Goal: Task Accomplishment & Management: Use online tool/utility

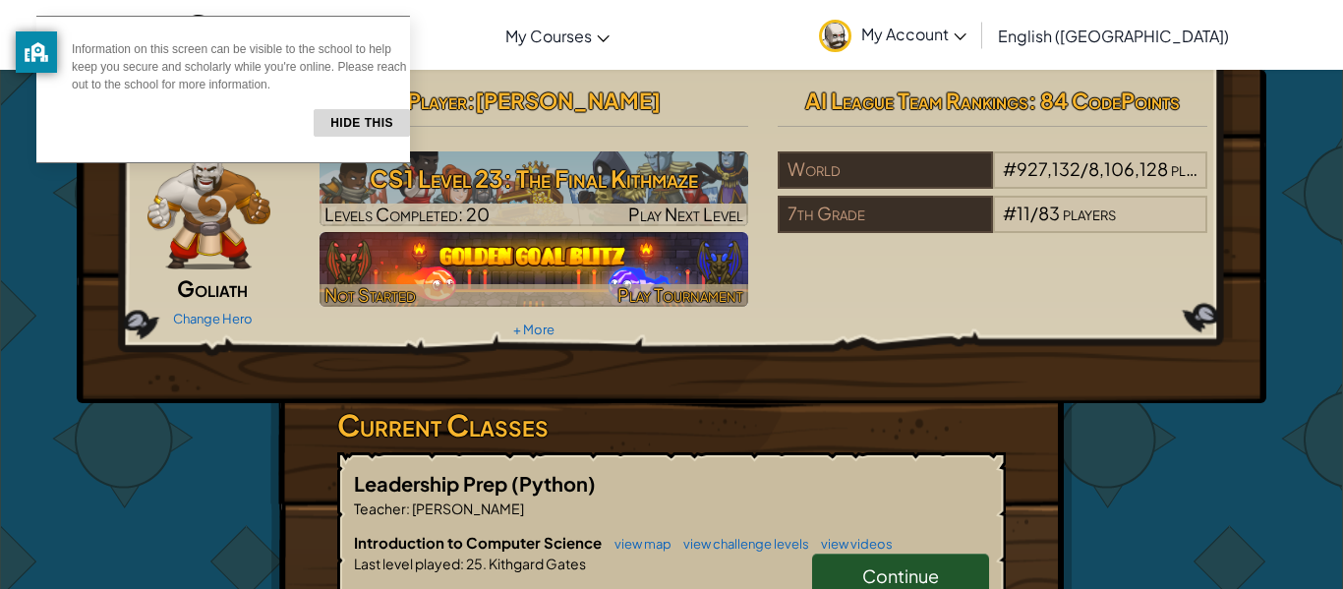
click at [574, 306] on div at bounding box center [535, 295] width 430 height 23
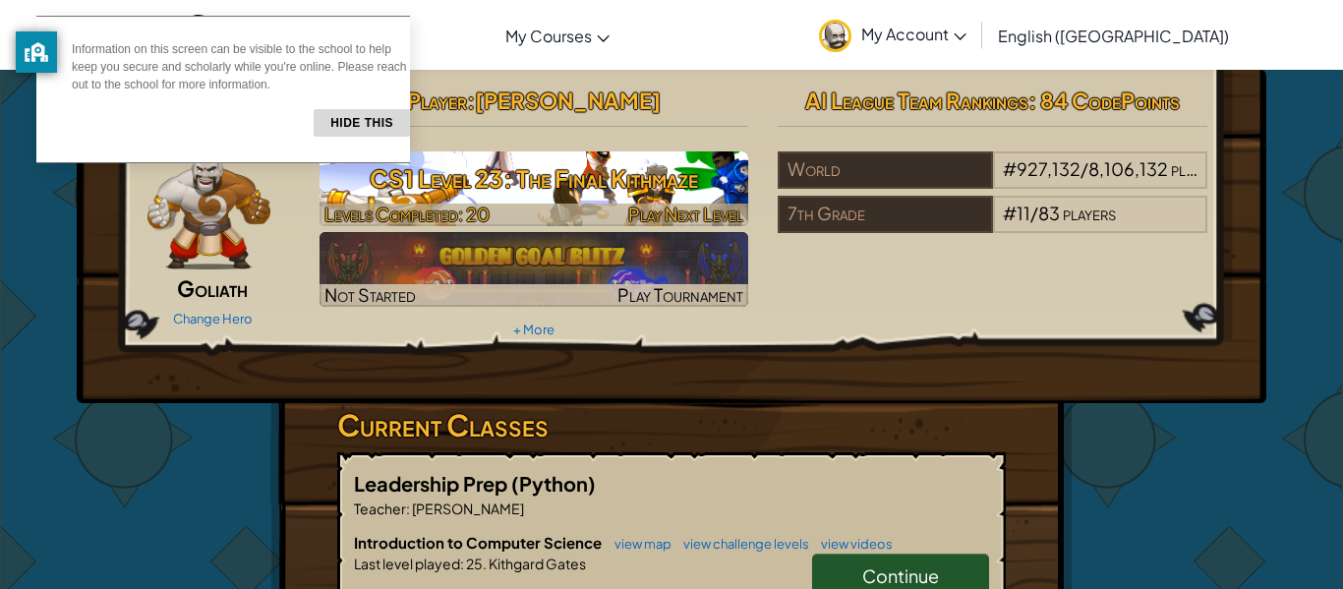
click at [650, 183] on h3 "CS1 Level 23: The Final Kithmaze" at bounding box center [535, 178] width 430 height 44
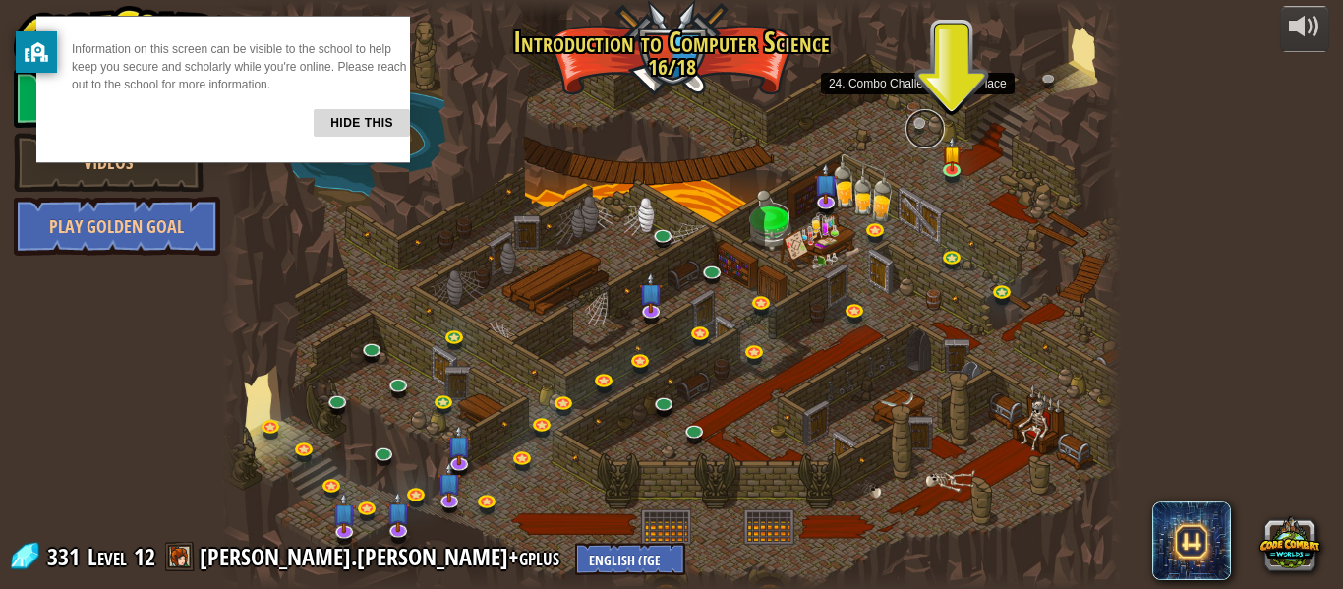
click at [909, 125] on link at bounding box center [924, 128] width 39 height 39
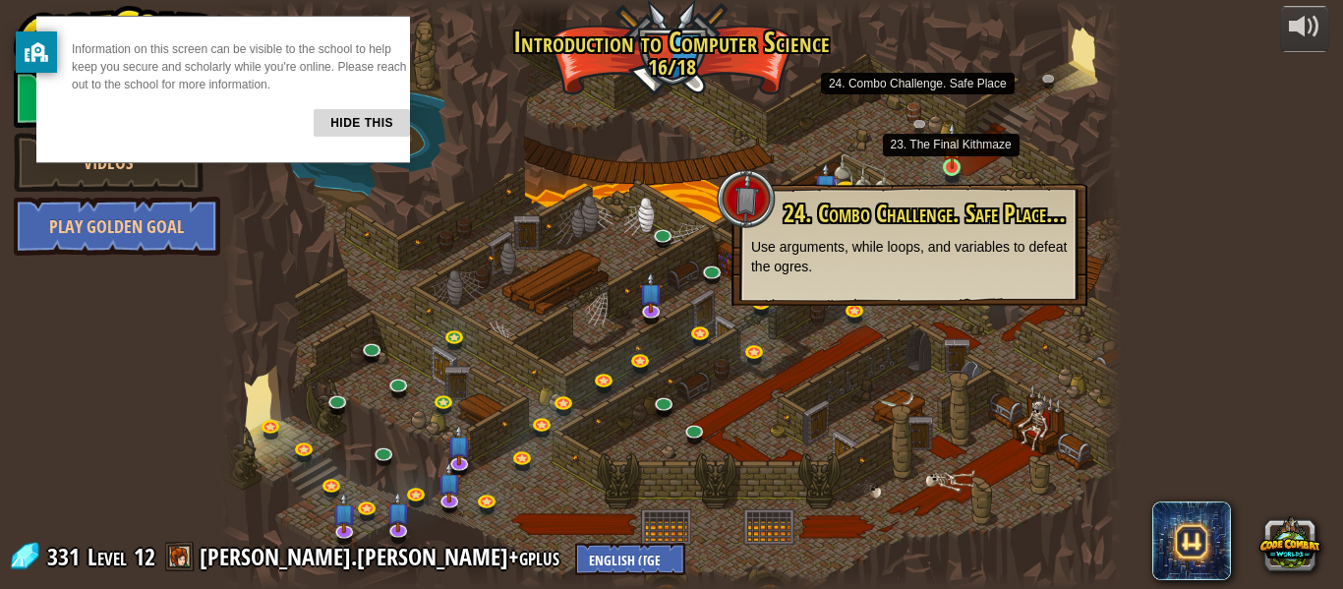
click at [951, 166] on img at bounding box center [952, 145] width 21 height 47
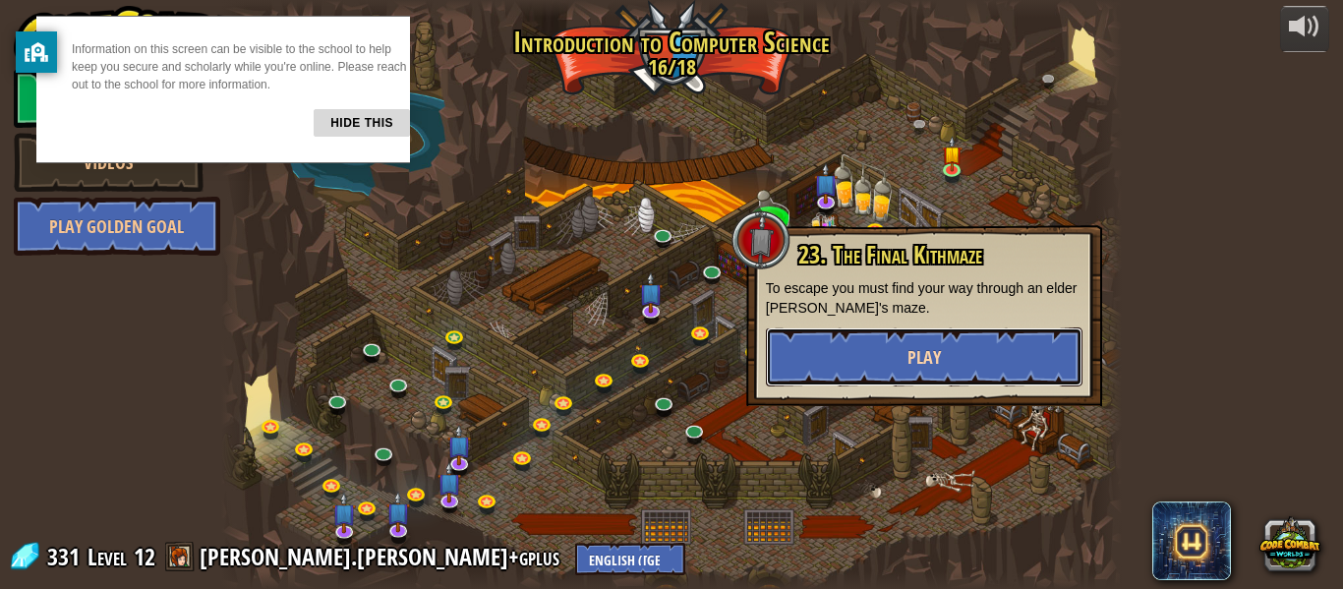
click at [919, 358] on span "Play" at bounding box center [923, 357] width 33 height 25
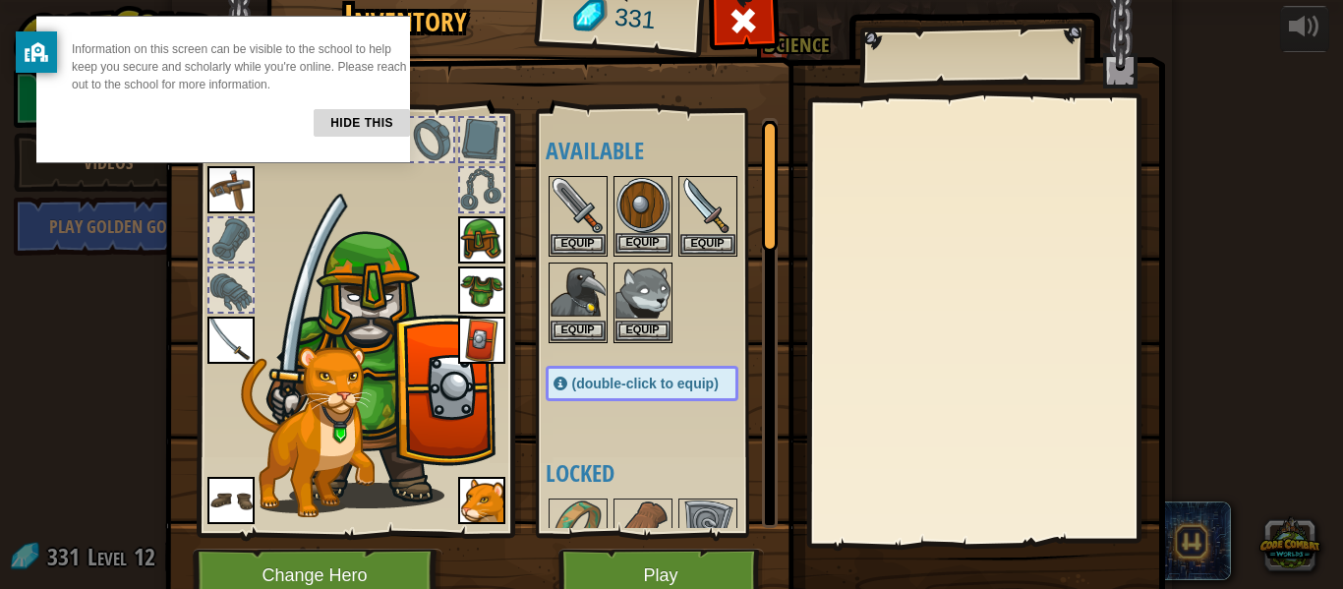
click at [639, 209] on img at bounding box center [642, 205] width 55 height 55
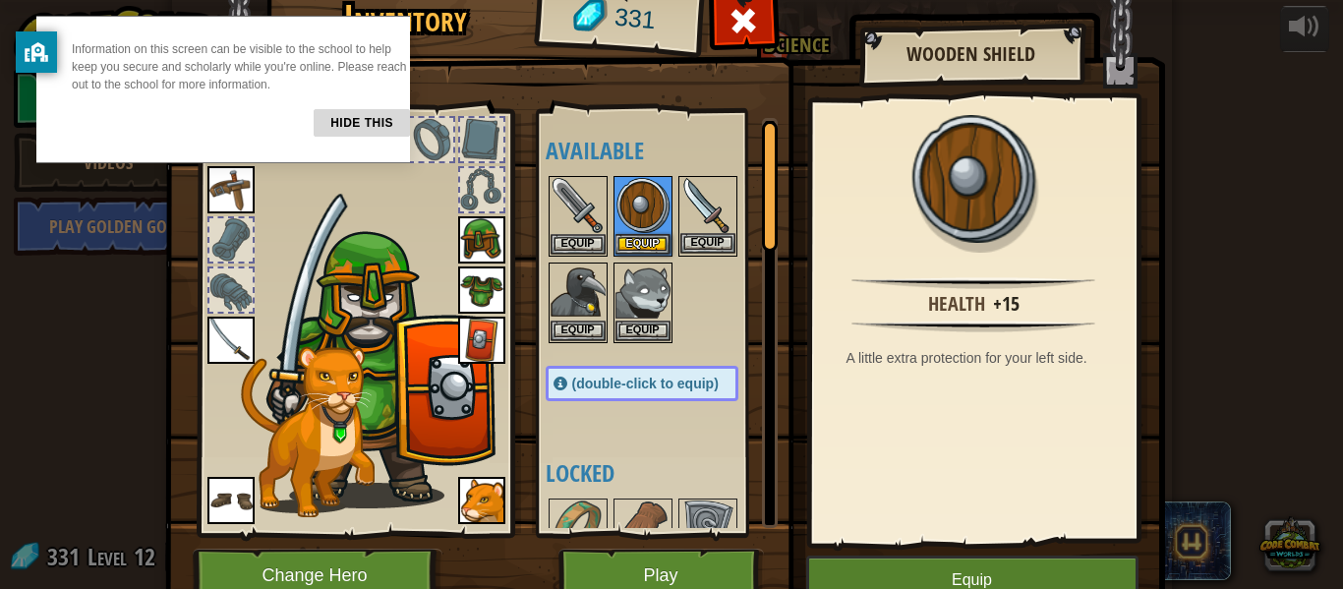
click at [705, 204] on img at bounding box center [707, 205] width 55 height 55
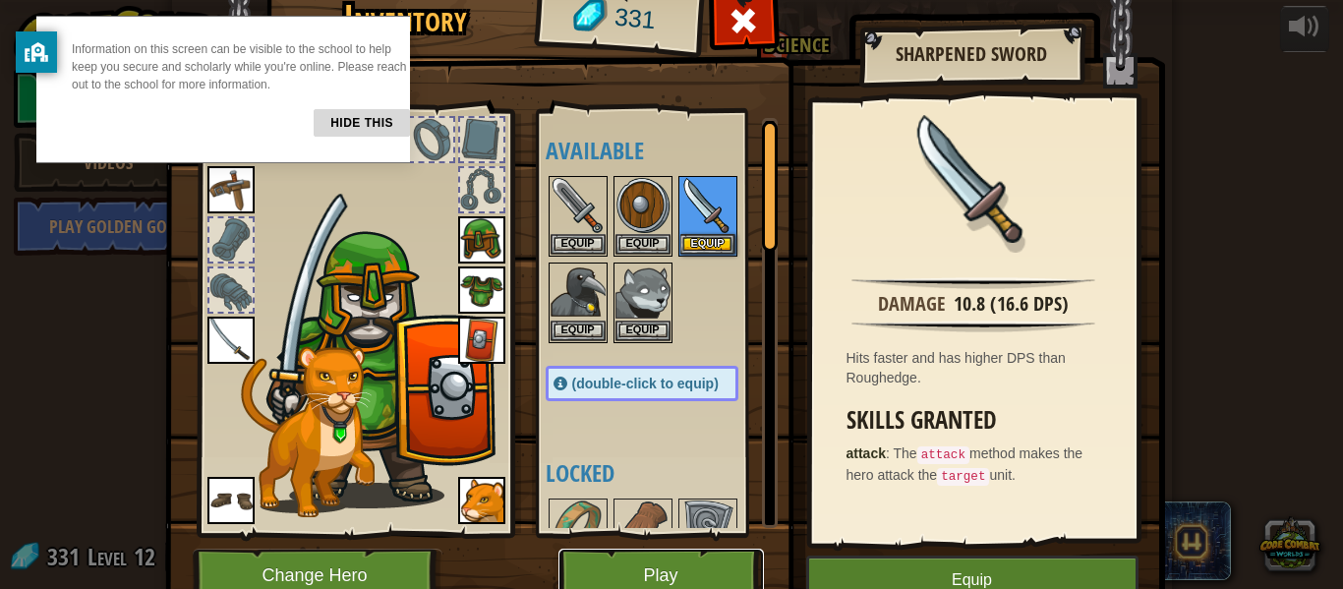
click at [701, 554] on button "Play" at bounding box center [660, 576] width 205 height 54
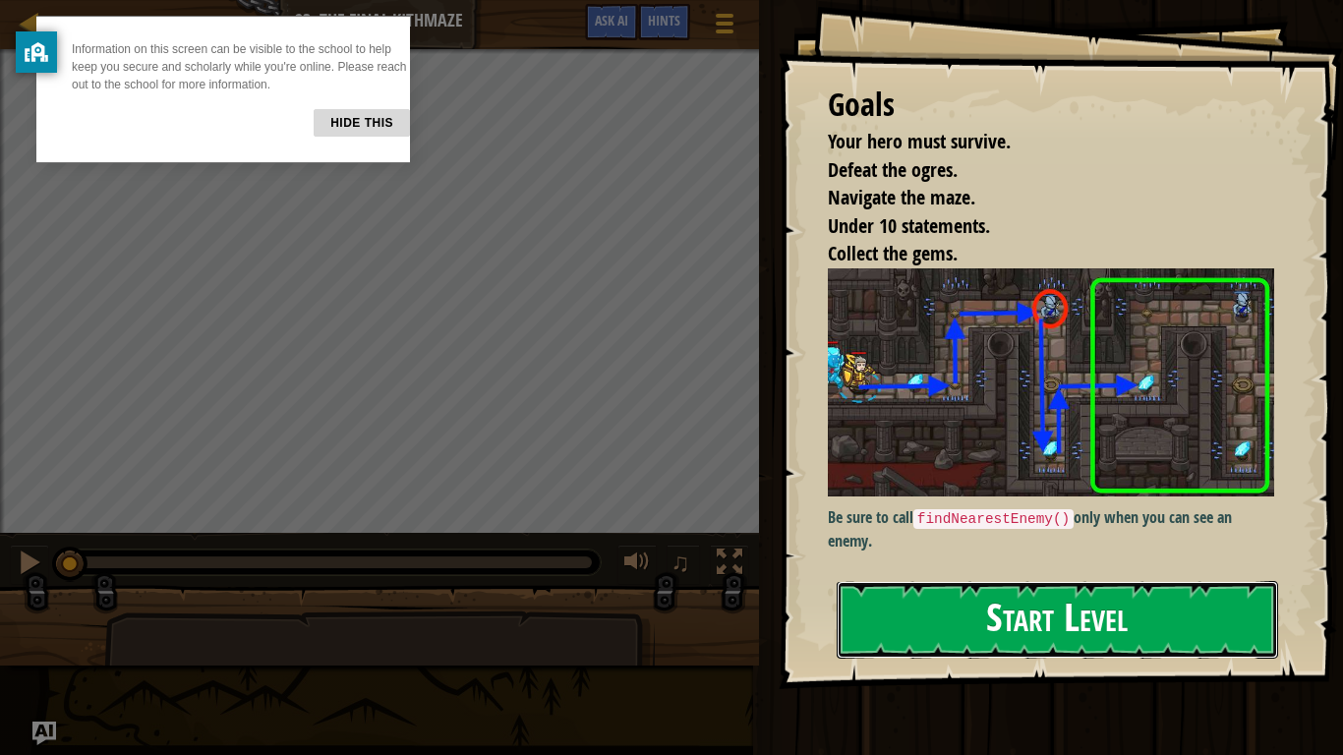
click at [972, 586] on button "Start Level" at bounding box center [1057, 620] width 441 height 78
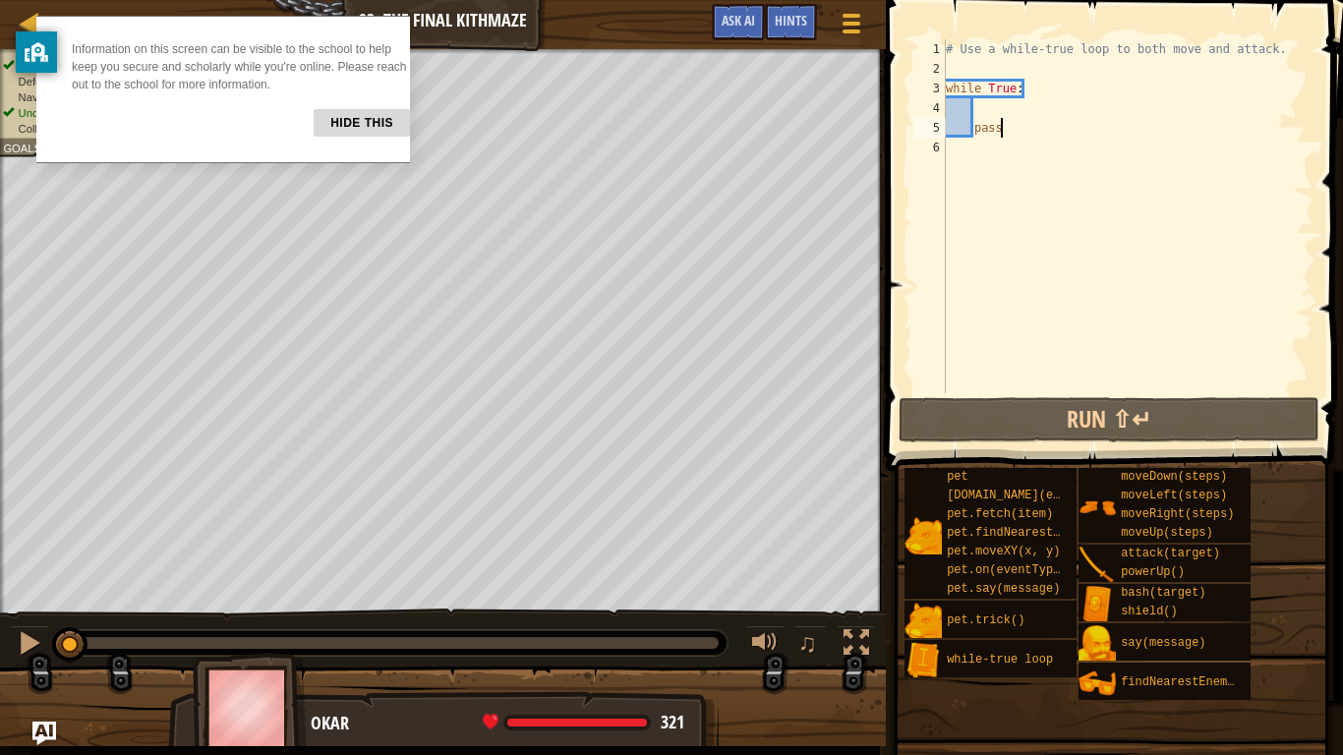
click at [327, 136] on button "Hide this" at bounding box center [362, 123] width 96 height 28
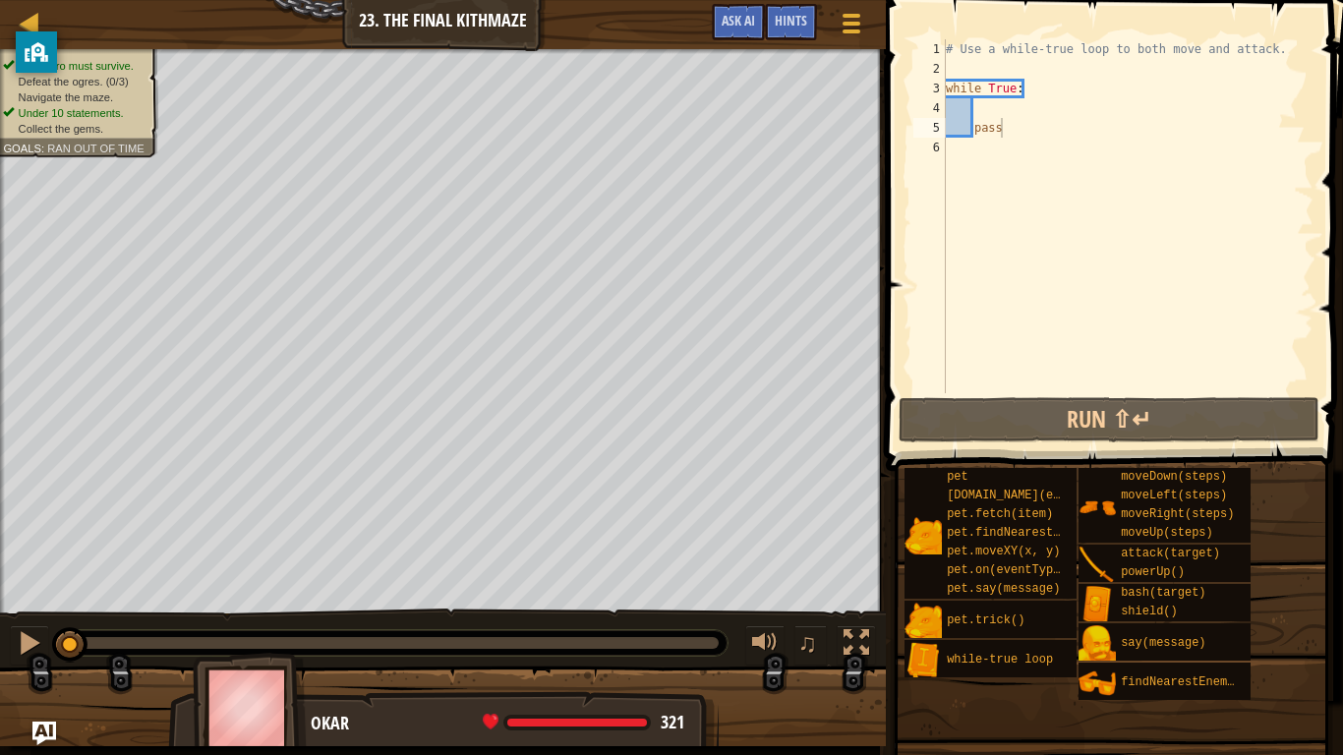
click at [1021, 127] on div "# Use a while-true loop to both move and attack. while True : pass" at bounding box center [1128, 235] width 372 height 393
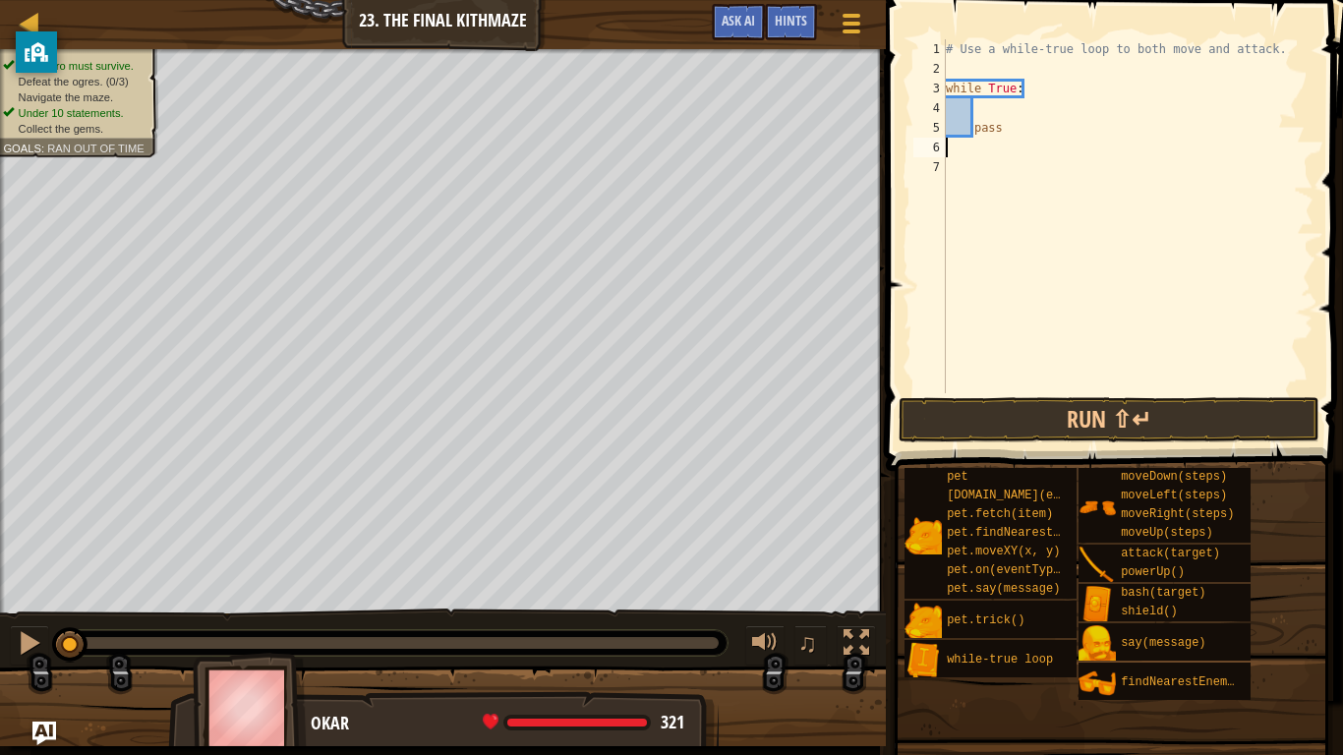
type textarea "a"
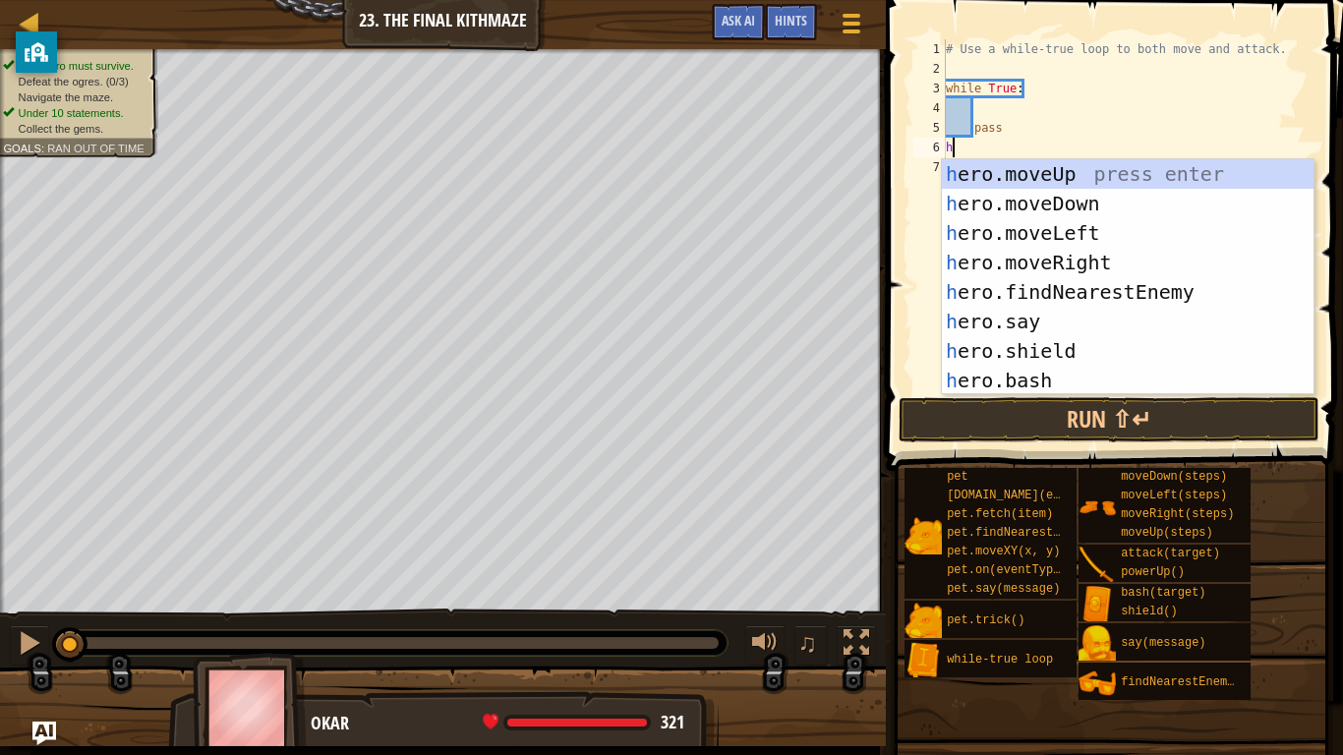
type textarea "heo"
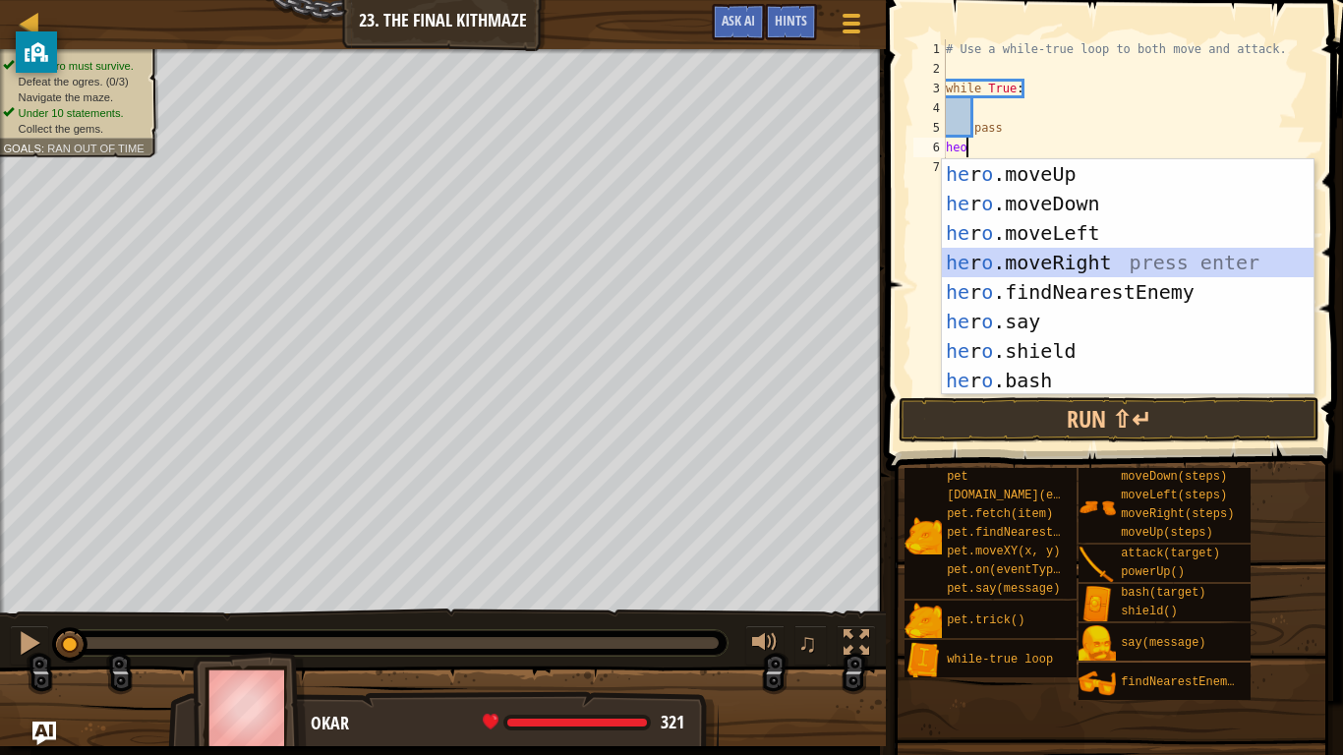
click at [1088, 262] on div "he r o .moveUp press enter he r o .moveDown press enter he r o .moveLeft press …" at bounding box center [1128, 306] width 372 height 295
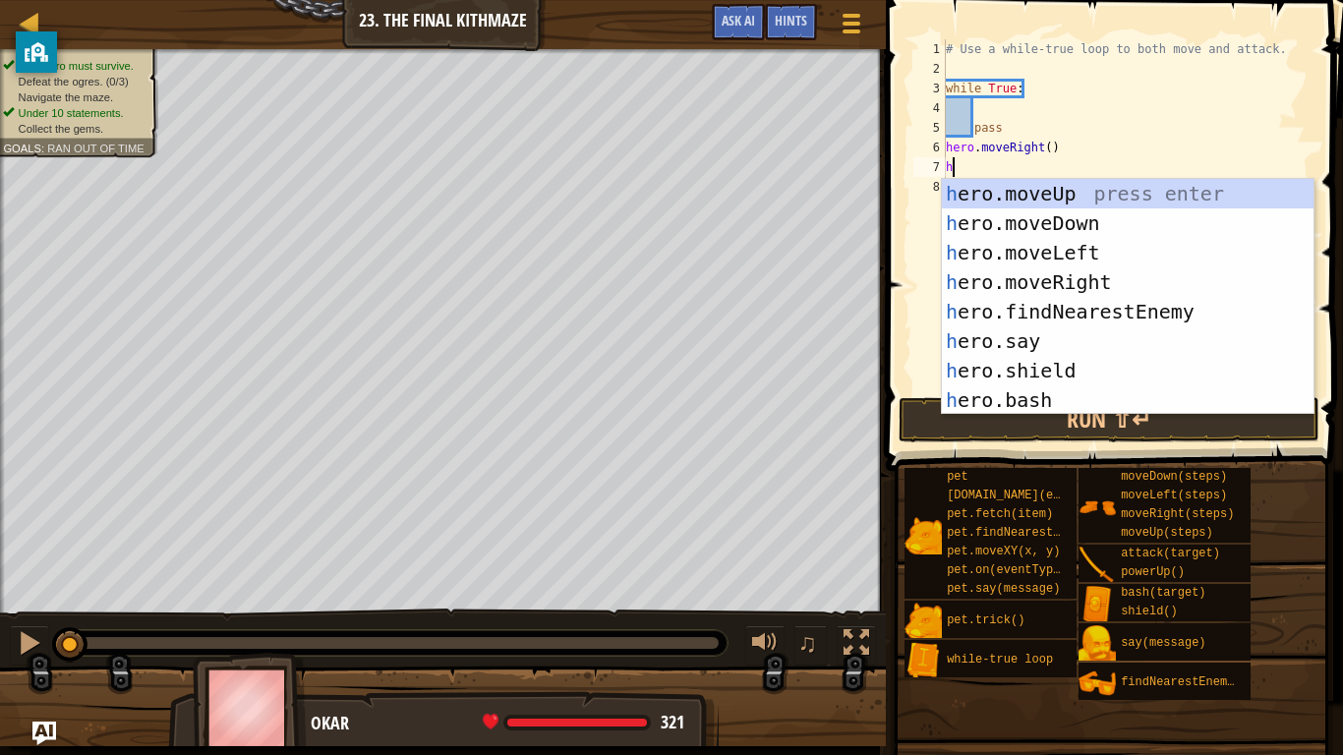
type textarea "he"
click at [1020, 197] on div "he ro.moveUp press enter he ro.moveDown press enter he ro.moveLeft press enter …" at bounding box center [1128, 326] width 372 height 295
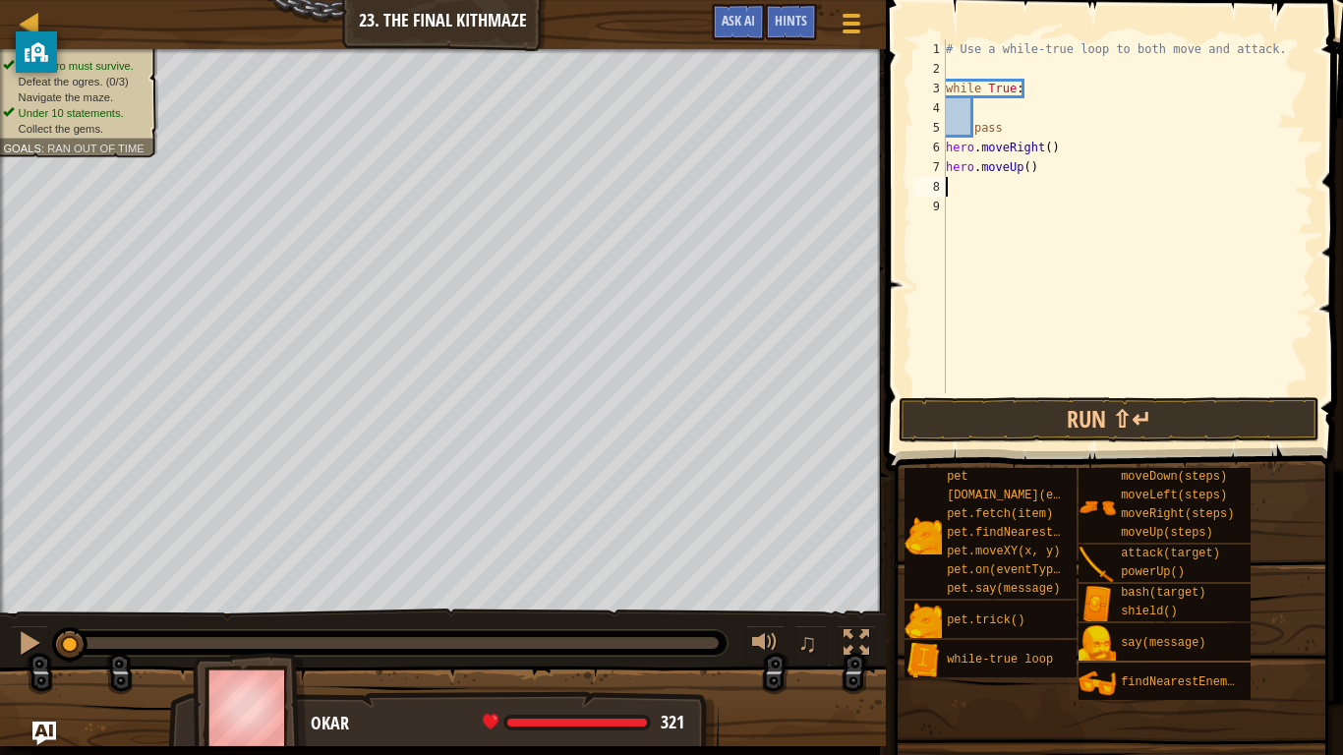
scroll to position [9, 0]
type textarea "he"
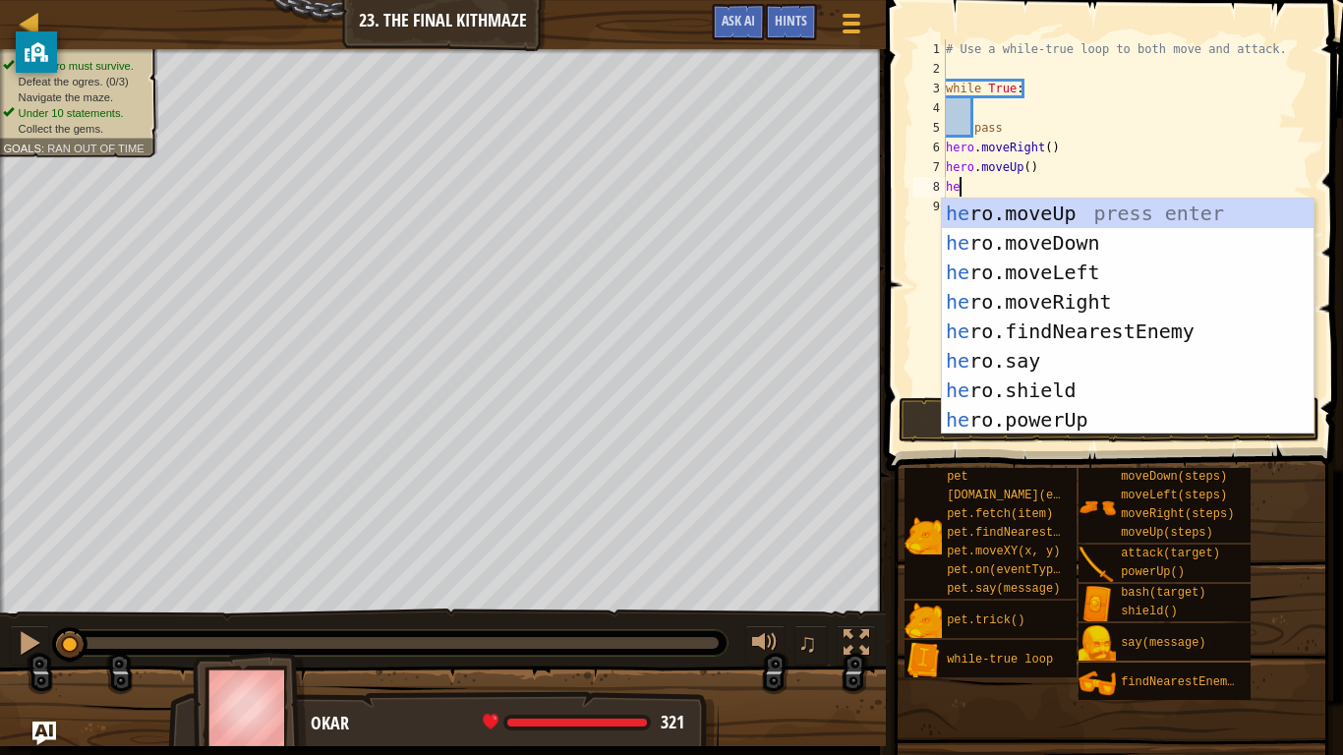
scroll to position [9, 1]
click at [1068, 293] on div "he ro.moveUp press enter he ro.moveDown press enter he ro.moveLeft press enter …" at bounding box center [1128, 346] width 372 height 295
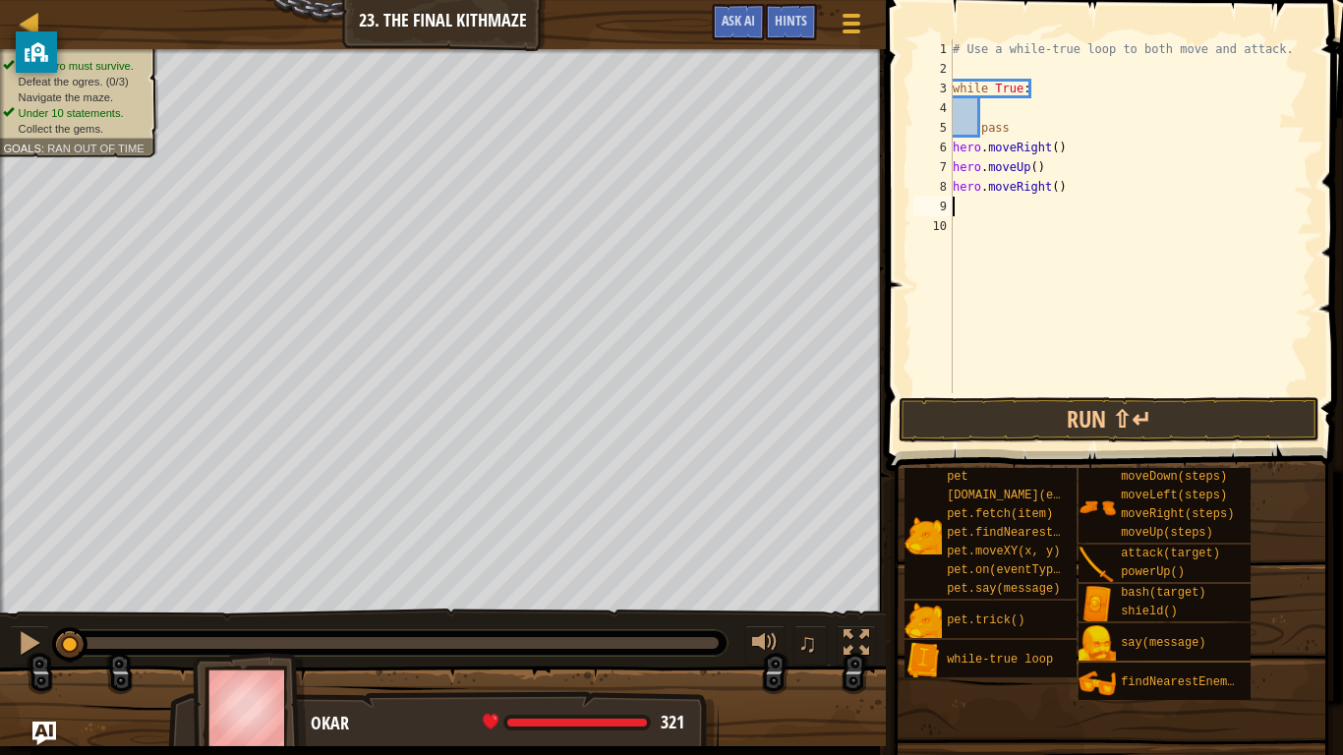
scroll to position [9, 0]
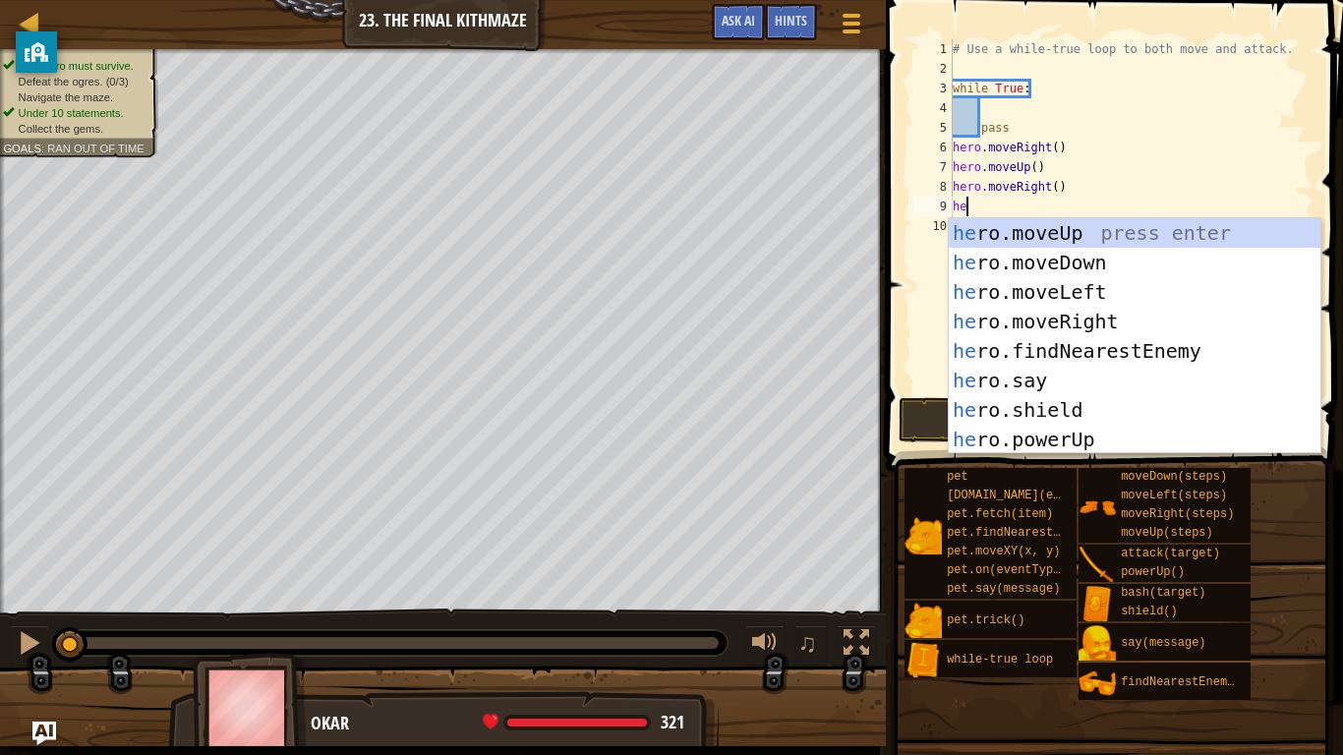
type textarea "her"
click at [1109, 352] on div "her o.moveUp press enter her o.moveDown press enter her o.moveLeft press enter …" at bounding box center [1135, 365] width 372 height 295
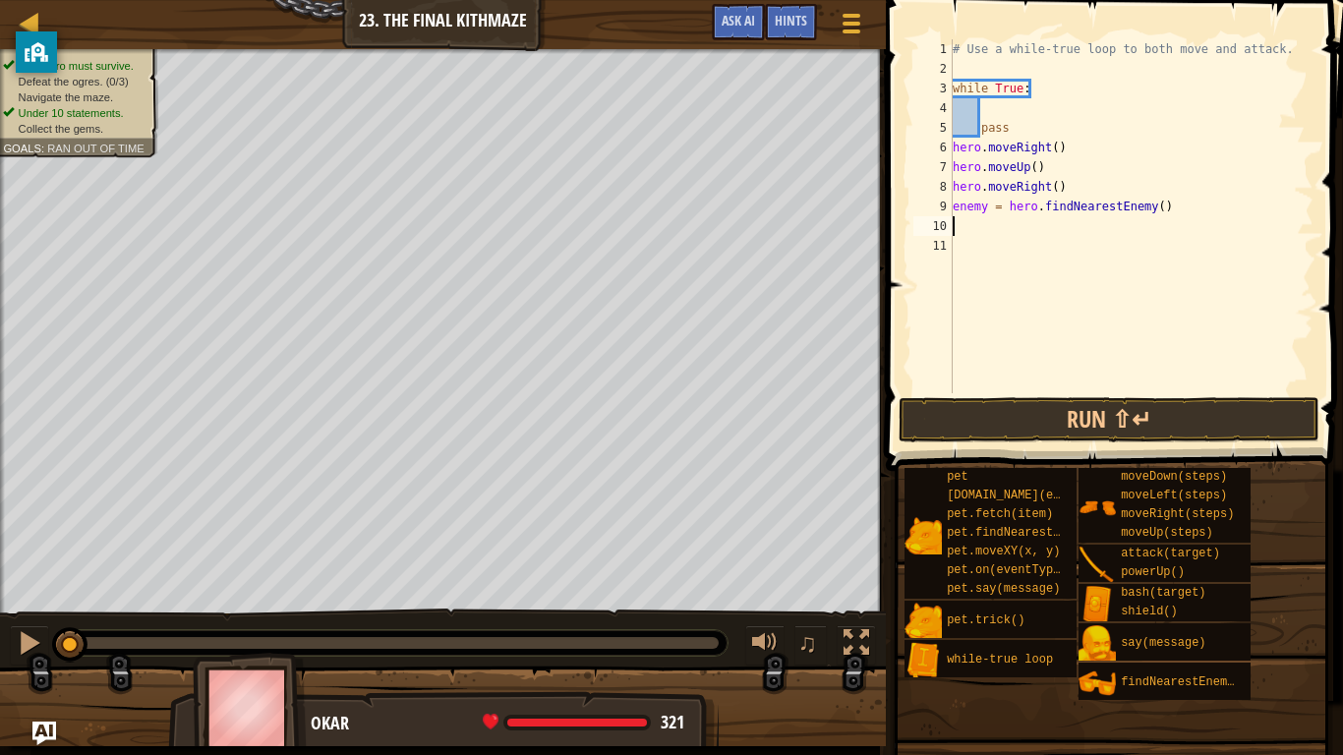
click at [1153, 66] on div "# Use a while-true loop to both move and attack. while True : pass hero . moveR…" at bounding box center [1131, 235] width 365 height 393
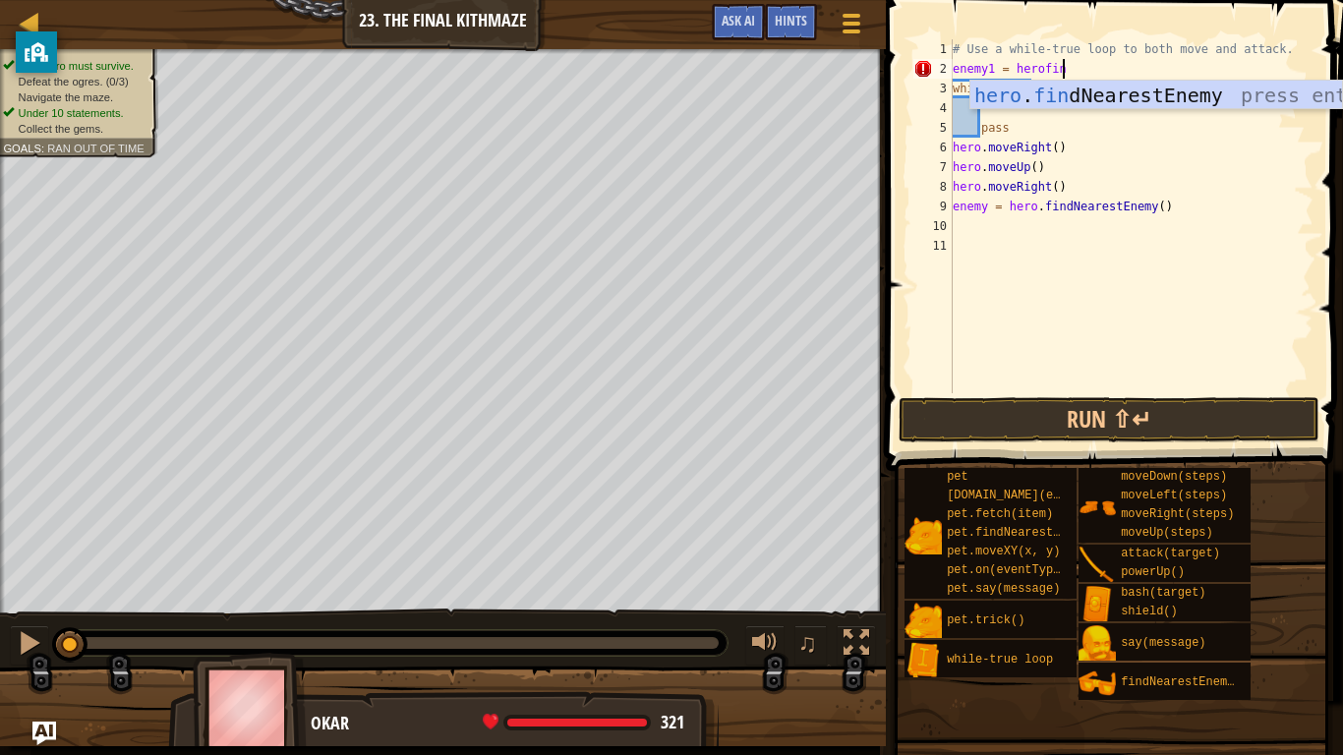
scroll to position [9, 15]
click at [1156, 97] on div "hero . fin dNearestEnemy press enter" at bounding box center [1156, 125] width 372 height 88
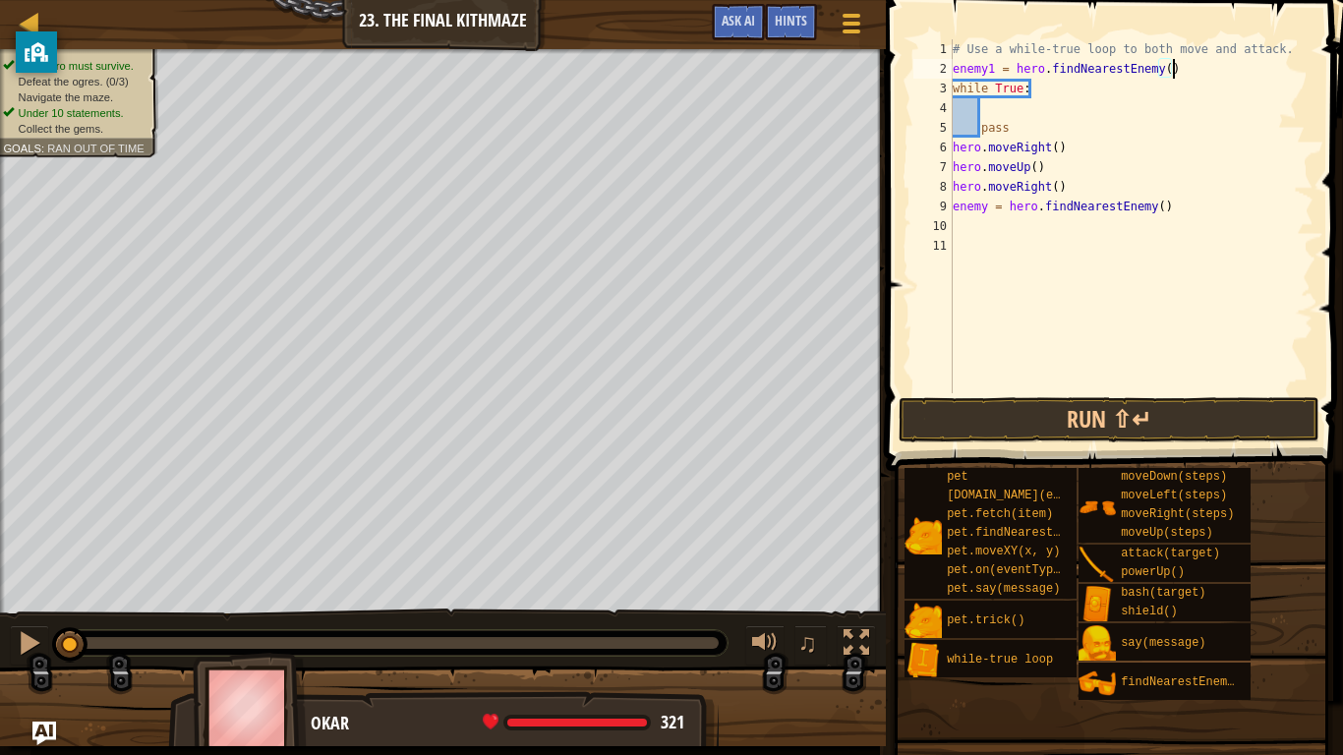
click at [1078, 215] on div "# Use a while-true loop to both move and attack. enemy1 = hero . findNearestEne…" at bounding box center [1131, 235] width 365 height 393
type textarea "enemy = hero.findNearestEnemy()"
click at [1178, 210] on div "# Use a while-true loop to both move and attack. enemy1 = hero . findNearestEne…" at bounding box center [1131, 235] width 365 height 393
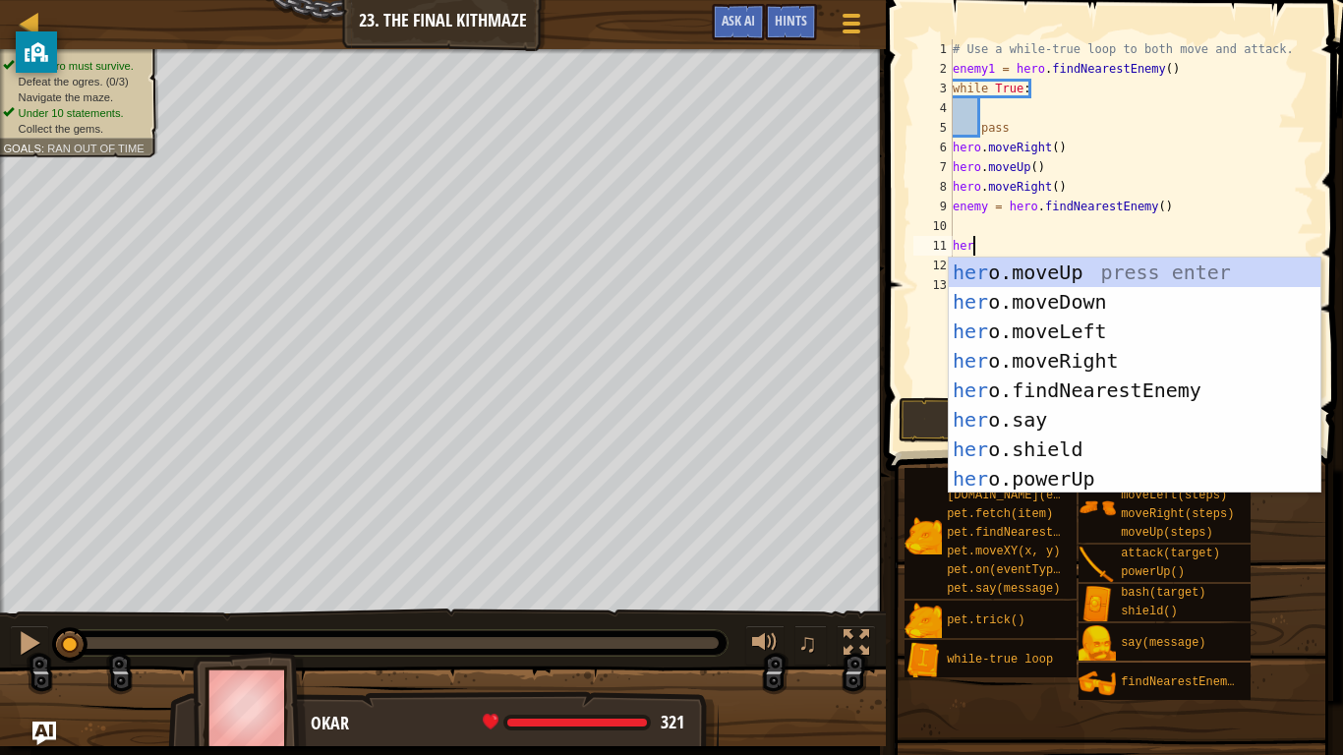
scroll to position [9, 1]
type textarea "h"
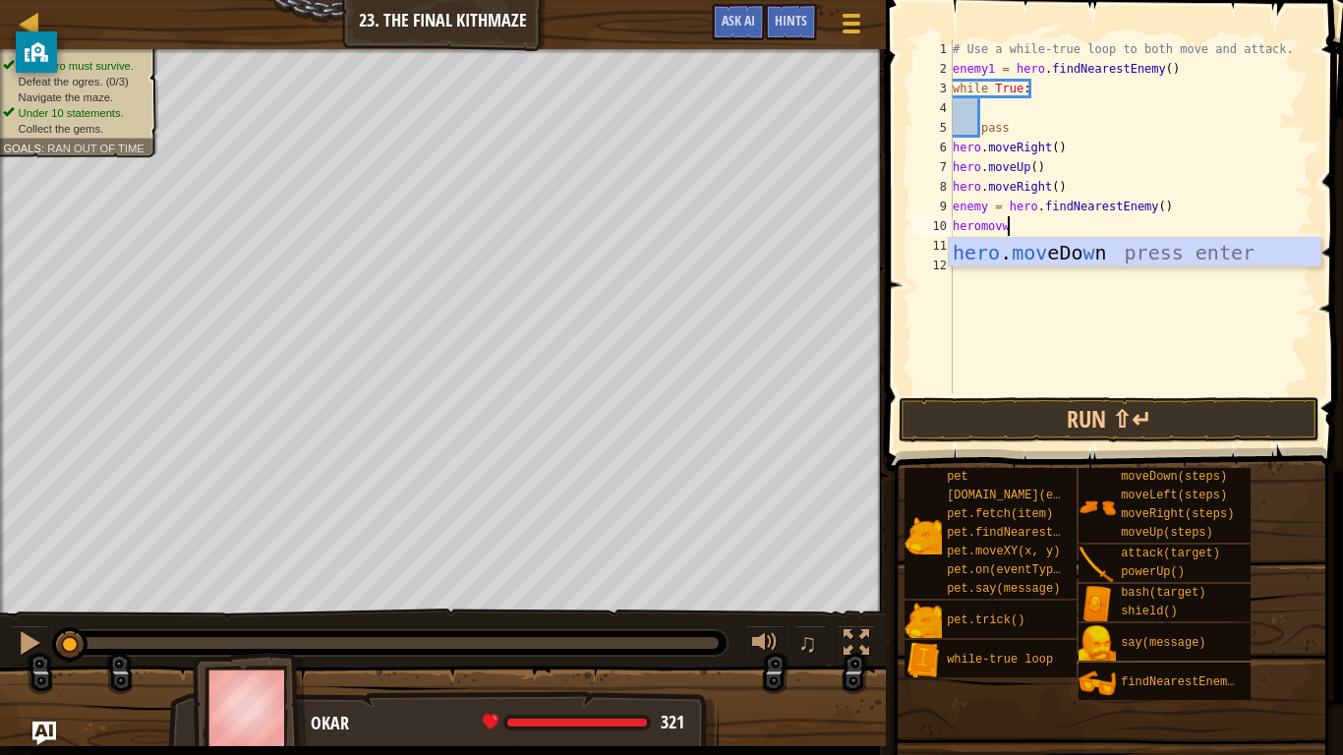
type textarea "heromov"
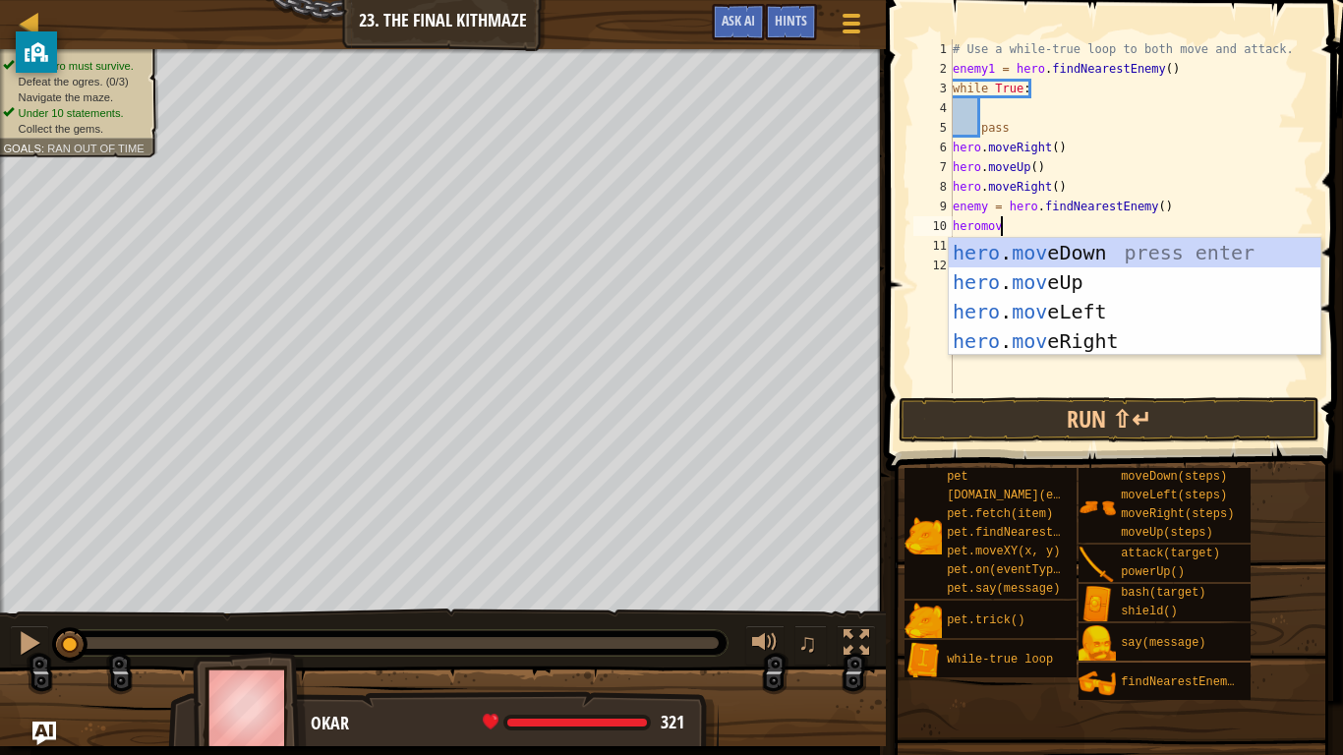
scroll to position [9, 6]
click at [1128, 256] on div "hero . mov eDown press enter hero . mov eUp press enter hero . mov eLeft press …" at bounding box center [1135, 326] width 372 height 177
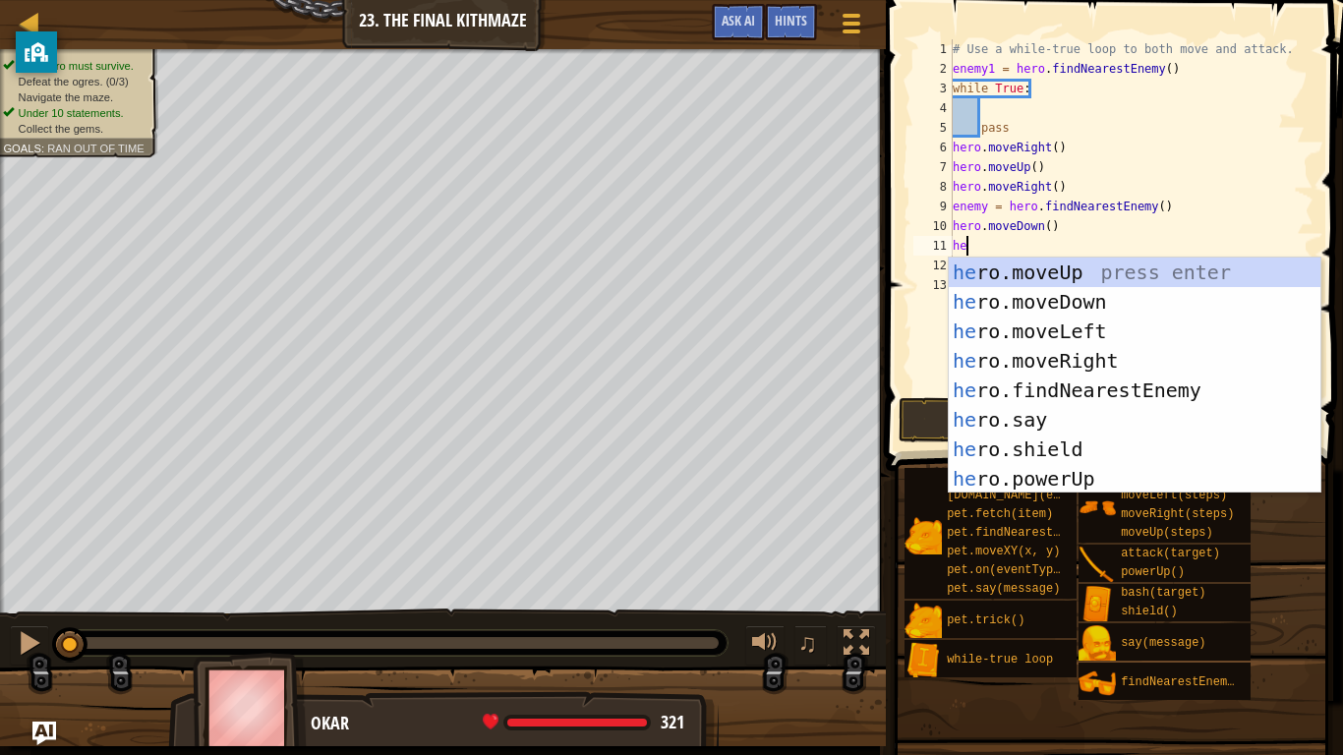
scroll to position [9, 3]
type textarea "hero"
click at [1074, 308] on div "hero .moveUp press enter hero .moveDown press enter hero .moveLeft press enter …" at bounding box center [1135, 405] width 372 height 295
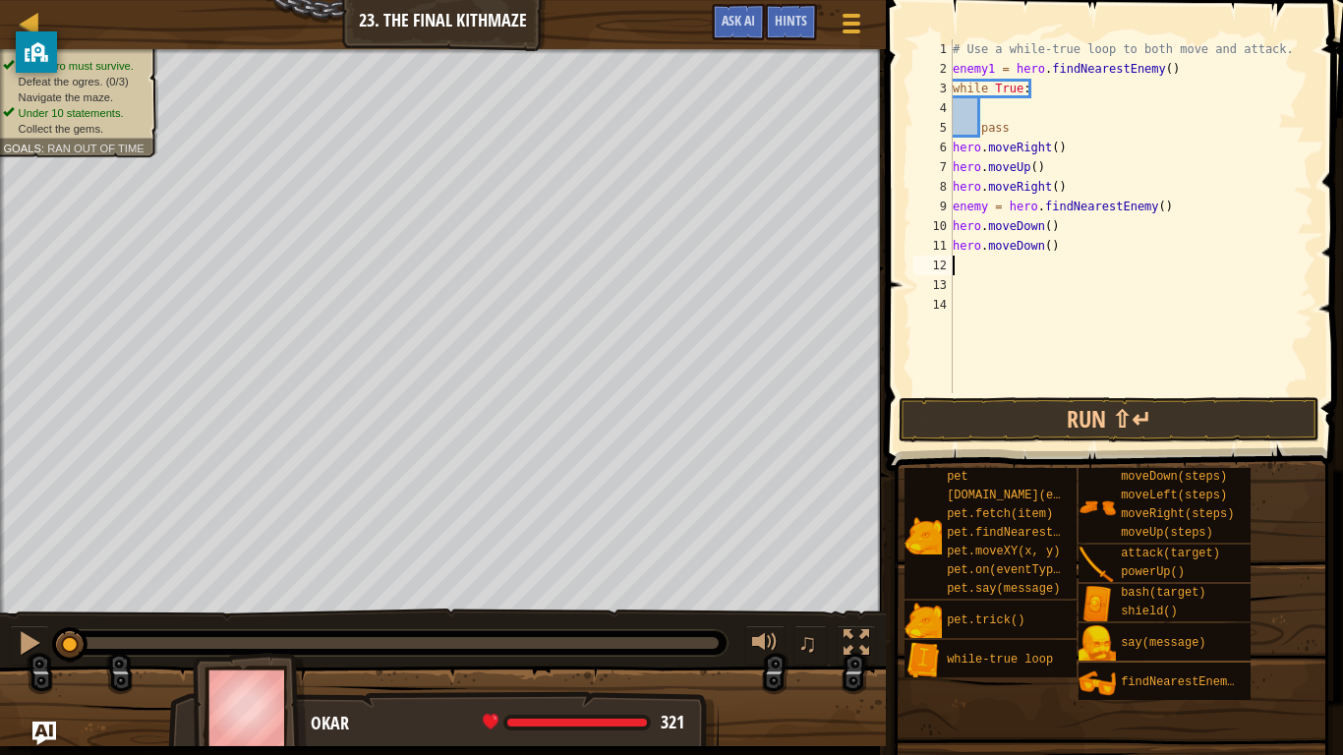
scroll to position [9, 0]
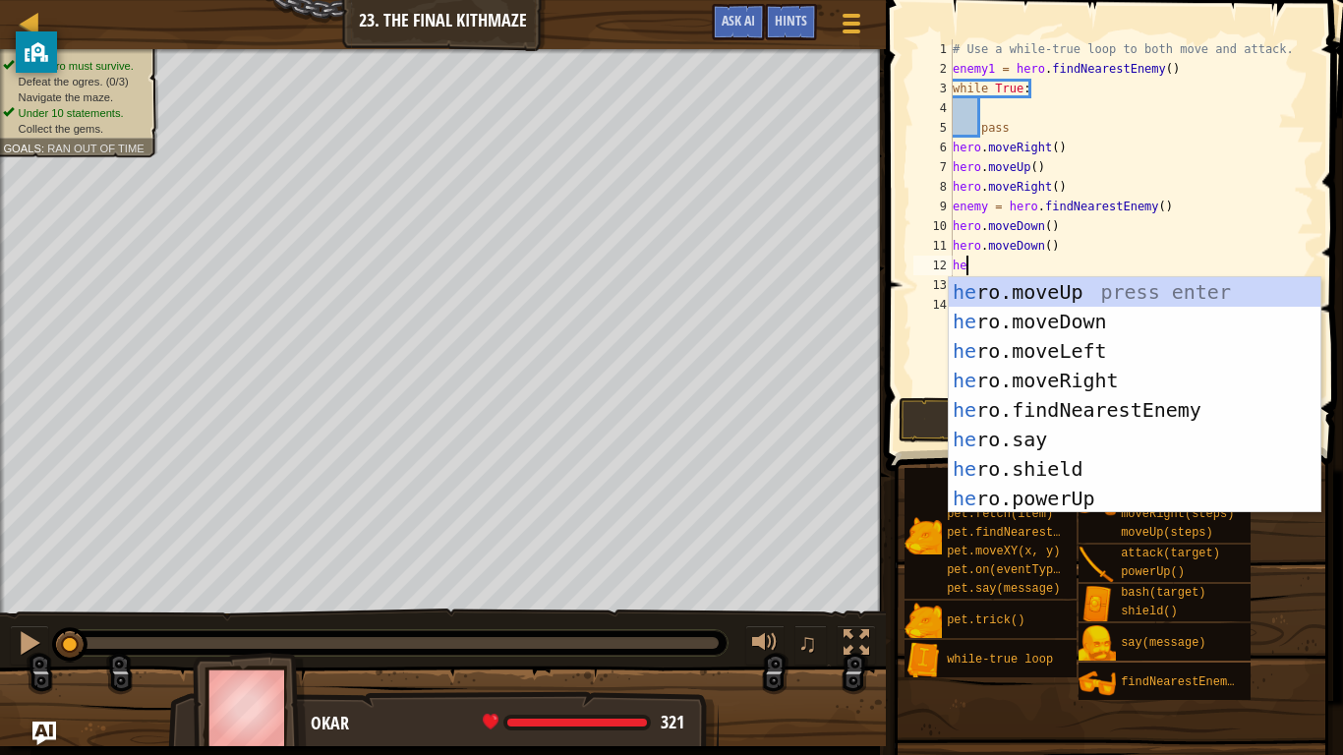
type textarea "hero"
click at [1083, 295] on div "hero .moveUp press enter hero .moveDown press enter hero .moveLeft press enter …" at bounding box center [1135, 424] width 372 height 295
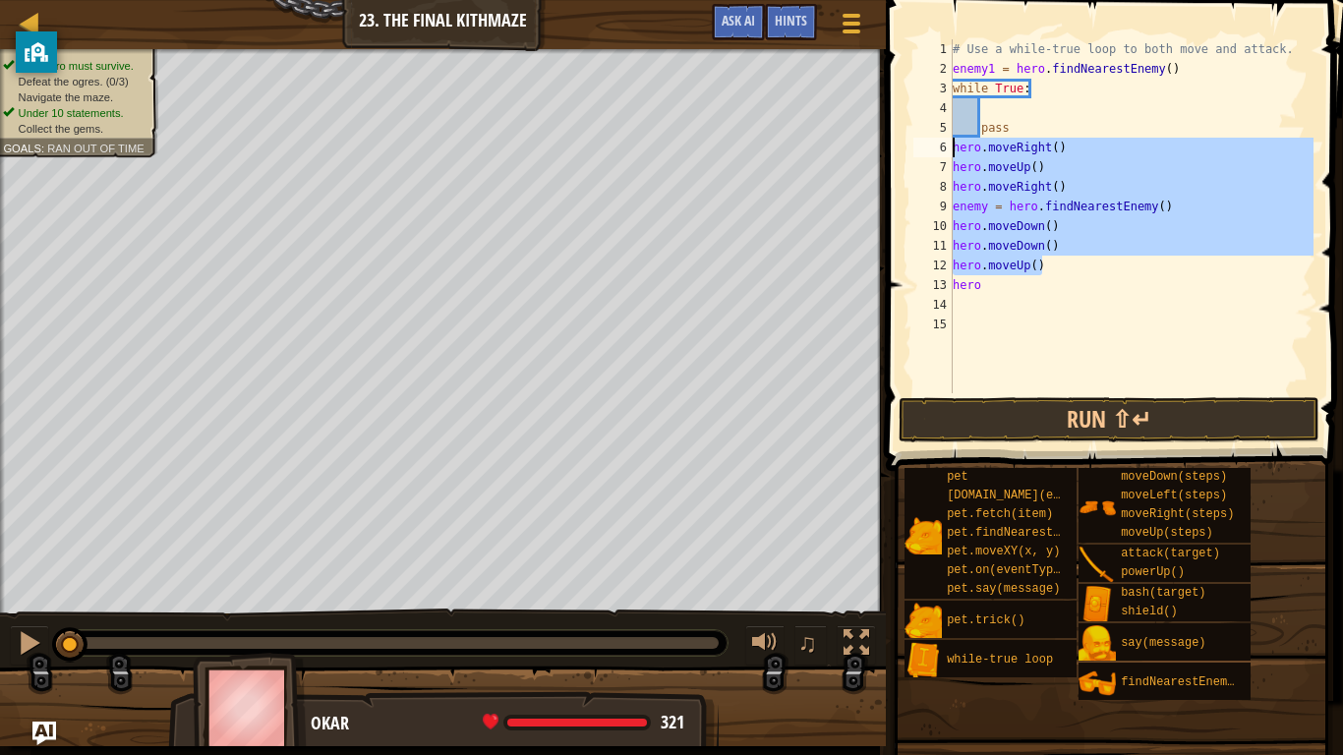
drag, startPoint x: 1052, startPoint y: 270, endPoint x: 956, endPoint y: 150, distance: 153.8
click at [956, 150] on div "# Use a while-true loop to both move and attack. enemy1 = hero . findNearestEne…" at bounding box center [1131, 235] width 365 height 393
type textarea "hero.moveRight() hero.moveUp()"
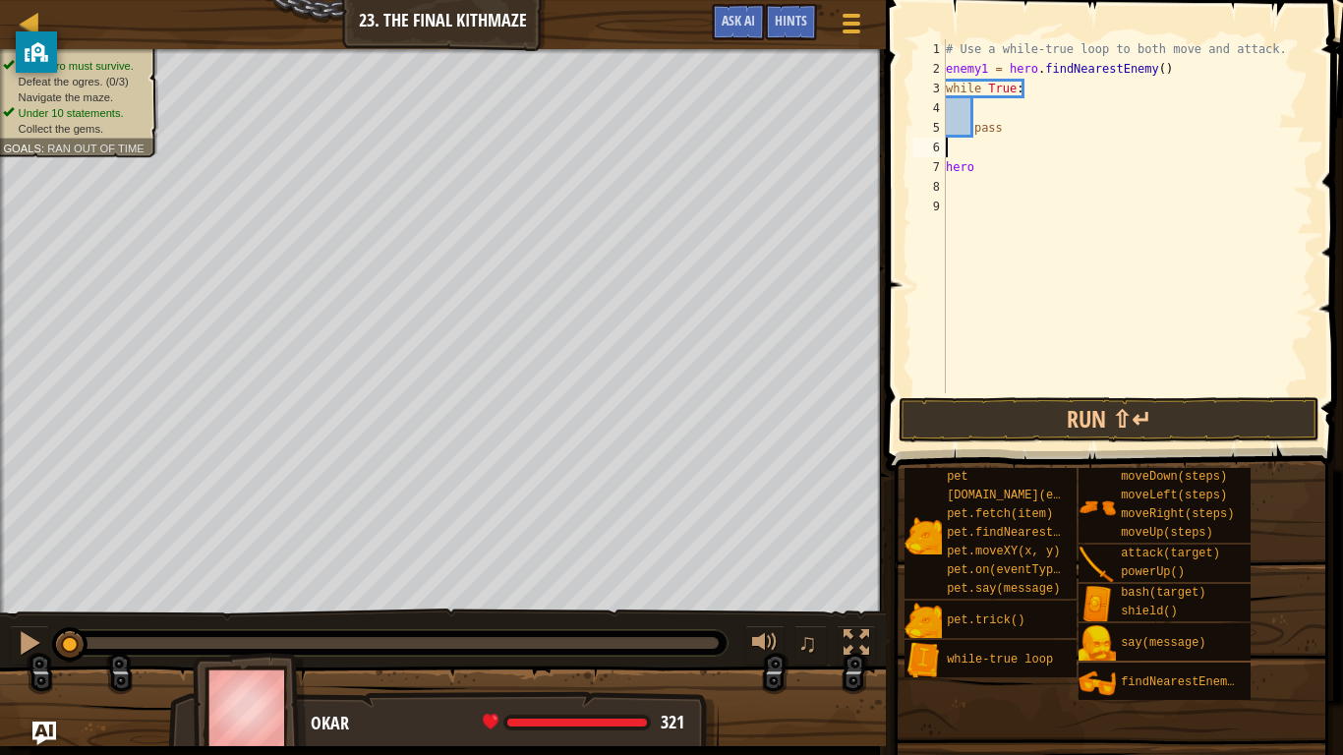
scroll to position [9, 0]
click at [982, 166] on div "# Use a while-true loop to both move and attack. enemy1 = hero . findNearestEne…" at bounding box center [1128, 235] width 372 height 393
type textarea "hero"
click at [976, 120] on div "# Use a while-true loop to both move and attack. enemy1 = hero . findNearestEne…" at bounding box center [1128, 235] width 372 height 393
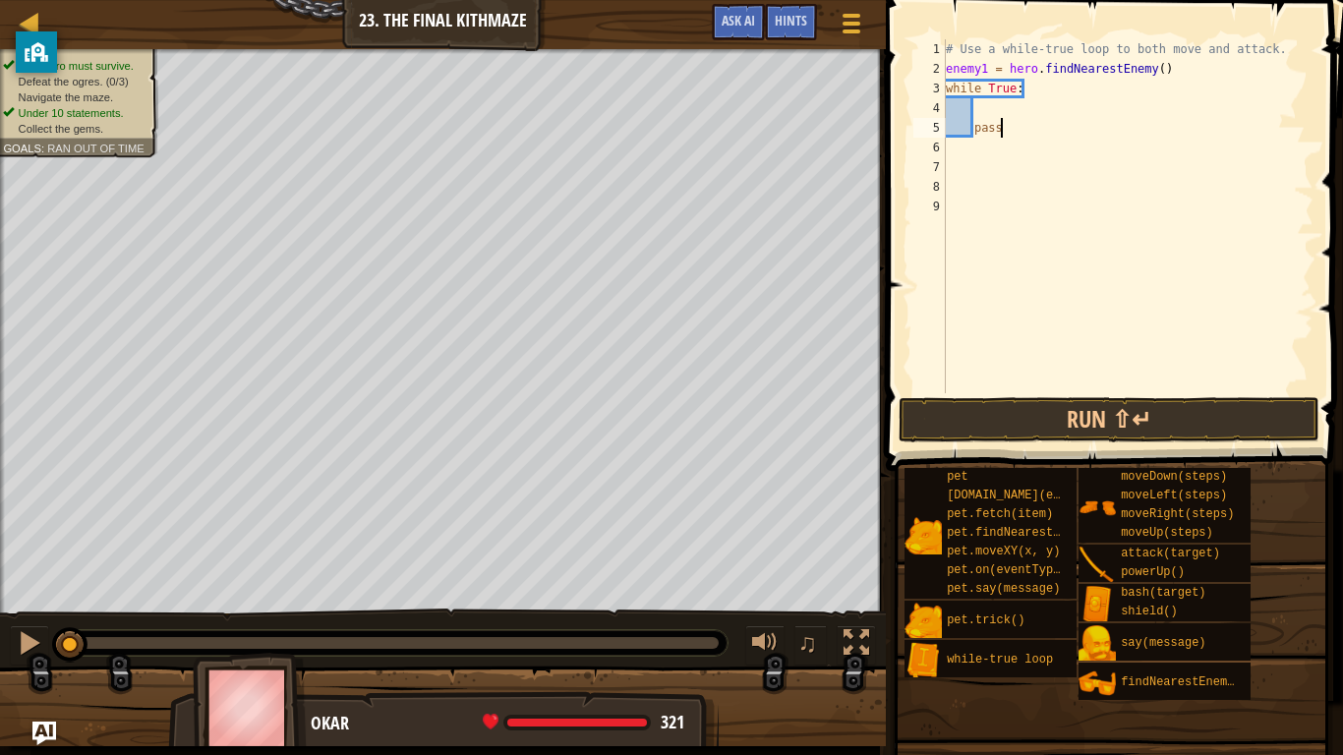
click at [1017, 127] on div "# Use a while-true loop to both move and attack. enemy1 = hero . findNearestEne…" at bounding box center [1128, 235] width 372 height 393
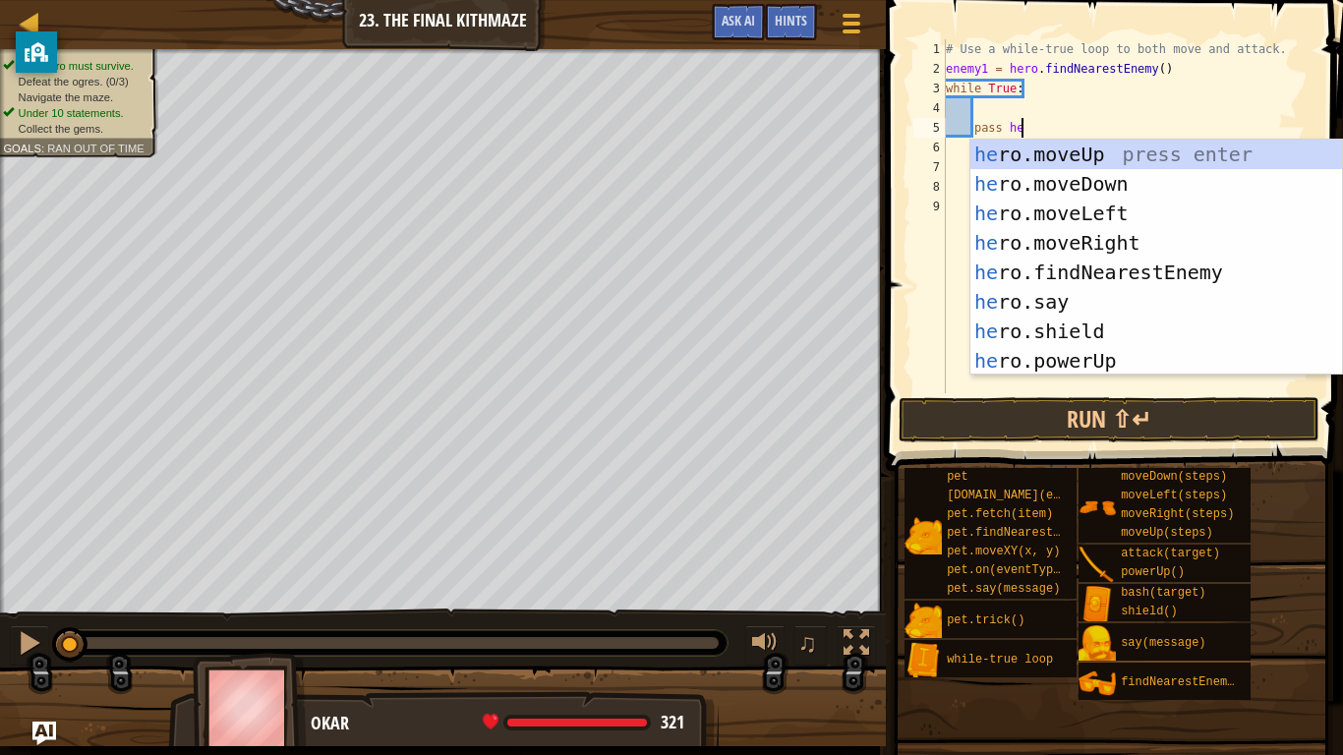
type textarea "pass hero"
click at [1069, 230] on div "hero .moveUp press enter hero .moveDown press enter hero .moveLeft press enter …" at bounding box center [1156, 287] width 372 height 295
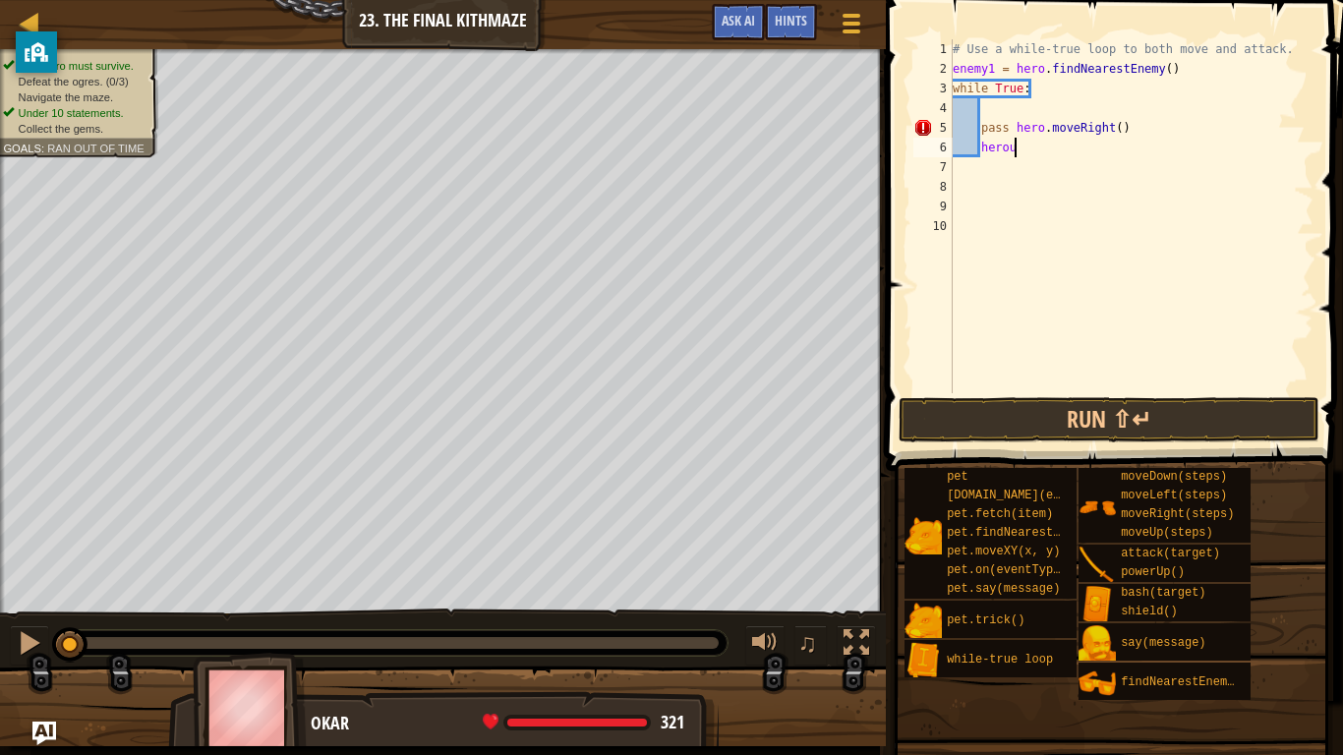
scroll to position [9, 7]
type textarea "herom"
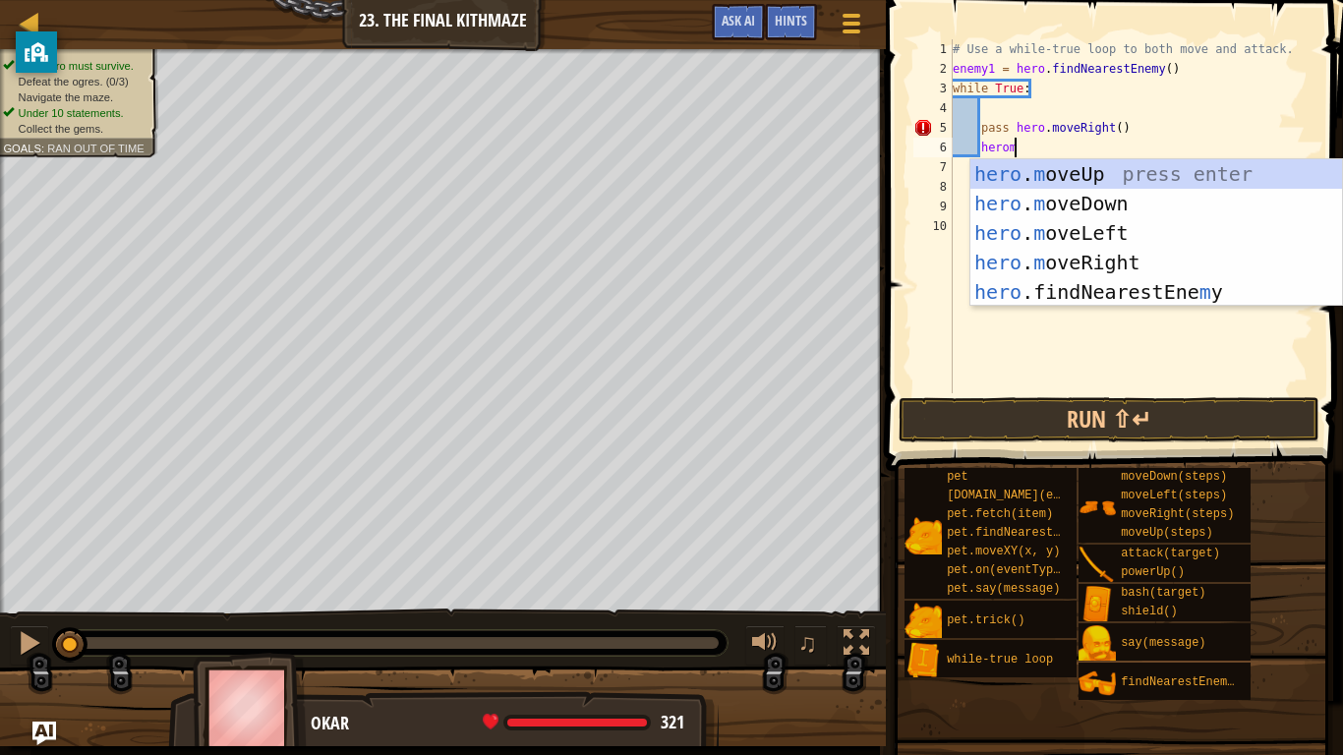
scroll to position [9, 8]
click at [1018, 172] on div "hero . m oveUp press enter hero . m oveDown press enter hero . m oveLeft press …" at bounding box center [1156, 262] width 372 height 206
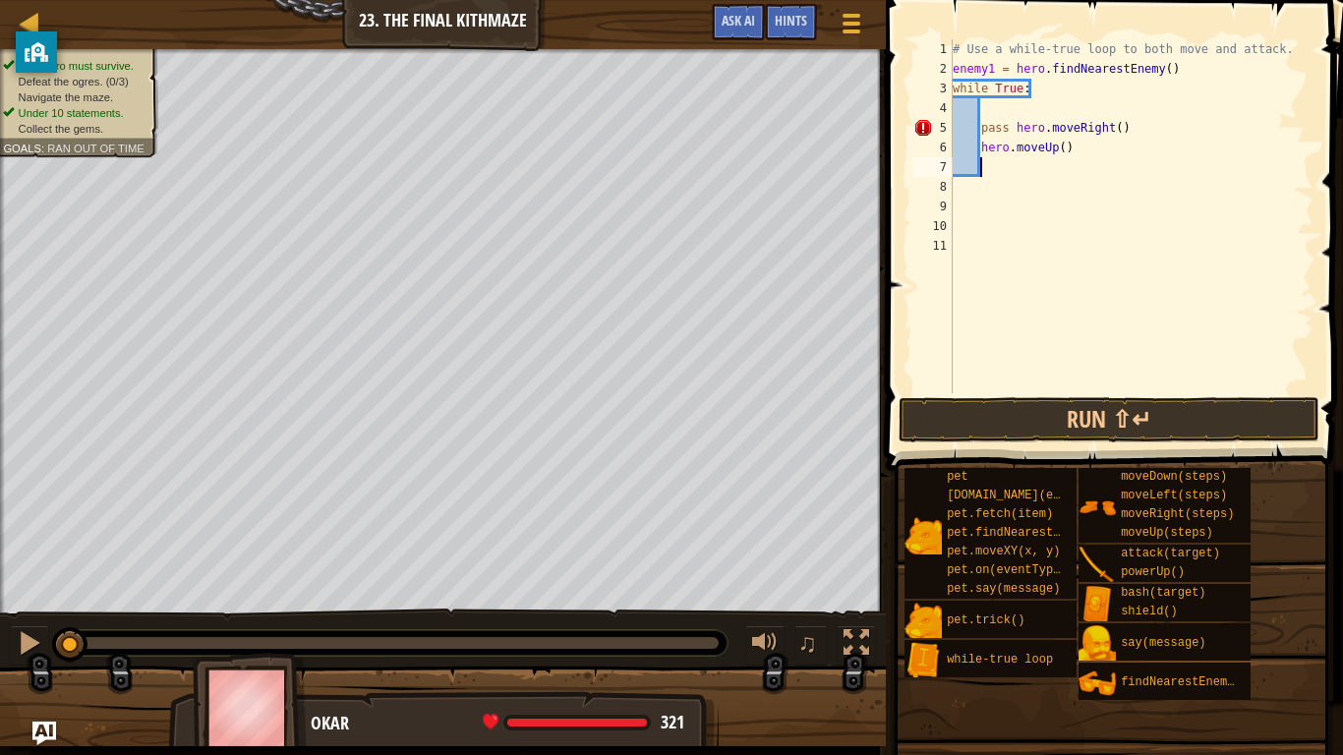
type textarea "h"
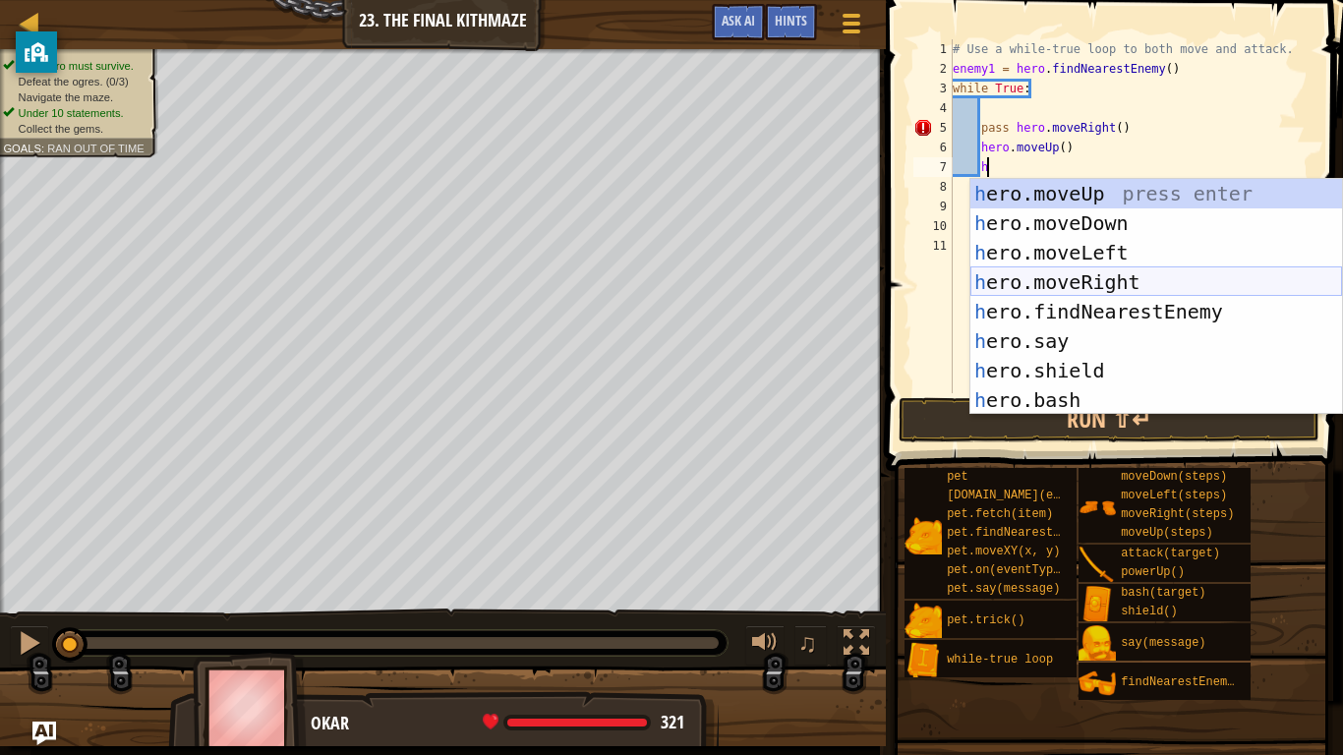
click at [1106, 278] on div "h ero.moveUp press enter h ero.moveDown press enter h ero.moveLeft press enter …" at bounding box center [1156, 326] width 372 height 295
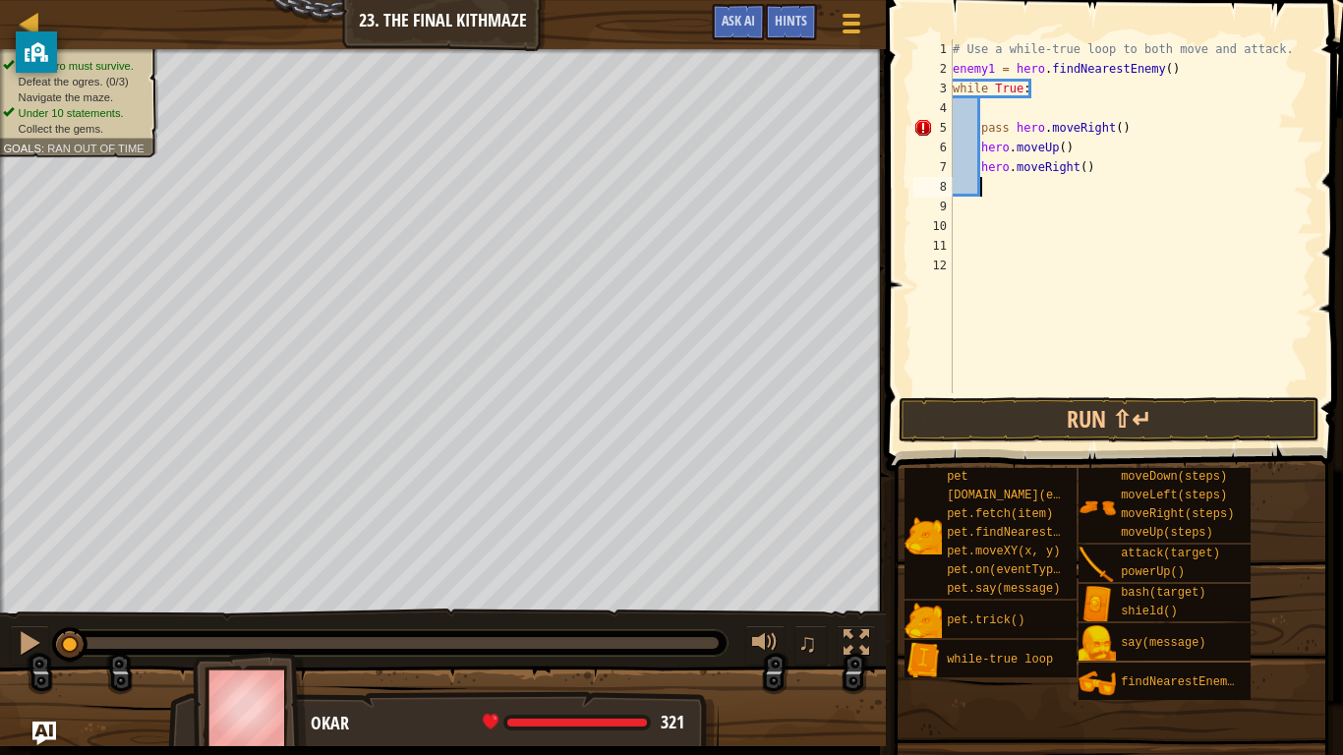
scroll to position [9, 3]
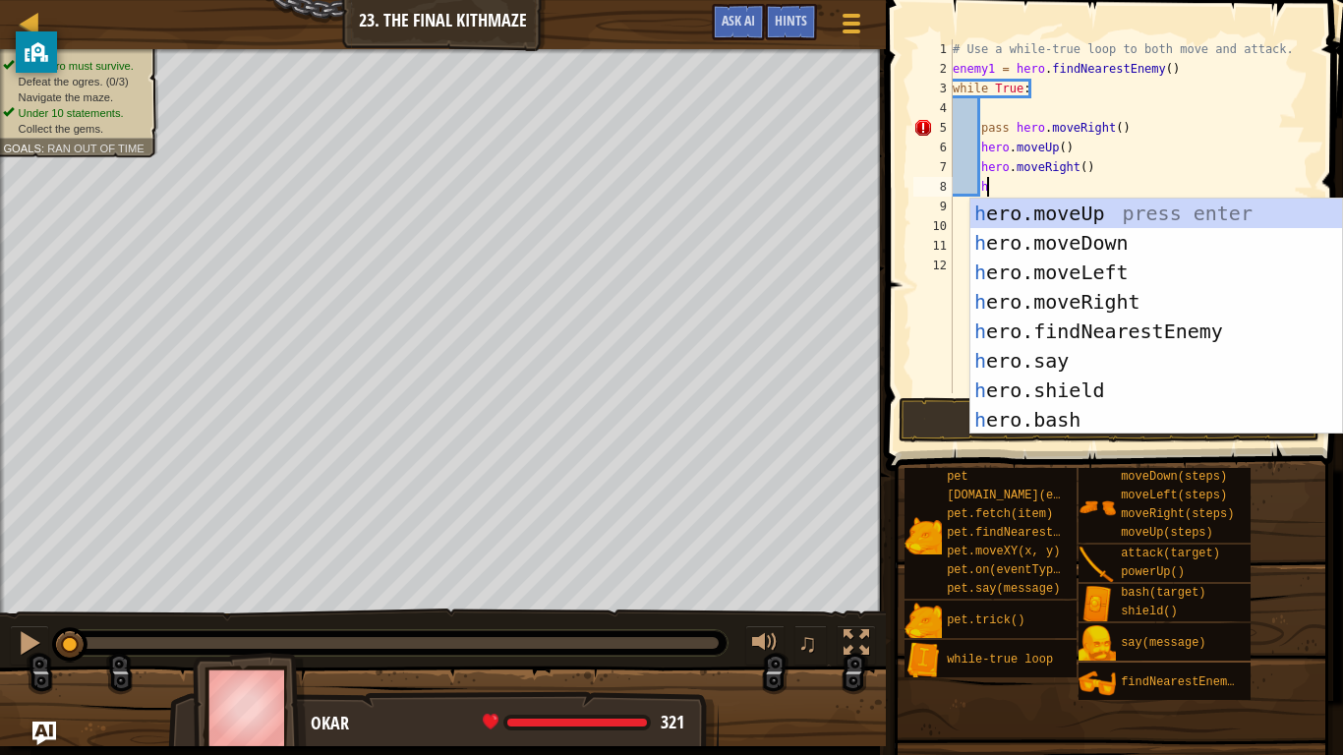
type textarea "he"
click at [1143, 236] on div "he ro.moveUp press enter he ro.moveDown press enter he ro.moveLeft press enter …" at bounding box center [1156, 346] width 372 height 295
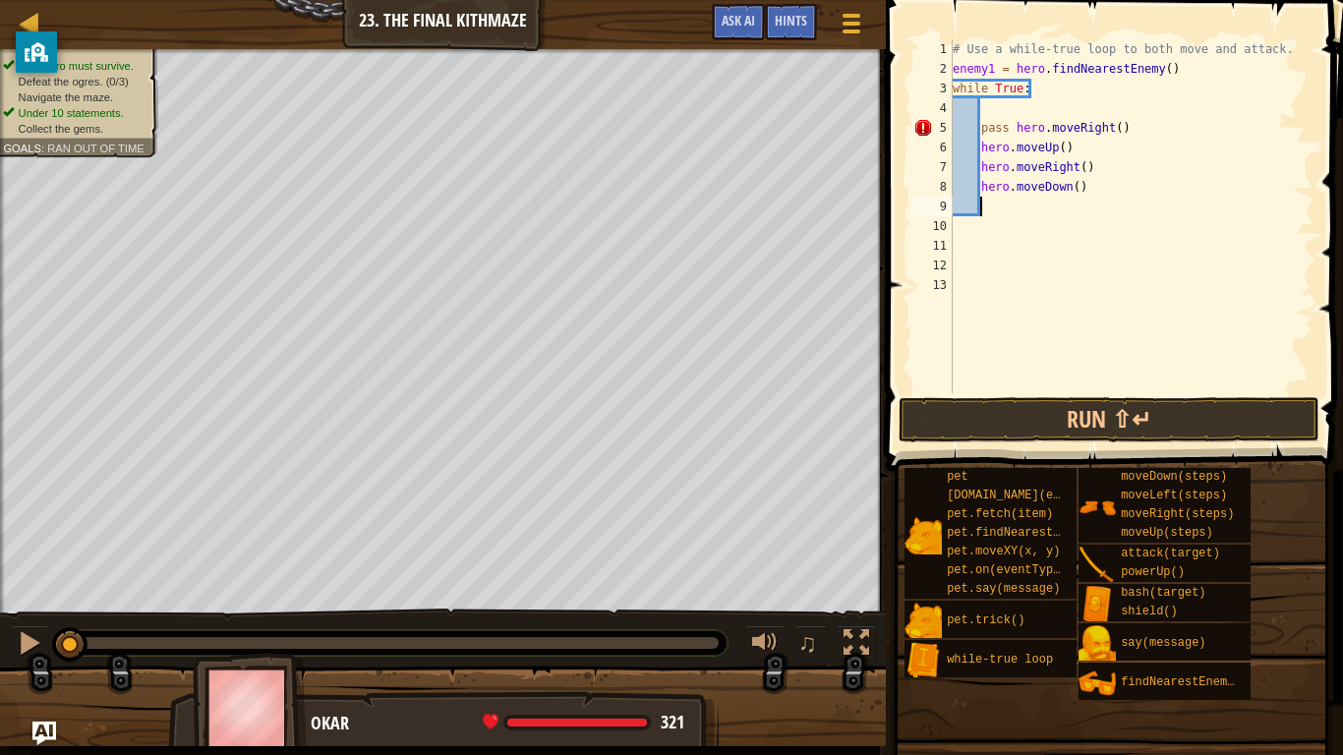
scroll to position [9, 3]
click at [1076, 192] on div "# Use a while-true loop to both move and attack. enemy1 = hero . findNearestEne…" at bounding box center [1131, 235] width 365 height 393
type textarea "hero.moveDown(2)"
click at [1095, 194] on div "# Use a while-true loop to both move and attack. enemy1 = hero . findNearestEne…" at bounding box center [1131, 235] width 365 height 393
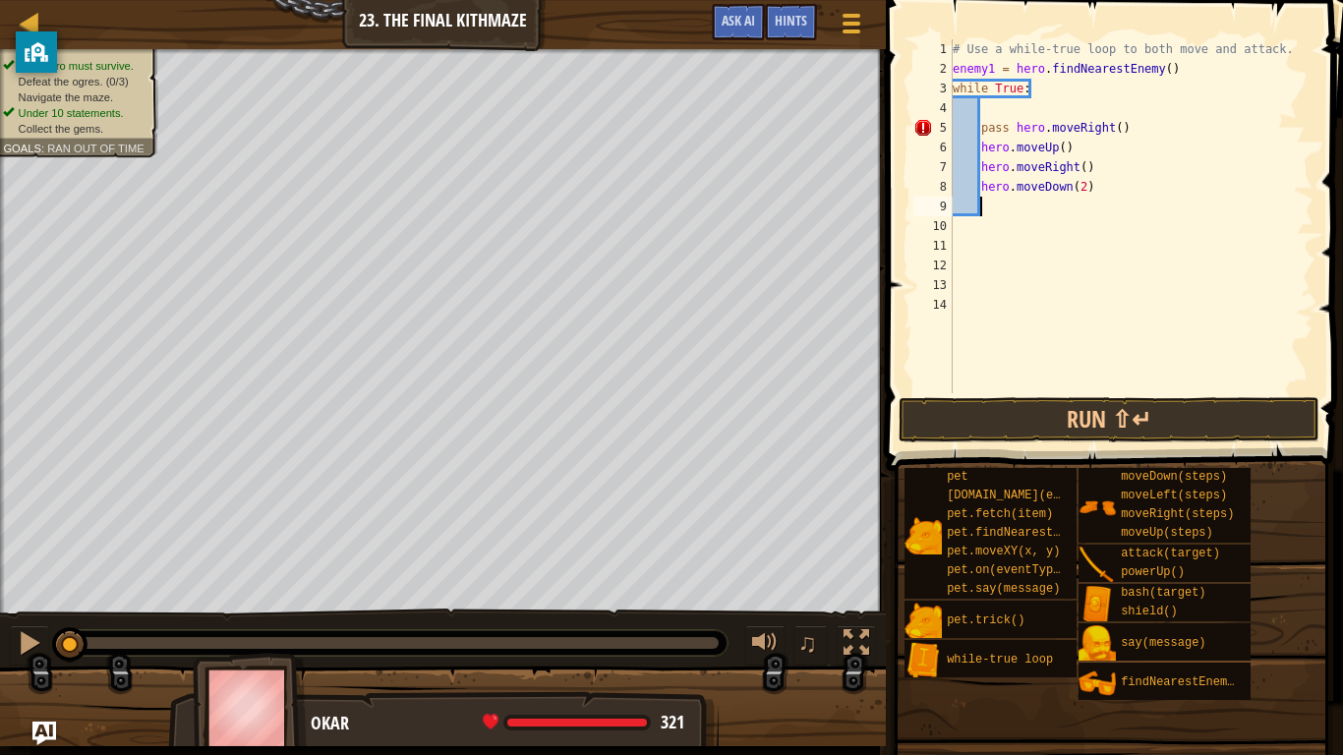
scroll to position [9, 3]
click at [1018, 129] on div "# Use a while-true loop to both move and attack. enemy1 = hero . findNearestEne…" at bounding box center [1131, 235] width 365 height 393
click at [1090, 188] on div "# Use a while-true loop to both move and attack. enemy1 = hero . findNearestEne…" at bounding box center [1131, 235] width 365 height 393
type textarea "hero.moveDown(2)"
click at [1075, 151] on div "# Use a while-true loop to both move and attack. enemy1 = hero . findNearestEne…" at bounding box center [1131, 235] width 365 height 393
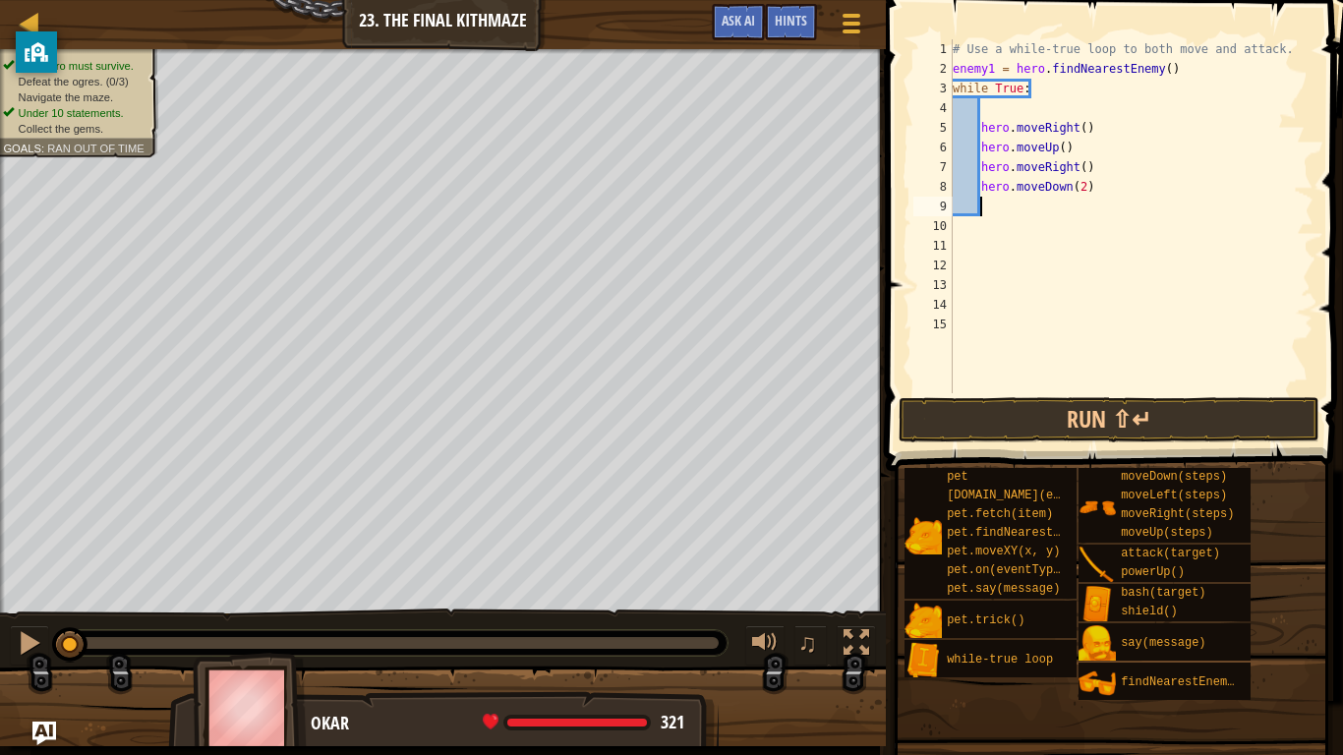
type textarea "hero.moveUp()"
click at [1016, 186] on div "# Use a while-true loop to both move and attack. enemy1 = hero . findNearestEne…" at bounding box center [1131, 235] width 365 height 393
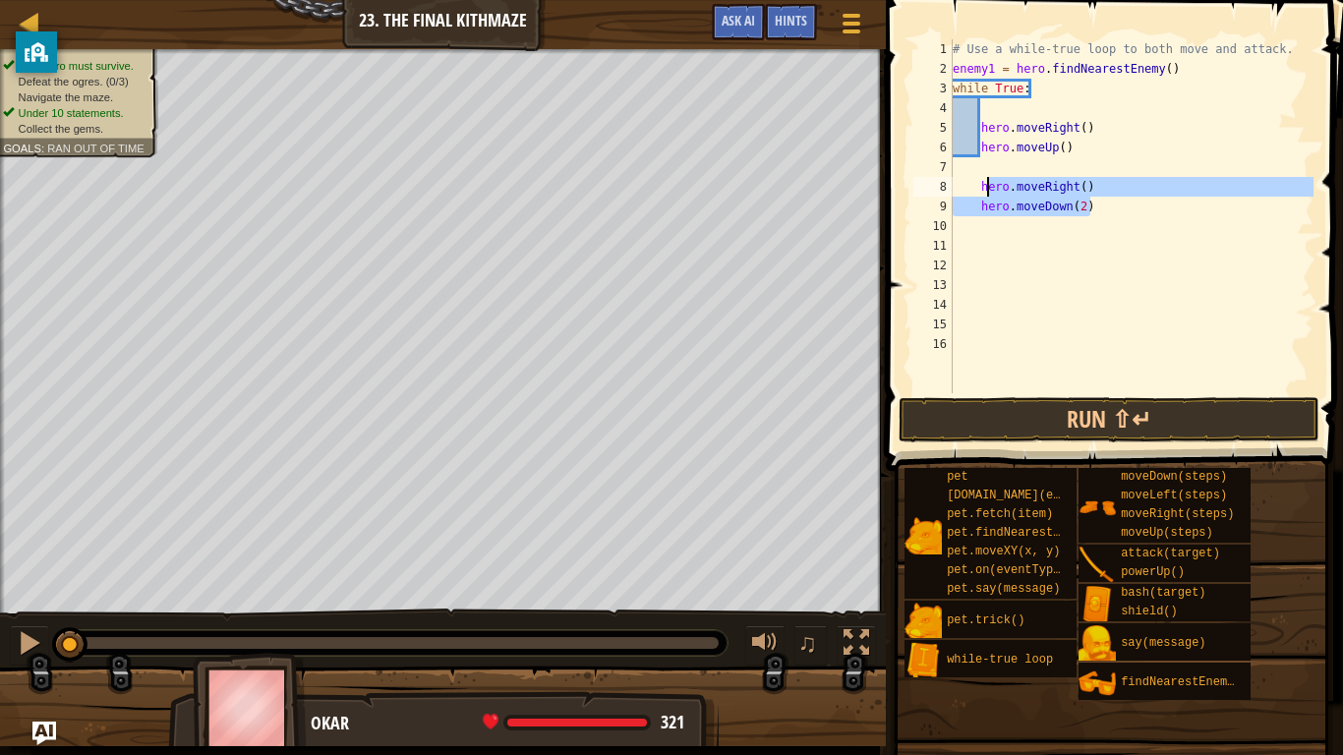
drag, startPoint x: 1135, startPoint y: 211, endPoint x: 973, endPoint y: 178, distance: 164.7
click at [973, 178] on div "# Use a while-true loop to both move and attack. enemy1 = hero . findNearestEne…" at bounding box center [1131, 235] width 365 height 393
type textarea "hero.moveRight() hero.moveDown(2)"
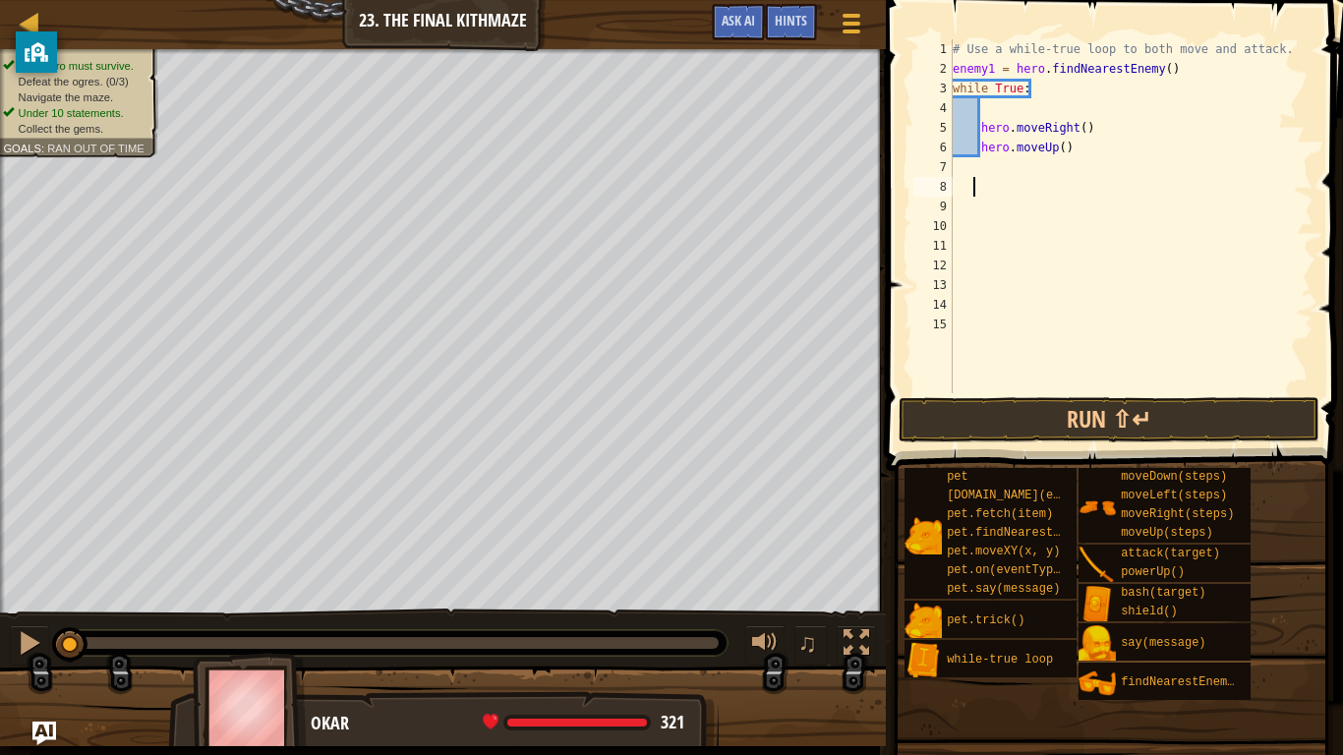
click at [1079, 142] on div "# Use a while-true loop to both move and attack. enemy1 = hero . findNearestEne…" at bounding box center [1131, 235] width 365 height 393
type textarea "hero.moveUp()"
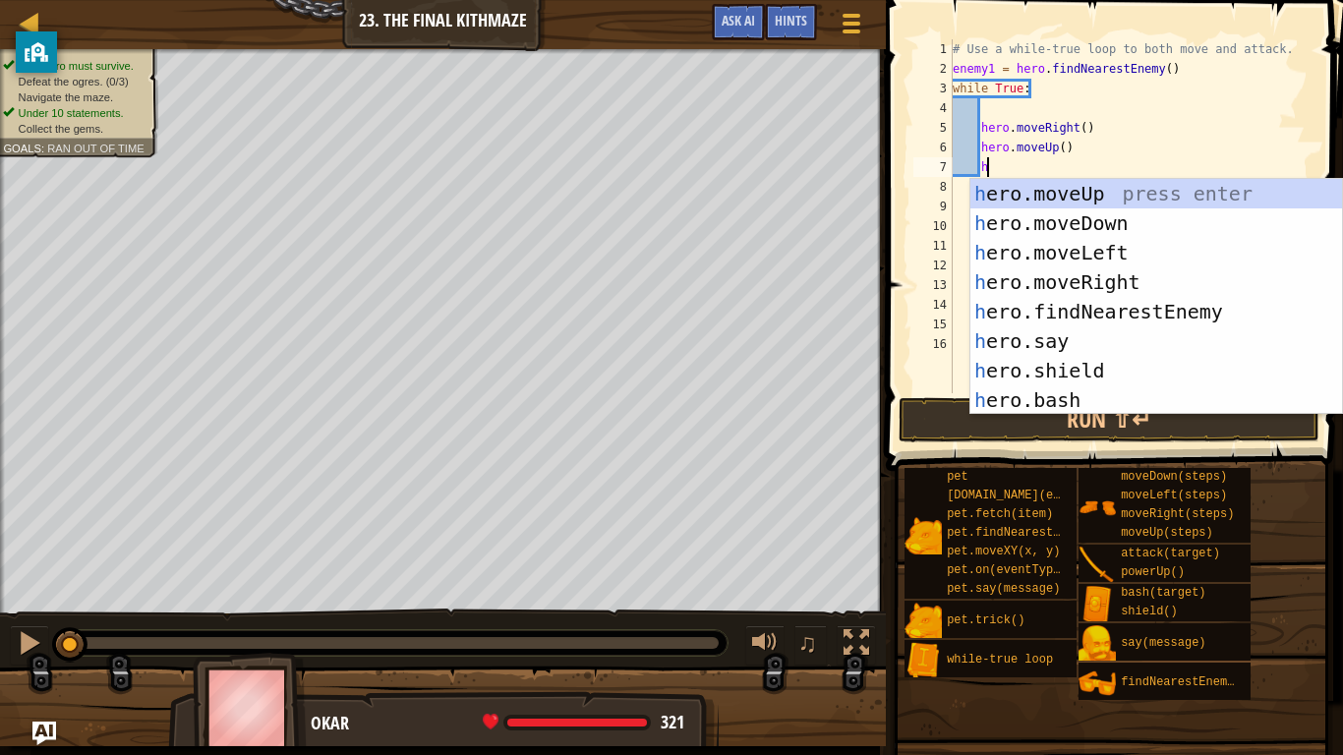
type textarea "hero"
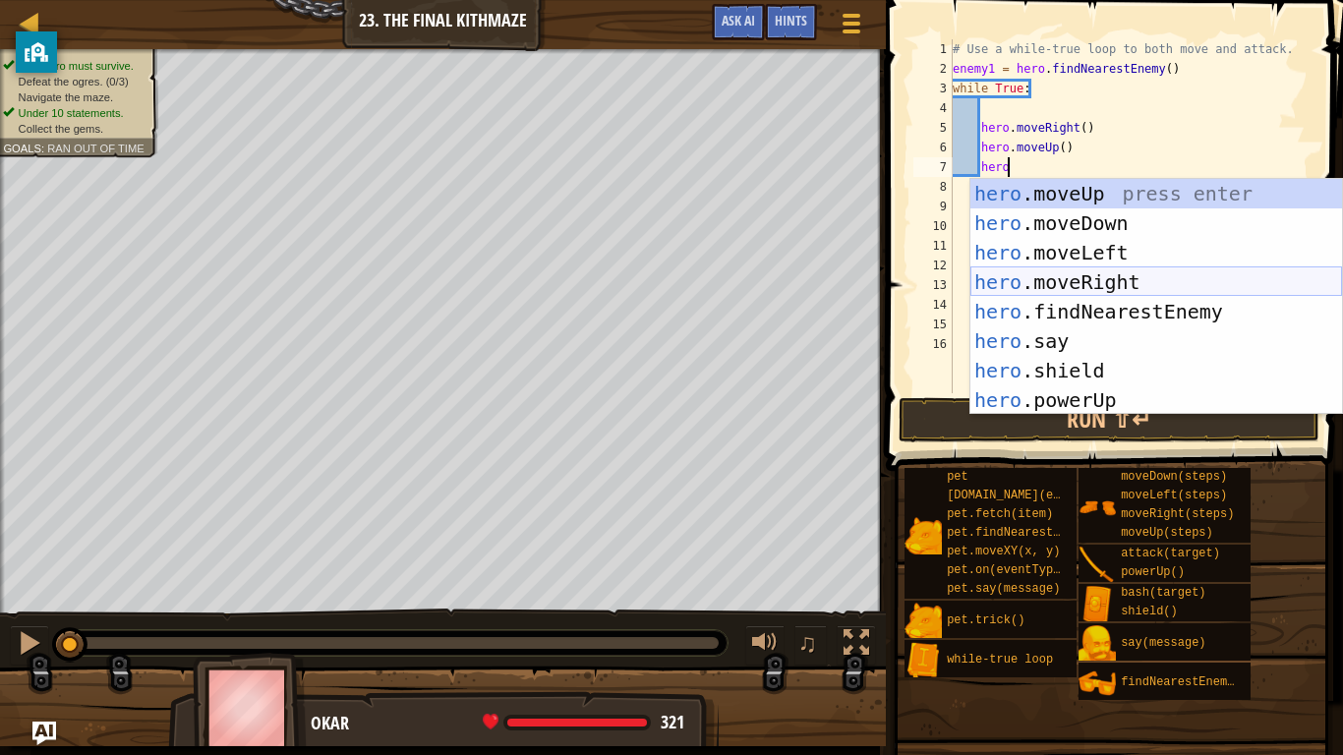
click at [1153, 272] on div "hero .moveUp press enter hero .moveDown press enter hero .moveLeft press enter …" at bounding box center [1156, 326] width 372 height 295
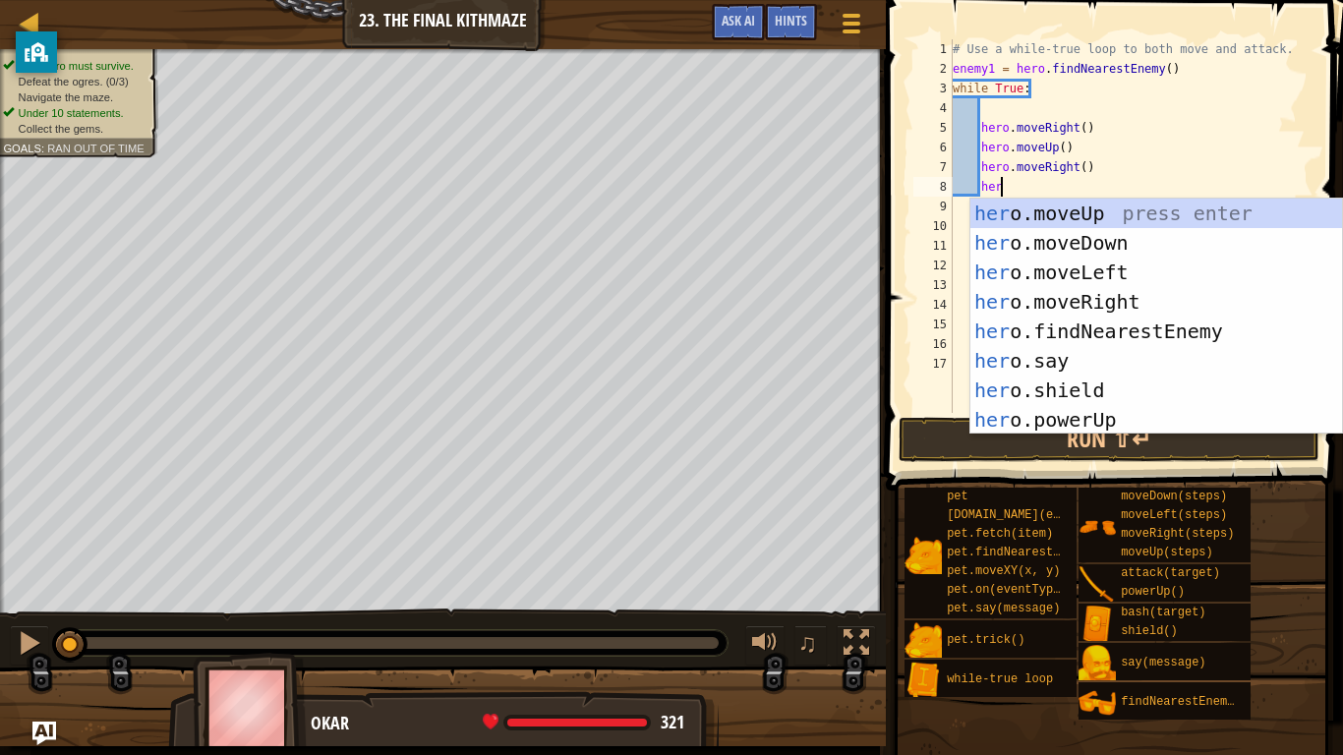
type textarea "hero"
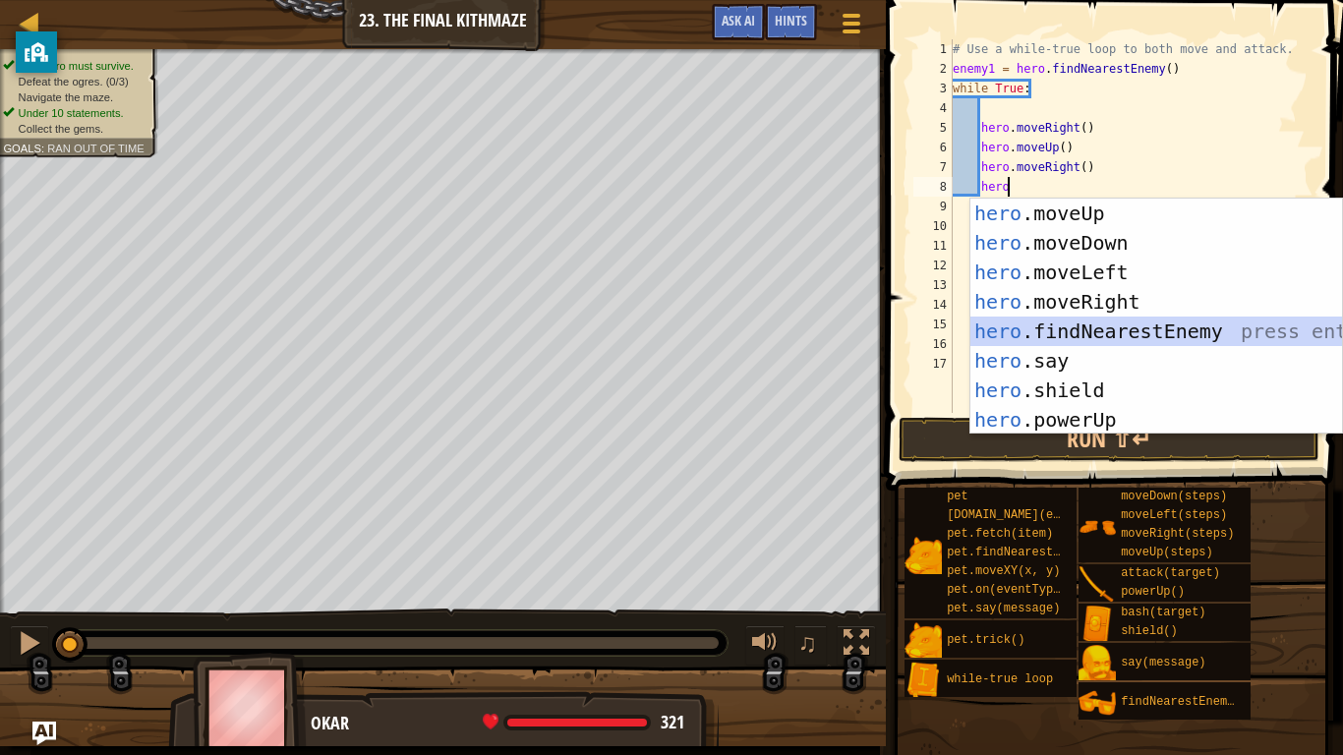
click at [1070, 333] on div "hero .moveUp press enter hero .moveDown press enter hero .moveLeft press enter …" at bounding box center [1156, 346] width 372 height 295
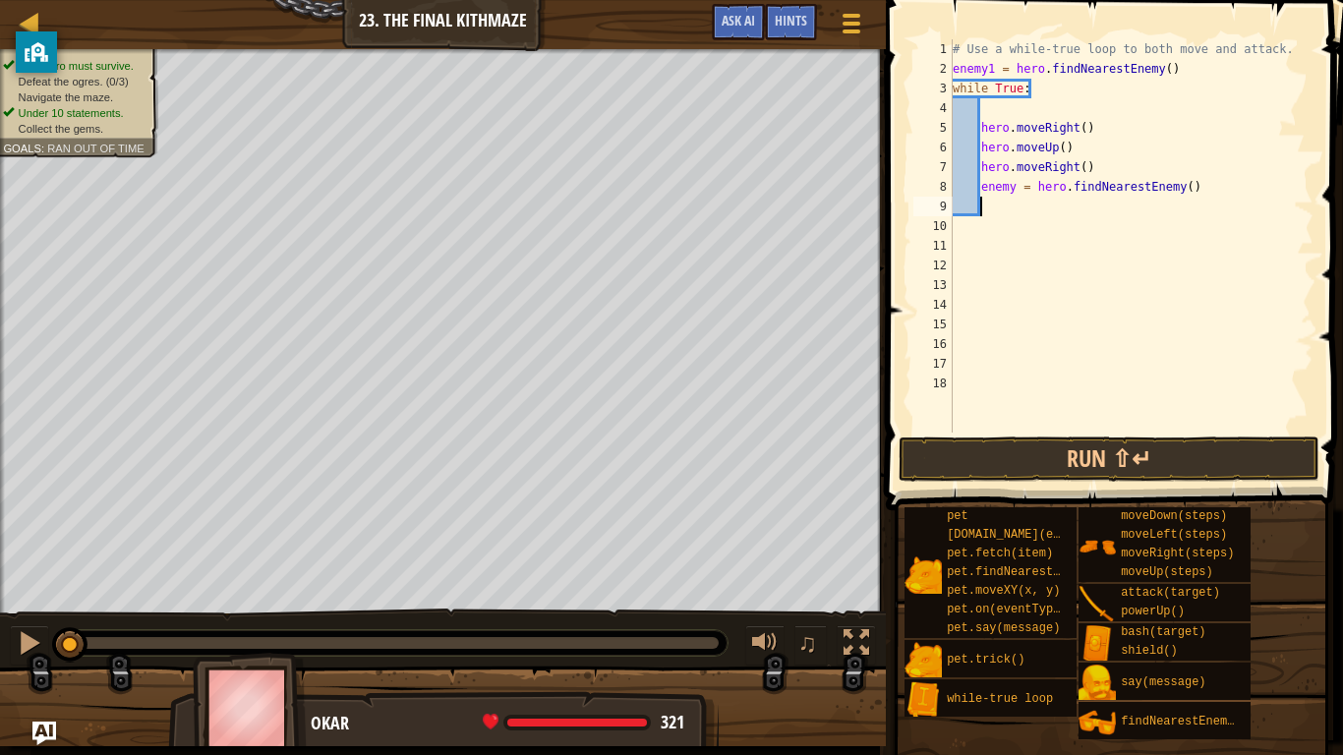
click at [1165, 183] on div "# Use a while-true loop to both move and attack. enemy1 = hero . findNearestEne…" at bounding box center [1131, 255] width 365 height 433
click at [1182, 185] on div "# Use a while-true loop to both move and attack. enemy1 = hero . findNearestEne…" at bounding box center [1131, 235] width 365 height 393
click at [1195, 184] on div "# Use a while-true loop to both move and attack. enemy1 = hero . findNearestEne…" at bounding box center [1131, 255] width 365 height 433
type textarea "e"
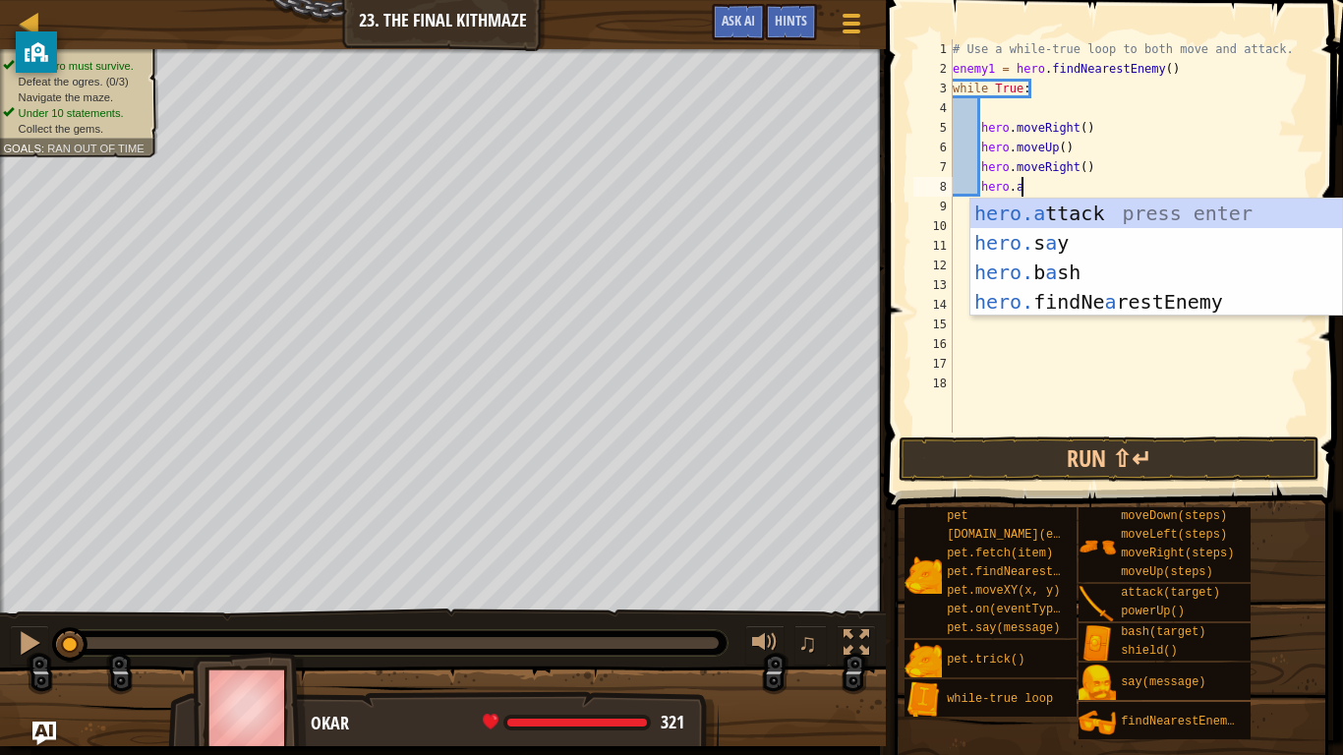
scroll to position [9, 11]
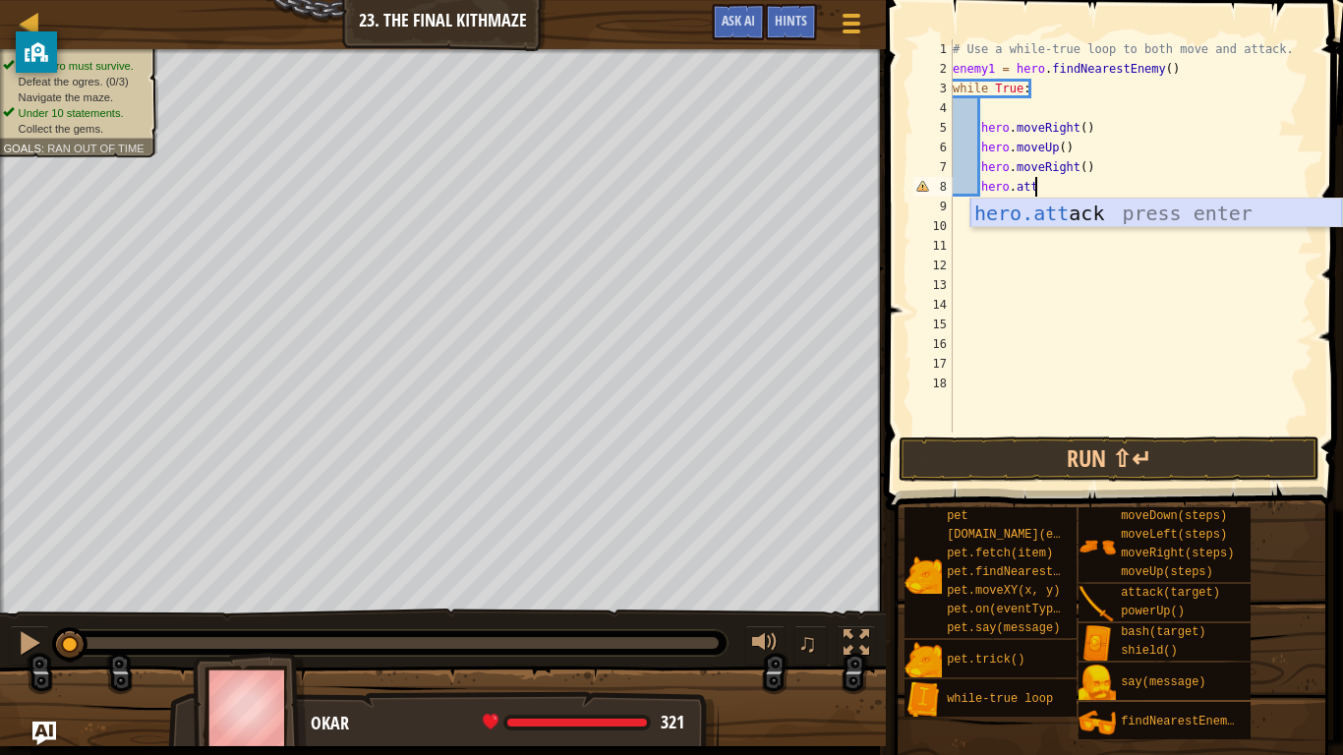
click at [1173, 207] on div "hero.att ack press enter" at bounding box center [1156, 243] width 372 height 88
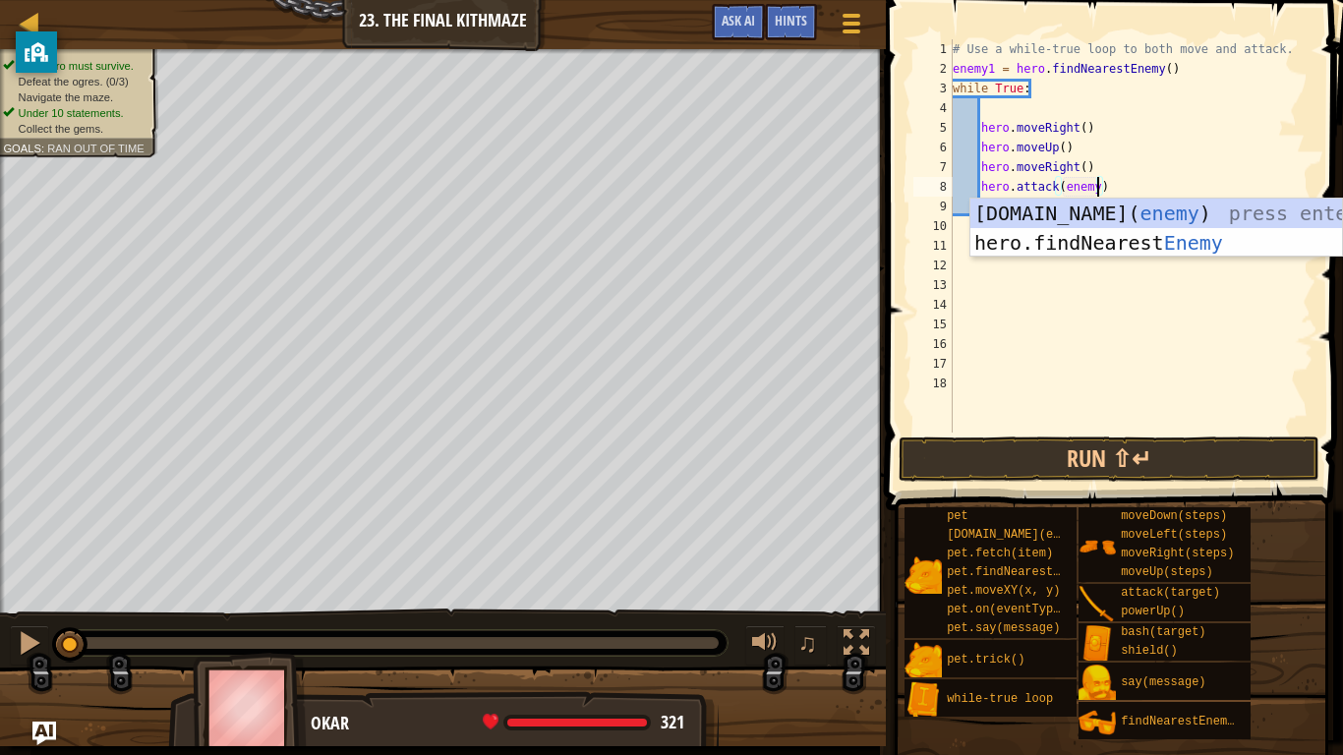
type textarea "hero.attack(enemy1)"
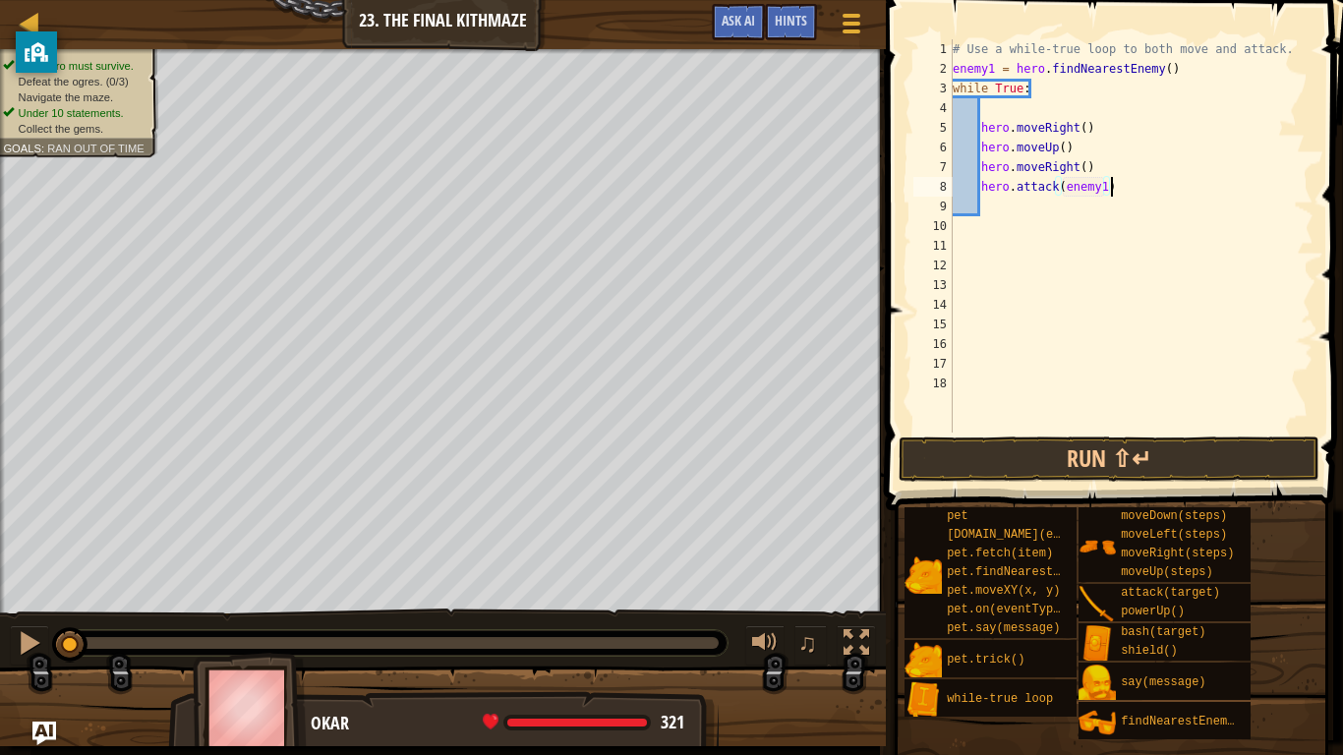
click at [1108, 192] on div "# Use a while-true loop to both move and attack. enemy1 = hero . findNearestEne…" at bounding box center [1131, 255] width 365 height 433
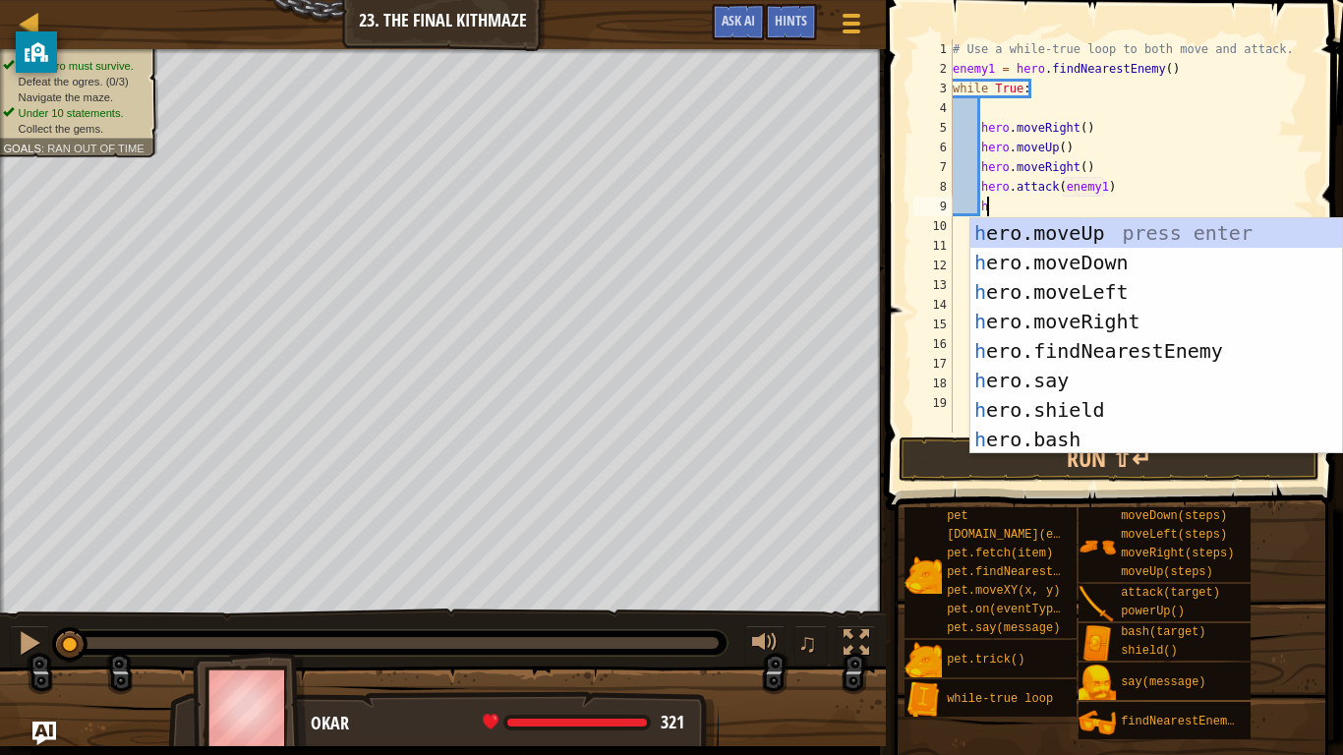
type textarea "hero"
click at [1129, 254] on div "hero .moveUp press enter hero .moveDown press enter hero .moveLeft press enter …" at bounding box center [1156, 365] width 372 height 295
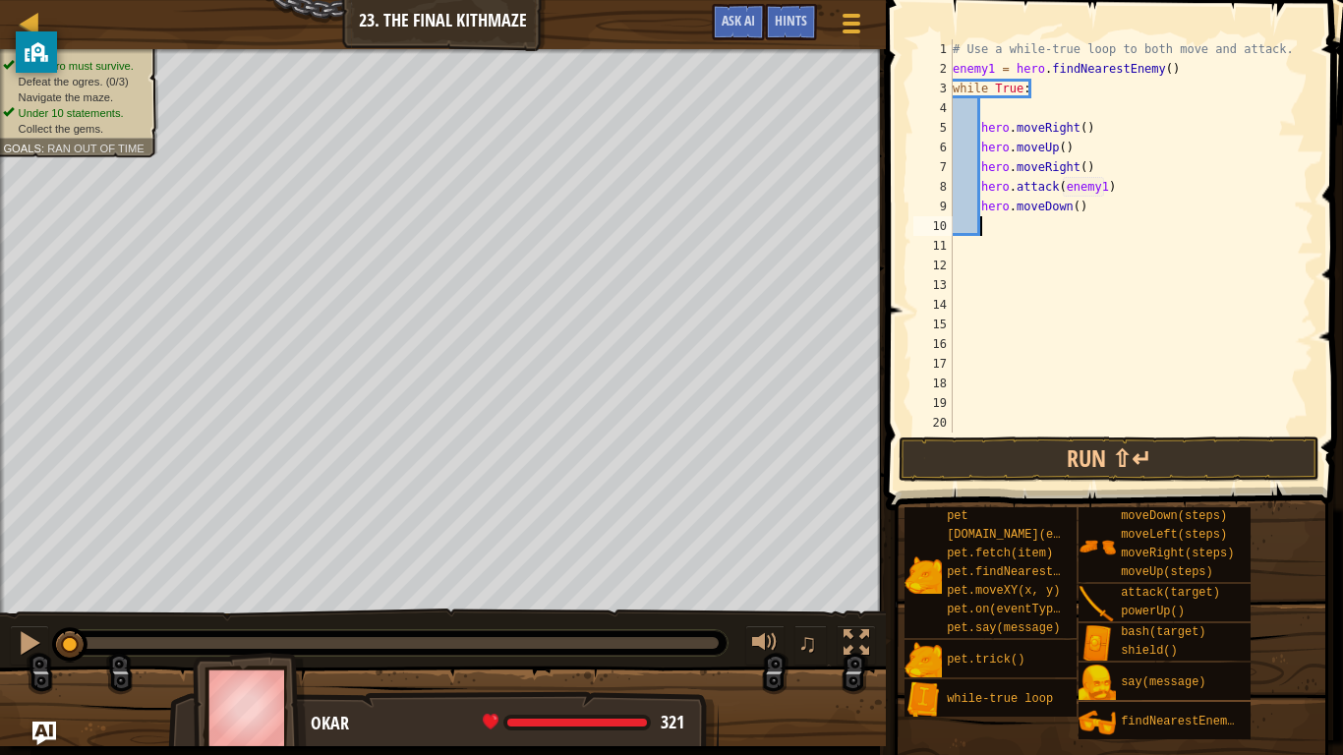
scroll to position [9, 3]
click at [1077, 209] on div "# Use a while-true loop to both move and attack. enemy1 = hero . findNearestEne…" at bounding box center [1131, 255] width 365 height 433
click at [1099, 449] on button "Run ⇧↵" at bounding box center [1109, 458] width 421 height 45
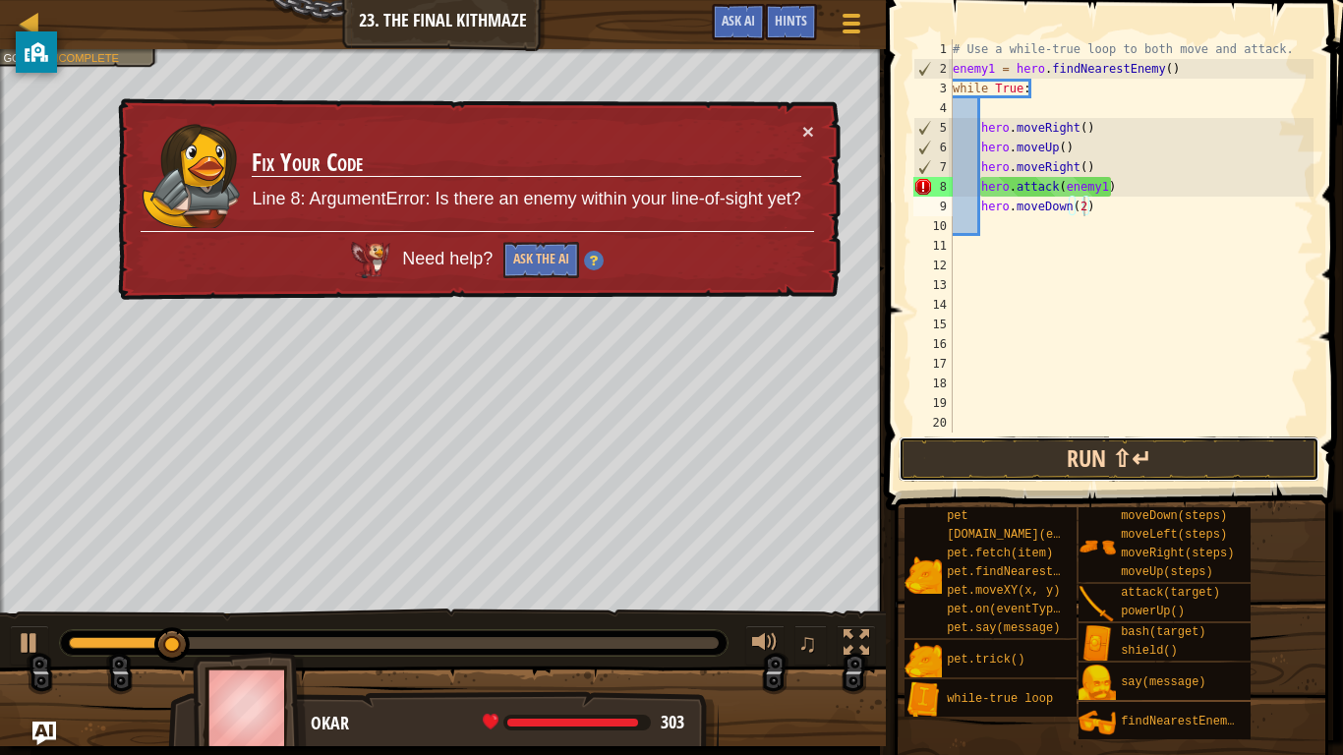
click at [1115, 450] on button "Run ⇧↵" at bounding box center [1109, 458] width 421 height 45
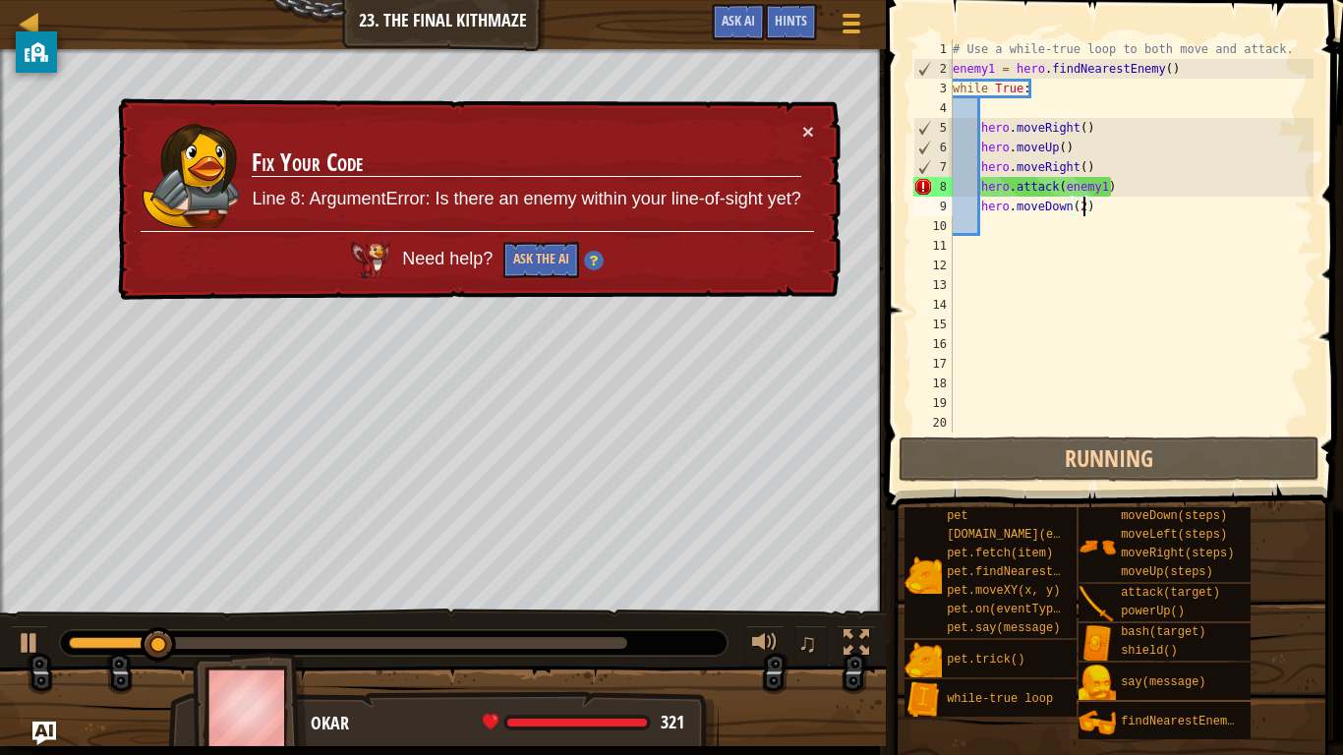
click at [809, 116] on div "× Fix Your Code Line 8: ArgumentError: Is there an enemy within your line-of-si…" at bounding box center [477, 199] width 727 height 203
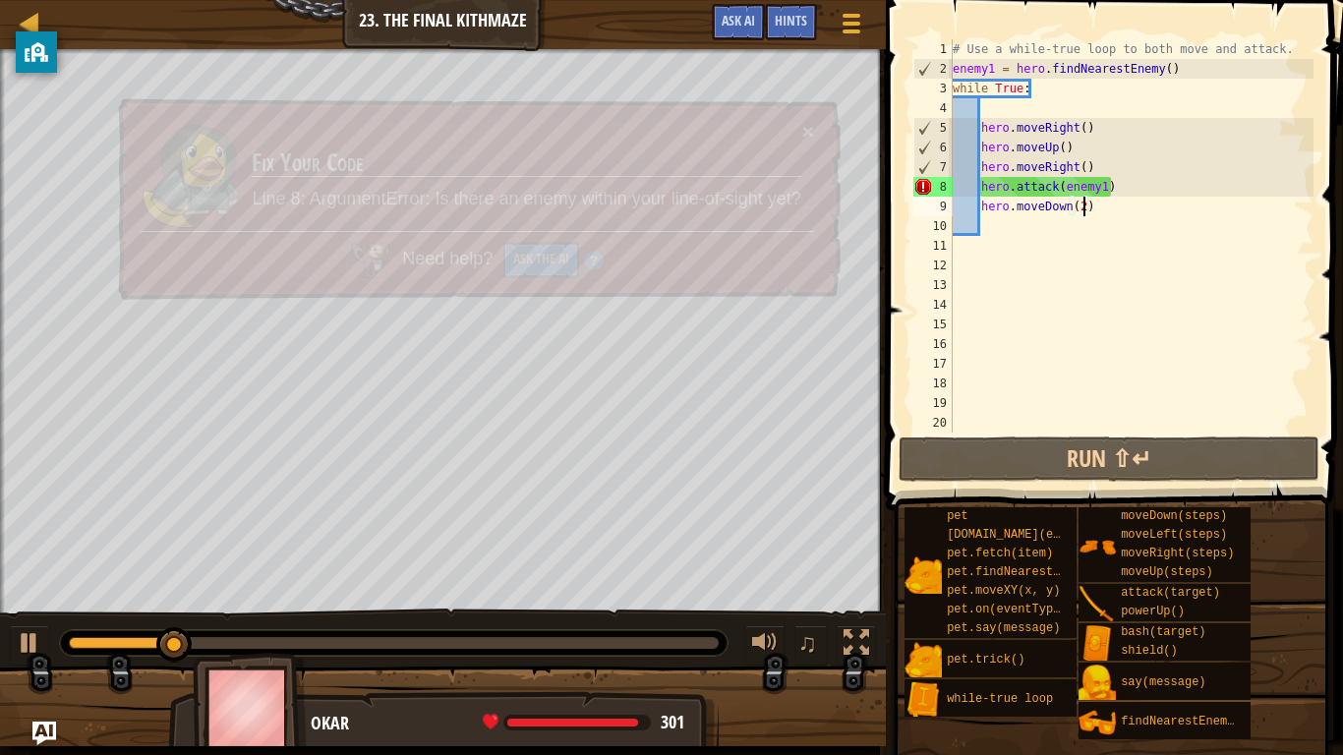
click at [810, 122] on div "× Fix Your Code Line 8: ArgumentError: Is there an enemy within your line-of-si…" at bounding box center [477, 199] width 727 height 206
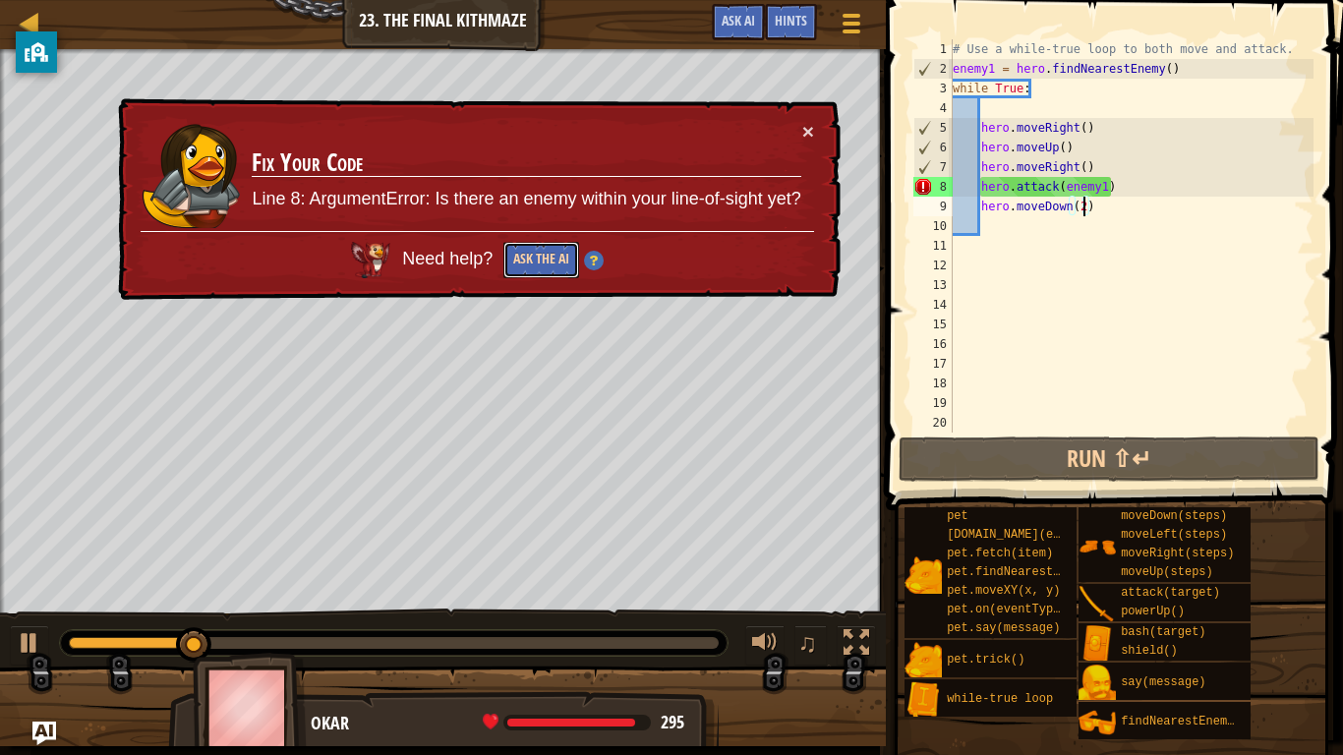
click at [537, 252] on button "Ask the AI" at bounding box center [541, 260] width 76 height 37
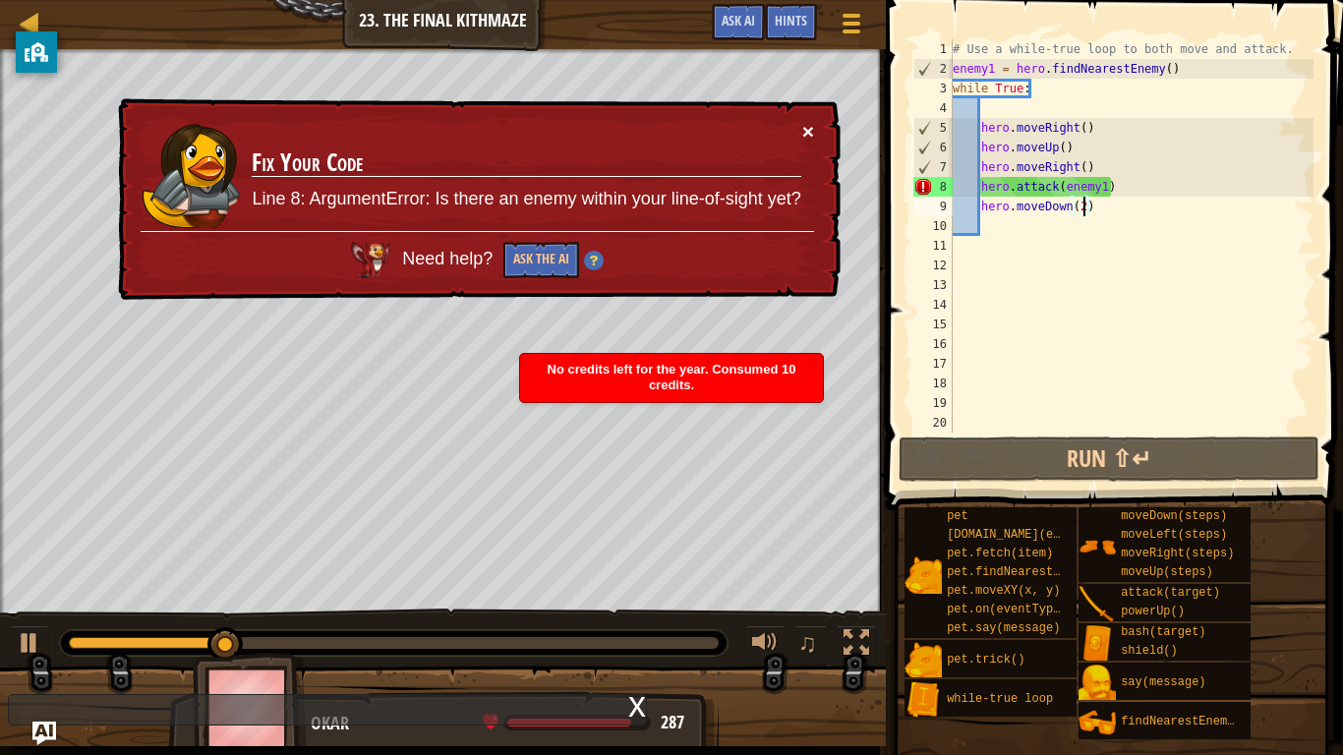
click at [807, 127] on button "×" at bounding box center [808, 131] width 12 height 21
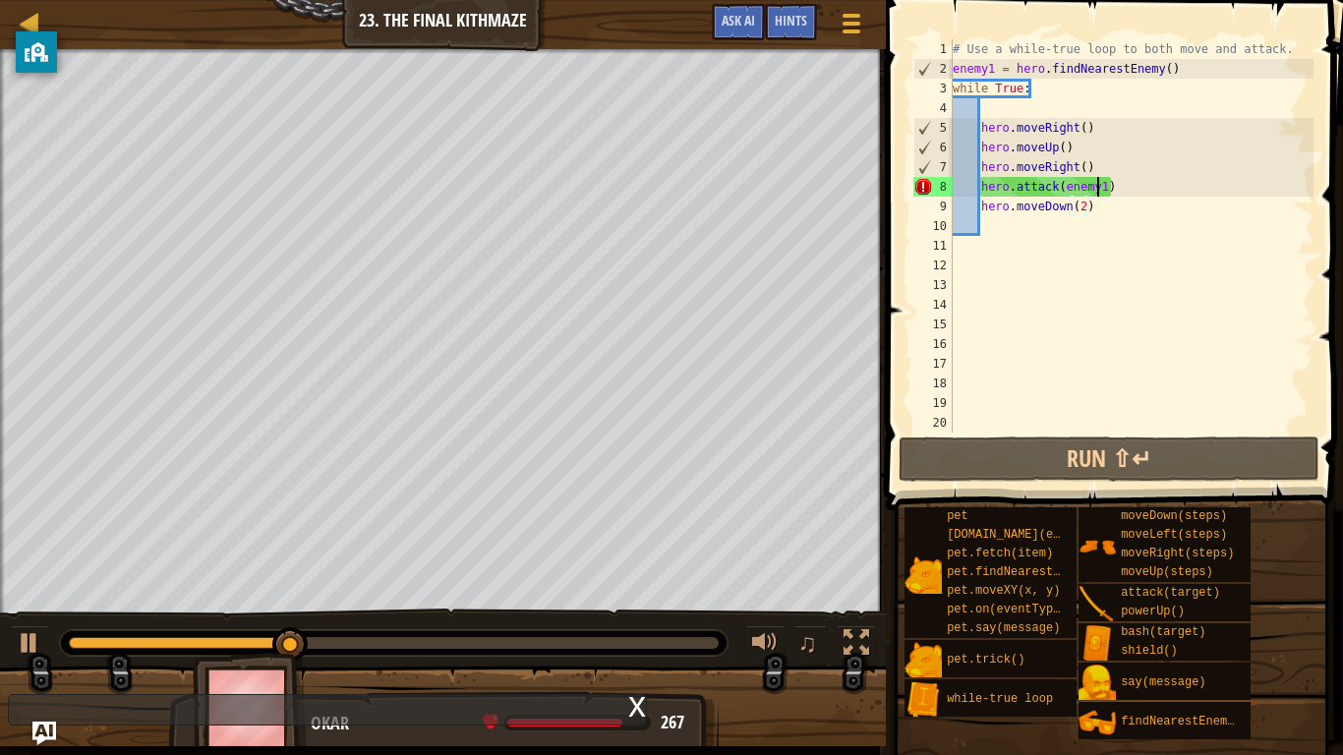
click at [1095, 186] on div "# Use a while-true loop to both move and attack. enemy1 = hero . findNearestEne…" at bounding box center [1131, 255] width 365 height 433
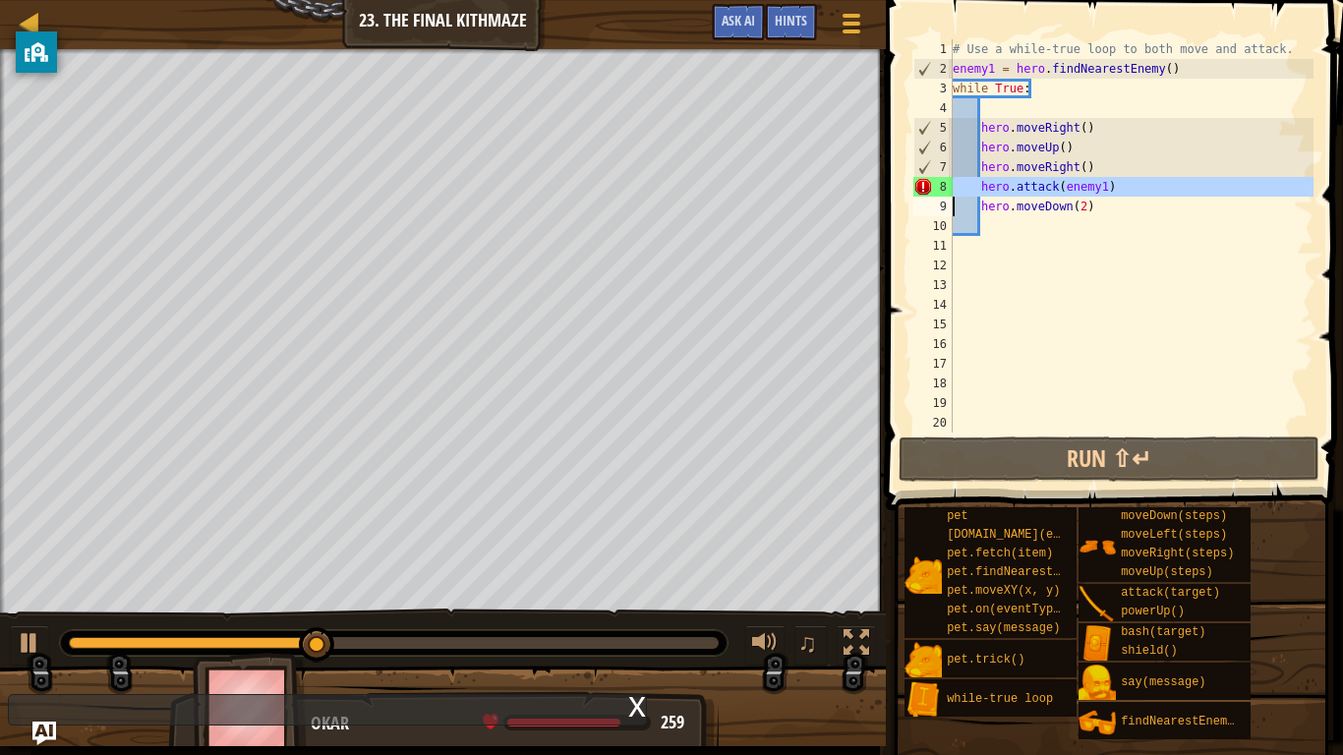
click at [1109, 187] on div "# Use a while-true loop to both move and attack. enemy1 = hero . findNearestEne…" at bounding box center [1131, 235] width 365 height 393
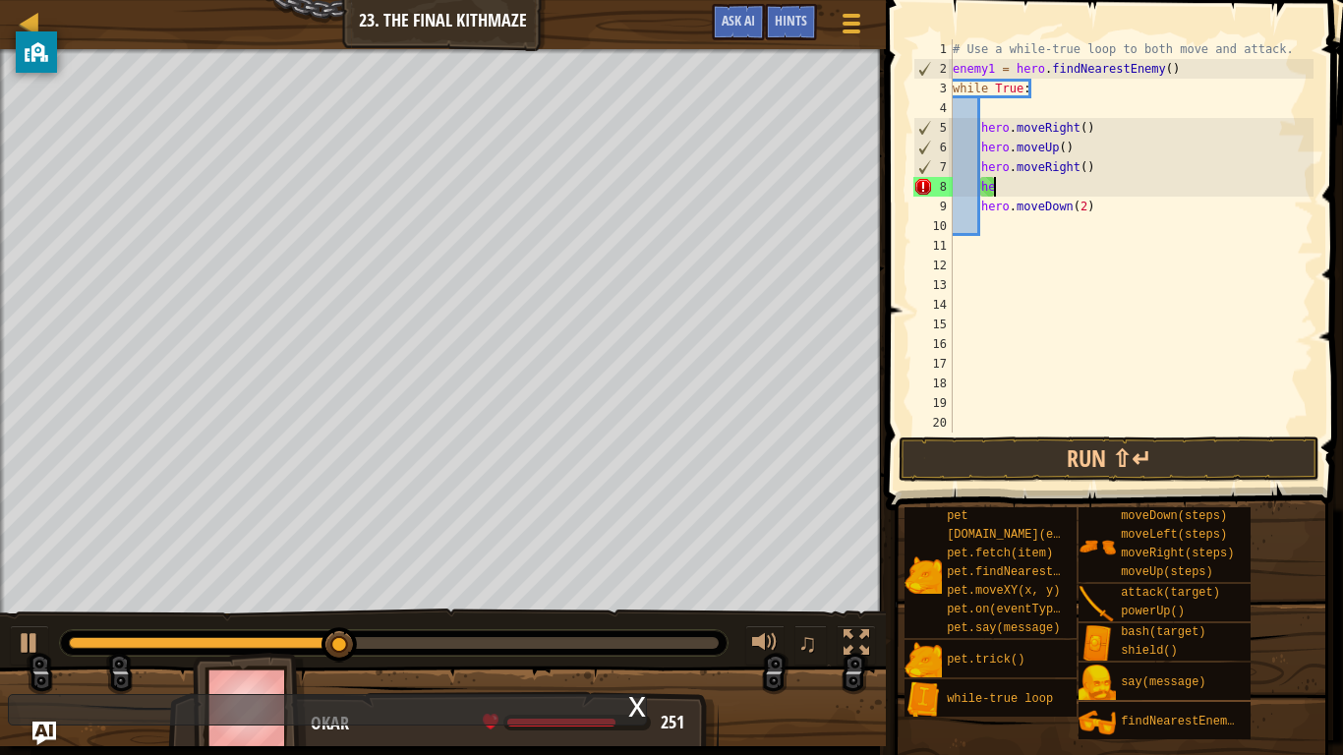
type textarea "h"
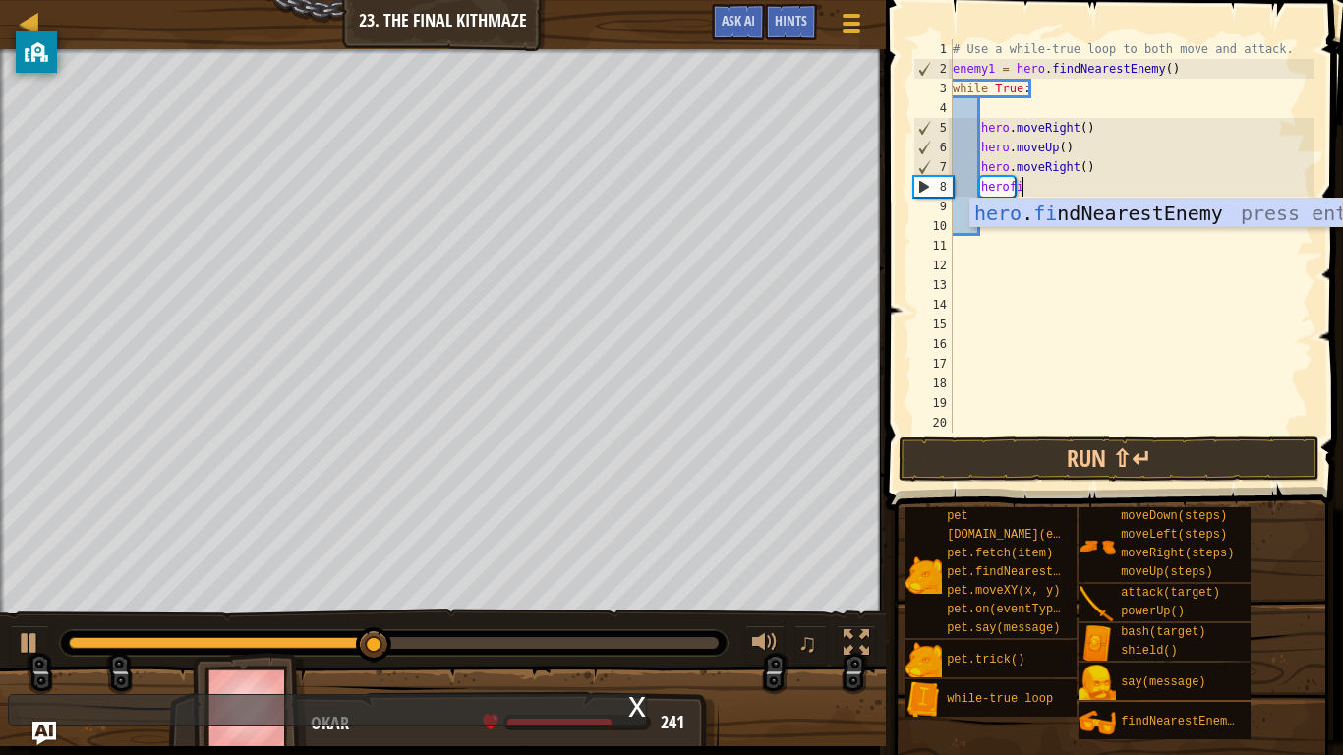
type textarea "herofind"
click at [1133, 208] on div "hero . find NearestEnemy press enter" at bounding box center [1156, 243] width 372 height 88
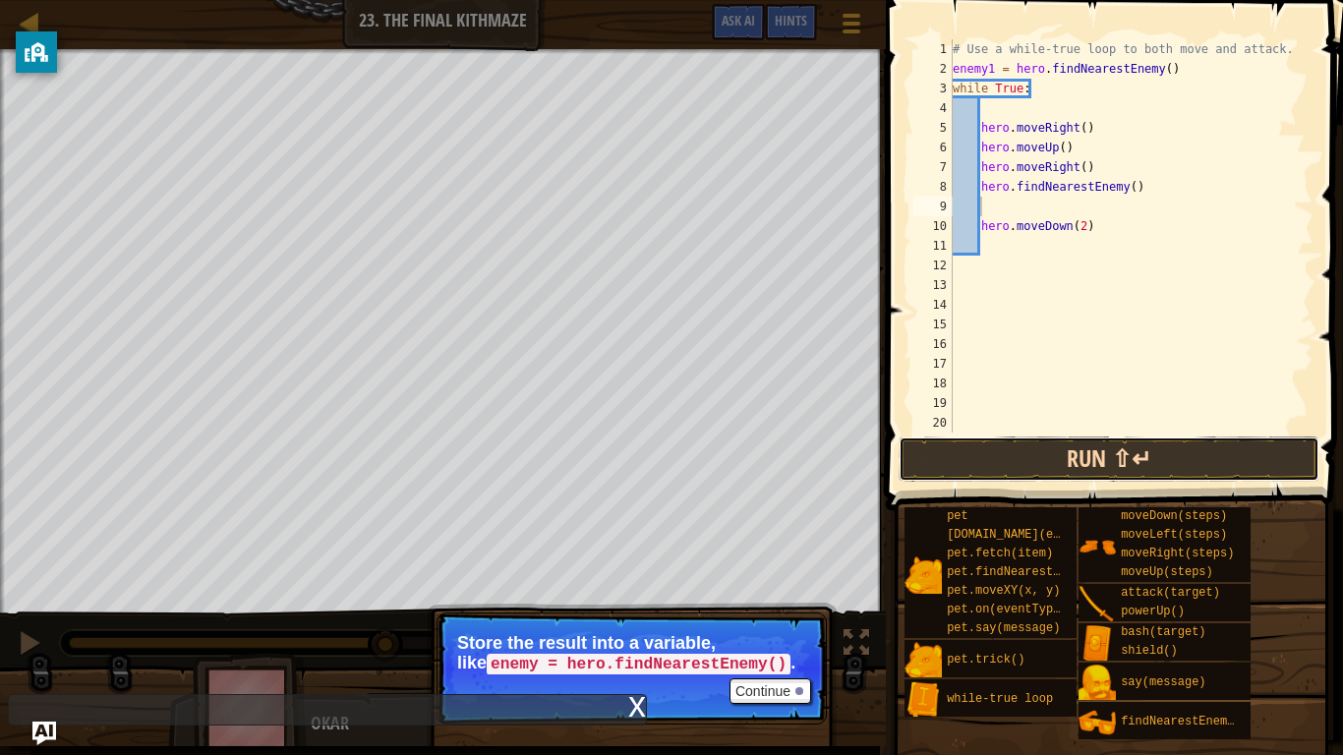
click at [1102, 477] on button "Run ⇧↵" at bounding box center [1109, 458] width 421 height 45
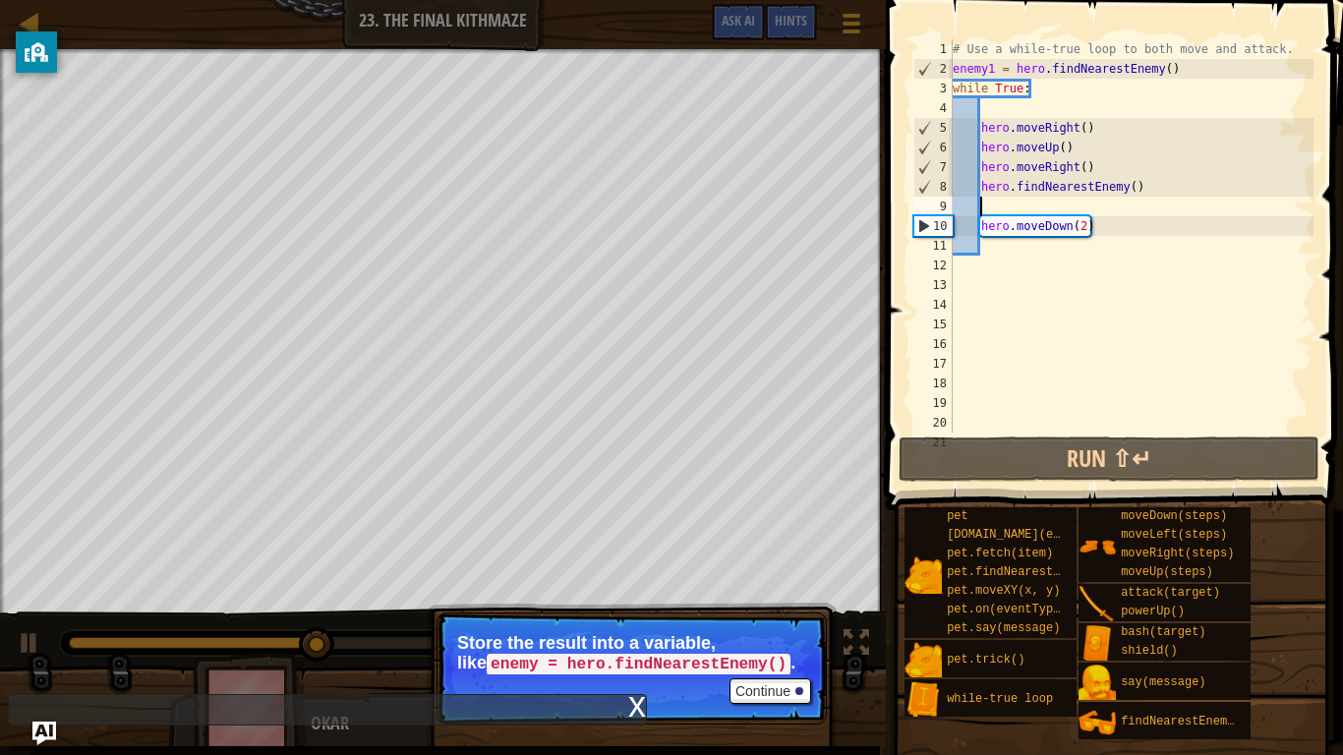
click at [1099, 222] on div "# Use a while-true loop to both move and attack. enemy1 = hero . findNearestEne…" at bounding box center [1131, 255] width 365 height 433
type textarea "hero.moveDown(2)"
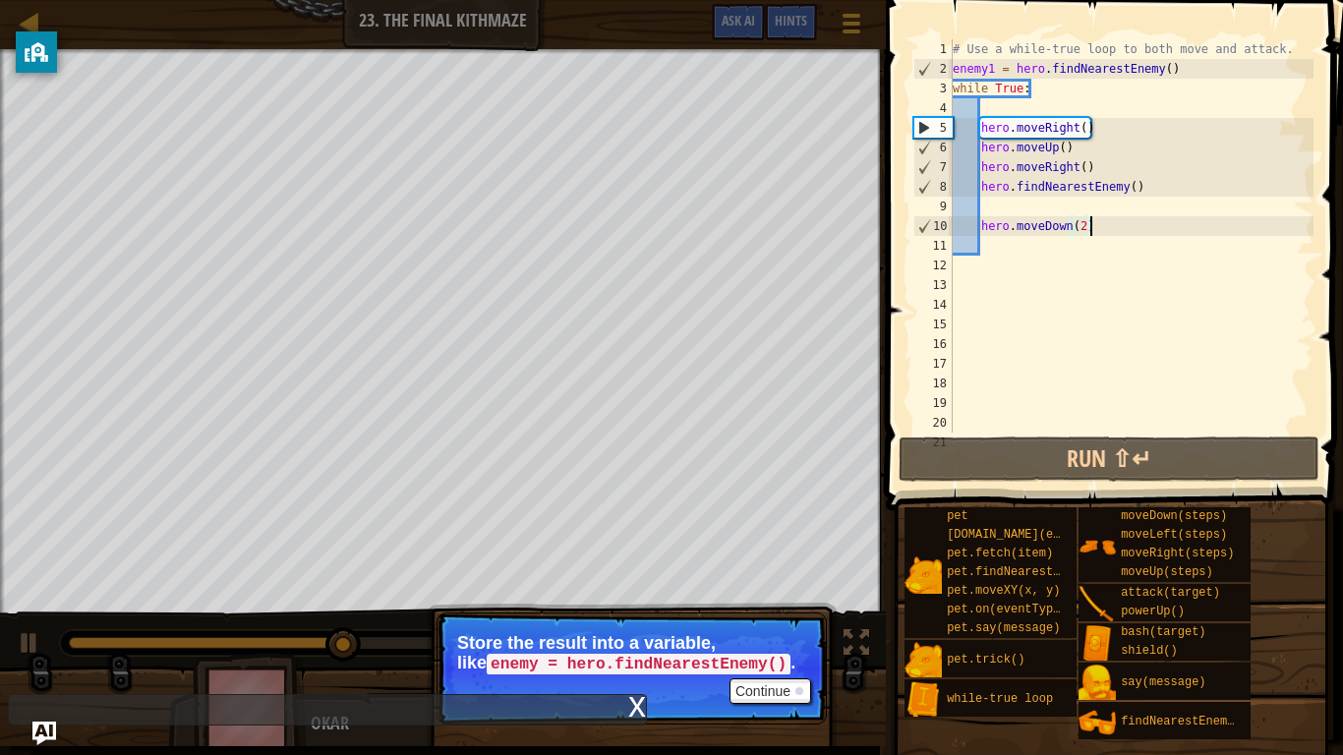
click at [1098, 230] on div "# Use a while-true loop to both move and attack. enemy1 = hero . findNearestEne…" at bounding box center [1131, 255] width 365 height 433
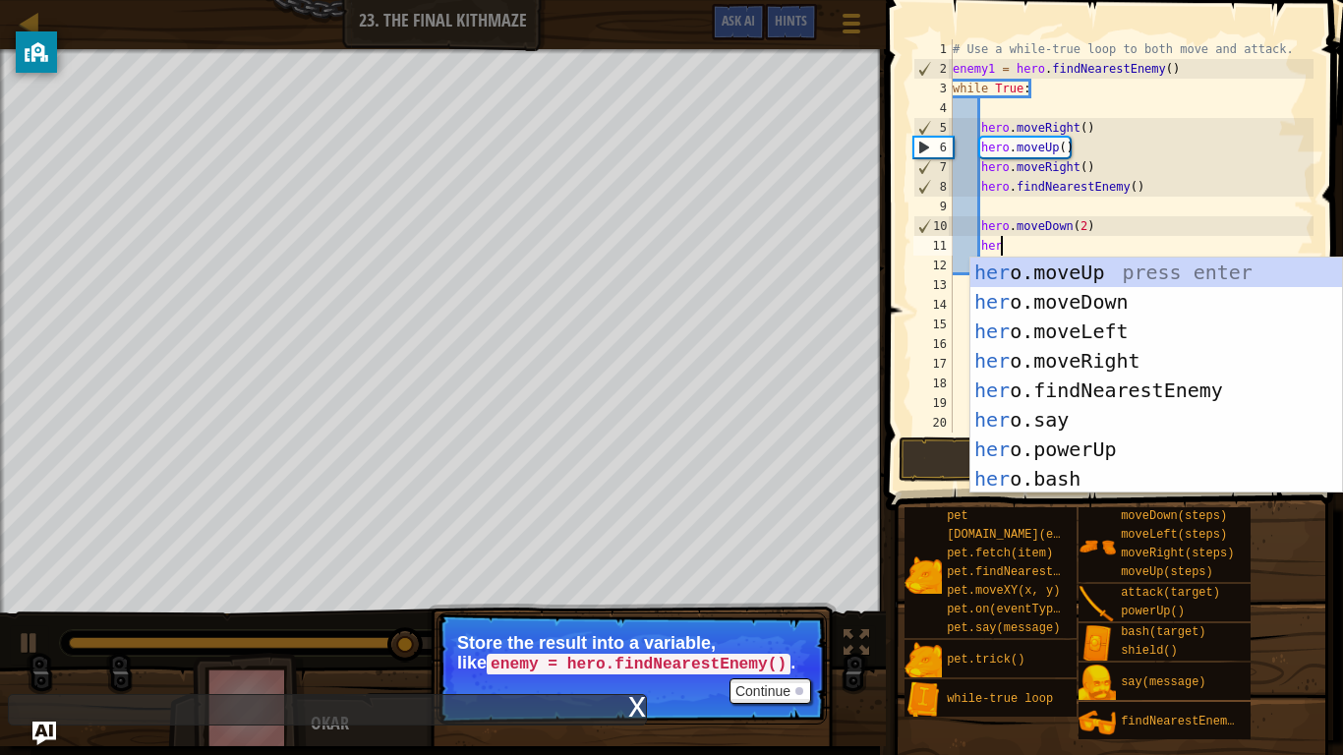
scroll to position [9, 6]
click at [1107, 157] on div "# Use a while-true loop to both move and attack. enemy1 = hero . findNearestEne…" at bounding box center [1131, 255] width 365 height 433
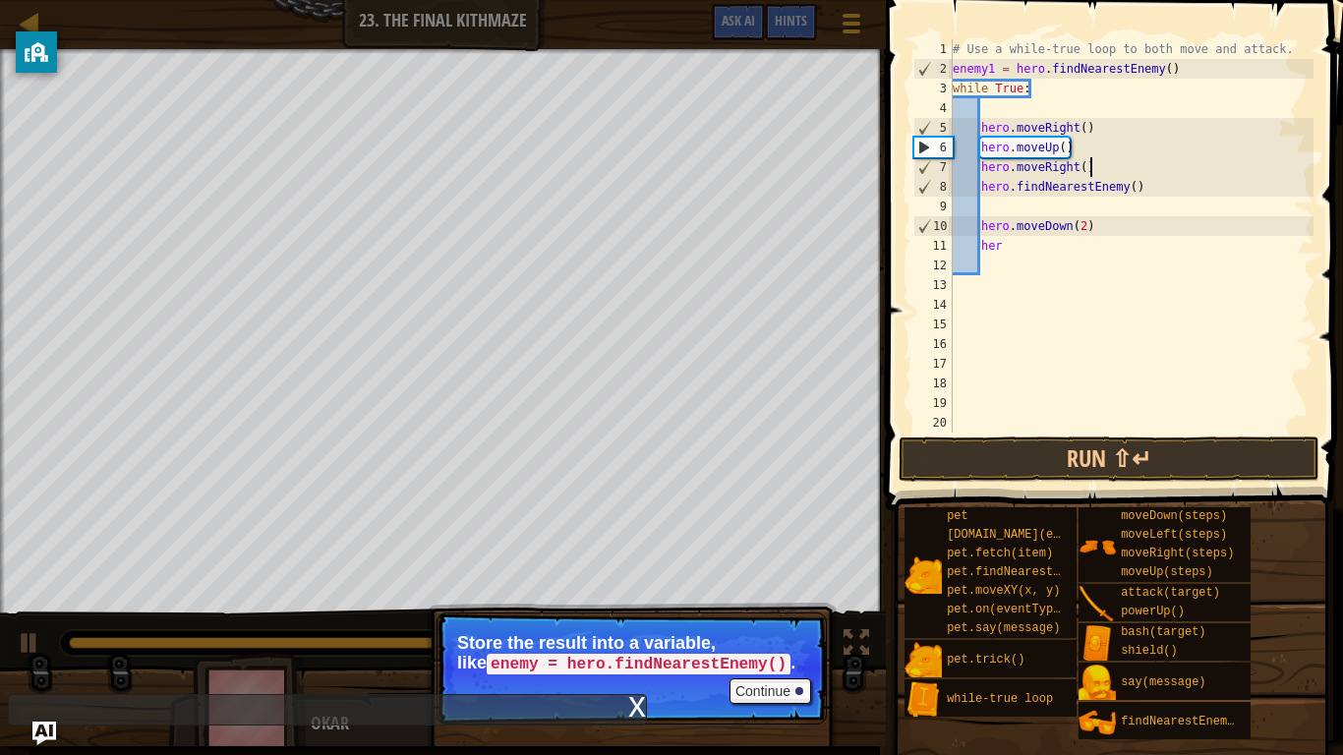
type textarea "hero.moveRight()"
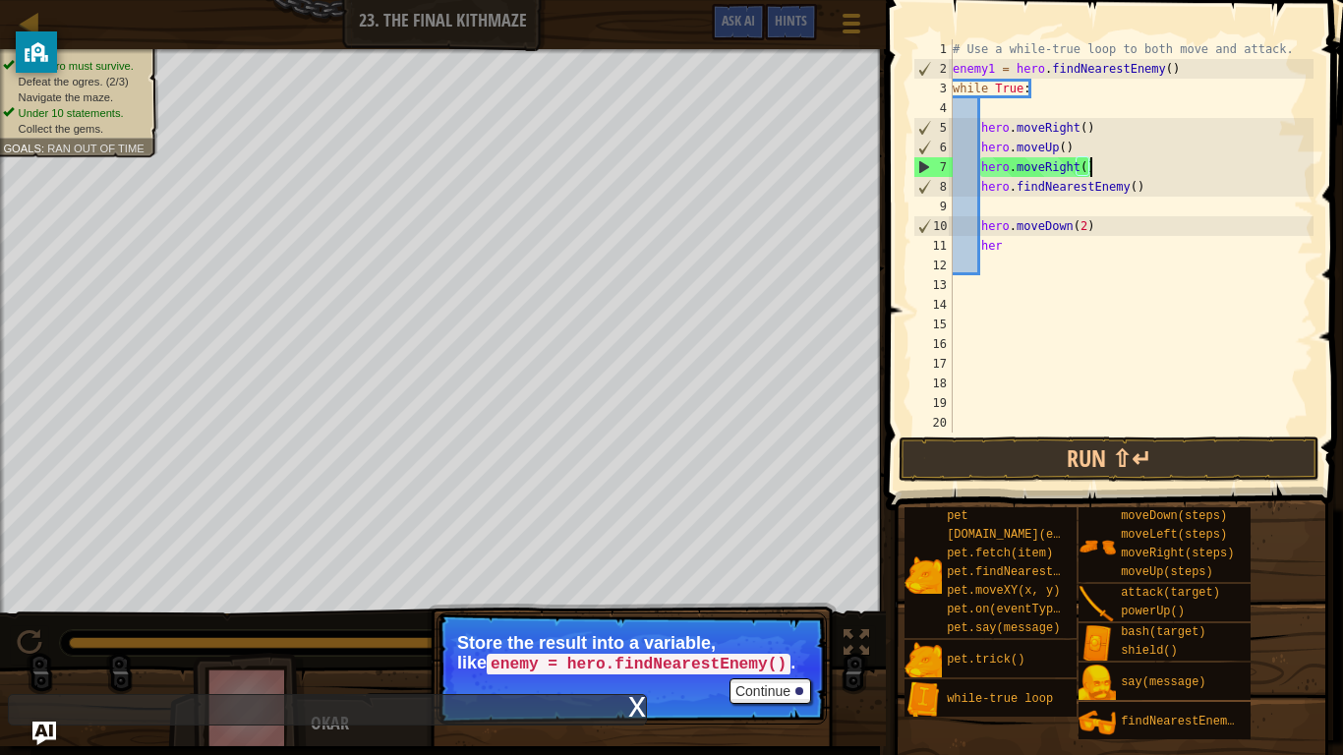
click at [1015, 214] on div "# Use a while-true loop to both move and attack. enemy1 = hero . findNearestEne…" at bounding box center [1131, 255] width 365 height 433
click at [1024, 247] on div "# Use a while-true loop to both move and attack. enemy1 = hero . findNearestEne…" at bounding box center [1131, 255] width 365 height 433
type textarea "her"
click at [1024, 247] on div "# Use a while-true loop to both move and attack. enemy1 = hero . findNearestEne…" at bounding box center [1131, 255] width 365 height 433
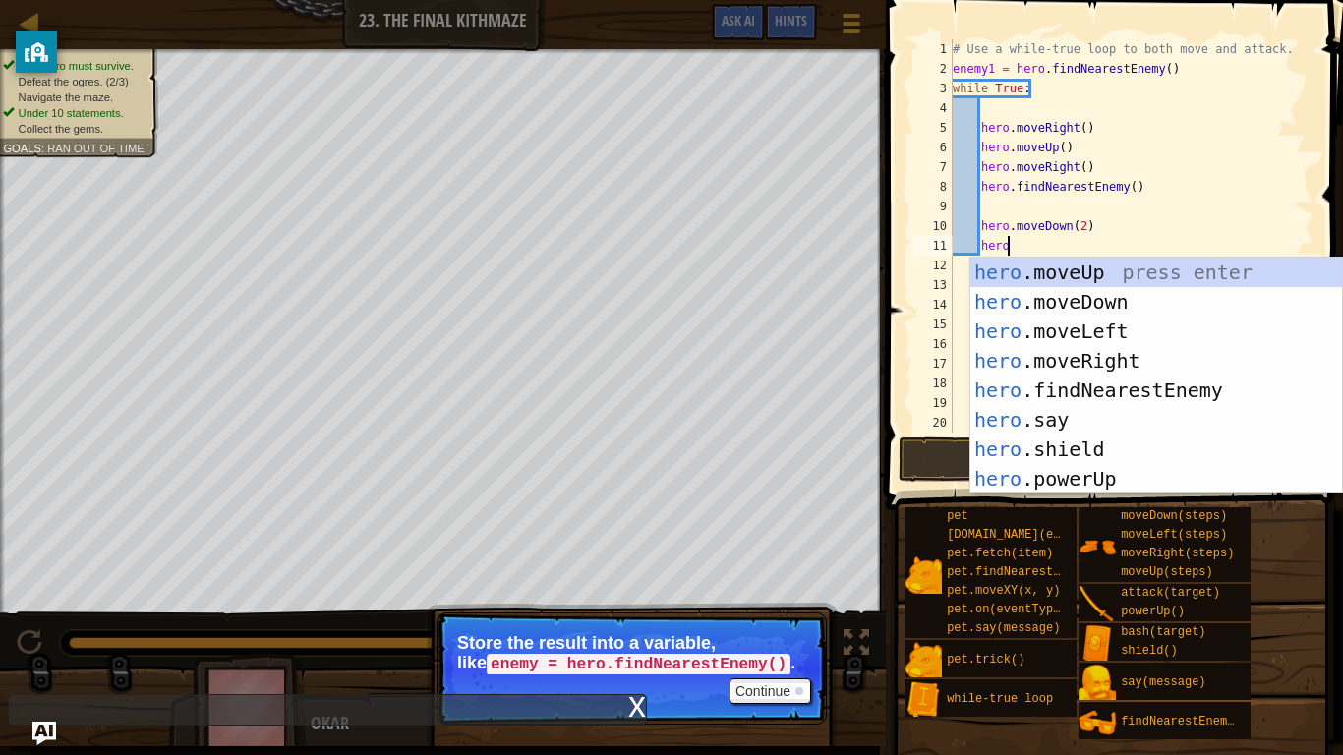
scroll to position [9, 7]
click at [922, 471] on button "Run ⇧↵" at bounding box center [1109, 458] width 421 height 45
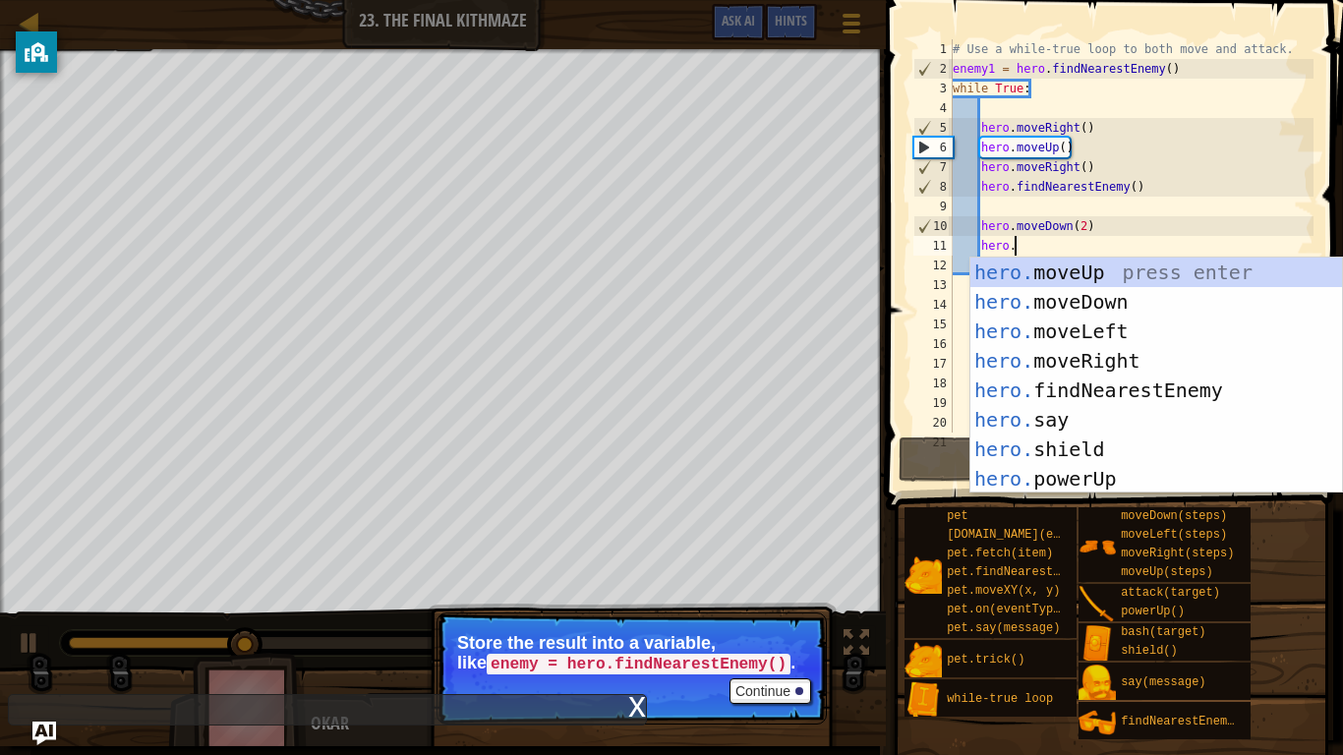
type textarea "hero."
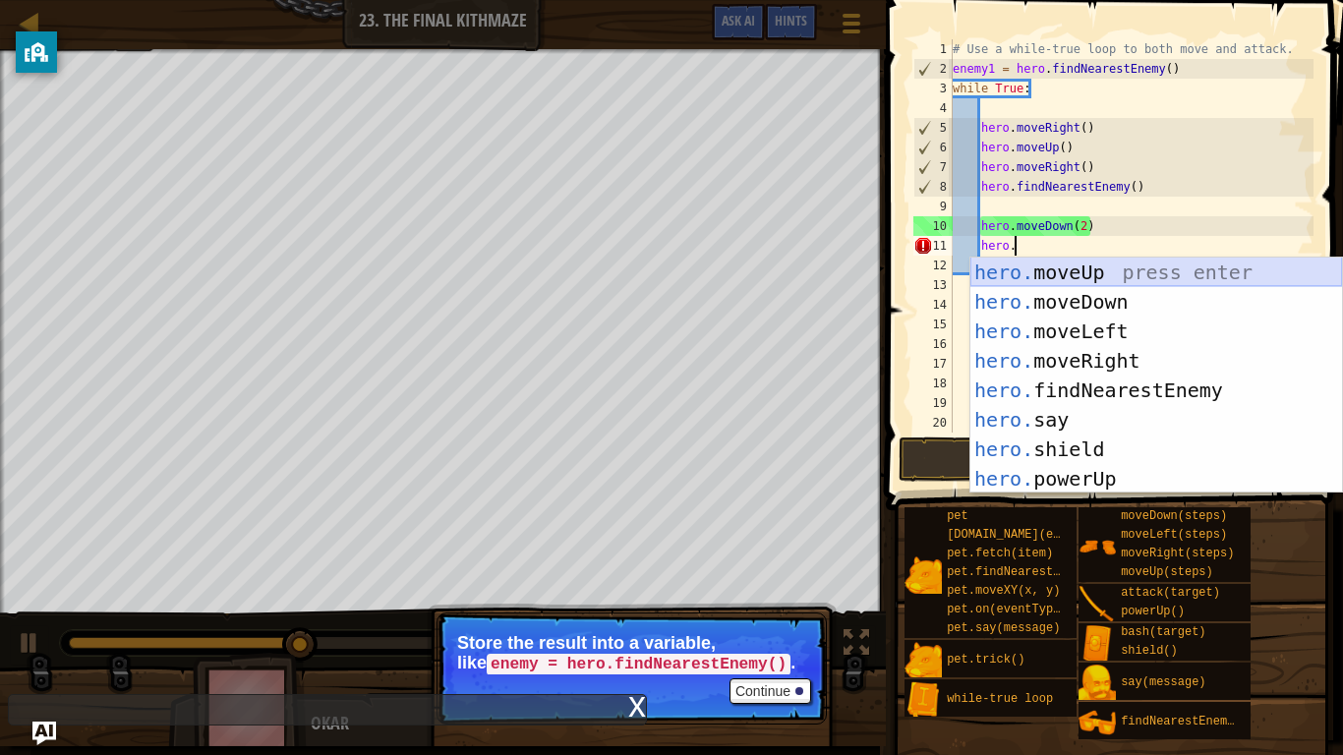
click at [1050, 268] on div "hero. moveUp press enter hero. moveDown press enter hero. moveLeft press enter …" at bounding box center [1156, 405] width 372 height 295
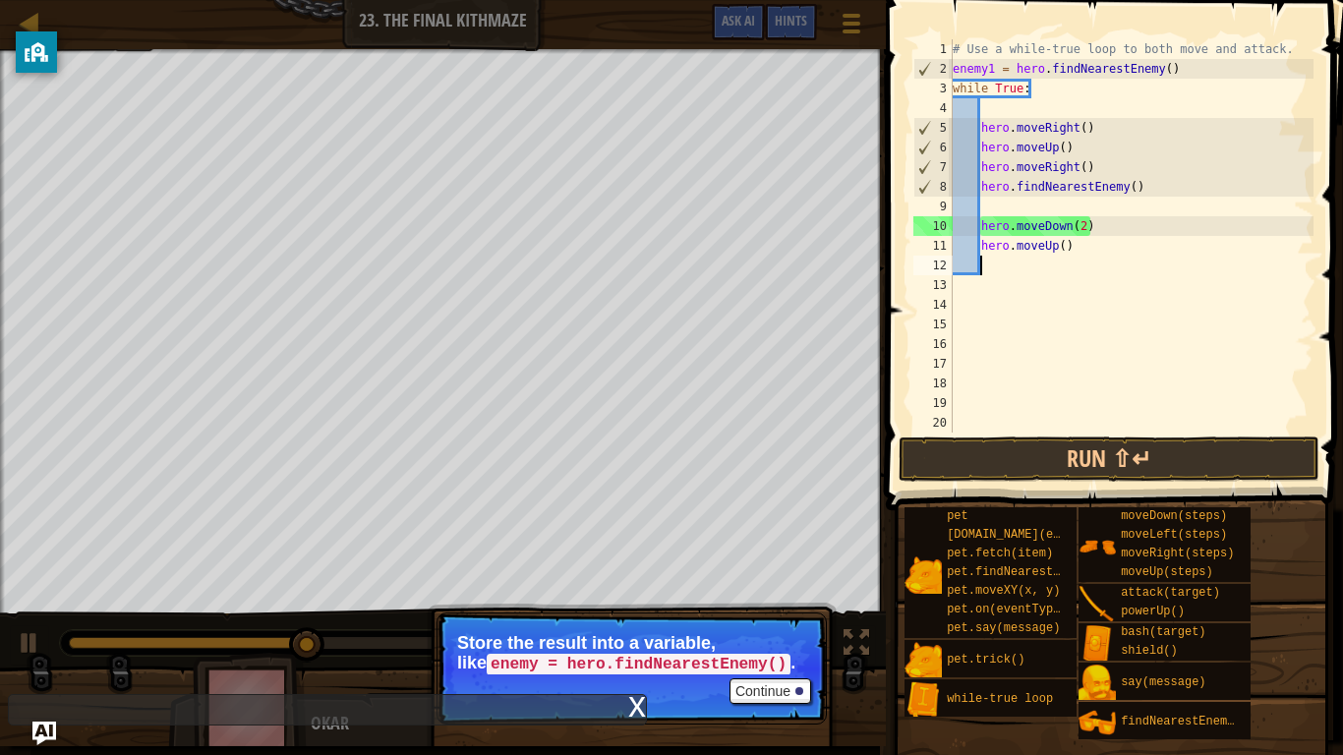
scroll to position [9, 3]
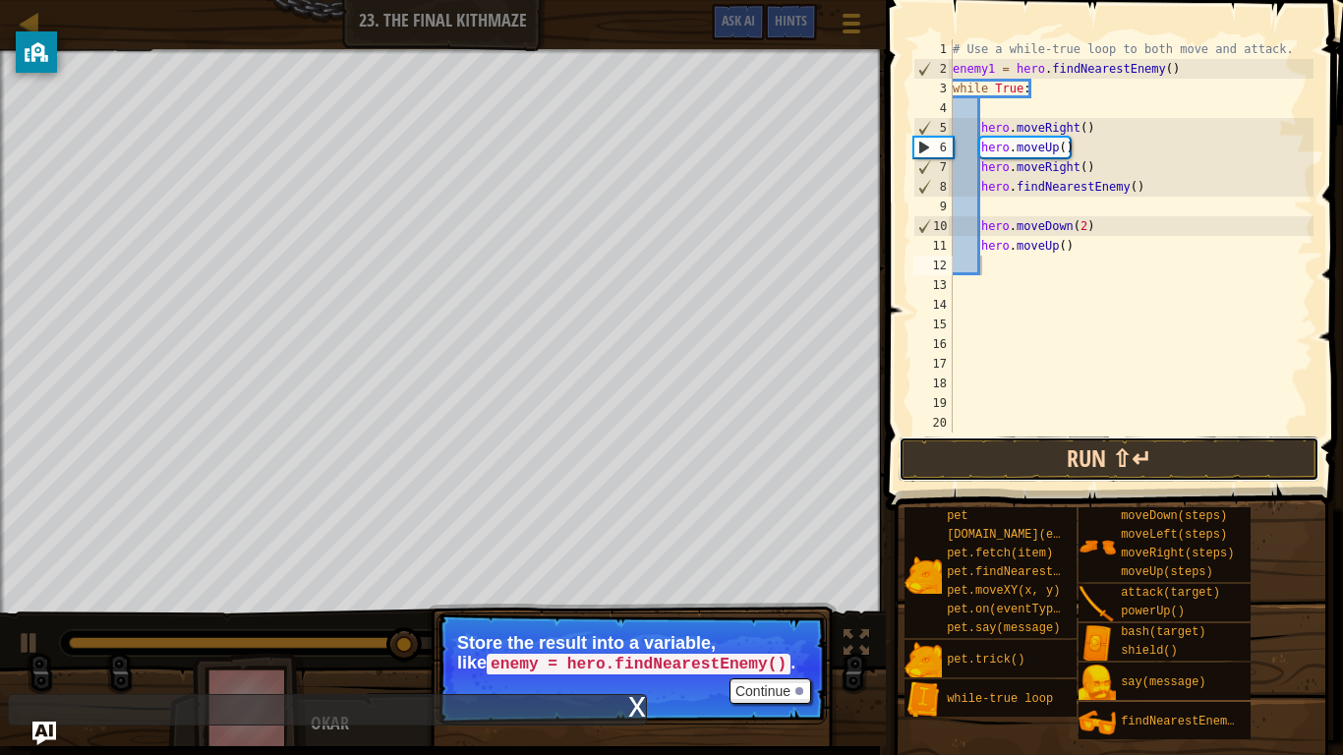
click at [1077, 467] on button "Run ⇧↵" at bounding box center [1109, 458] width 421 height 45
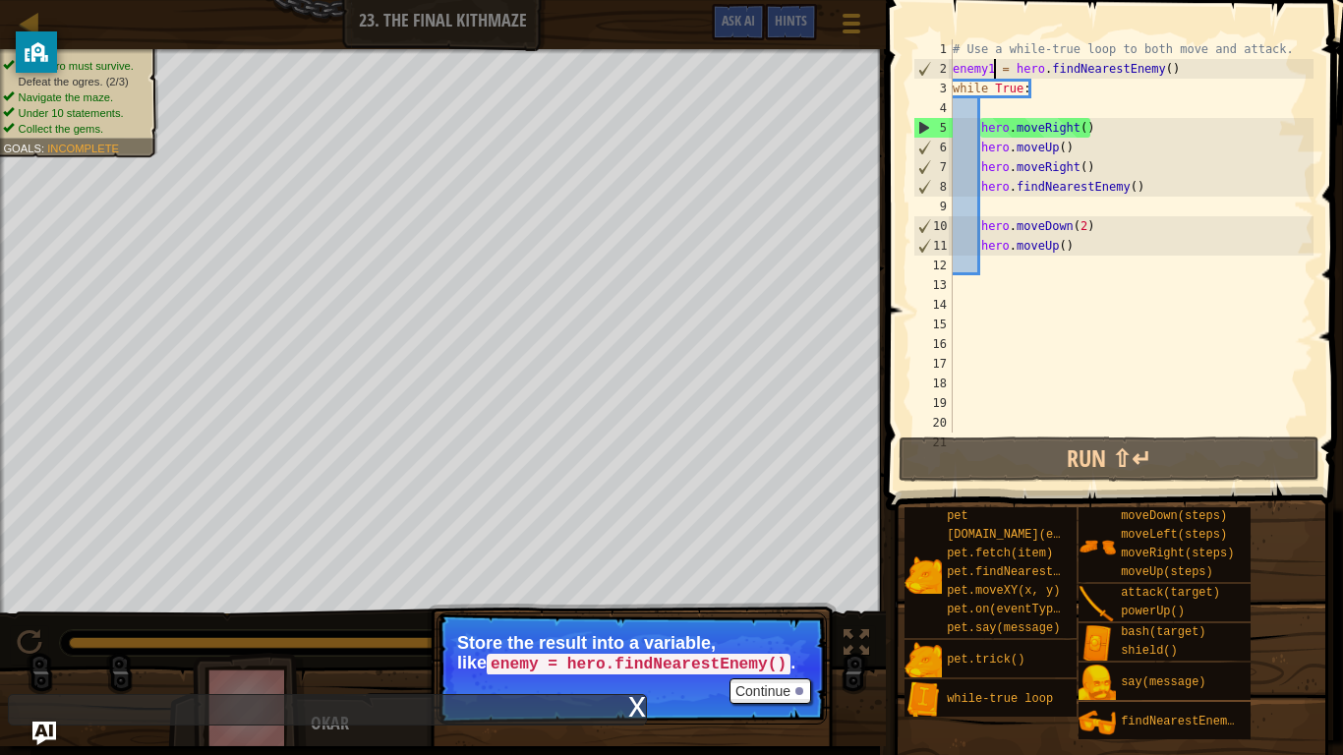
click at [992, 66] on div "# Use a while-true loop to both move and attack. enemy1 = hero . findNearestEne…" at bounding box center [1131, 255] width 365 height 433
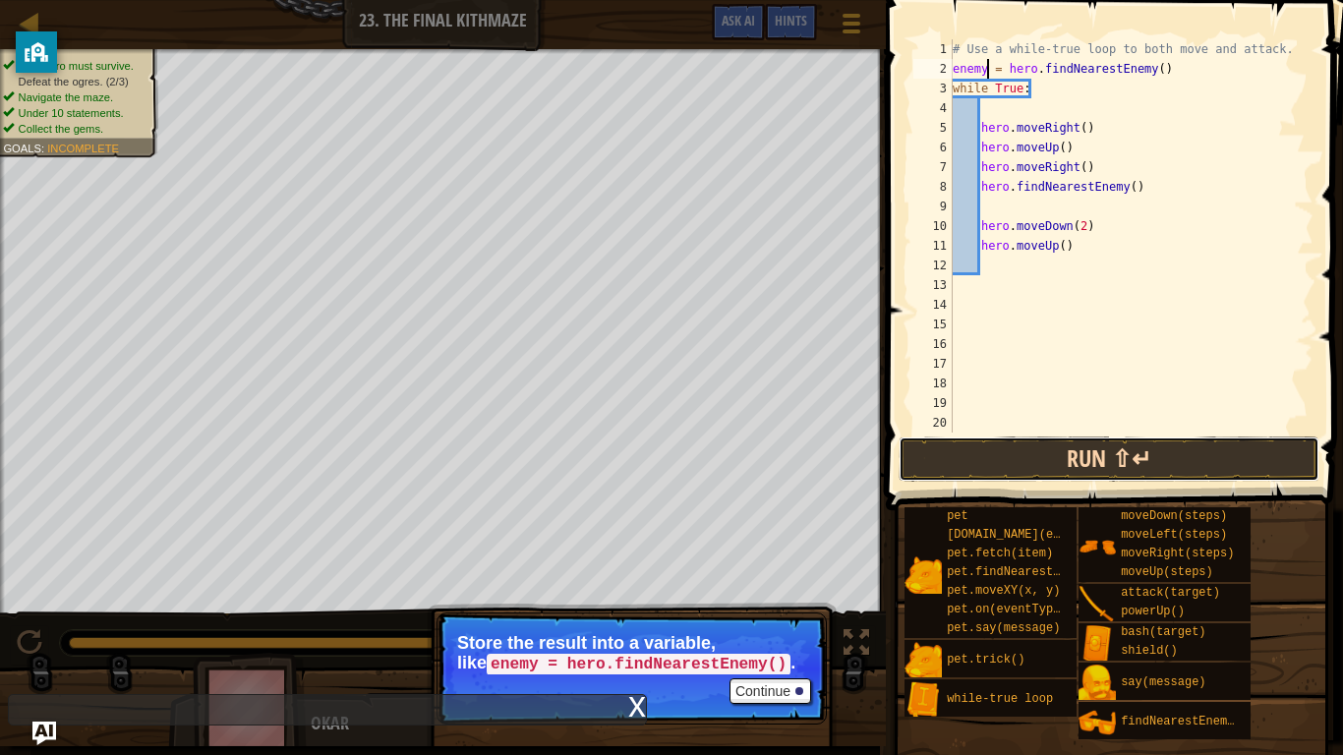
click at [1060, 444] on button "Run ⇧↵" at bounding box center [1109, 458] width 421 height 45
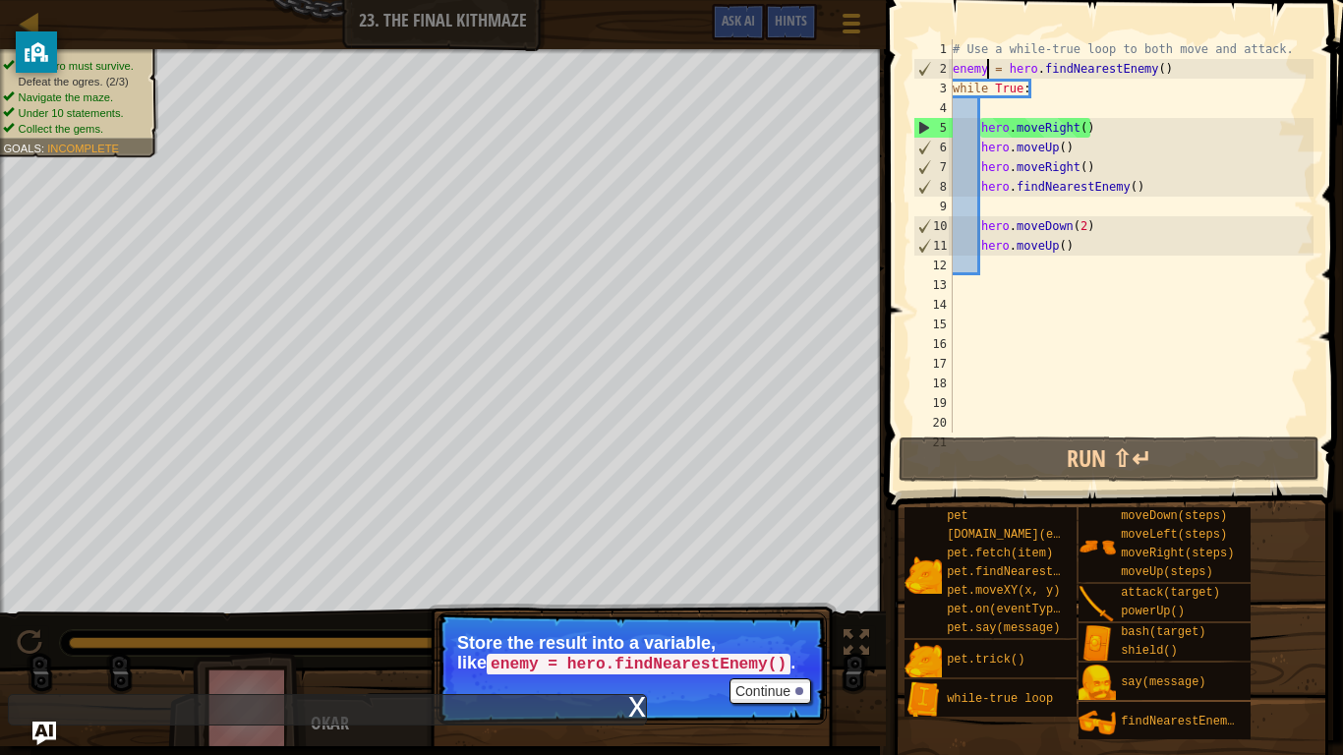
click at [1084, 247] on div "# Use a while-true loop to both move and attack. enemy = hero . findNearestEnem…" at bounding box center [1131, 255] width 365 height 433
click at [1087, 167] on div "# Use a while-true loop to both move and attack. enemy = hero . findNearestEnem…" at bounding box center [1131, 255] width 365 height 433
click at [1081, 167] on div "# Use a while-true loop to both move and attack. enemy = hero . findNearestEnem…" at bounding box center [1131, 255] width 365 height 433
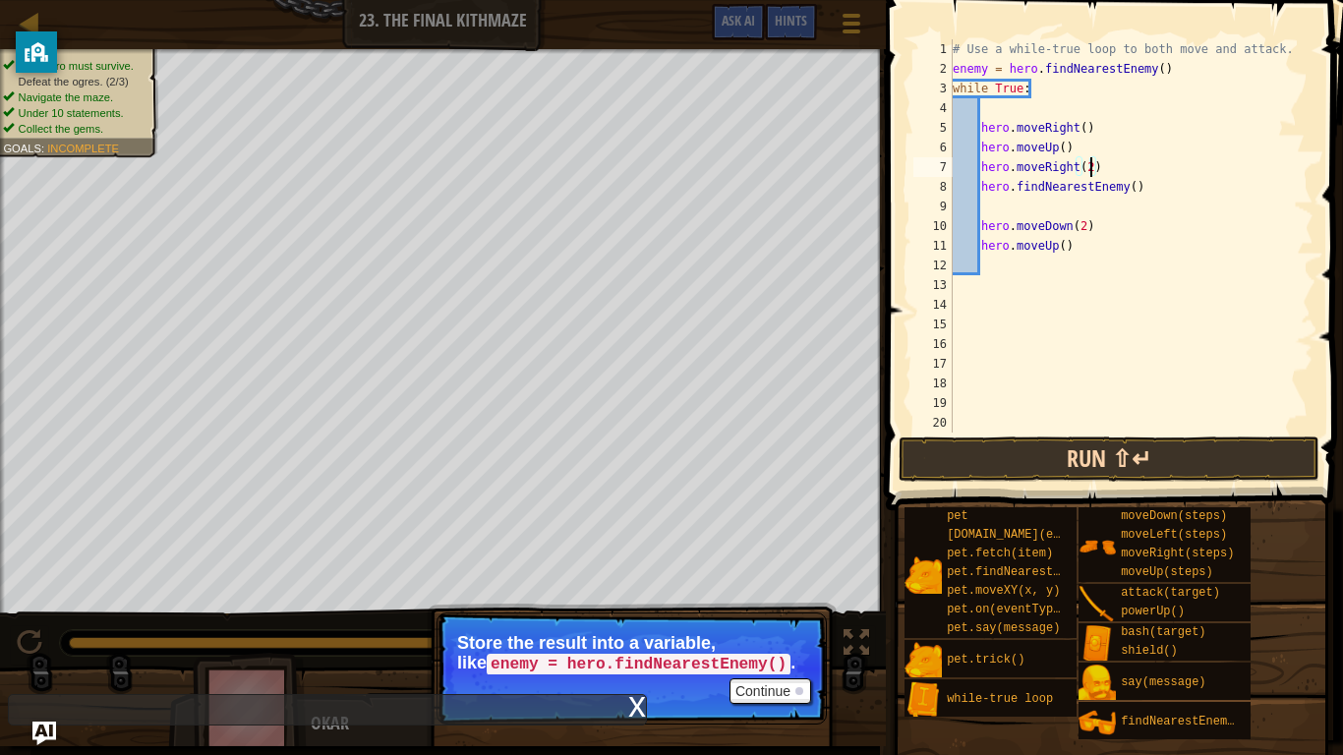
type textarea "hero.moveRight(2)"
click at [1138, 471] on button "Run ⇧↵" at bounding box center [1109, 458] width 421 height 45
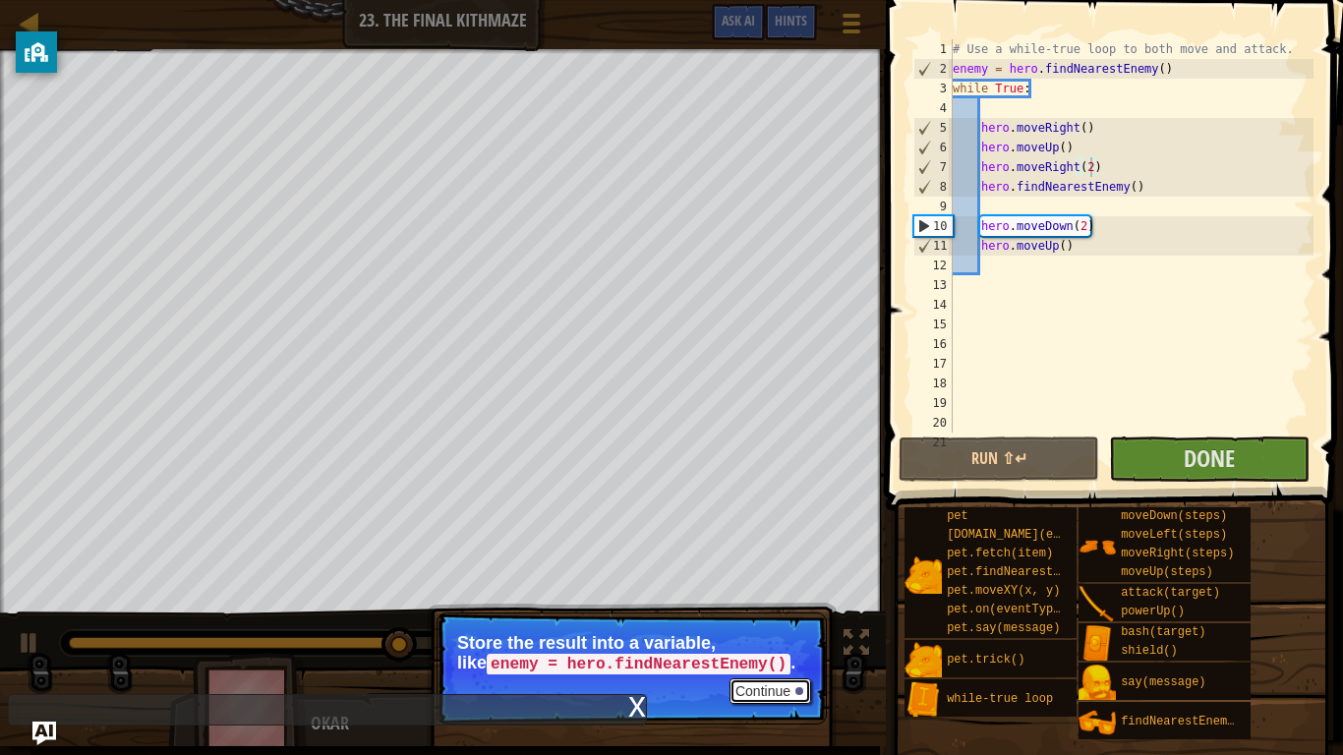
click at [775, 588] on button "Continue" at bounding box center [770, 691] width 82 height 26
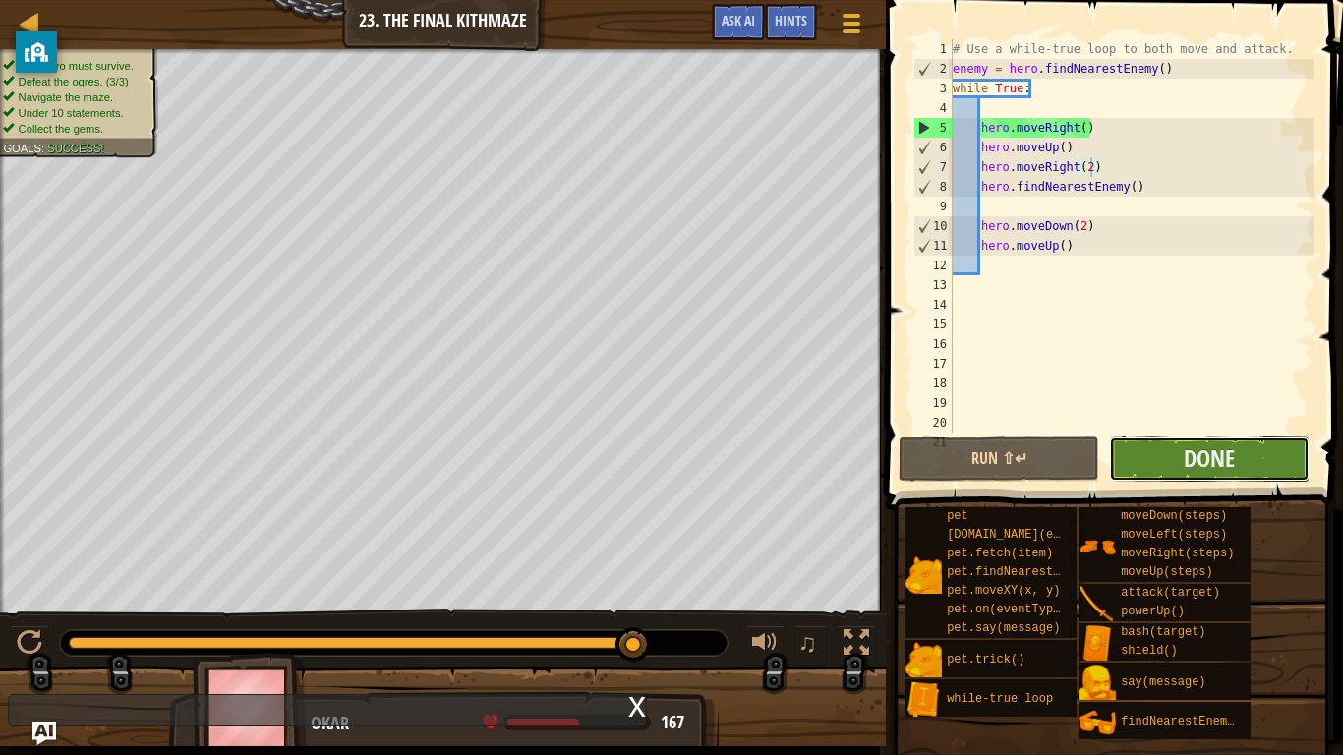
click at [1251, 453] on button "Done" at bounding box center [1209, 458] width 201 height 45
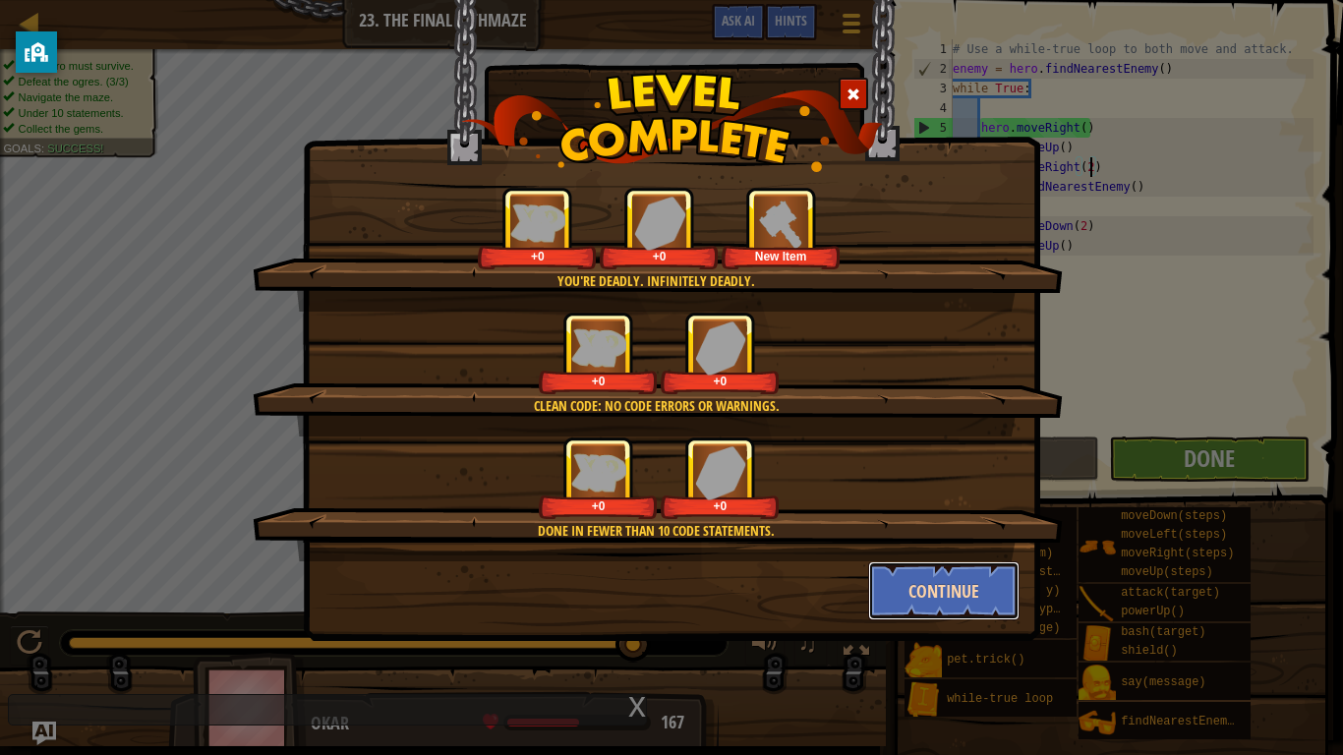
click at [918, 586] on button "Continue" at bounding box center [944, 590] width 152 height 59
click at [918, 586] on div "You're deadly. Infinitely deadly. +0 +0 New Item Clean code: no code errors or …" at bounding box center [671, 377] width 1343 height 755
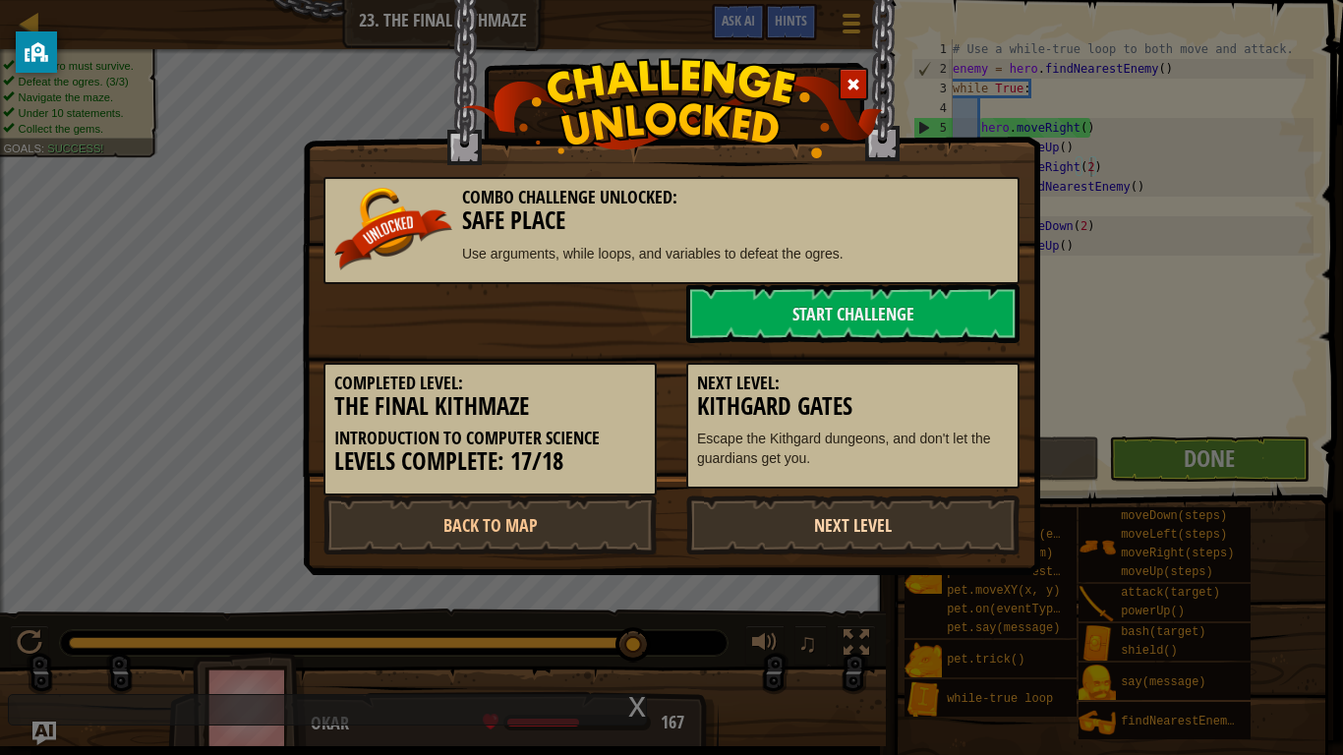
click at [858, 516] on link "Next Level" at bounding box center [852, 524] width 333 height 59
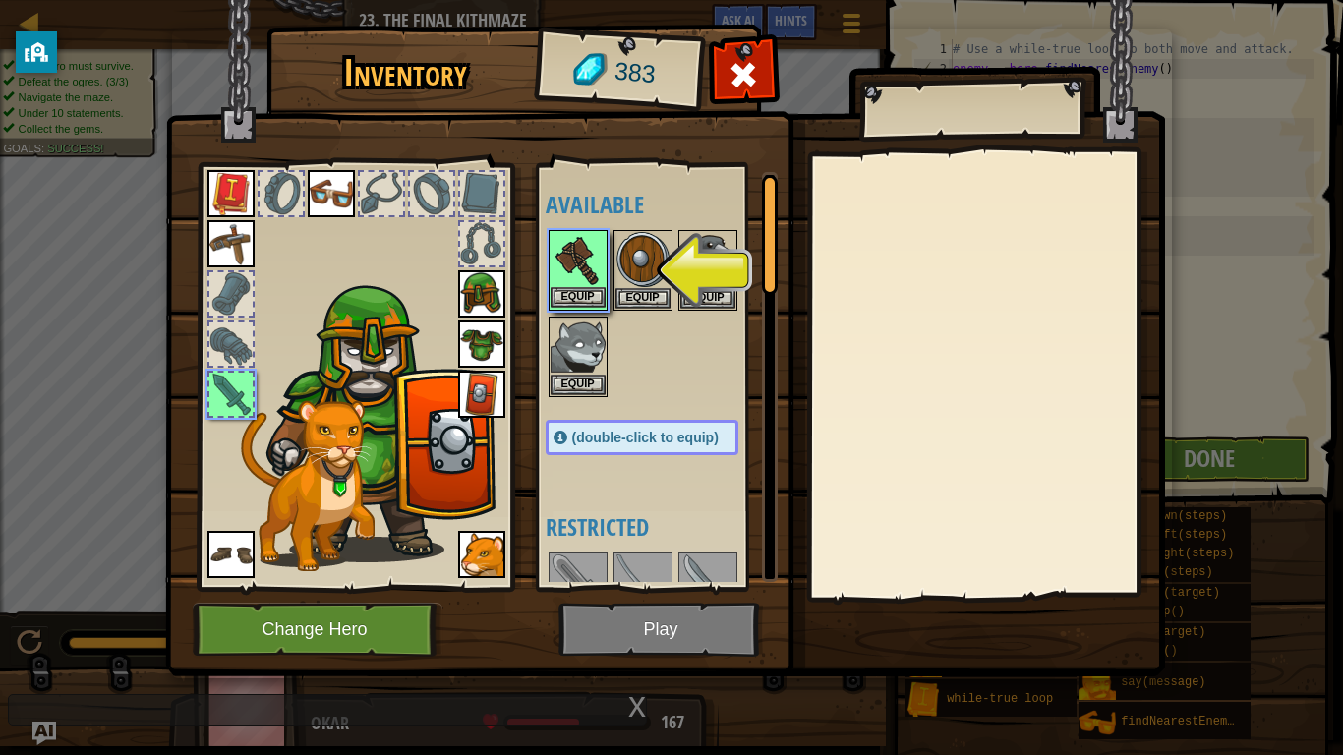
click at [573, 247] on img at bounding box center [578, 259] width 55 height 55
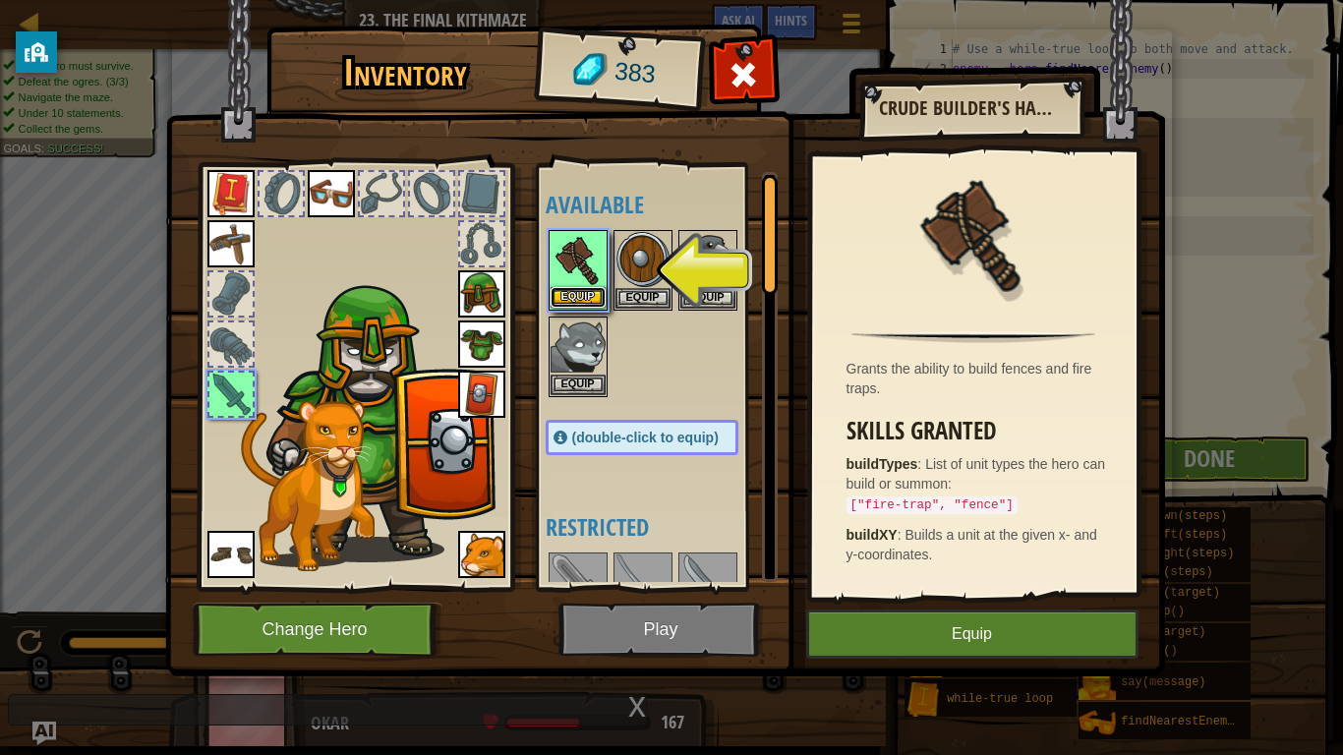
click at [572, 297] on button "Equip" at bounding box center [578, 297] width 55 height 21
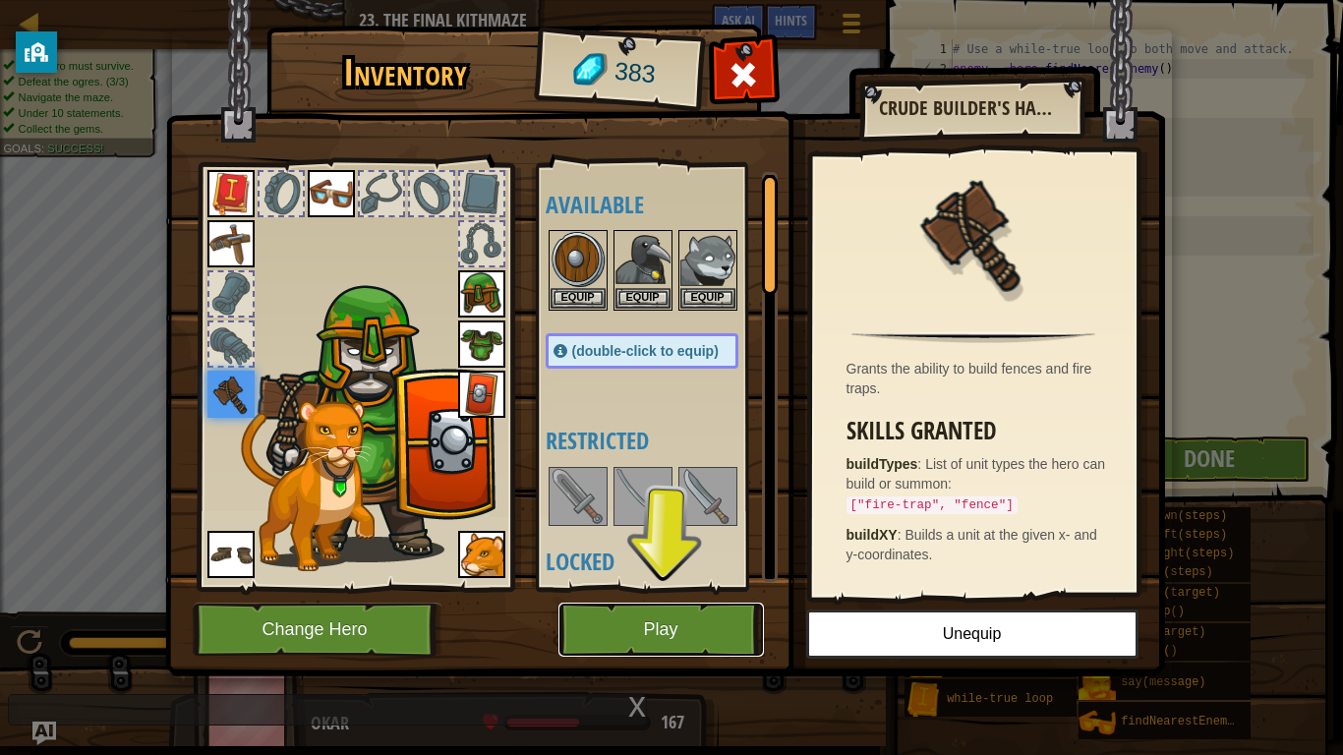
click at [684, 588] on button "Play" at bounding box center [660, 630] width 205 height 54
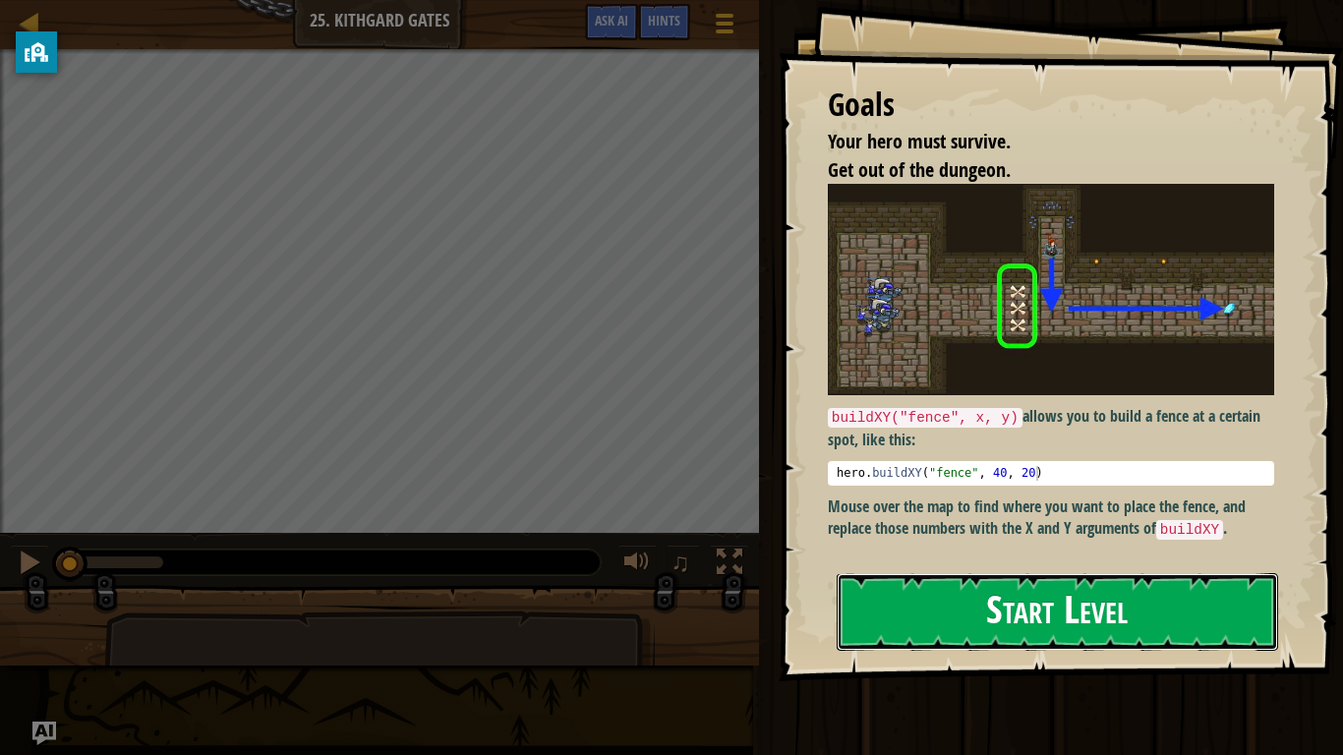
click at [1036, 588] on button "Start Level" at bounding box center [1057, 612] width 441 height 78
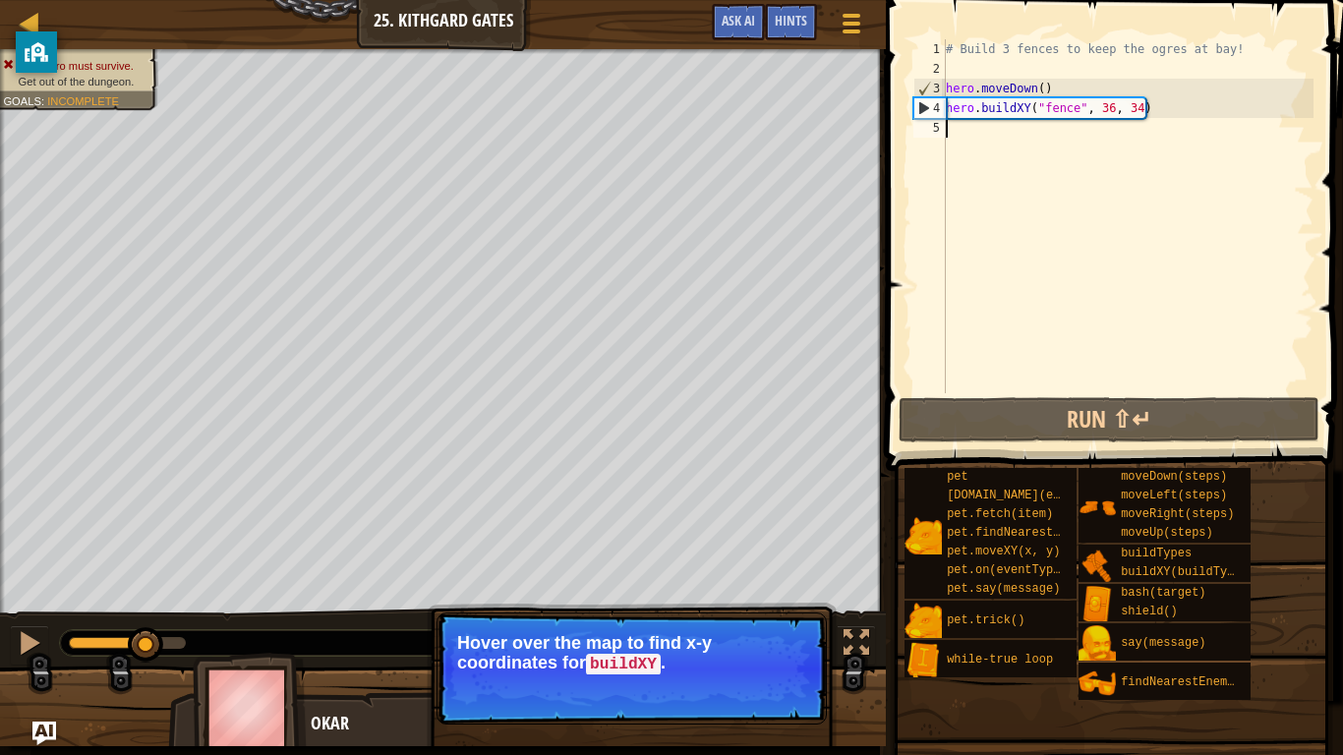
click at [982, 109] on div "# Build 3 fences to keep the ogres at bay! hero . moveDown ( ) hero . buildXY (…" at bounding box center [1128, 235] width 372 height 393
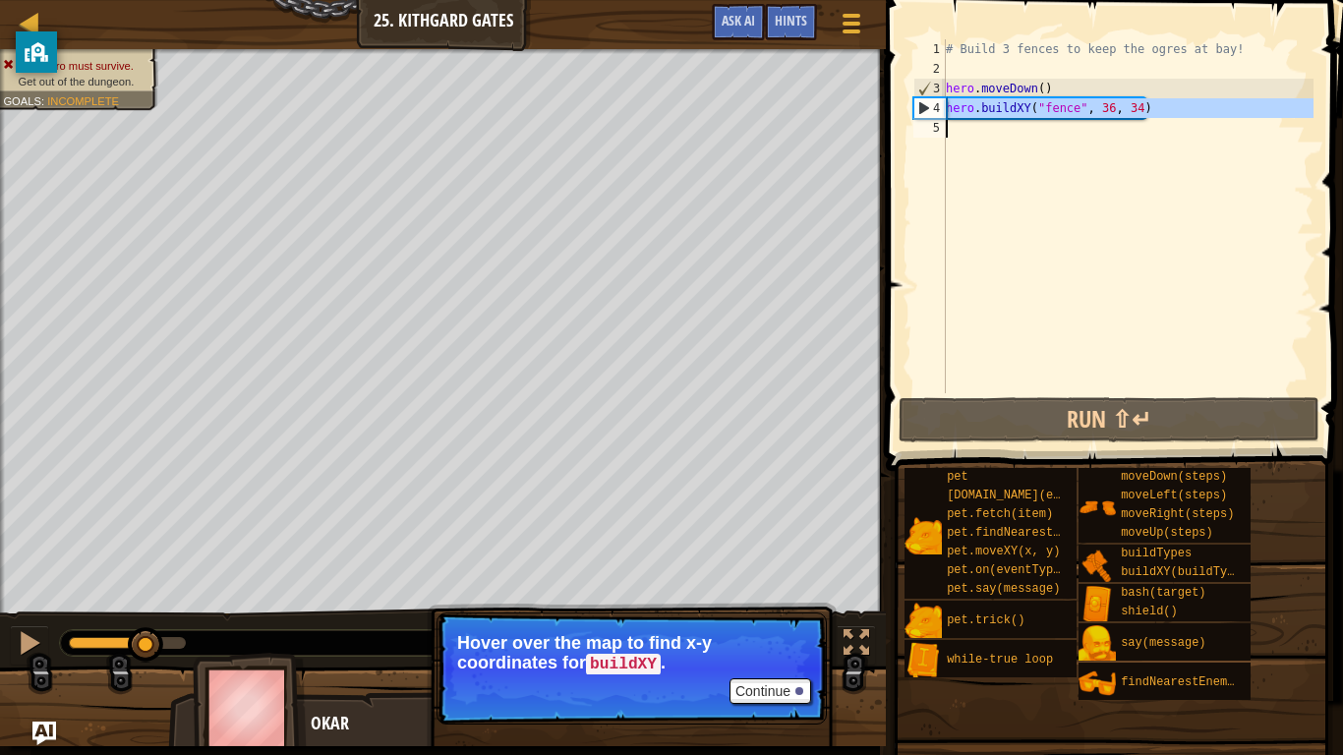
click at [997, 101] on div "# Build 3 fences to keep the ogres at bay! hero . moveDown ( ) hero . buildXY (…" at bounding box center [1128, 216] width 372 height 354
click at [997, 101] on div "# Build 3 fences to keep the ogres at bay! hero . moveDown ( ) hero . buildXY (…" at bounding box center [1128, 235] width 372 height 393
type textarea "hero.buildXY("fence", 36, 34)"
click at [1014, 127] on div "# Build 3 fences to keep the ogres at bay! hero . moveDown ( ) hero . buildXY (…" at bounding box center [1128, 216] width 372 height 354
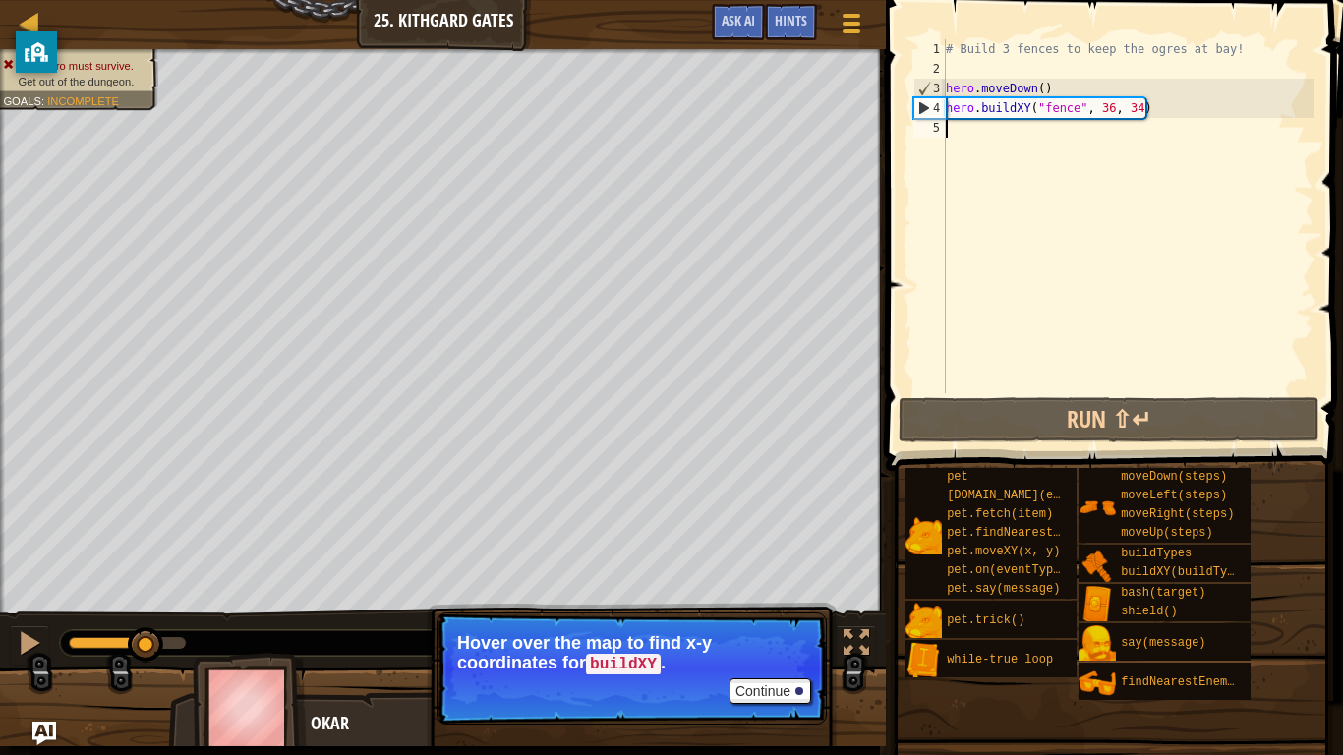
paste textarea "hero.buildXY("fence", 36, 34)"
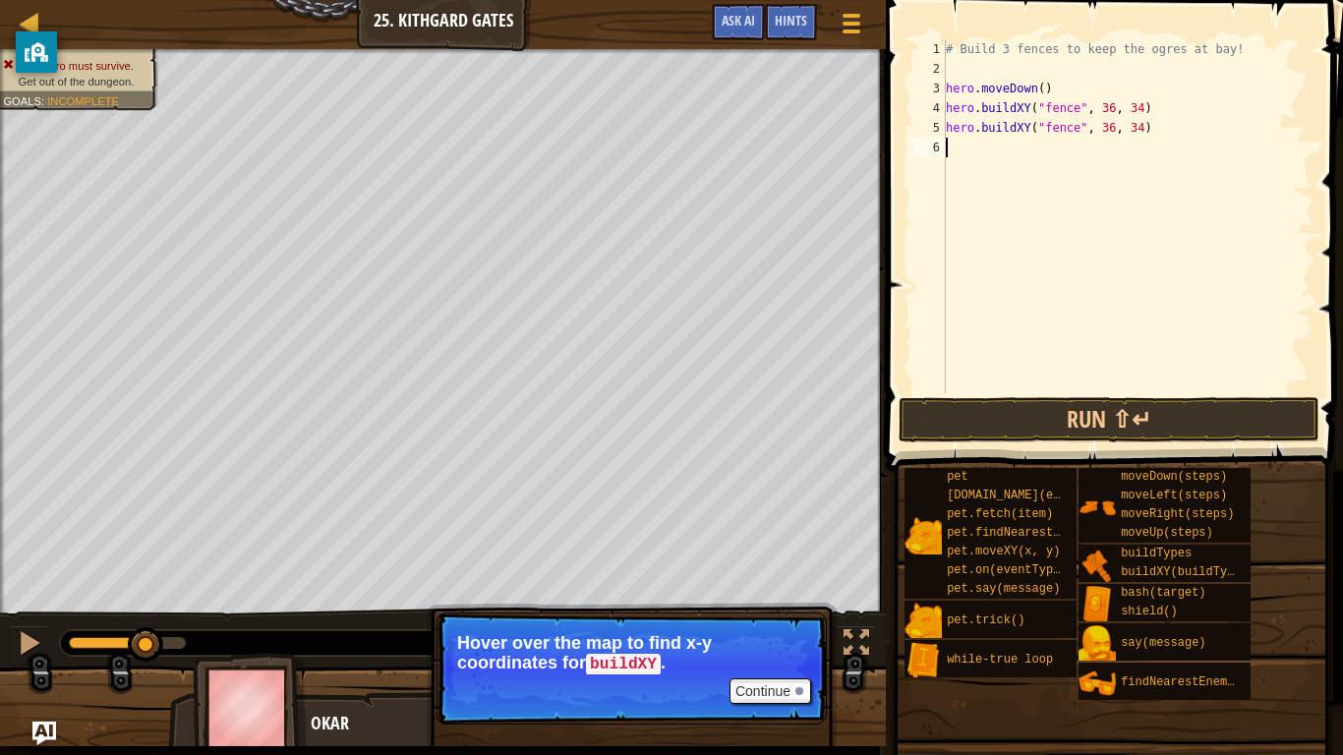
click at [1112, 126] on div "# Build 3 fences to keep the ogres at bay! hero . moveDown ( ) hero . buildXY (…" at bounding box center [1128, 235] width 372 height 393
click at [1140, 131] on div "# Build 3 fences to keep the ogres at bay! hero . moveDown ( ) hero . buildXY (…" at bounding box center [1128, 235] width 372 height 393
type textarea "hero.buildXY("fence", 36, 30)"
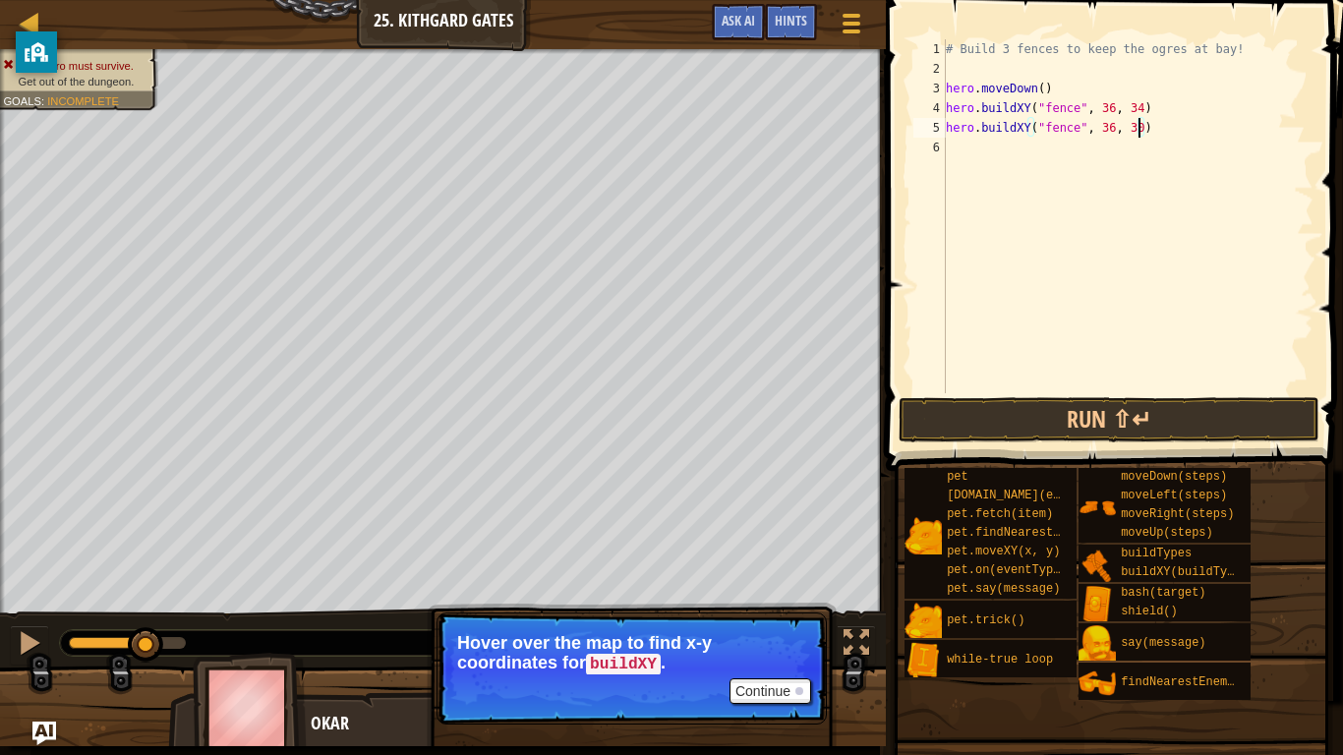
click at [1152, 127] on div "# Build 3 fences to keep the ogres at bay! hero . moveDown ( ) hero . buildXY (…" at bounding box center [1128, 235] width 372 height 393
paste textarea "hero.buildXY("fence", 36, 34)"
click at [1139, 145] on div "# Build 3 fences to keep the ogres at bay! hero . moveDown ( ) hero . buildXY (…" at bounding box center [1128, 235] width 372 height 393
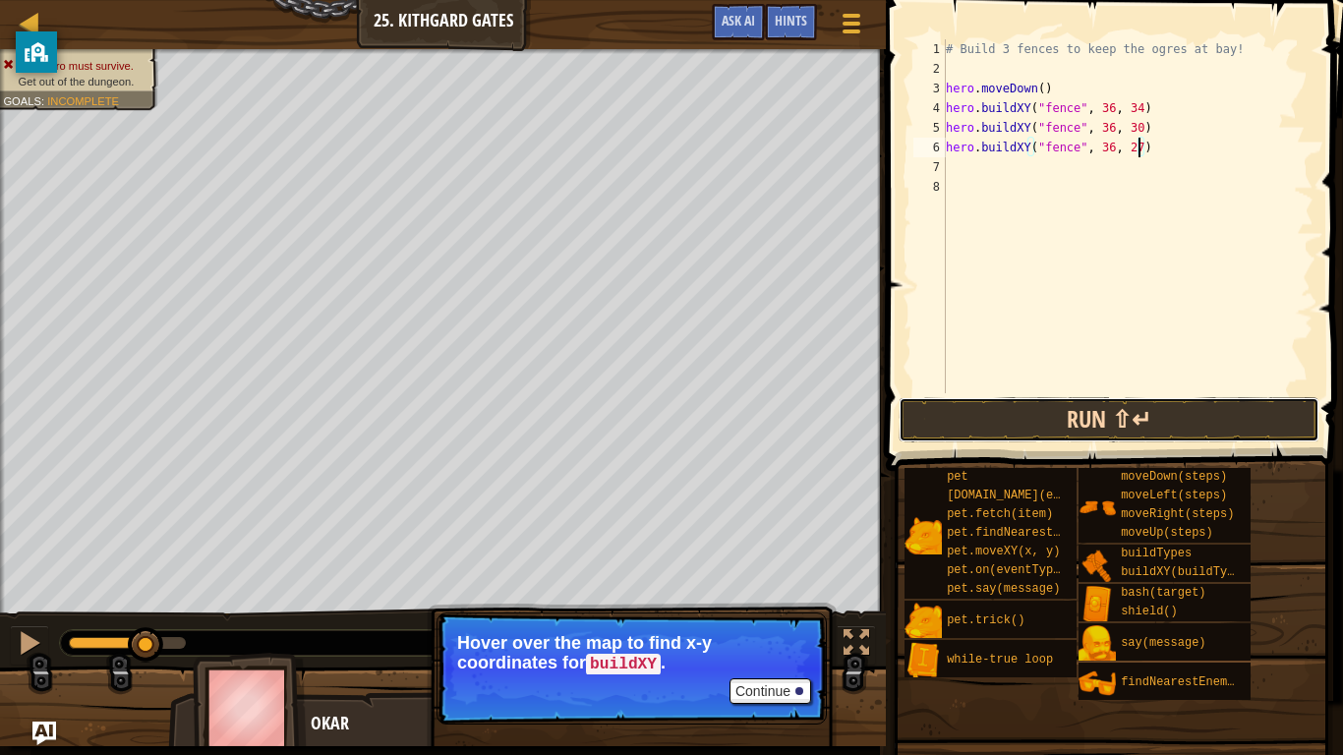
click at [1069, 430] on button "Run ⇧↵" at bounding box center [1109, 419] width 421 height 45
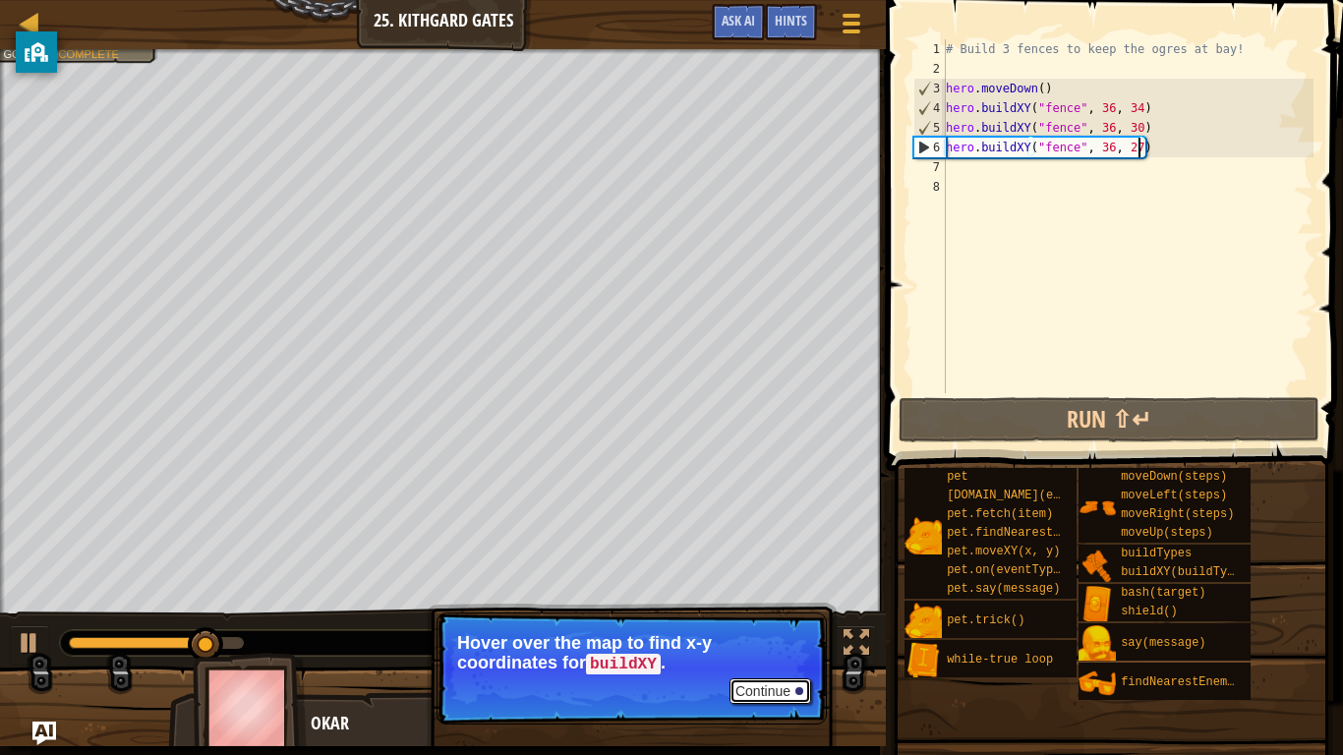
click at [808, 588] on button "Continue" at bounding box center [770, 691] width 82 height 26
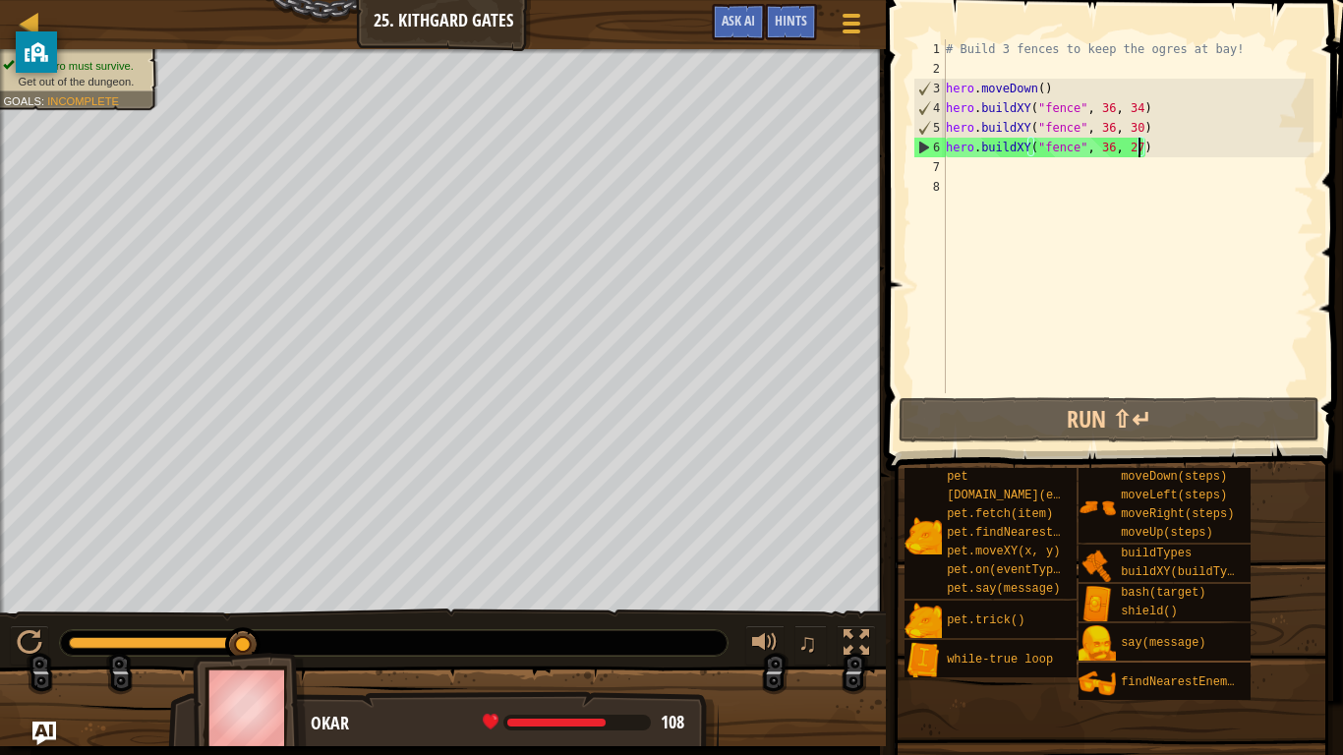
click at [1155, 142] on div "# Build 3 fences to keep the ogres at bay! hero . moveDown ( ) hero . buildXY (…" at bounding box center [1128, 235] width 372 height 393
type textarea "hero.buildXY("fence", 36, 27)'"
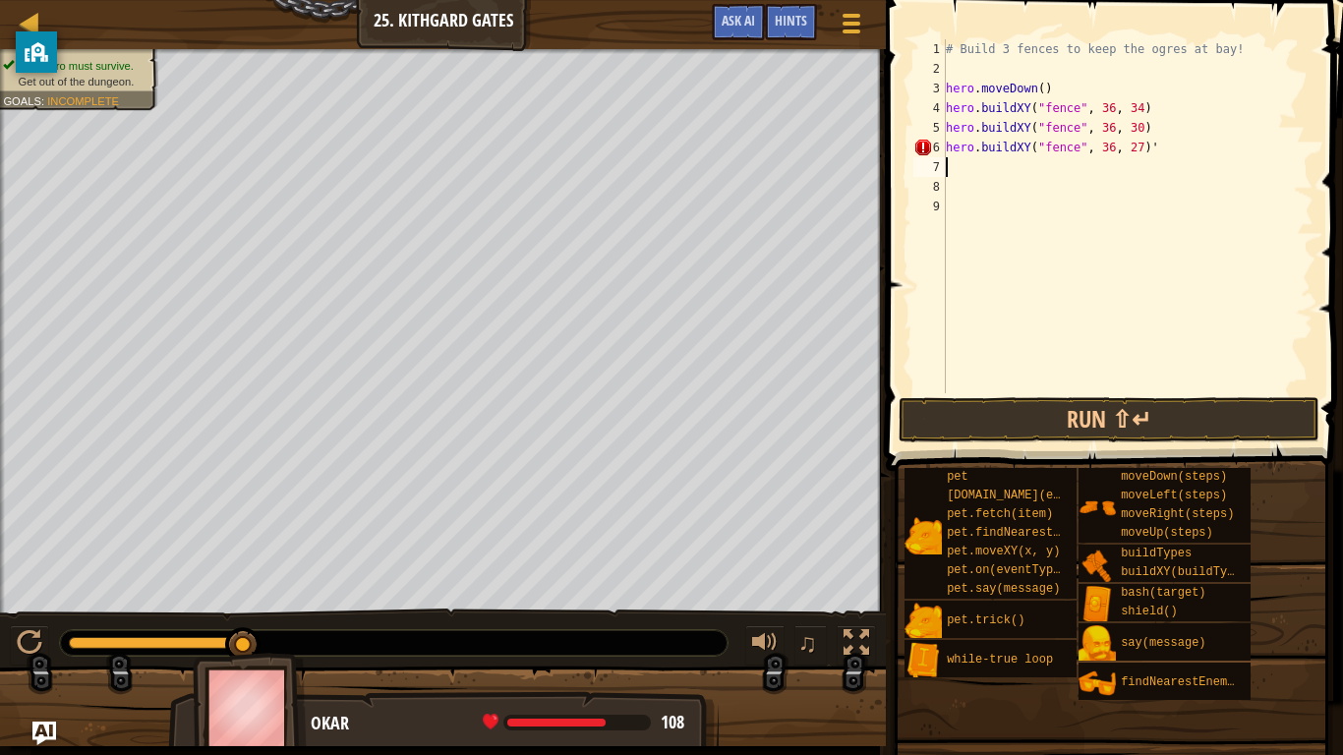
click at [1173, 140] on div "# Build 3 fences to keep the ogres at bay! hero . moveDown ( ) hero . buildXY (…" at bounding box center [1128, 235] width 372 height 393
type textarea "hero.buildXY("fence", 36, 27)"
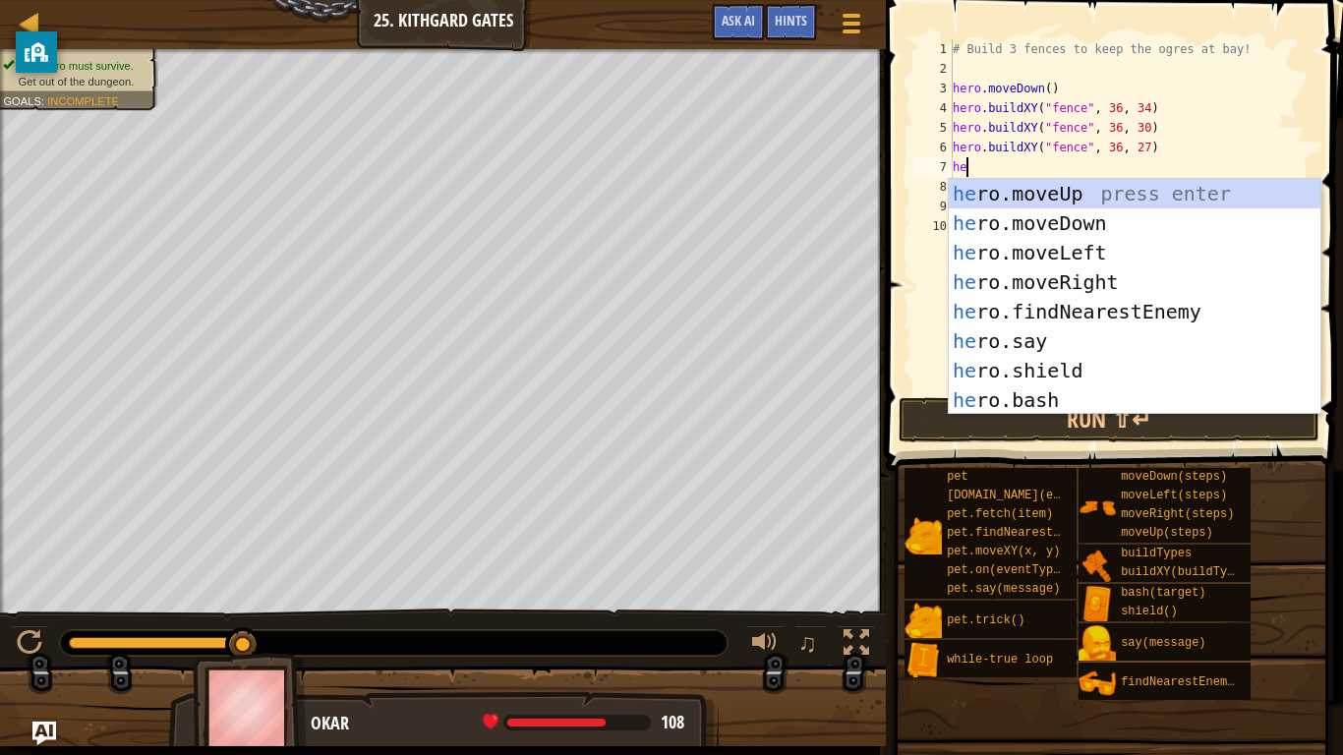
type textarea "hero"
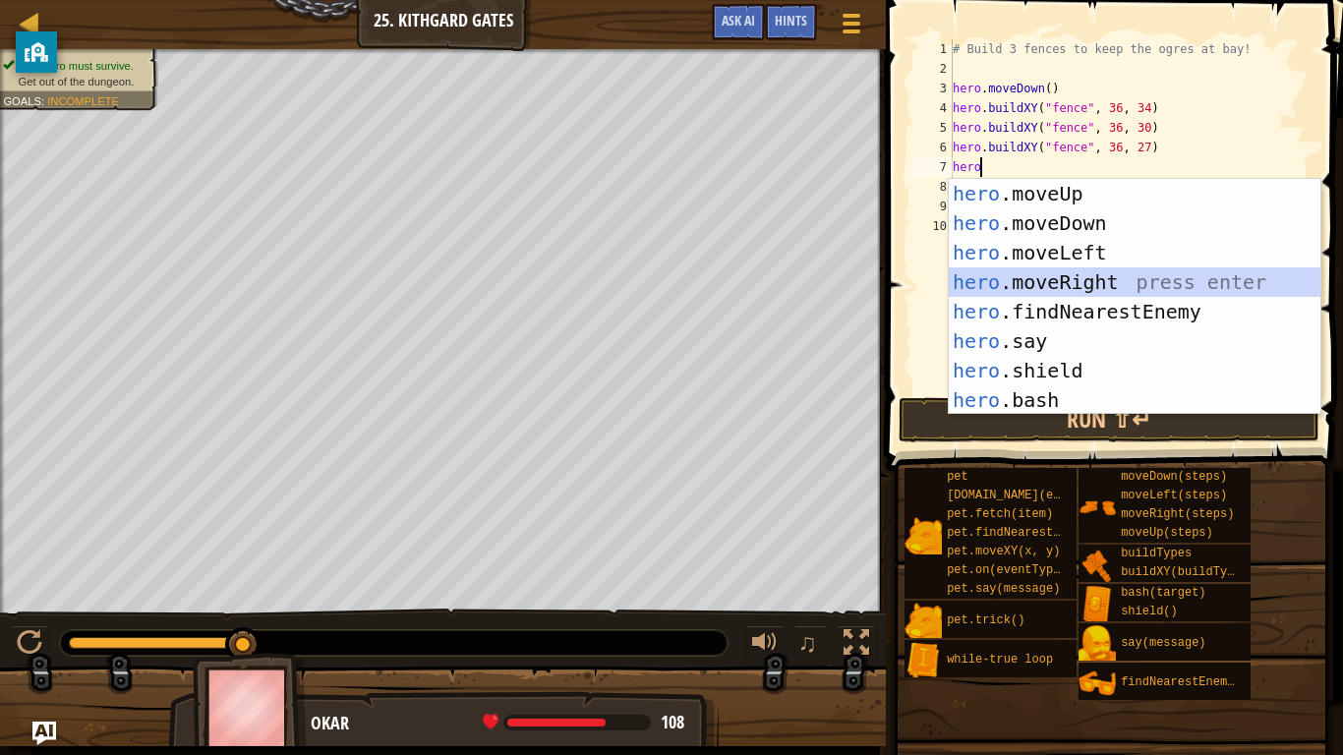
click at [1103, 288] on div "hero .moveUp press enter hero .moveDown press enter hero .moveLeft press enter …" at bounding box center [1135, 326] width 372 height 295
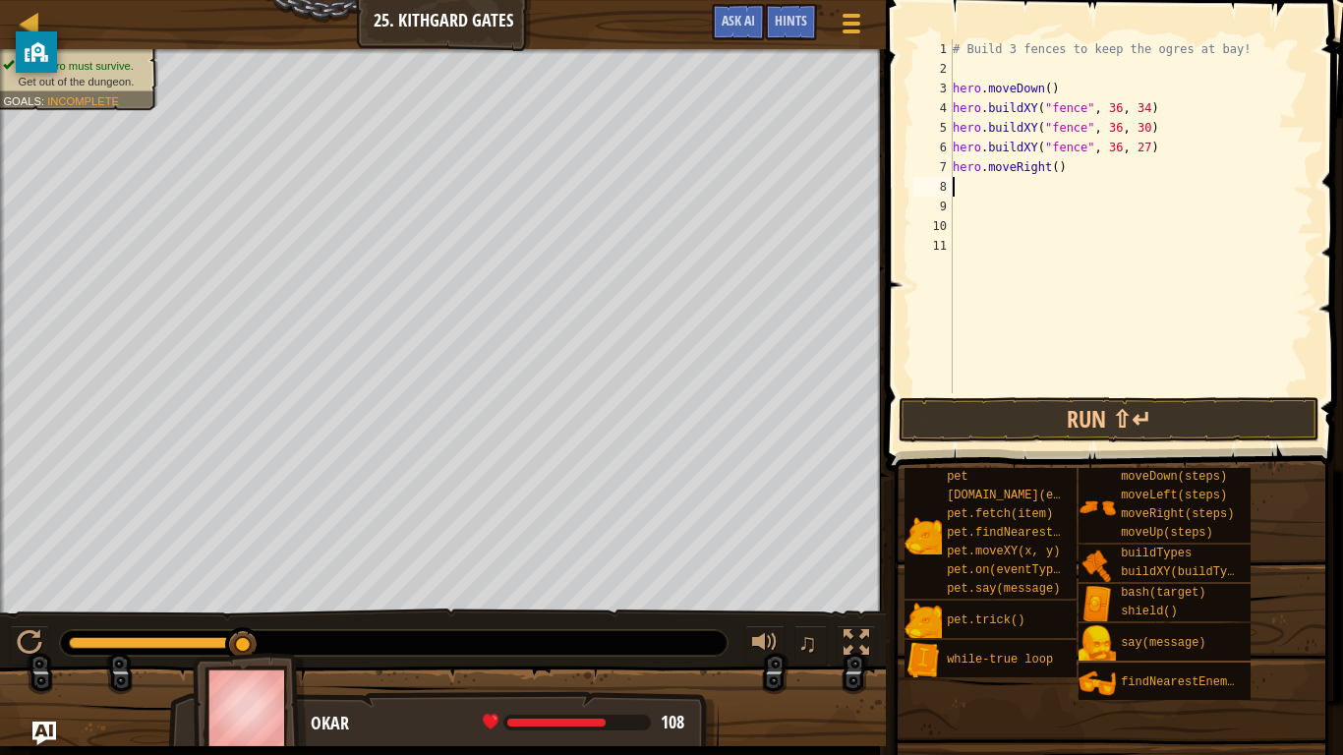
click at [1053, 160] on div "# Build 3 fences to keep the ogres at bay! hero . moveDown ( ) hero . buildXY (…" at bounding box center [1131, 235] width 365 height 393
type textarea "hero.moveRight(3)"
click at [1072, 430] on button "Run ⇧↵" at bounding box center [1109, 419] width 421 height 45
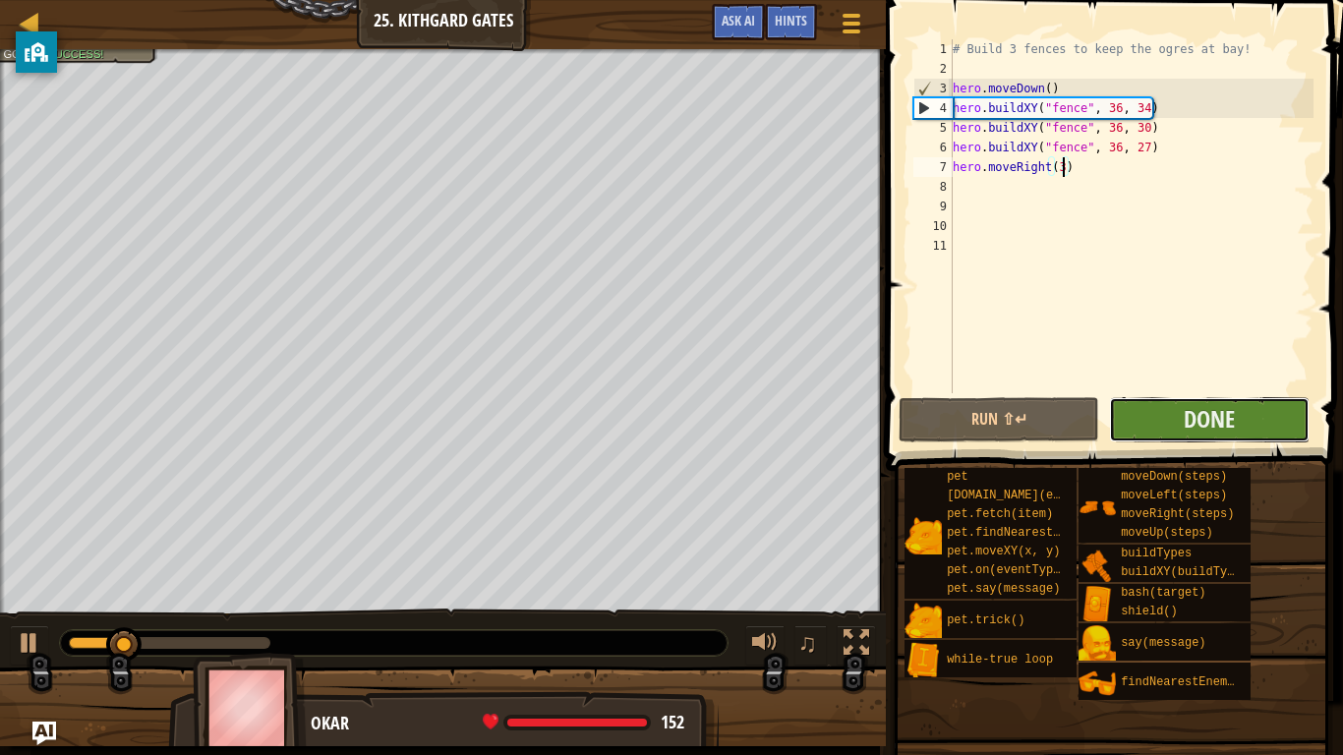
click at [1158, 436] on button "Done" at bounding box center [1209, 419] width 201 height 45
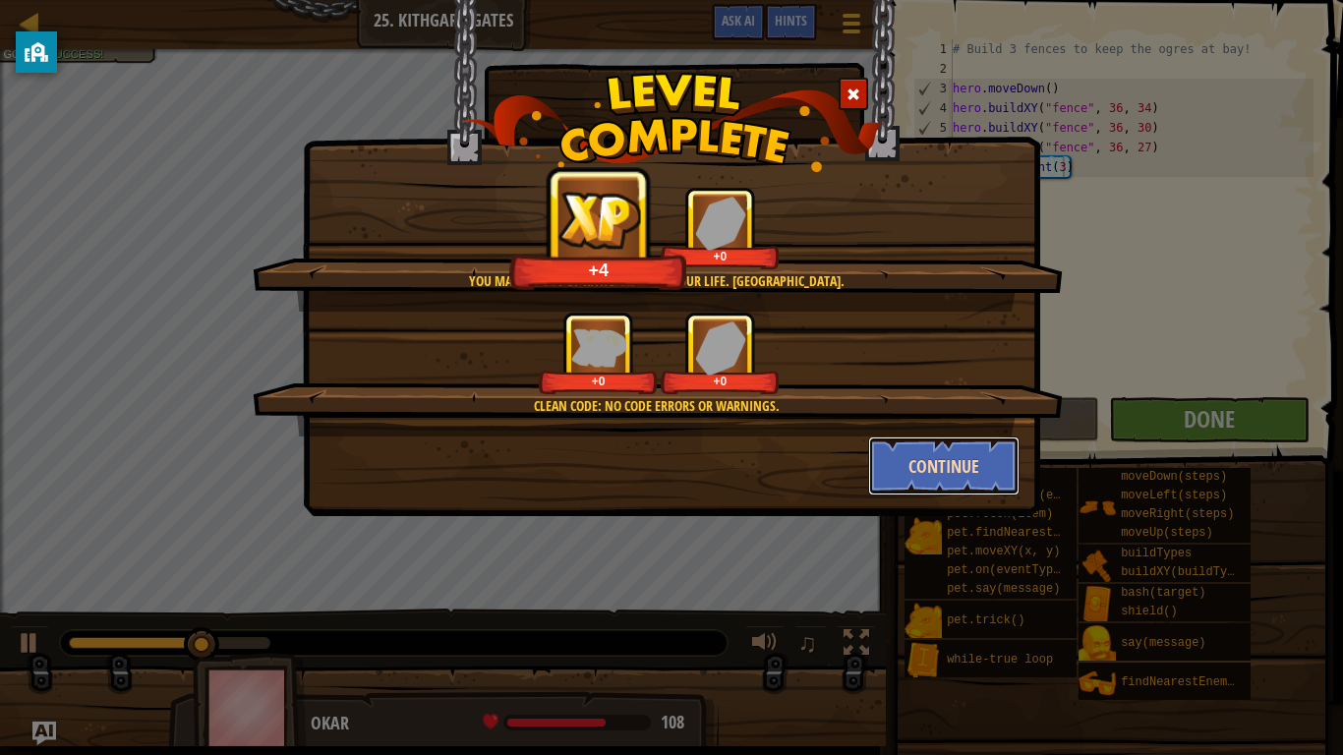
click at [907, 460] on button "Continue" at bounding box center [944, 465] width 152 height 59
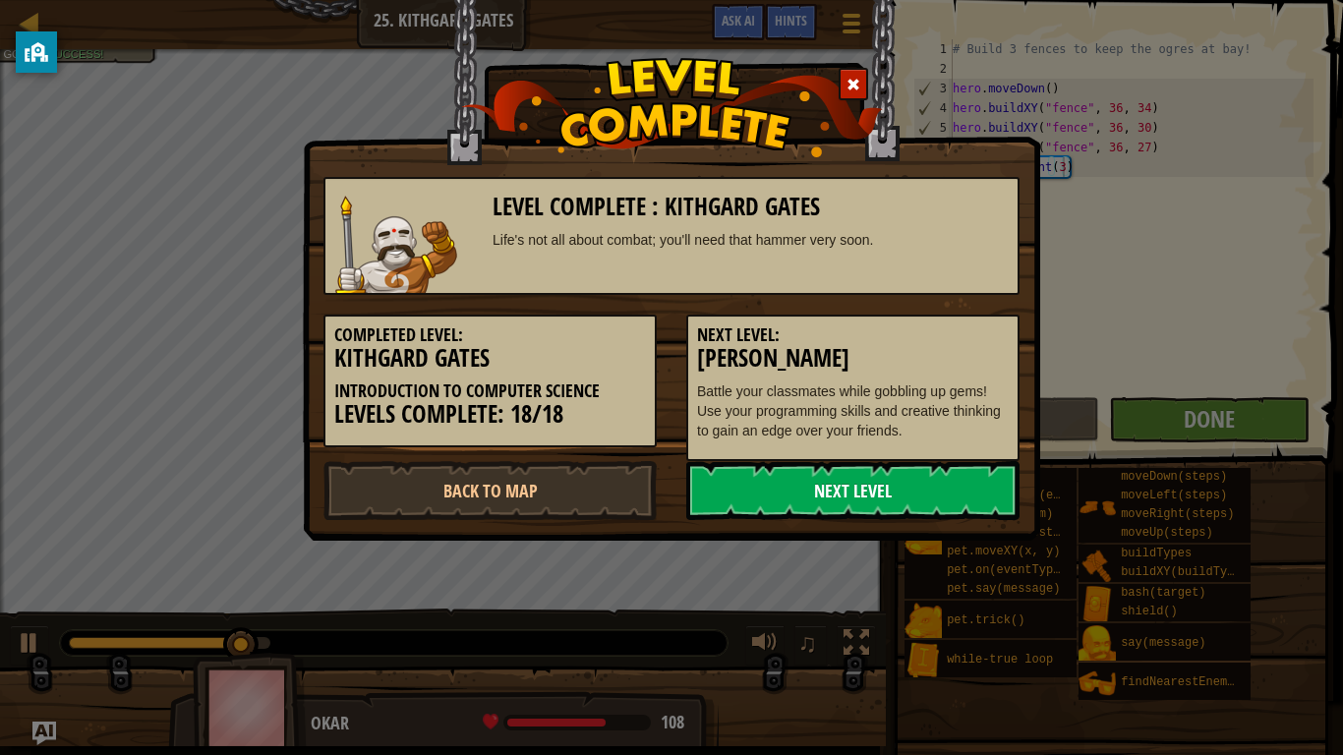
click at [890, 483] on link "Next Level" at bounding box center [852, 490] width 333 height 59
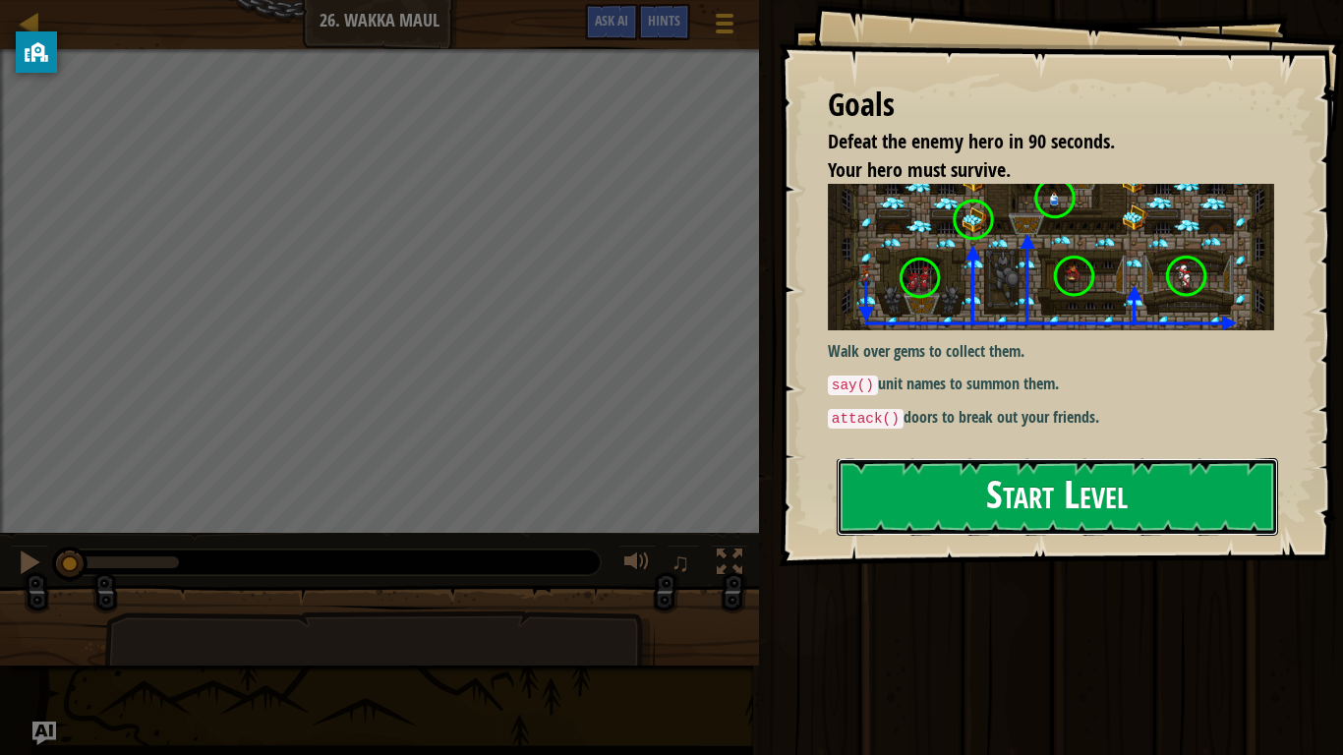
click at [1011, 500] on button "Start Level" at bounding box center [1057, 497] width 441 height 78
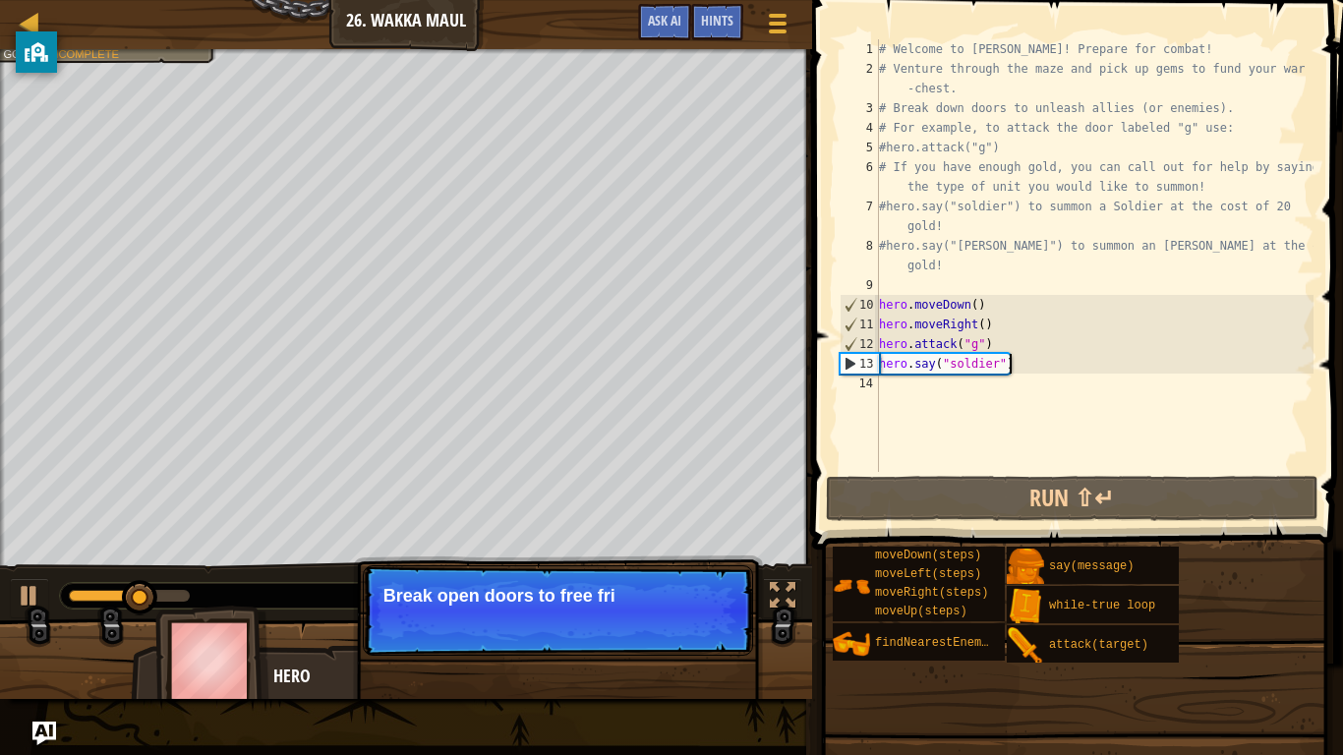
click at [1018, 365] on div "# Welcome to [PERSON_NAME]! Prepare for combat! # Venture through the maze and …" at bounding box center [1094, 275] width 438 height 472
type textarea "hero.say("soldier")"
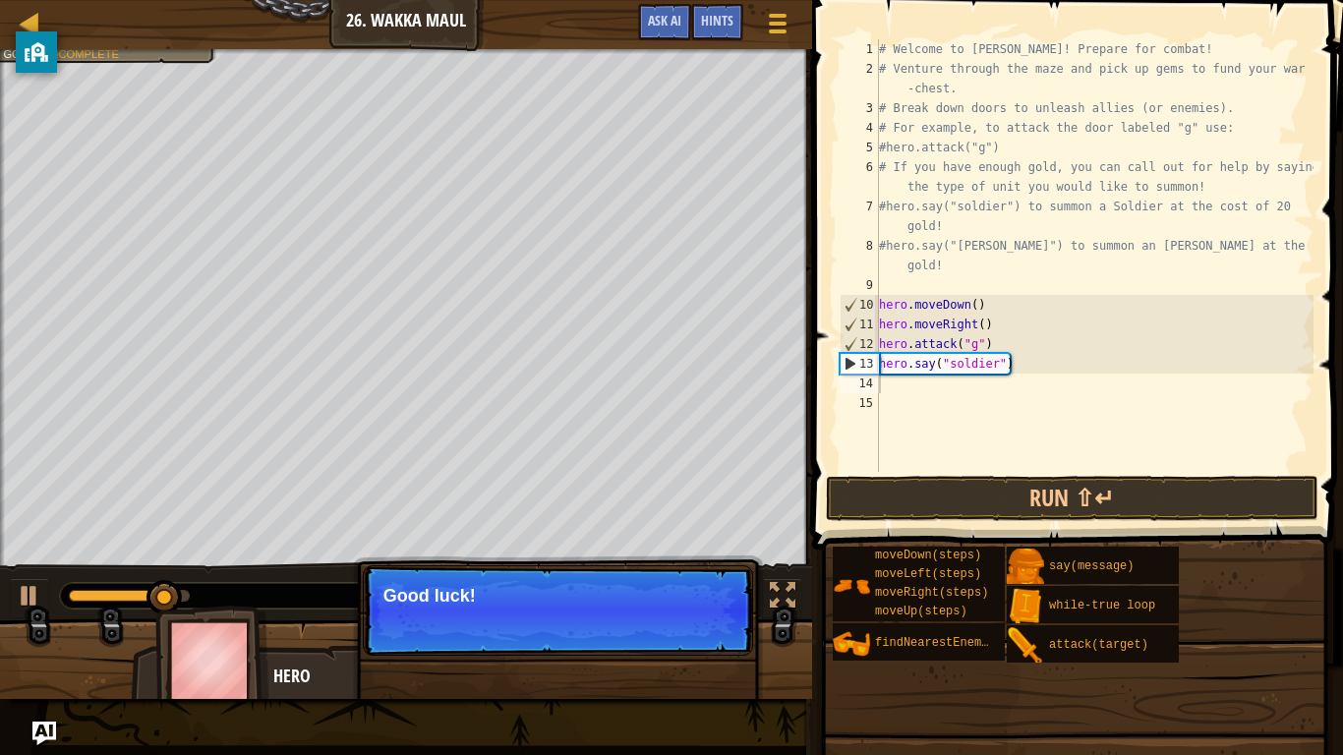
click at [713, 588] on p "Continue Good luck!" at bounding box center [558, 610] width 390 height 90
click at [690, 588] on button "Continue" at bounding box center [697, 623] width 82 height 26
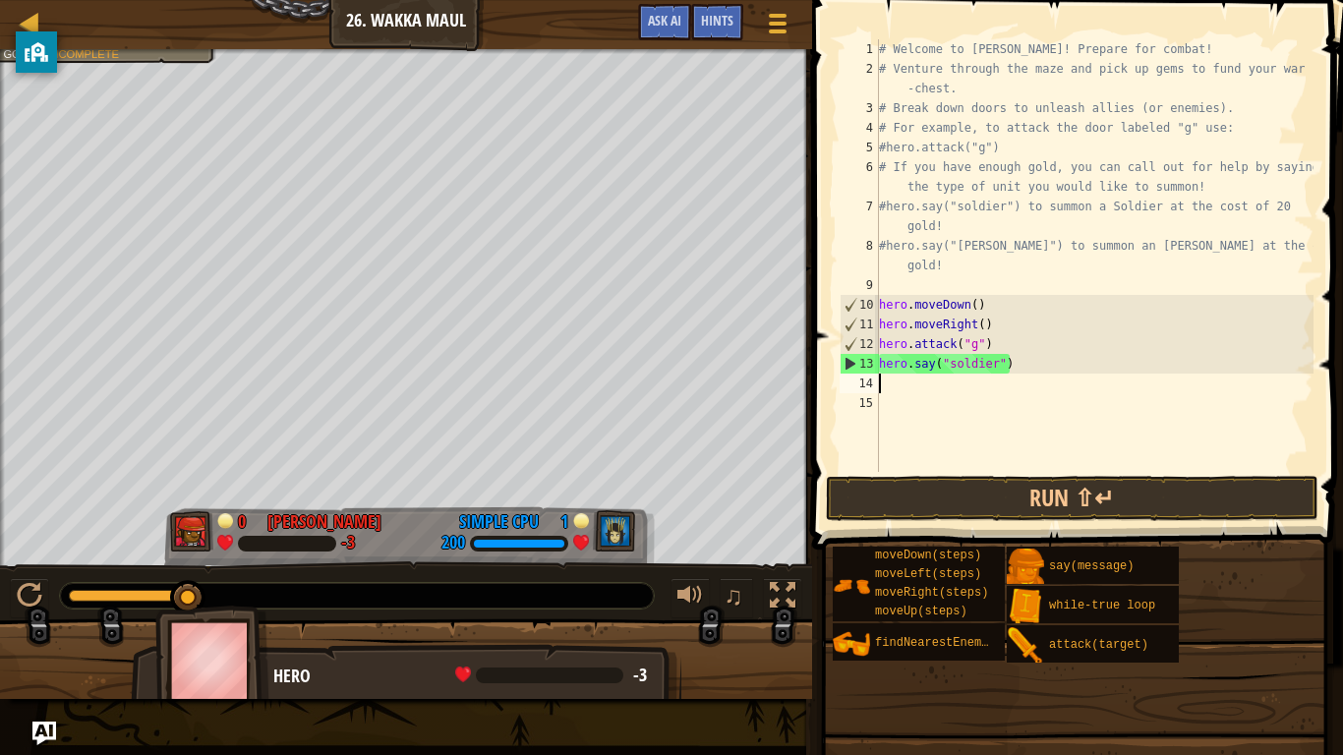
click at [1040, 370] on div "# Welcome to [PERSON_NAME]! Prepare for combat! # Venture through the maze and …" at bounding box center [1094, 275] width 438 height 472
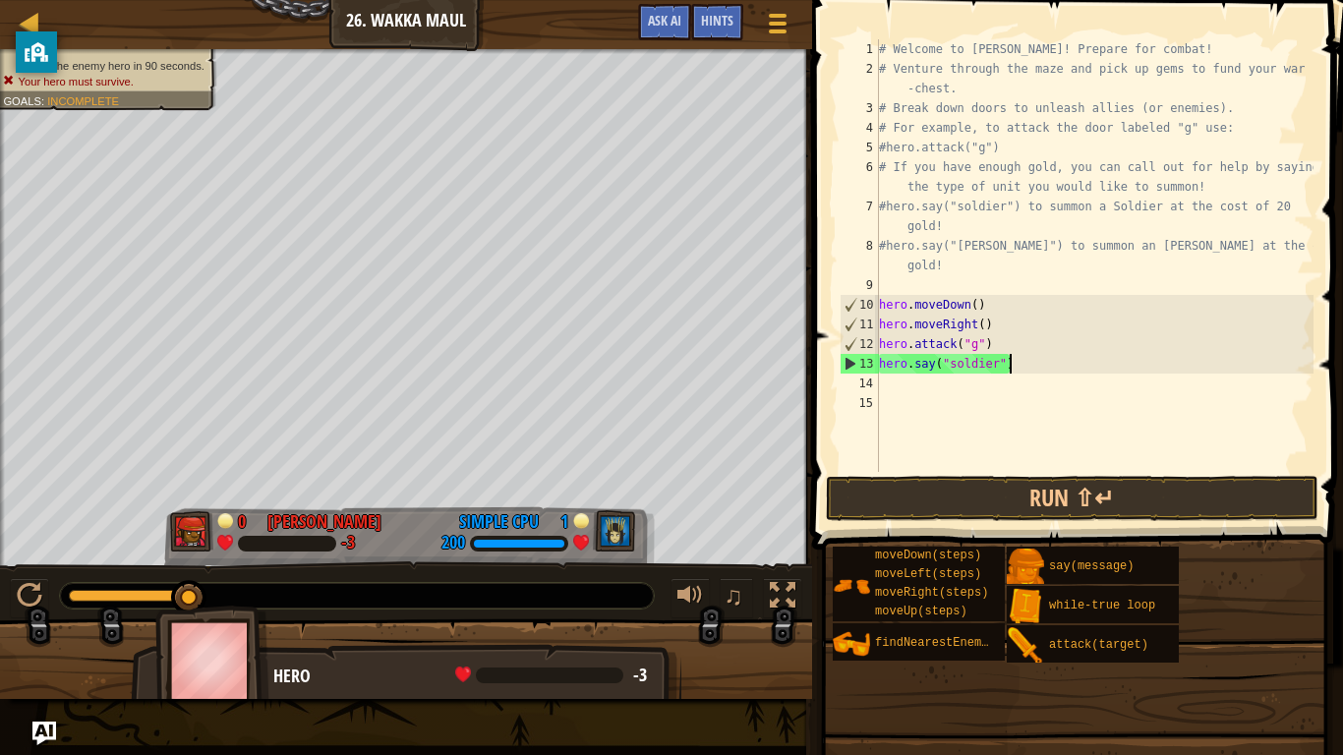
type textarea "hero.say("soldier")"
click at [982, 376] on div "# Welcome to [PERSON_NAME]! Prepare for combat! # Venture through the maze and …" at bounding box center [1094, 275] width 438 height 472
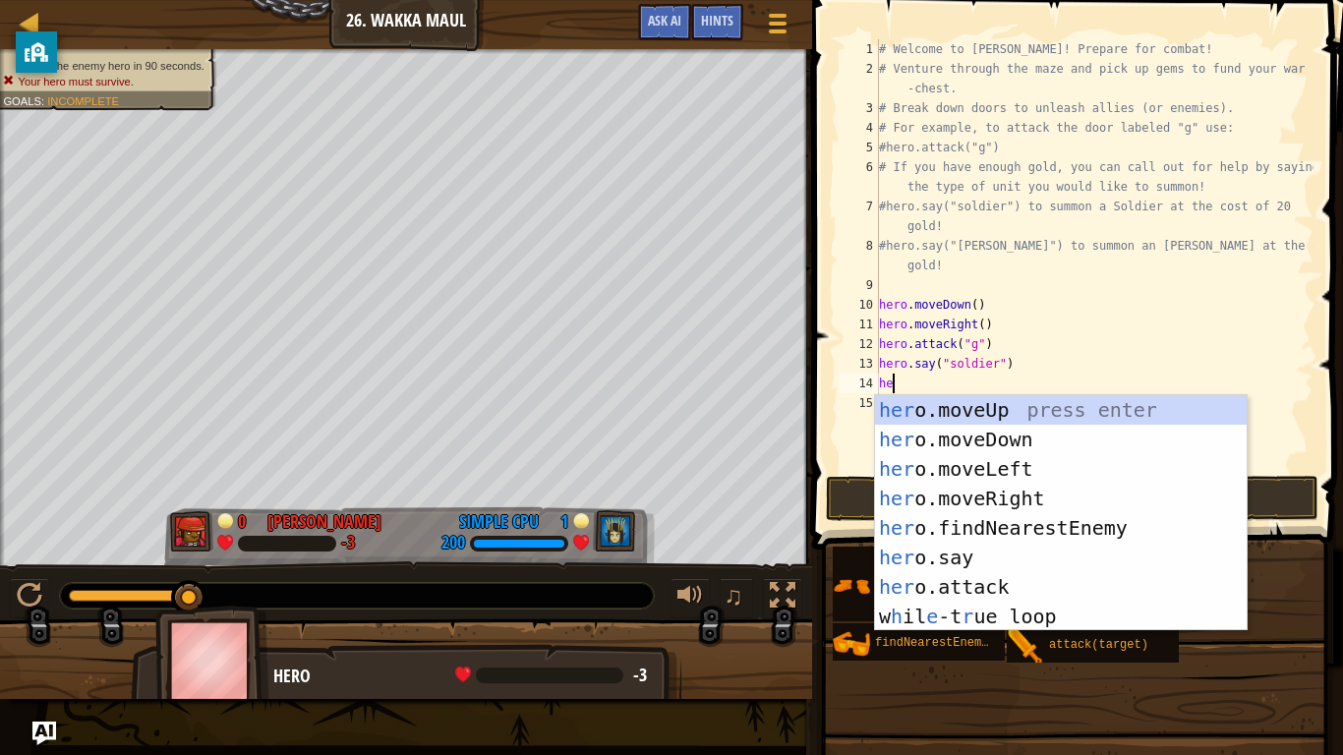
scroll to position [9, 1]
type textarea "h"
type textarea "hero"
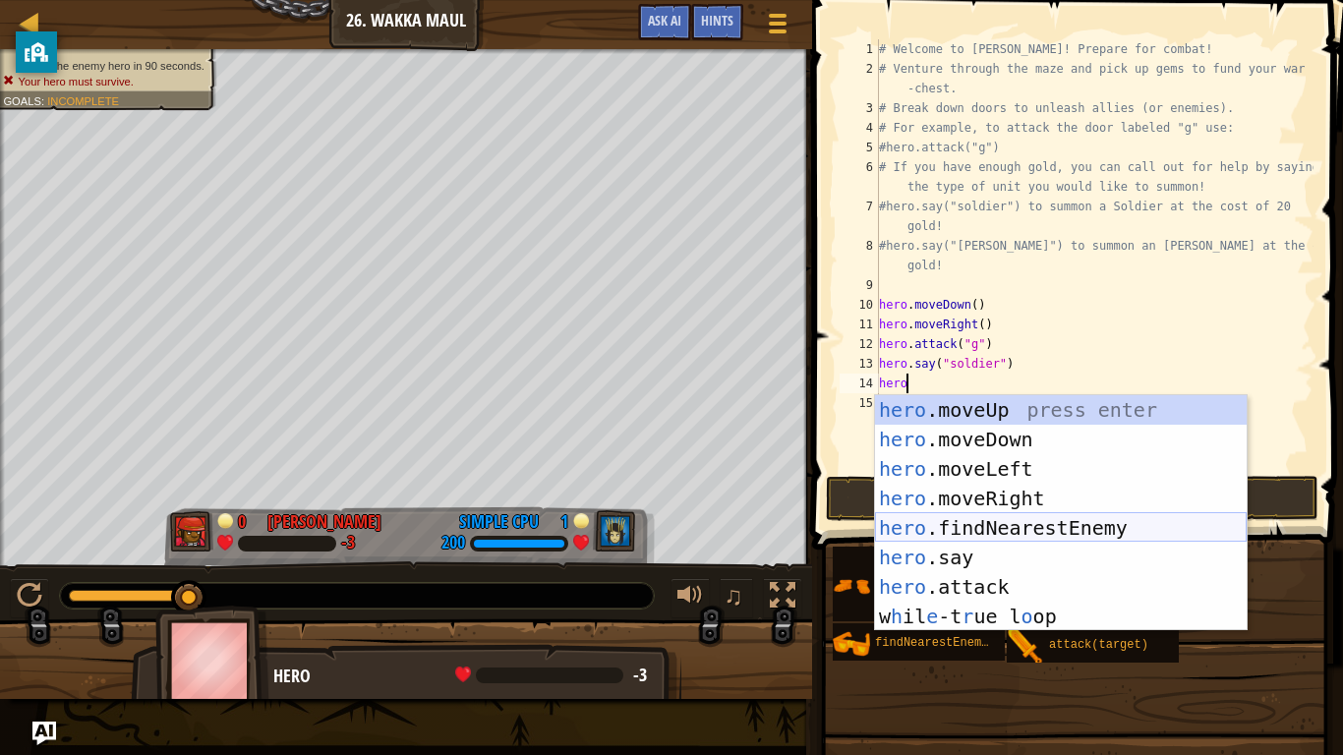
click at [1023, 531] on div "hero .moveUp press enter hero .moveDown press enter hero .moveLeft press enter …" at bounding box center [1061, 542] width 372 height 295
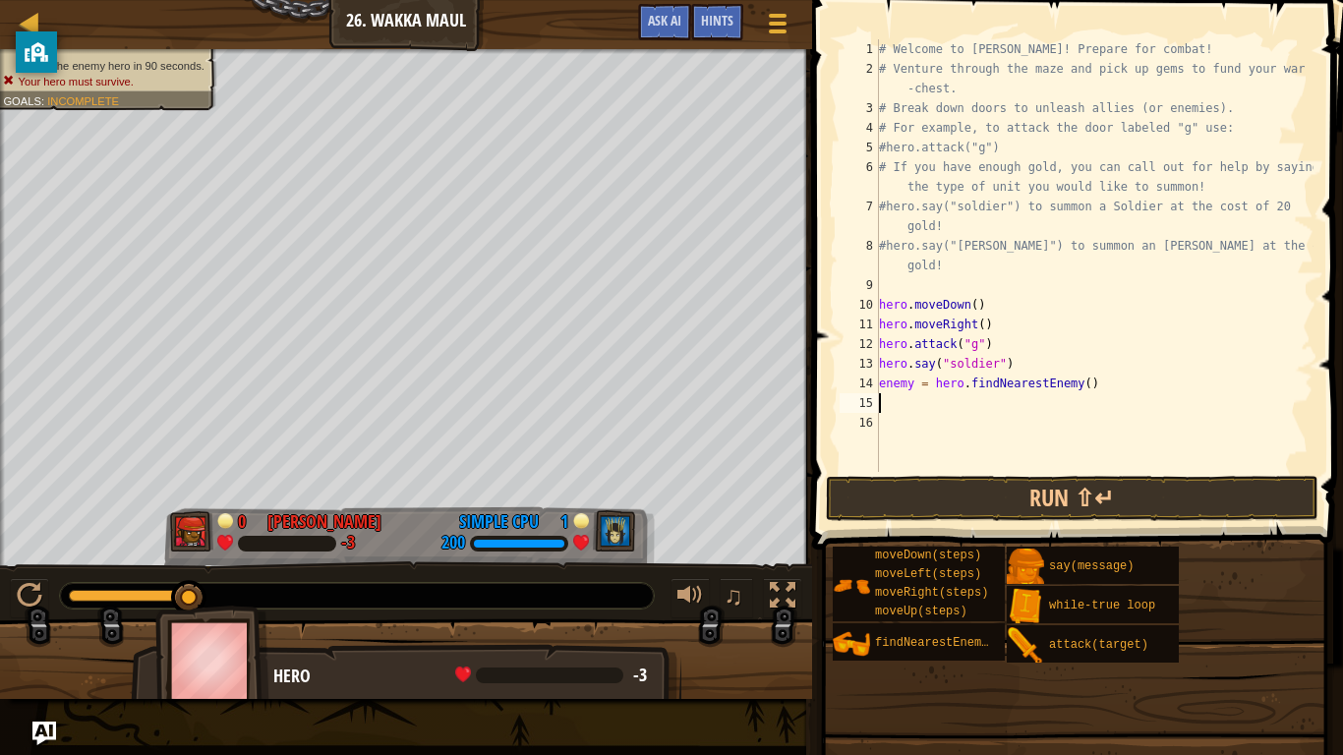
click at [922, 282] on div "# Welcome to [PERSON_NAME]! Prepare for combat! # Venture through the maze and …" at bounding box center [1094, 275] width 438 height 472
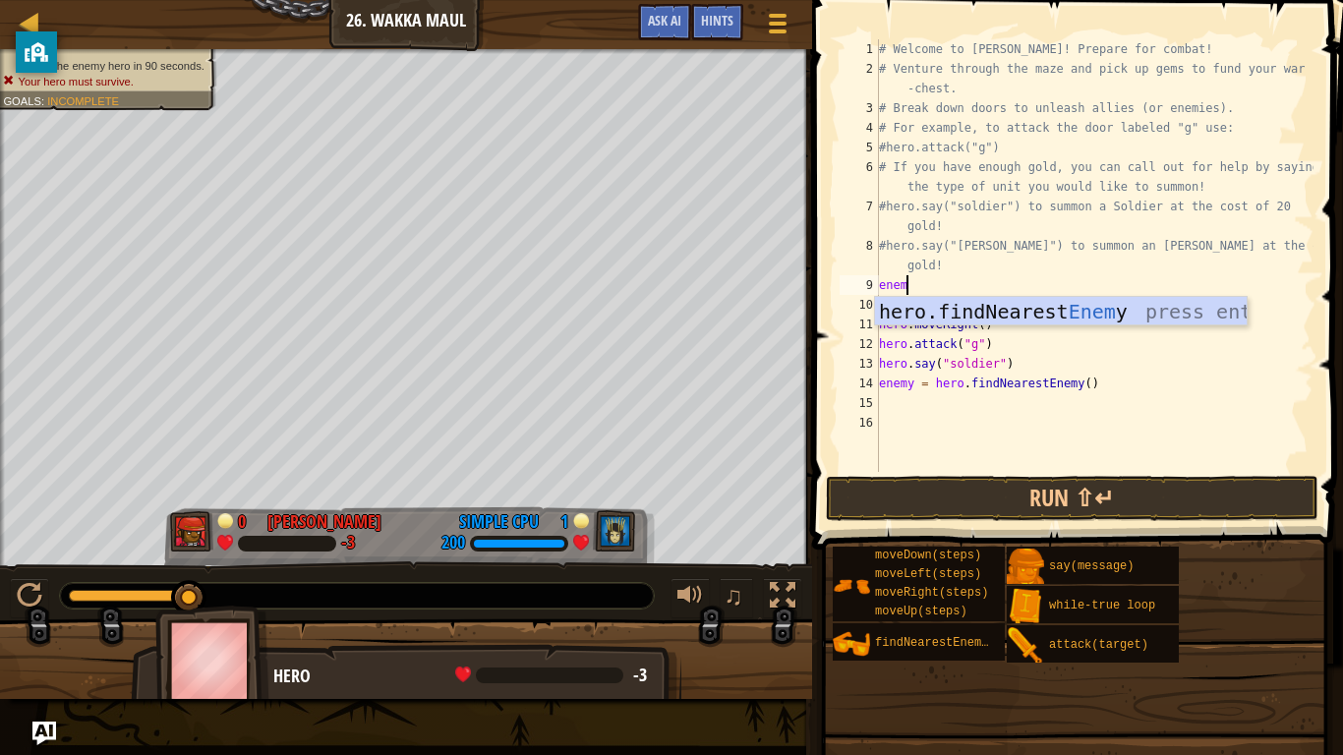
scroll to position [9, 4]
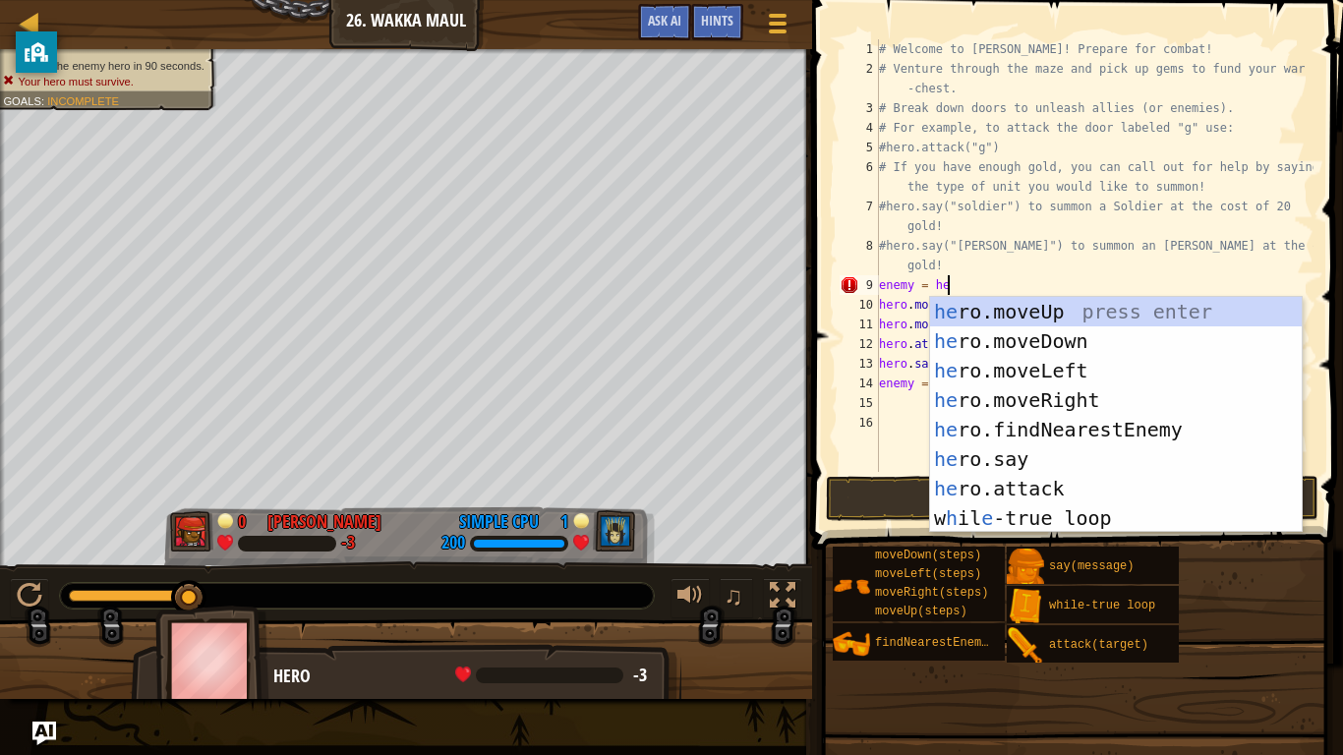
type textarea "enemy = hero"
click at [986, 438] on div "hero .moveUp press enter hero .moveDown press enter hero .moveLeft press enter …" at bounding box center [1116, 444] width 372 height 295
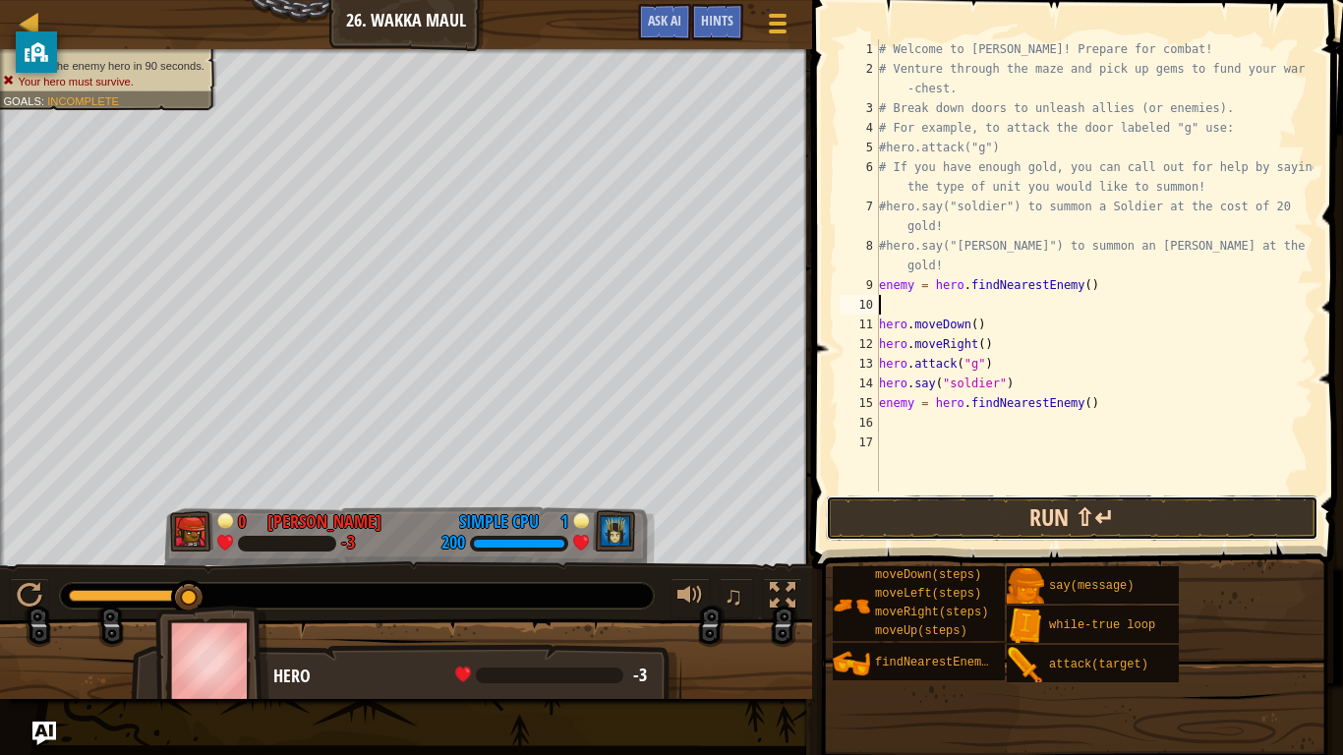
click at [1000, 528] on button "Run ⇧↵" at bounding box center [1072, 517] width 493 height 45
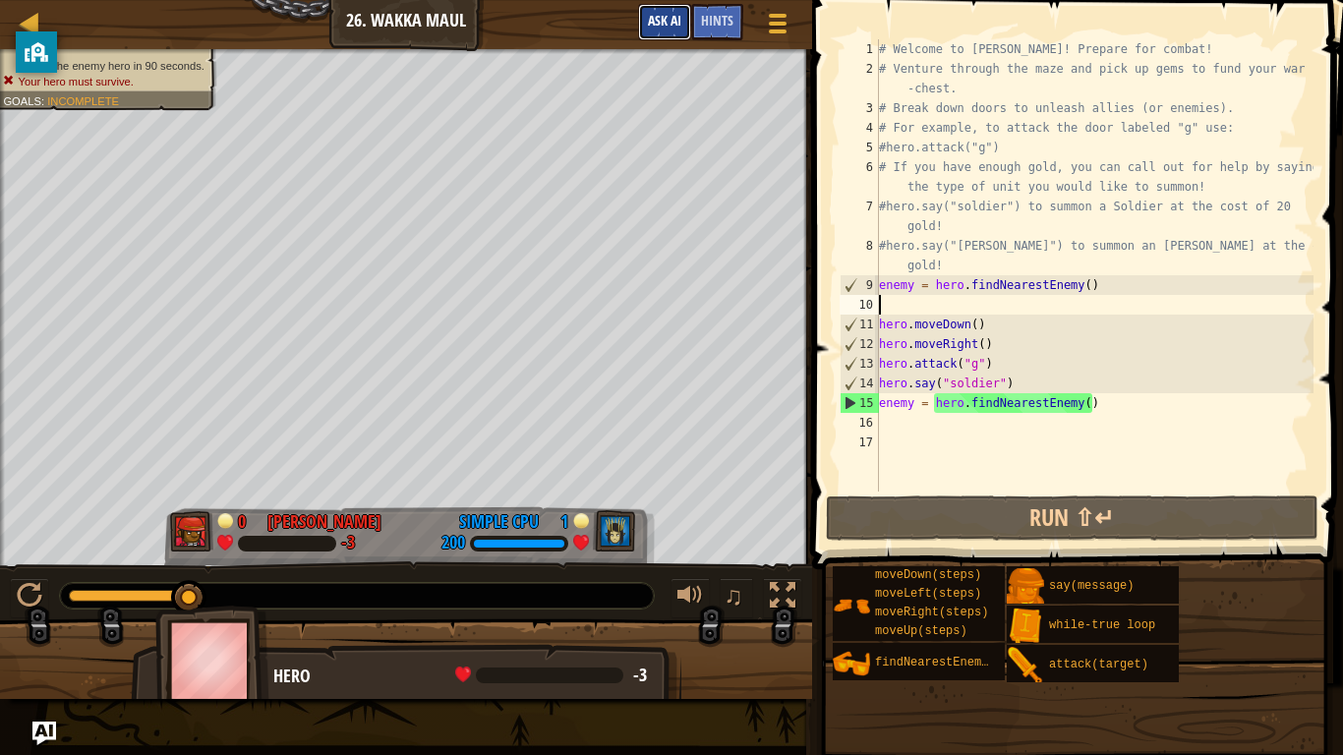
click at [669, 7] on button "Ask AI" at bounding box center [664, 22] width 53 height 36
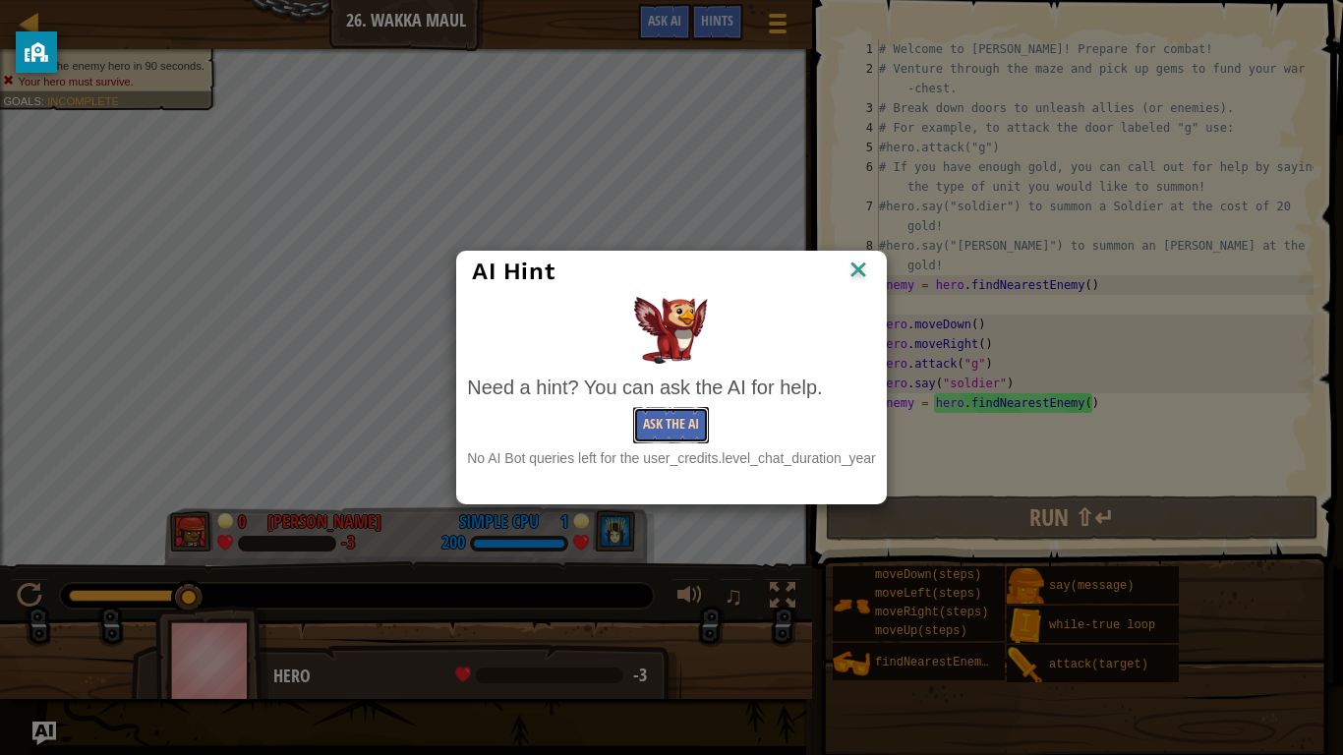
click at [682, 429] on button "Ask the AI" at bounding box center [671, 425] width 76 height 36
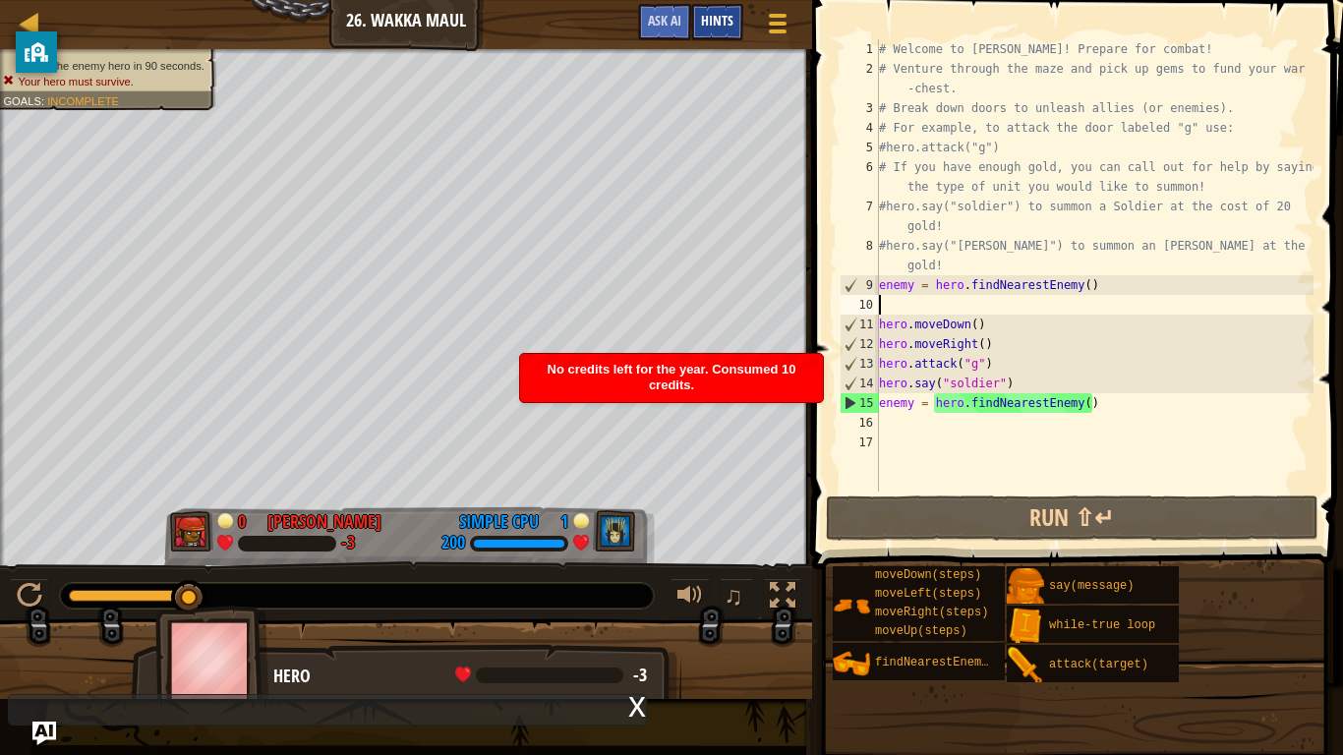
click at [716, 6] on div "Hints" at bounding box center [717, 22] width 52 height 36
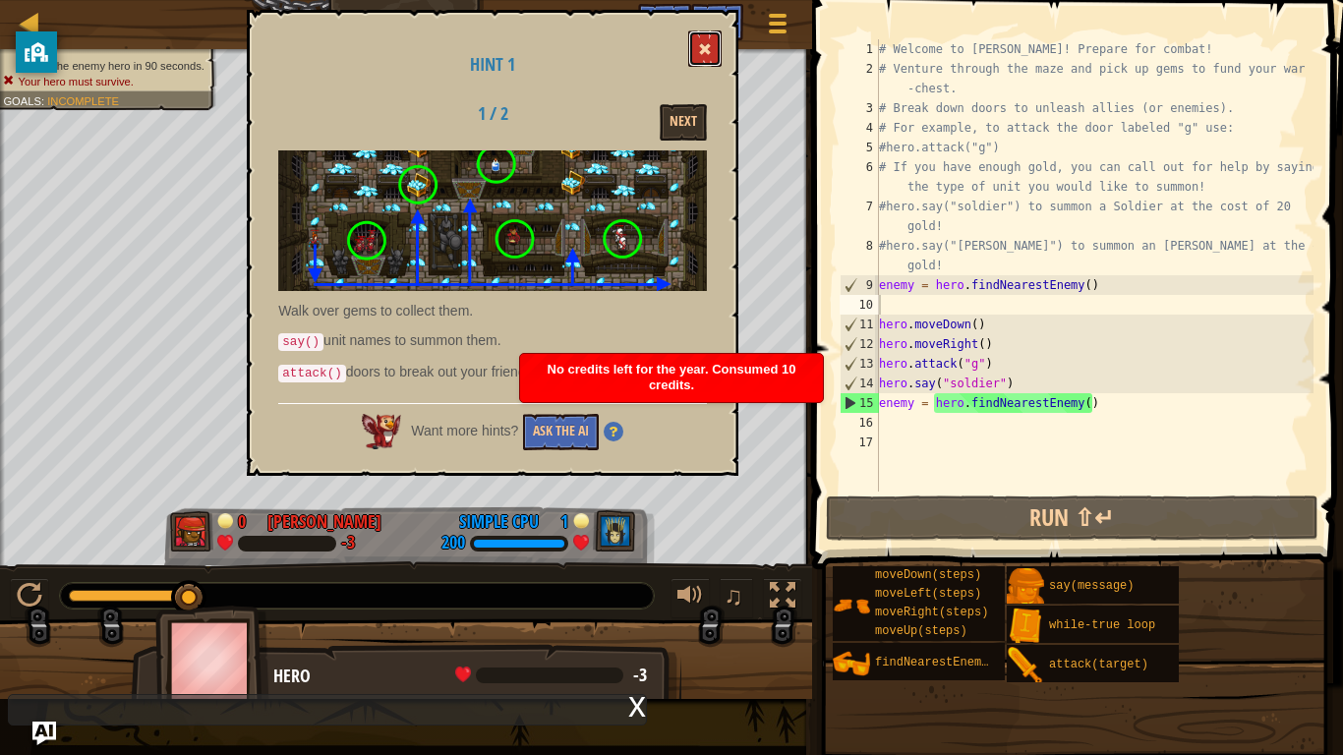
click at [717, 56] on button at bounding box center [704, 48] width 33 height 36
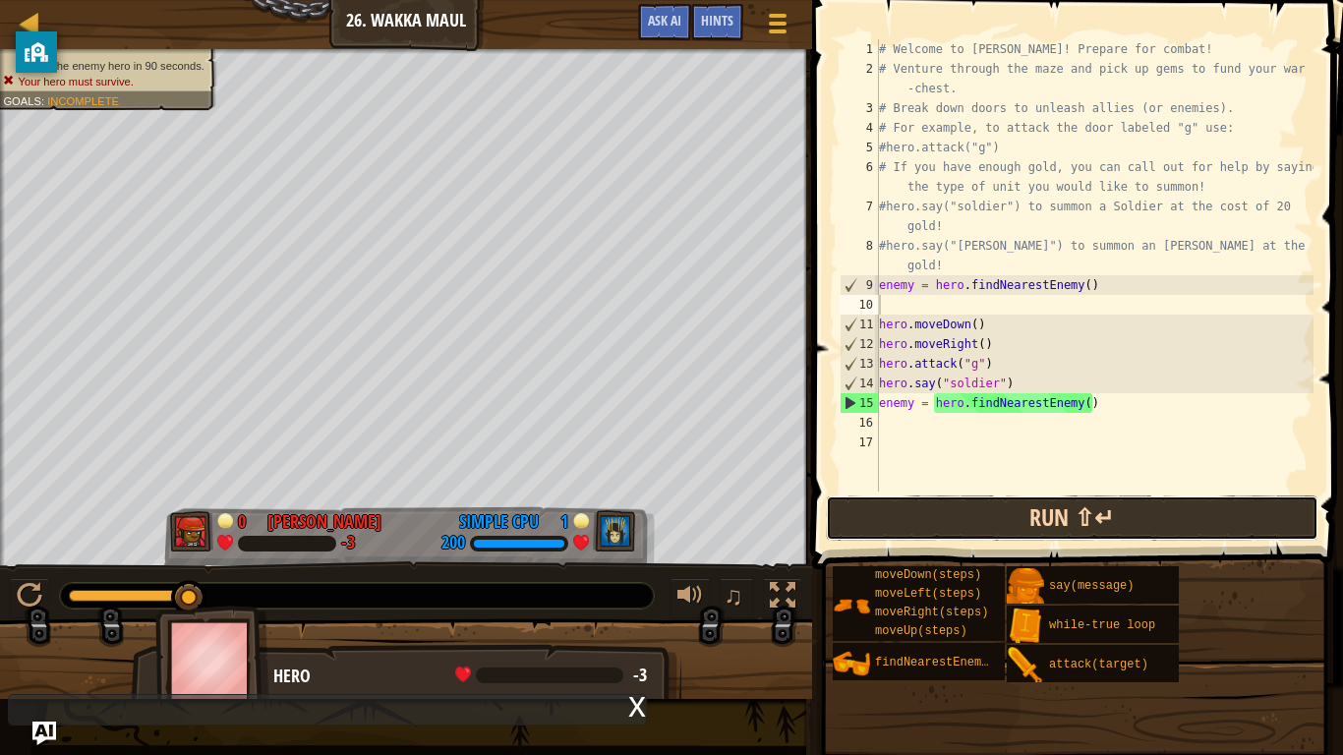
click at [978, 507] on button "Run ⇧↵" at bounding box center [1072, 517] width 493 height 45
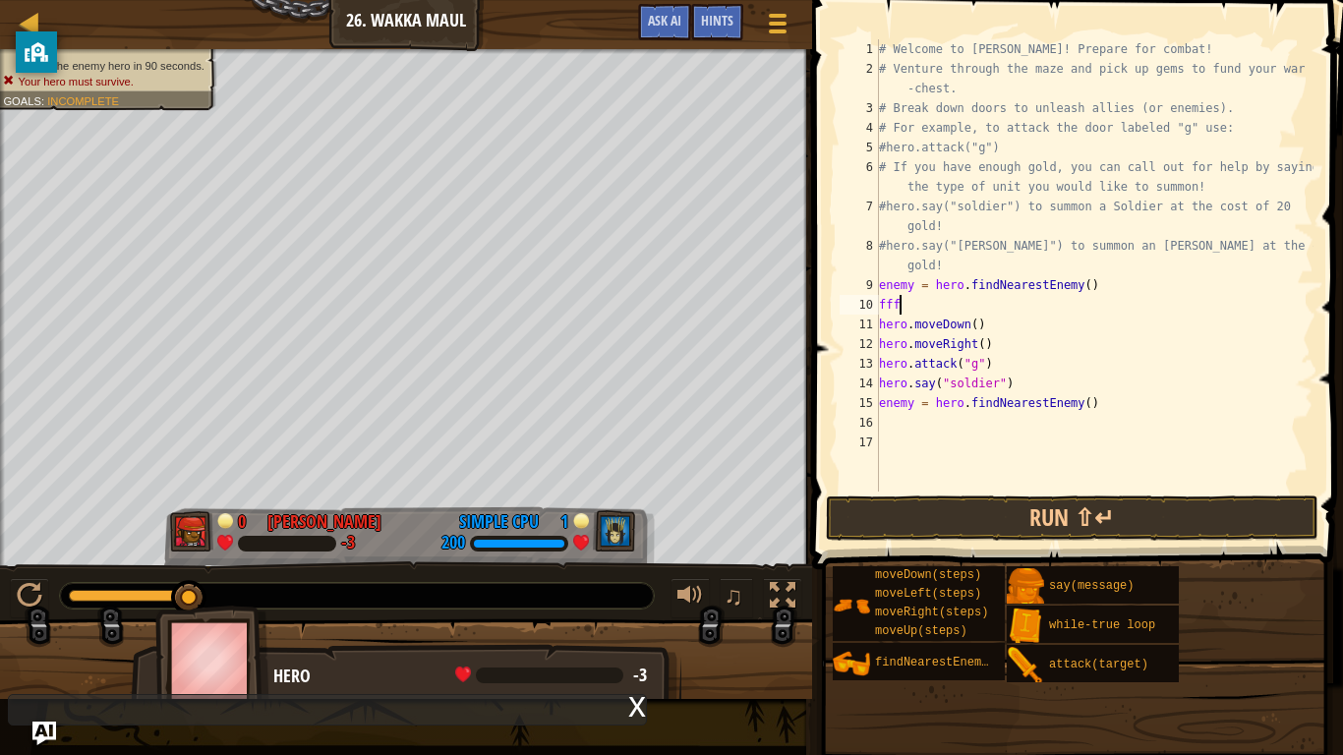
type textarea "f"
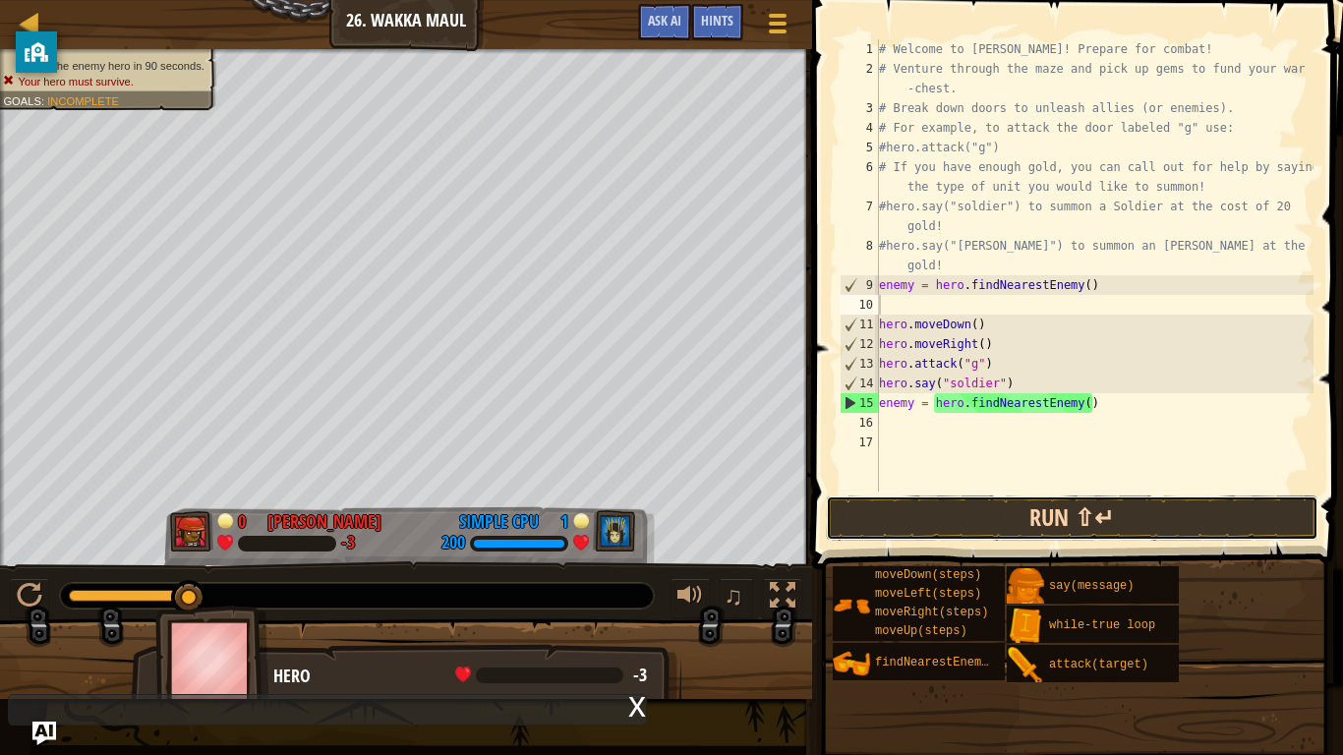
click at [1003, 525] on button "Run ⇧↵" at bounding box center [1072, 517] width 493 height 45
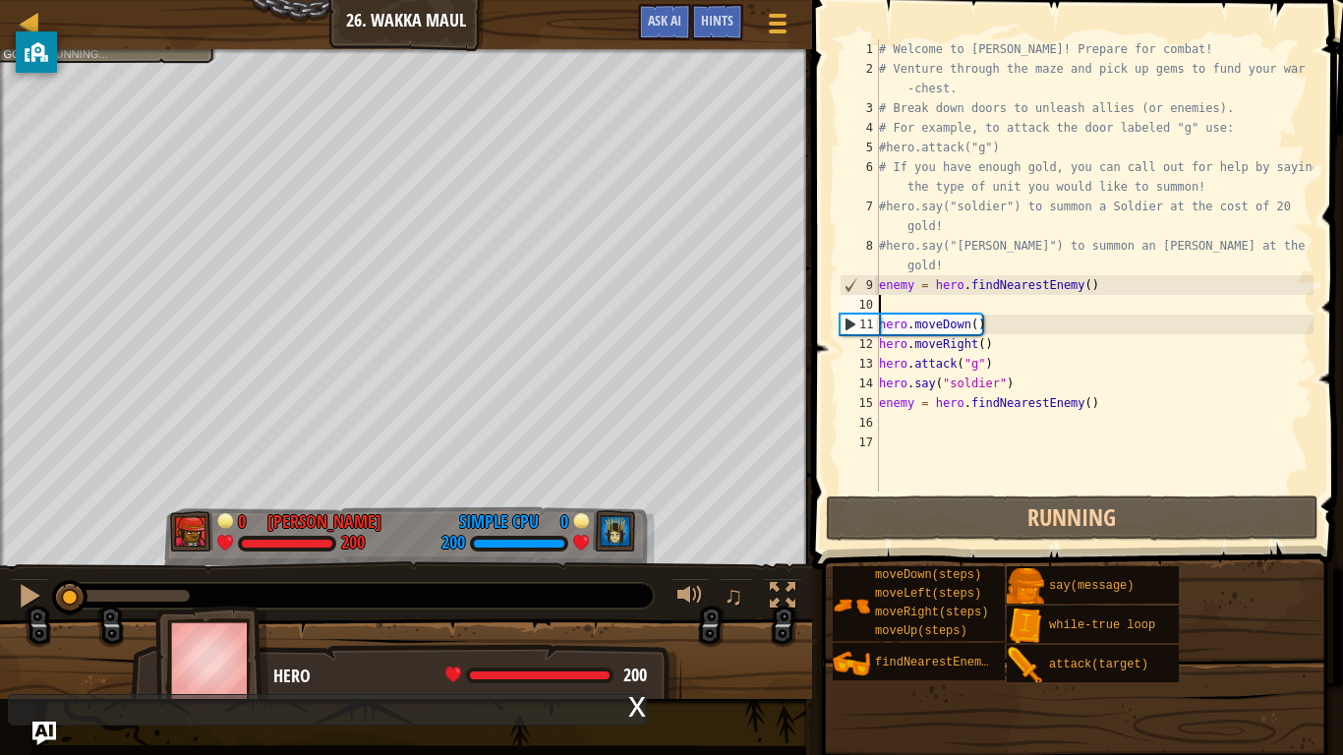
type textarea "f"
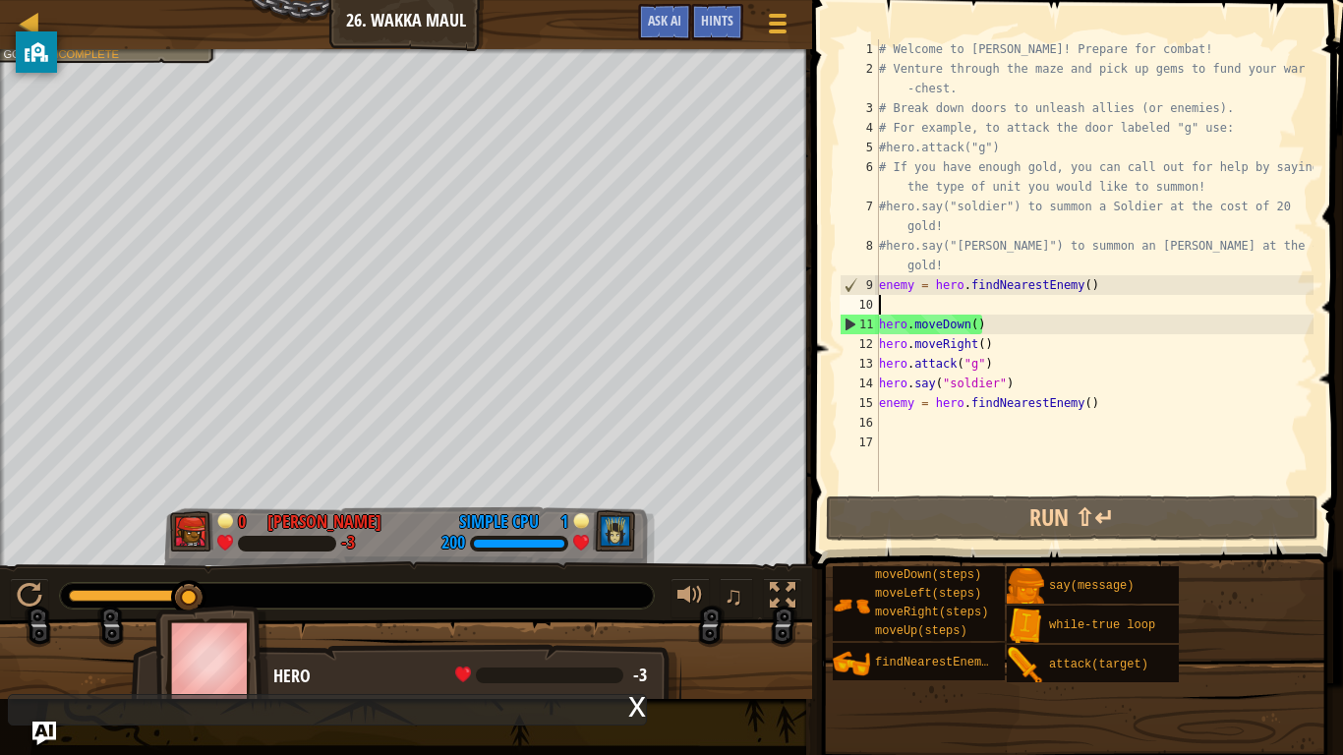
type textarea "enemy = hero.findNearestEnemy()"
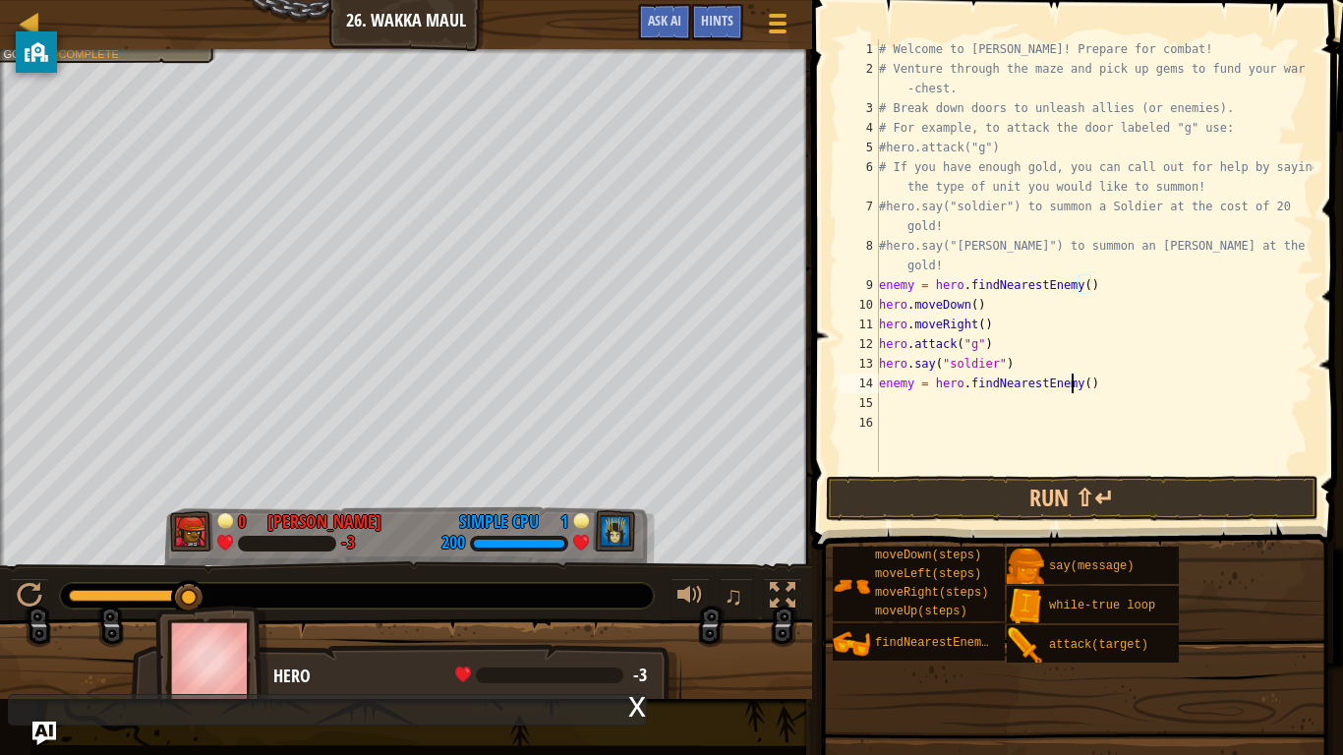
click at [1071, 386] on div "# Welcome to [PERSON_NAME]! Prepare for combat! # Venture through the maze and …" at bounding box center [1094, 275] width 438 height 472
click at [1092, 383] on div "# Welcome to [PERSON_NAME]! Prepare for combat! # Venture through the maze and …" at bounding box center [1094, 275] width 438 height 472
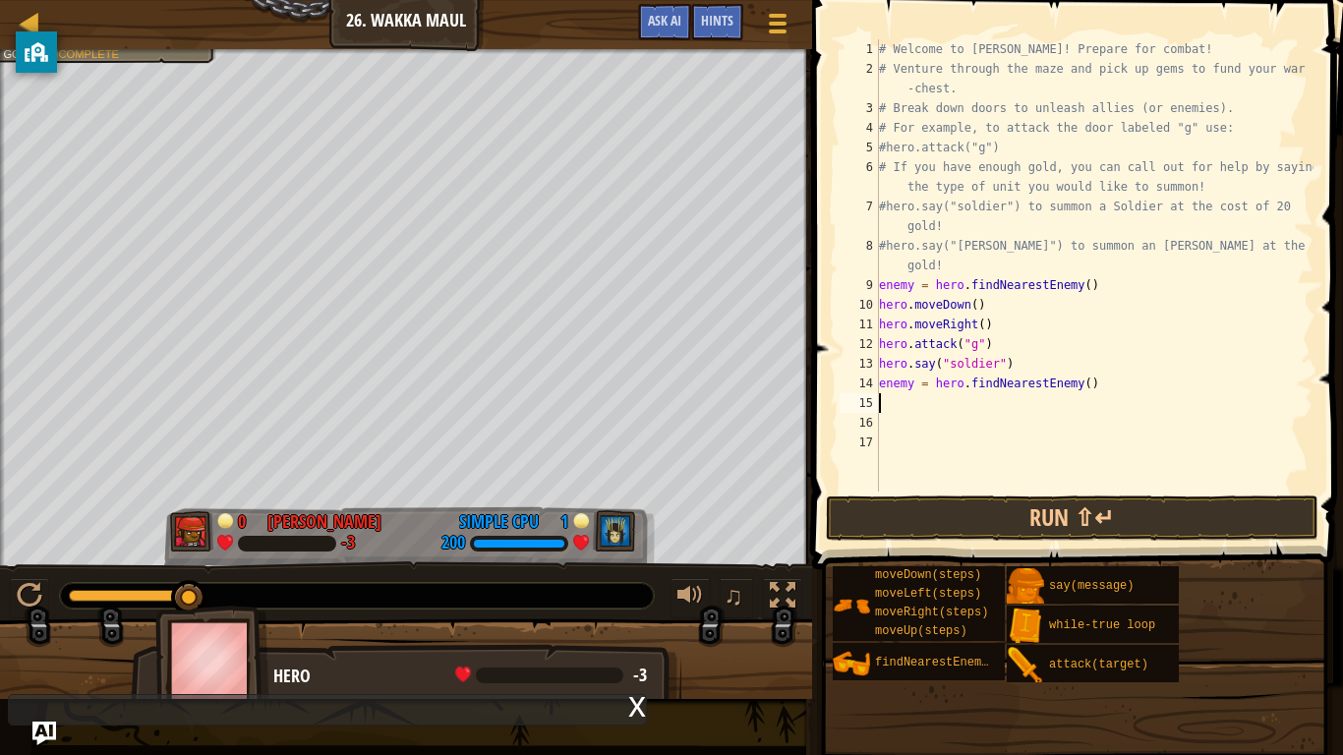
click at [886, 271] on div "# Welcome to [PERSON_NAME]! Prepare for combat! # Venture through the maze and …" at bounding box center [1094, 285] width 438 height 492
click at [884, 278] on div "# Welcome to [PERSON_NAME]! Prepare for combat! # Venture through the maze and …" at bounding box center [1094, 285] width 438 height 492
click at [882, 269] on div "# Welcome to [PERSON_NAME]! Prepare for combat! # Venture through the maze and …" at bounding box center [1094, 285] width 438 height 492
type textarea "#hero.say("[PERSON_NAME]") to summon an [PERSON_NAME] at the cost of 25 gold!"
click at [982, 273] on div "# Welcome to [PERSON_NAME]! Prepare for combat! # Venture through the maze and …" at bounding box center [1094, 285] width 438 height 492
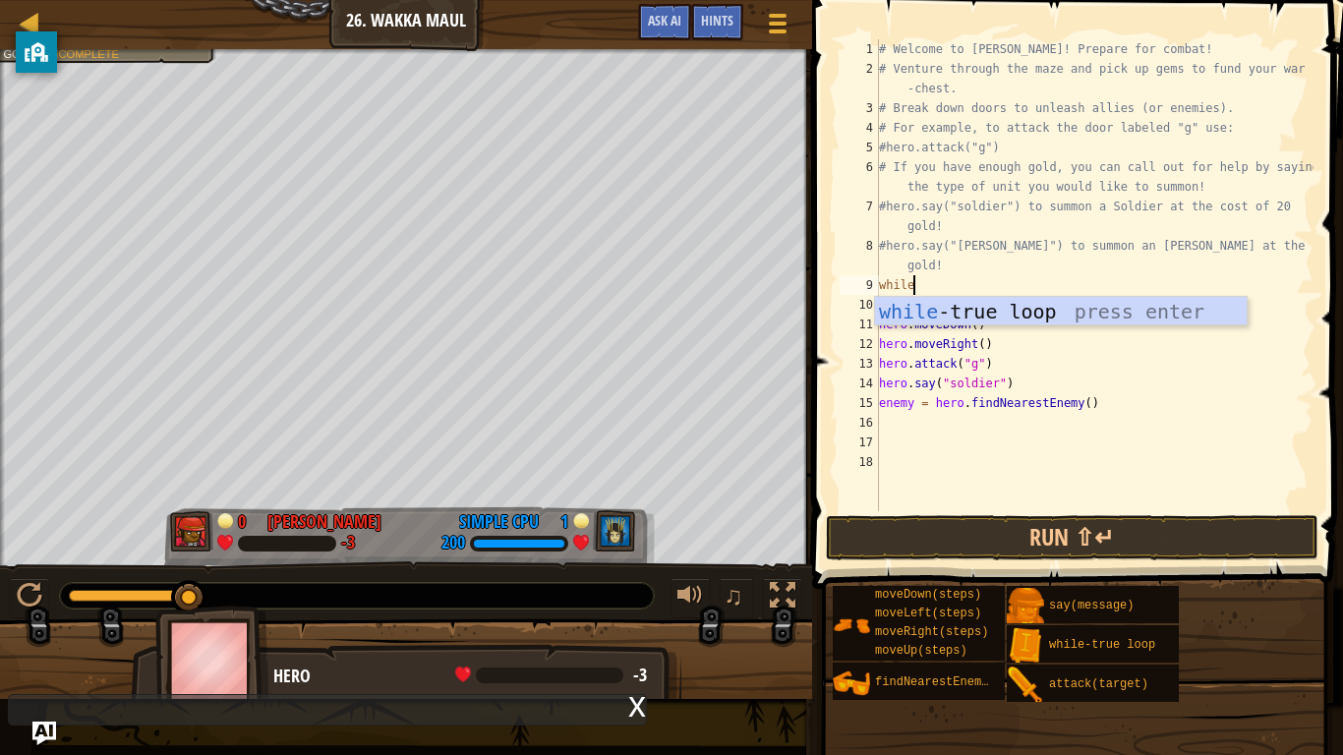
type textarea "while"
click at [995, 309] on div "while -true loop press enter" at bounding box center [1061, 341] width 372 height 88
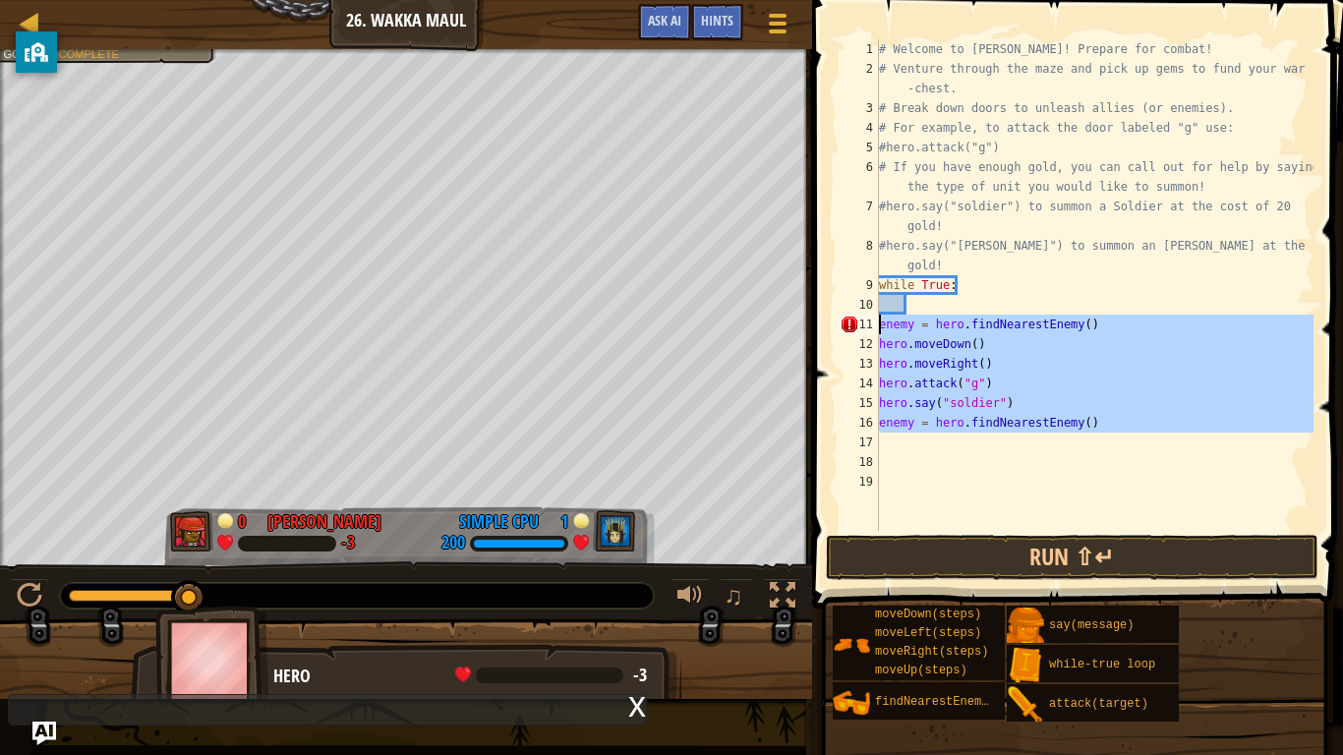
drag, startPoint x: 1136, startPoint y: 446, endPoint x: 881, endPoint y: 327, distance: 281.9
click at [881, 327] on div "# Welcome to [PERSON_NAME]! Prepare for combat! # Venture through the maze and …" at bounding box center [1094, 304] width 438 height 531
type textarea "enemy = hero.findNearestEnemy() hero.moveDown()"
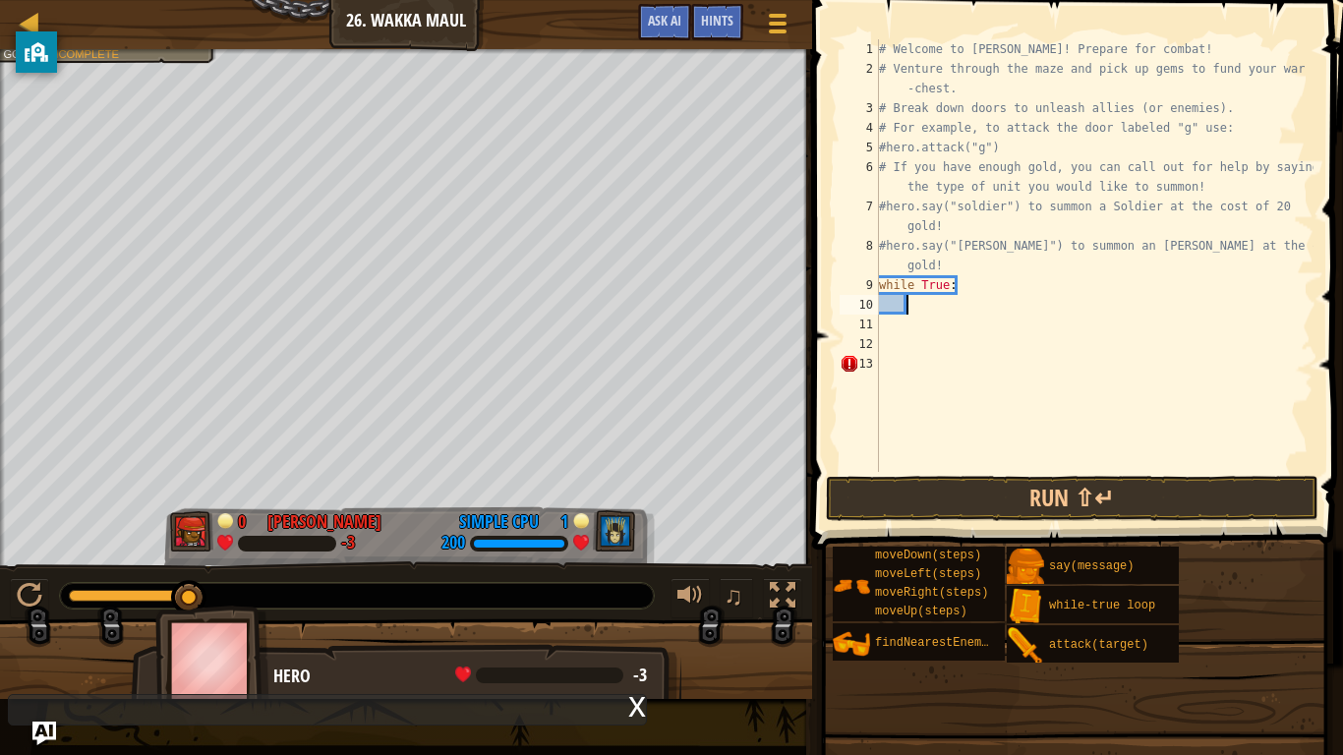
click at [910, 311] on div "# Welcome to [PERSON_NAME]! Prepare for combat! # Venture through the maze and …" at bounding box center [1094, 275] width 438 height 472
paste textarea
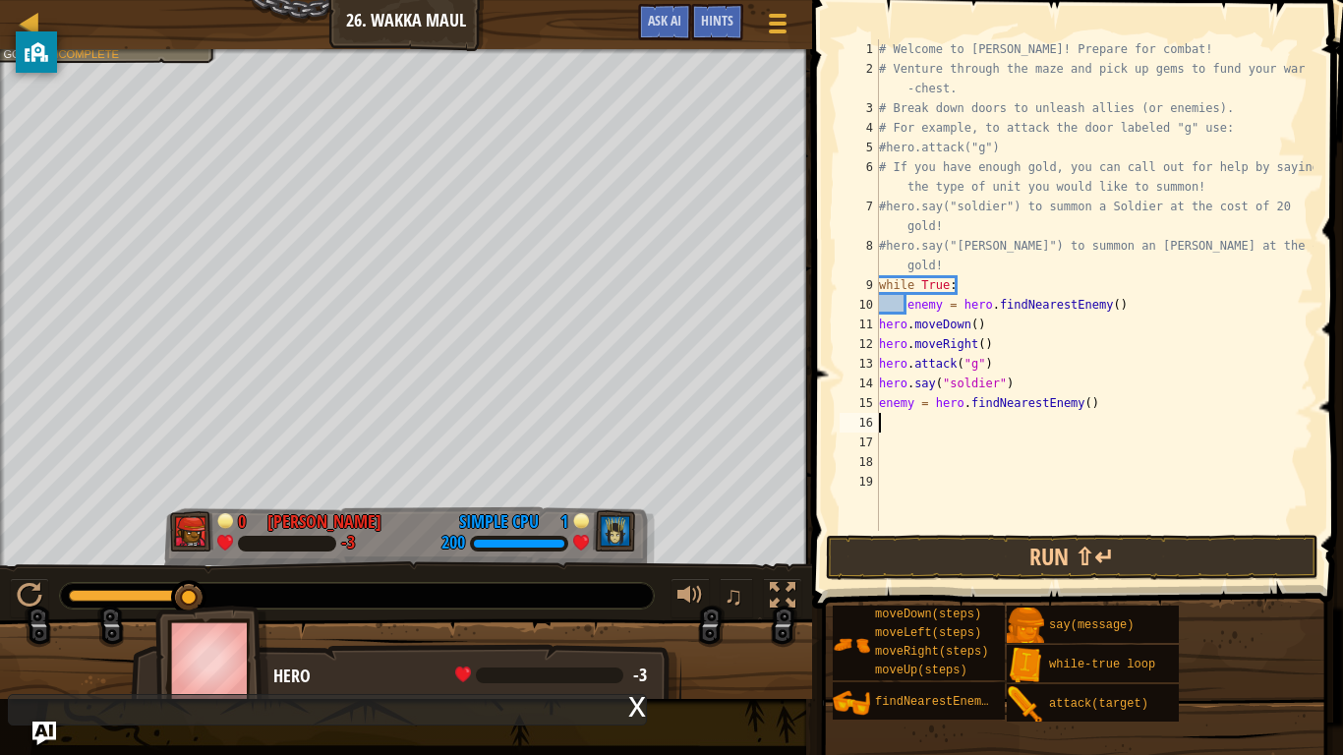
click at [902, 308] on div "# Welcome to [PERSON_NAME]! Prepare for combat! # Venture through the maze and …" at bounding box center [1094, 304] width 438 height 531
click at [906, 302] on div "# Welcome to [PERSON_NAME]! Prepare for combat! # Venture through the maze and …" at bounding box center [1094, 304] width 438 height 531
click at [985, 544] on button "Run ⇧↵" at bounding box center [1072, 557] width 493 height 45
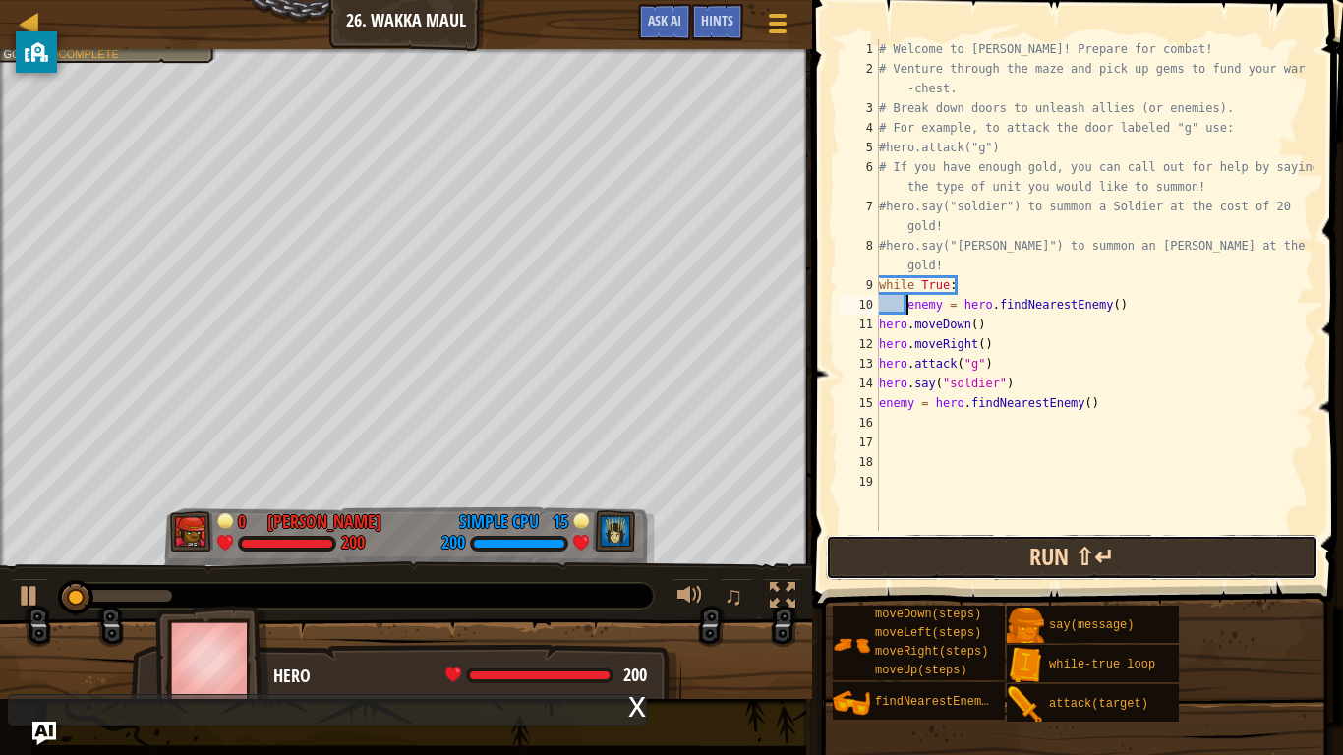
click at [1002, 555] on button "Run ⇧↵" at bounding box center [1072, 557] width 493 height 45
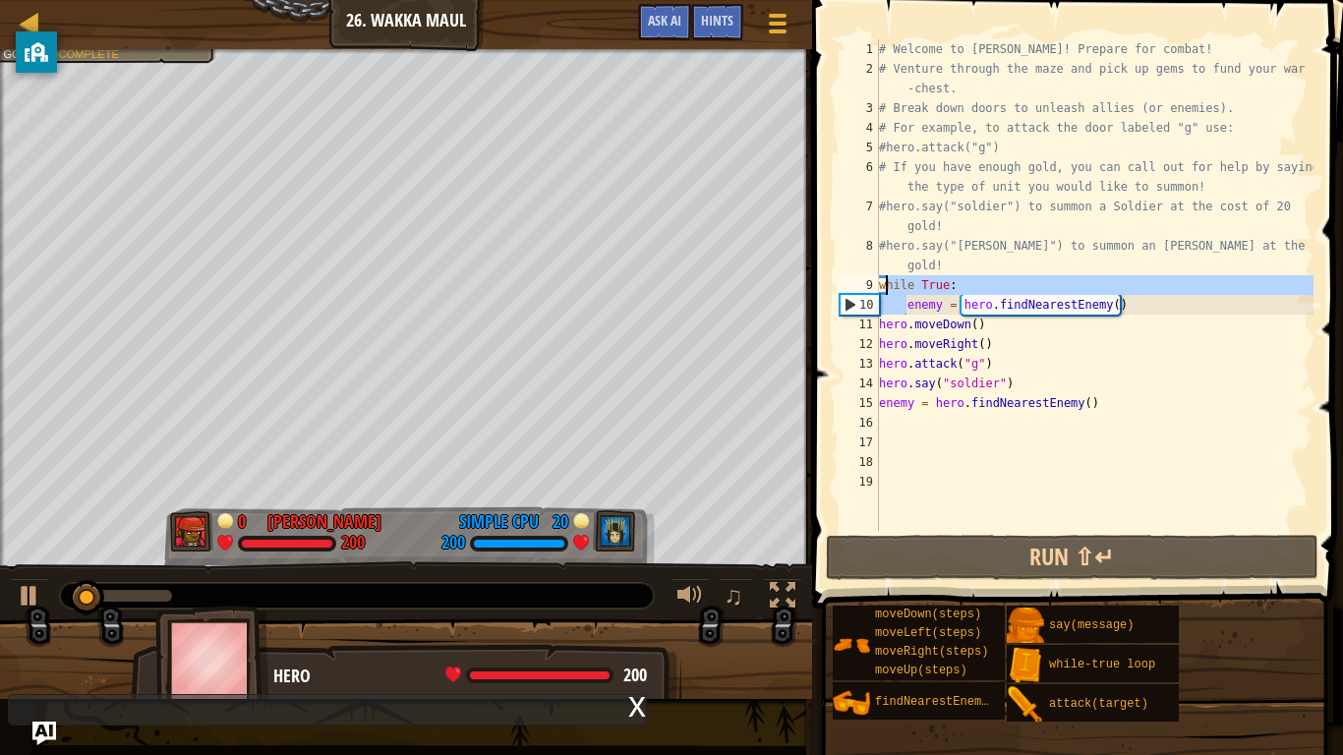
drag, startPoint x: 909, startPoint y: 297, endPoint x: 880, endPoint y: 276, distance: 36.0
click at [880, 276] on div "# Welcome to [PERSON_NAME]! Prepare for combat! # Venture through the maze and …" at bounding box center [1094, 304] width 438 height 531
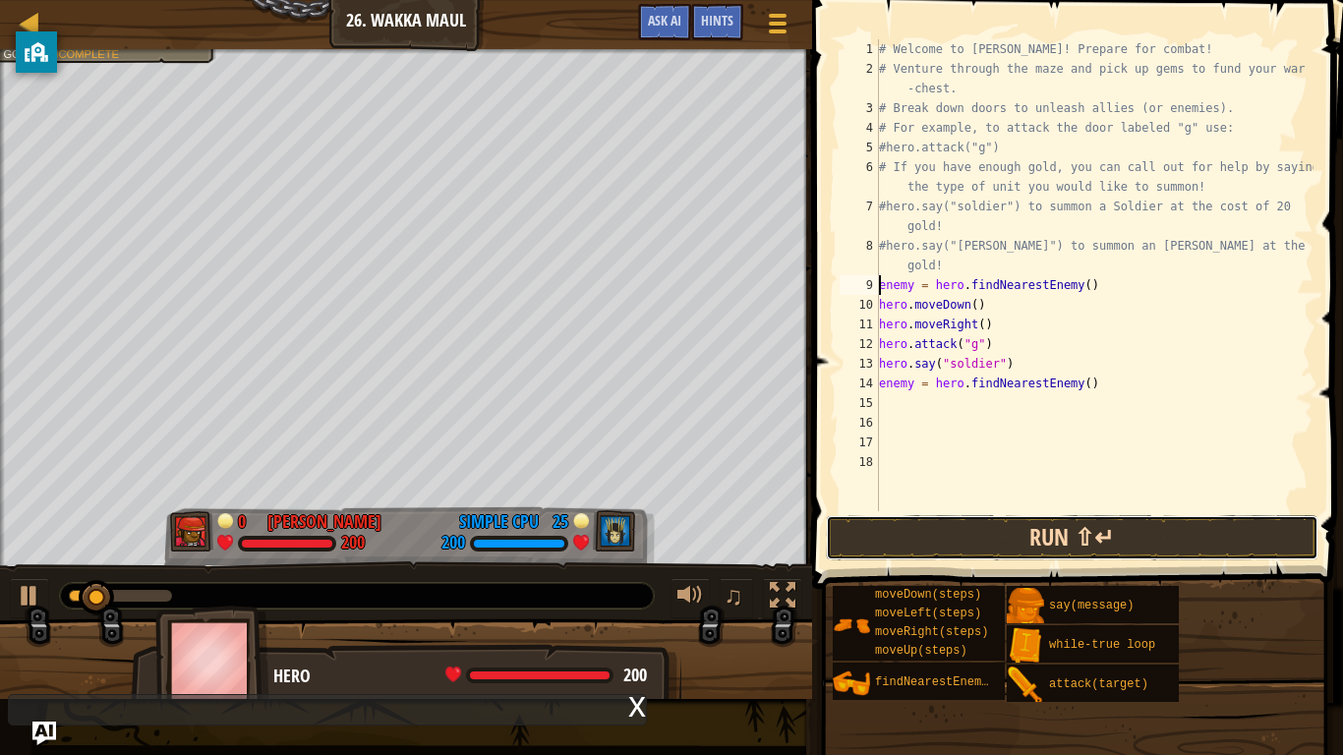
click at [1044, 522] on button "Run ⇧↵" at bounding box center [1072, 537] width 493 height 45
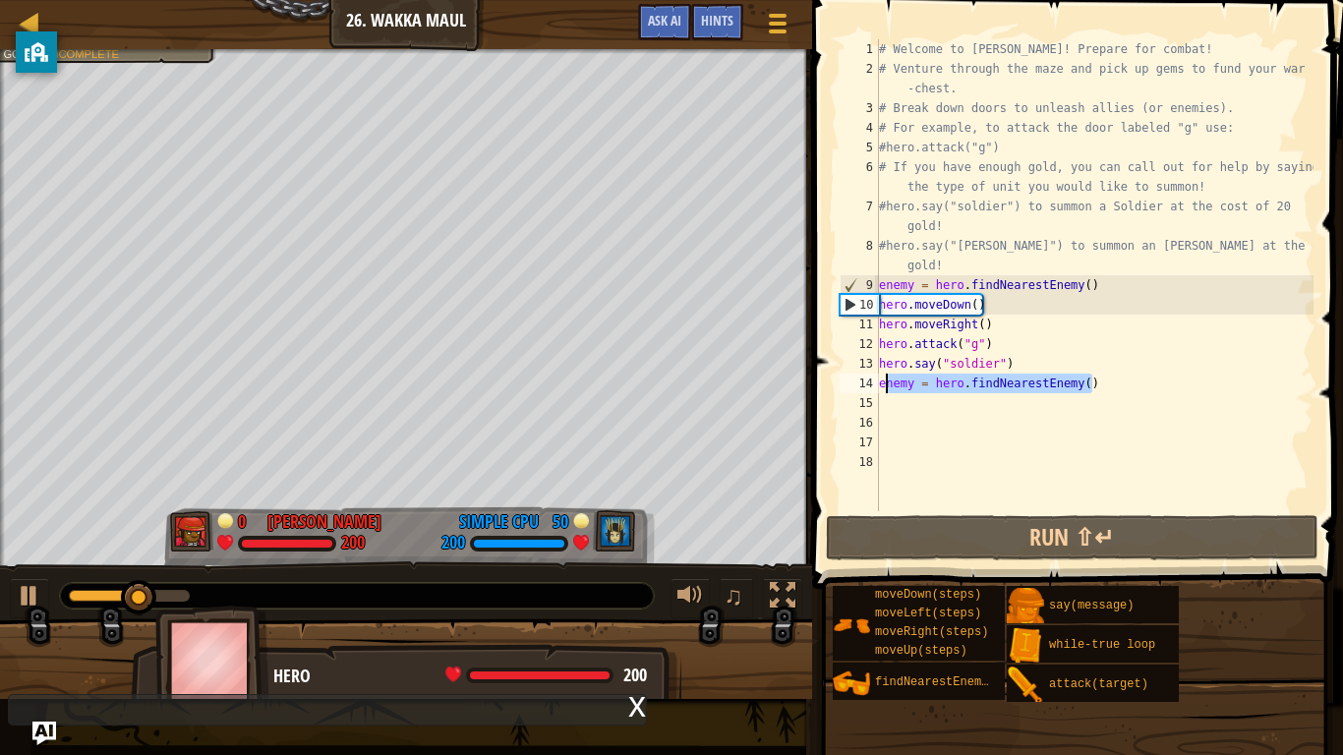
drag, startPoint x: 1163, startPoint y: 380, endPoint x: 889, endPoint y: 384, distance: 274.3
click at [889, 384] on div "# Welcome to [PERSON_NAME]! Prepare for combat! # Venture through the maze and …" at bounding box center [1094, 294] width 438 height 511
type textarea "e"
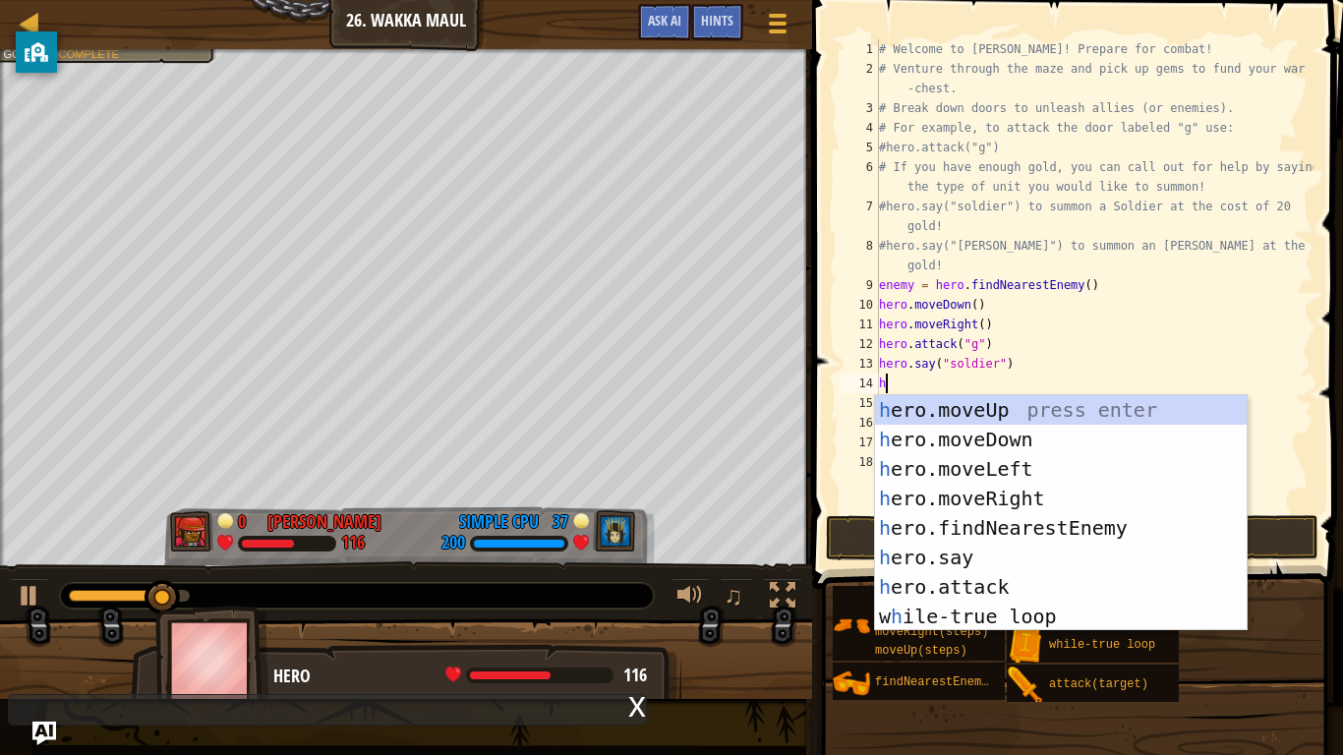
type textarea "he"
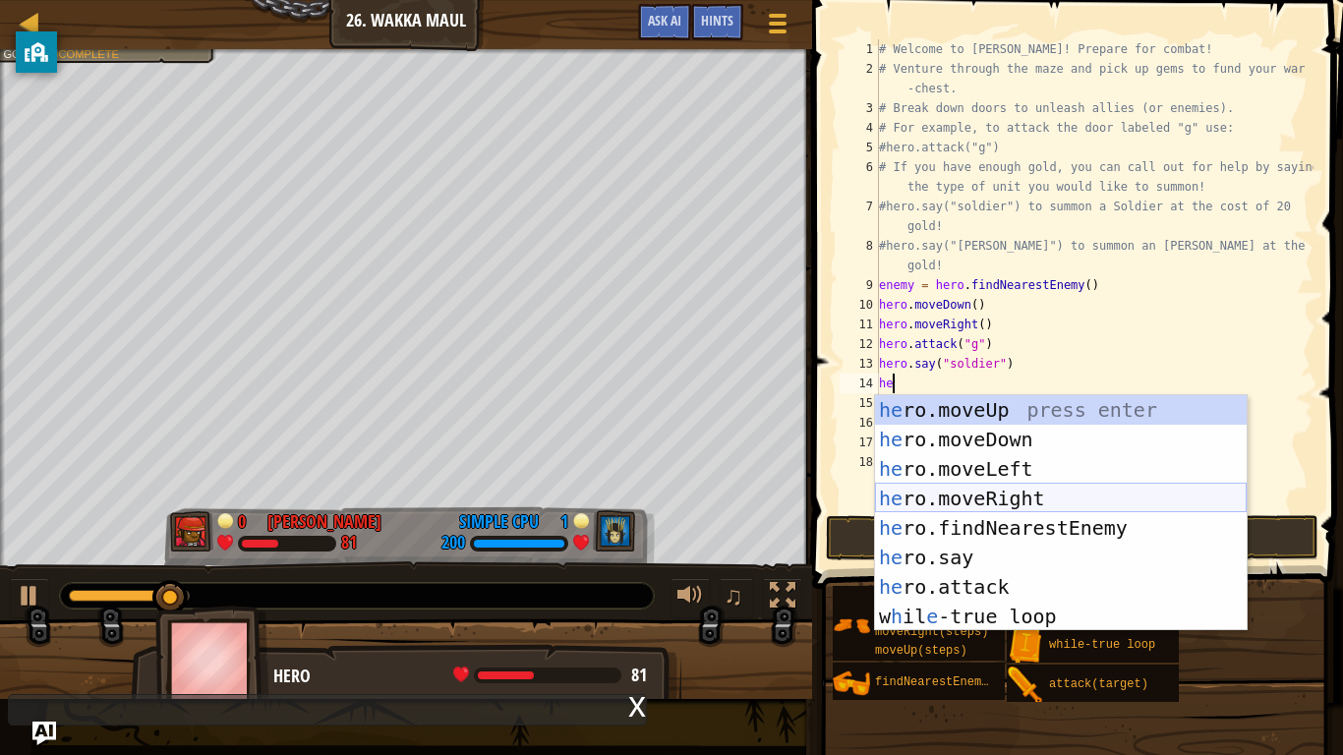
click at [1045, 496] on div "he ro.moveUp press enter he ro.moveDown press enter he ro.moveLeft press enter …" at bounding box center [1061, 542] width 372 height 295
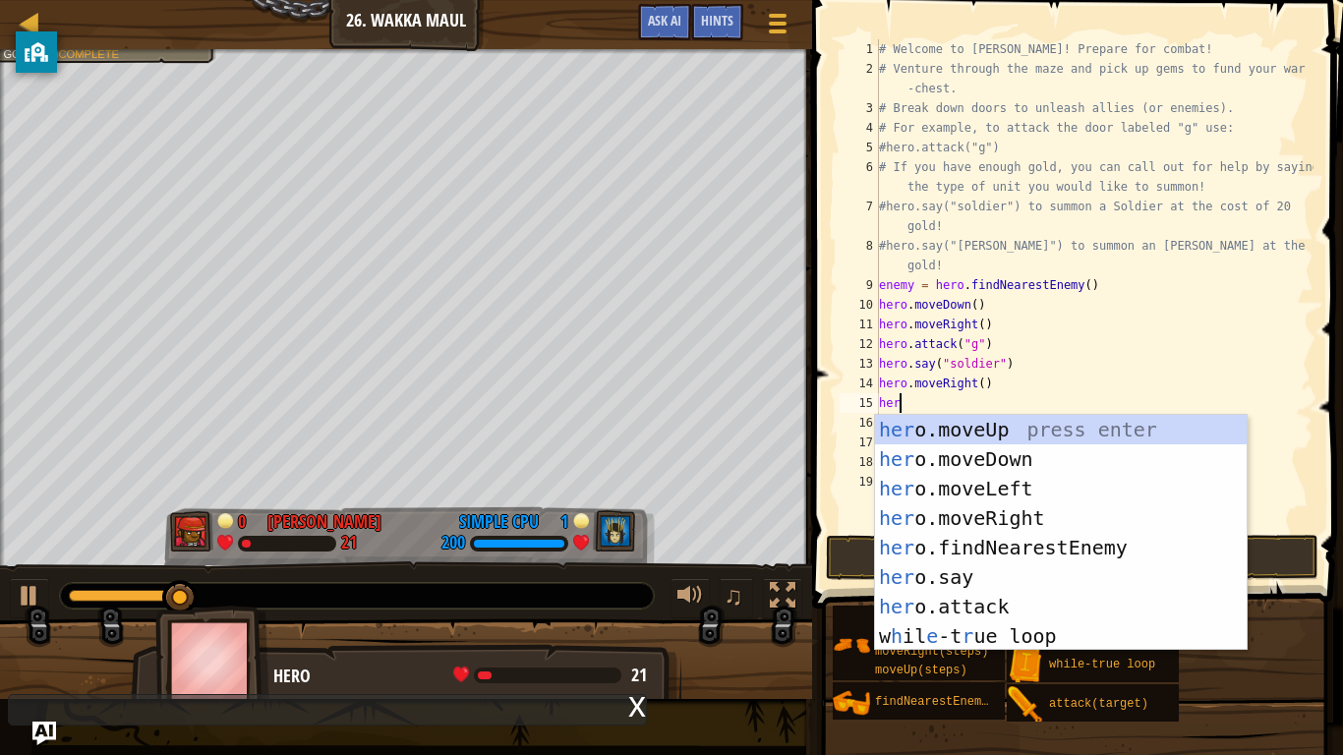
scroll to position [9, 2]
type textarea "h"
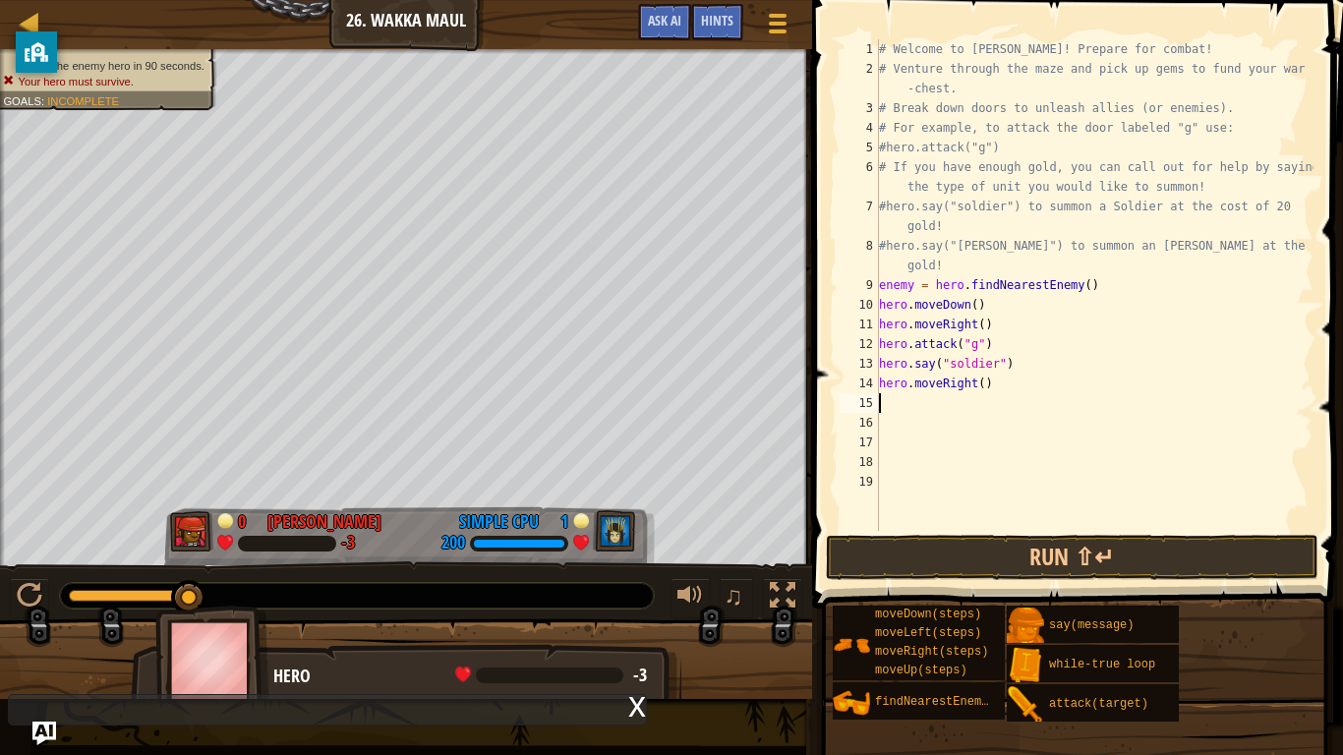
click at [987, 384] on div "# Welcome to [PERSON_NAME]! Prepare for combat! # Venture through the maze and …" at bounding box center [1094, 304] width 438 height 531
click at [981, 384] on div "# Welcome to [PERSON_NAME]! Prepare for combat! # Venture through the maze and …" at bounding box center [1094, 304] width 438 height 531
type textarea "hero.moveRight(4)"
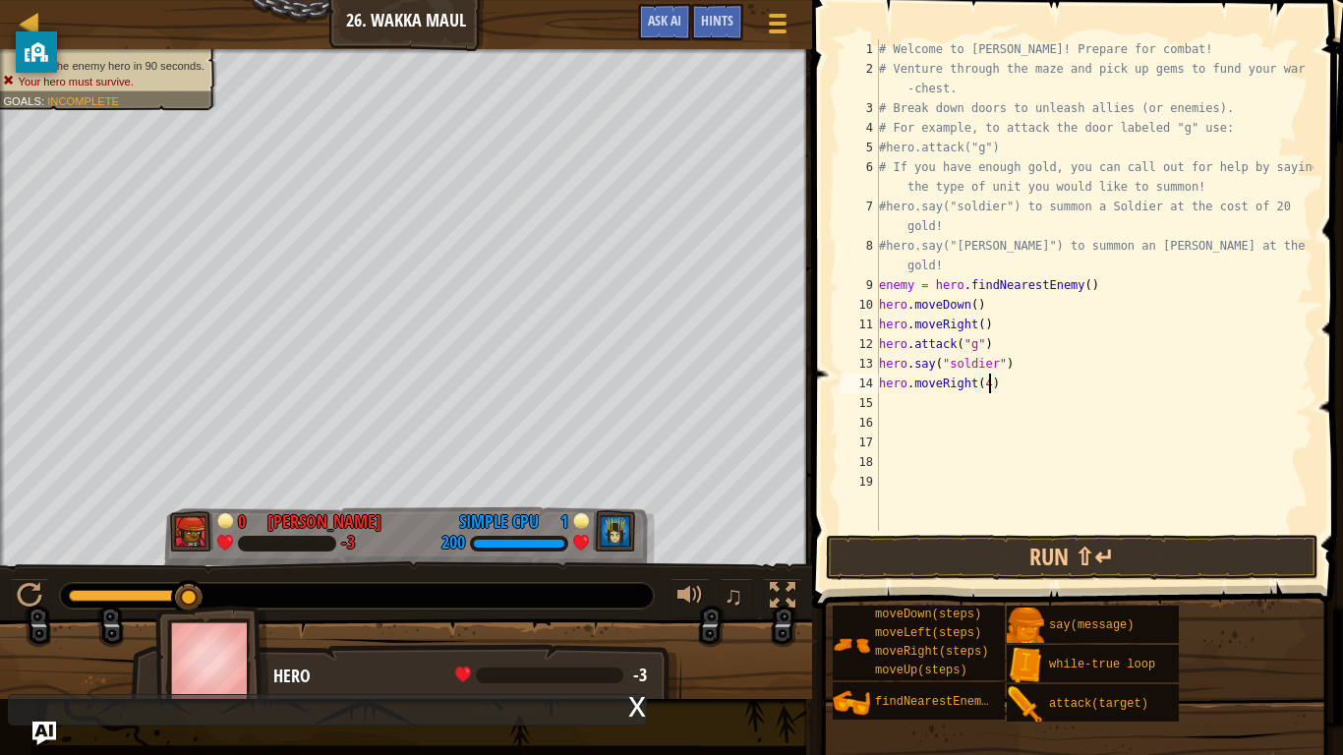
click at [918, 405] on div "# Welcome to [PERSON_NAME]! Prepare for combat! # Venture through the maze and …" at bounding box center [1094, 304] width 438 height 531
type textarea "he"
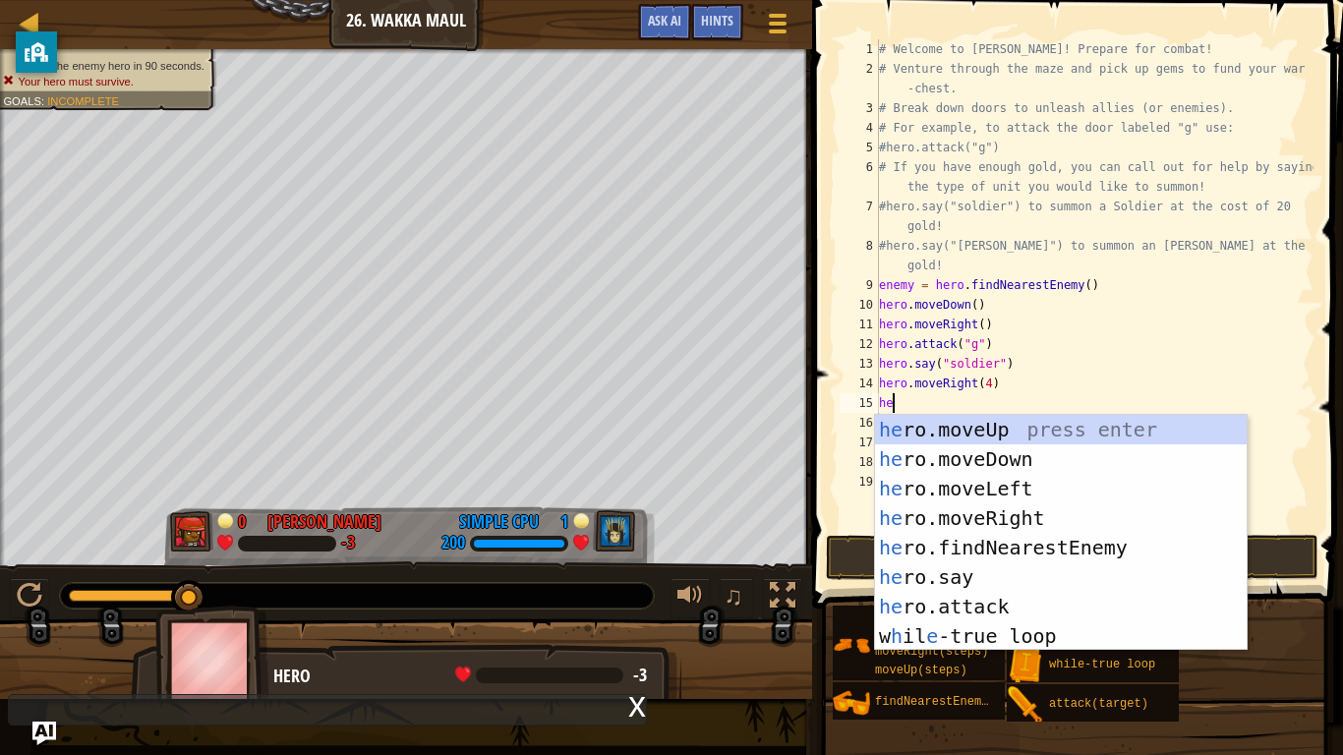
scroll to position [9, 1]
click at [964, 433] on div "he ro.moveUp press enter he ro.moveDown press enter he ro.moveLeft press enter …" at bounding box center [1061, 562] width 372 height 295
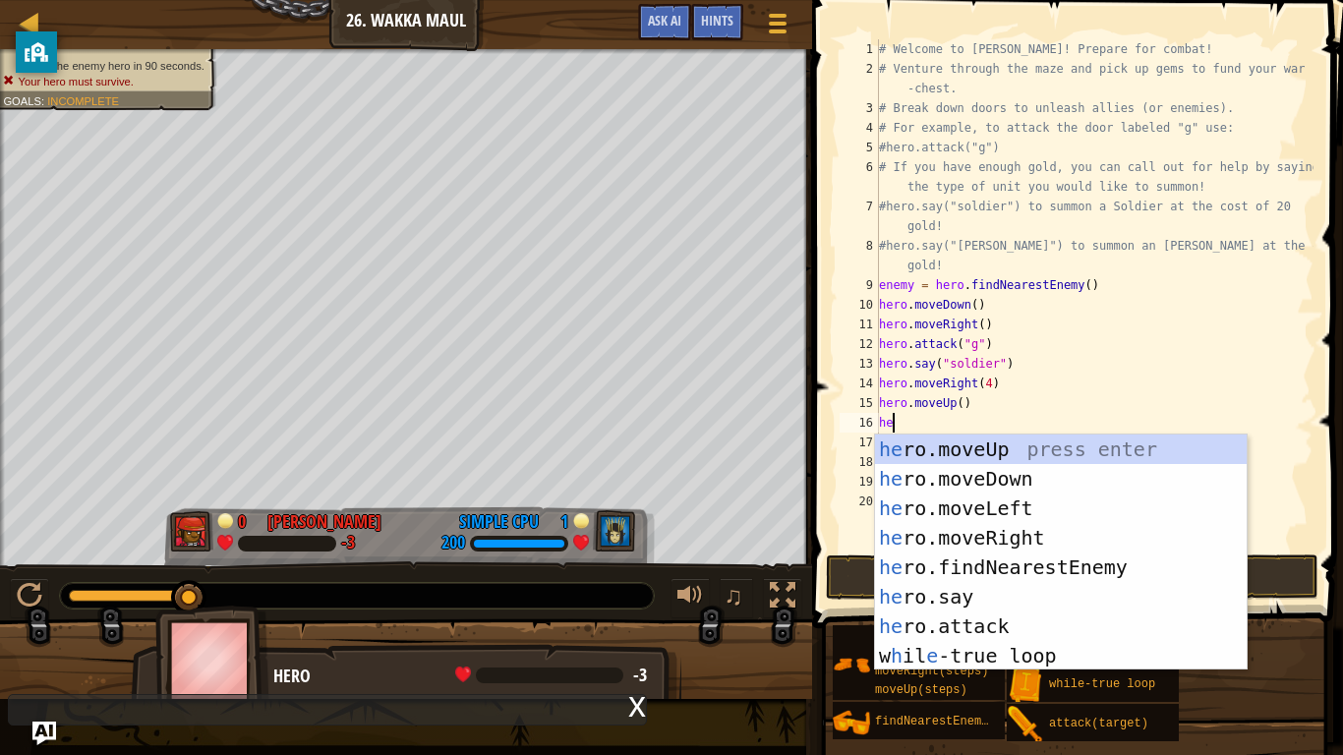
scroll to position [9, 3]
click at [1006, 588] on div "hero .moveUp press enter hero .moveDown press enter hero .moveLeft press enter …" at bounding box center [1061, 582] width 372 height 295
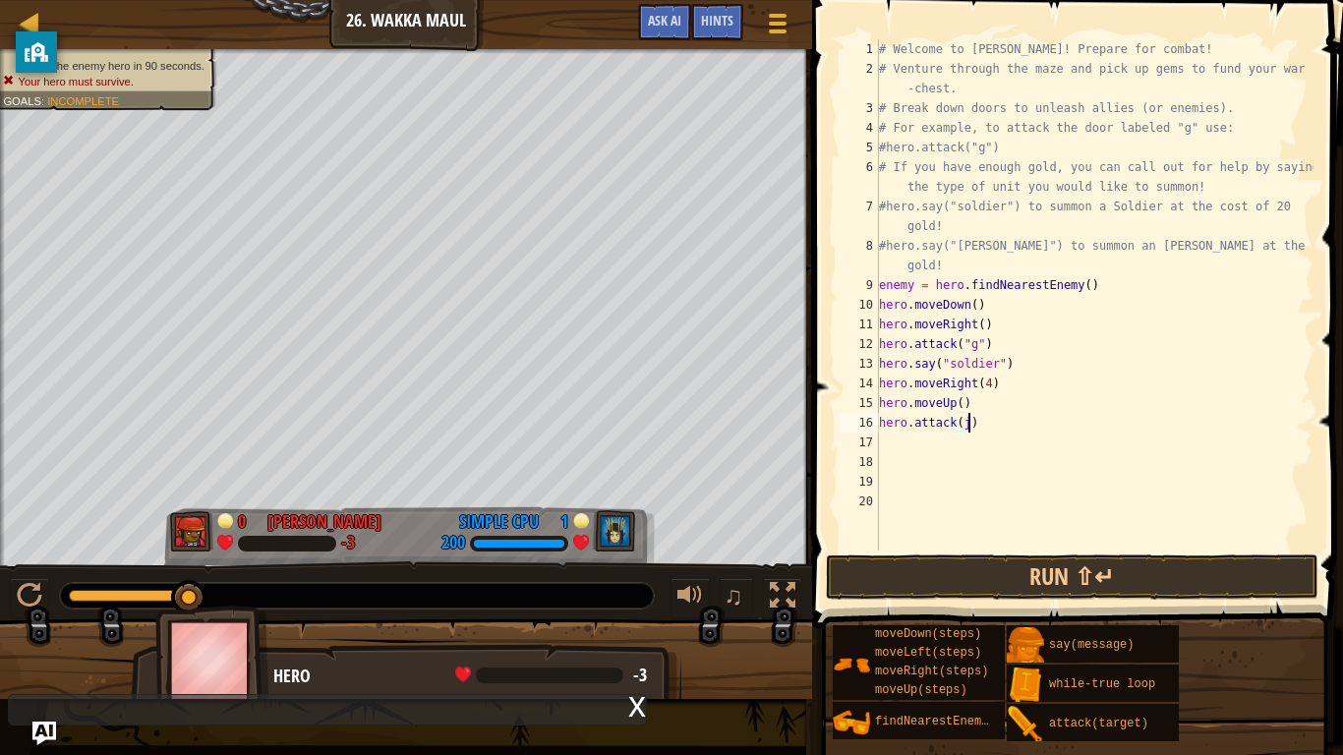
scroll to position [9, 13]
click at [982, 573] on button "Run ⇧↵" at bounding box center [1072, 576] width 493 height 45
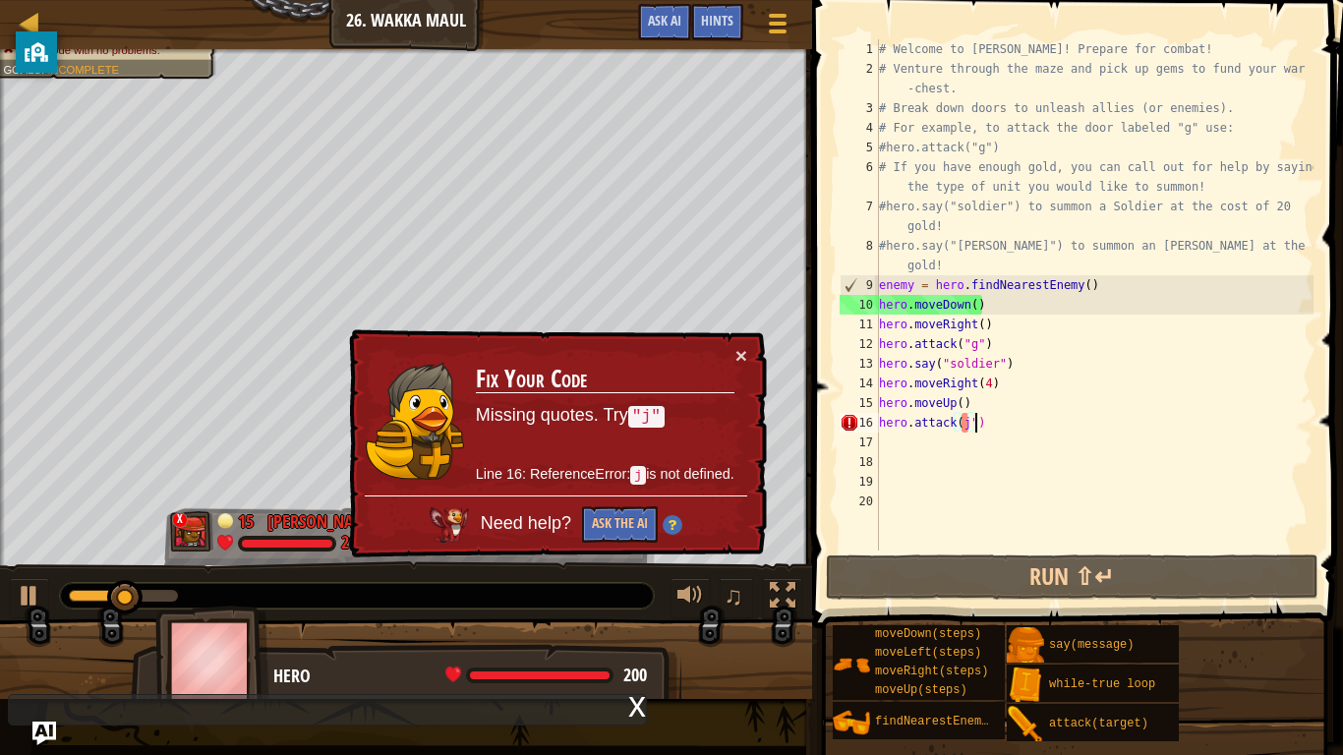
scroll to position [9, 14]
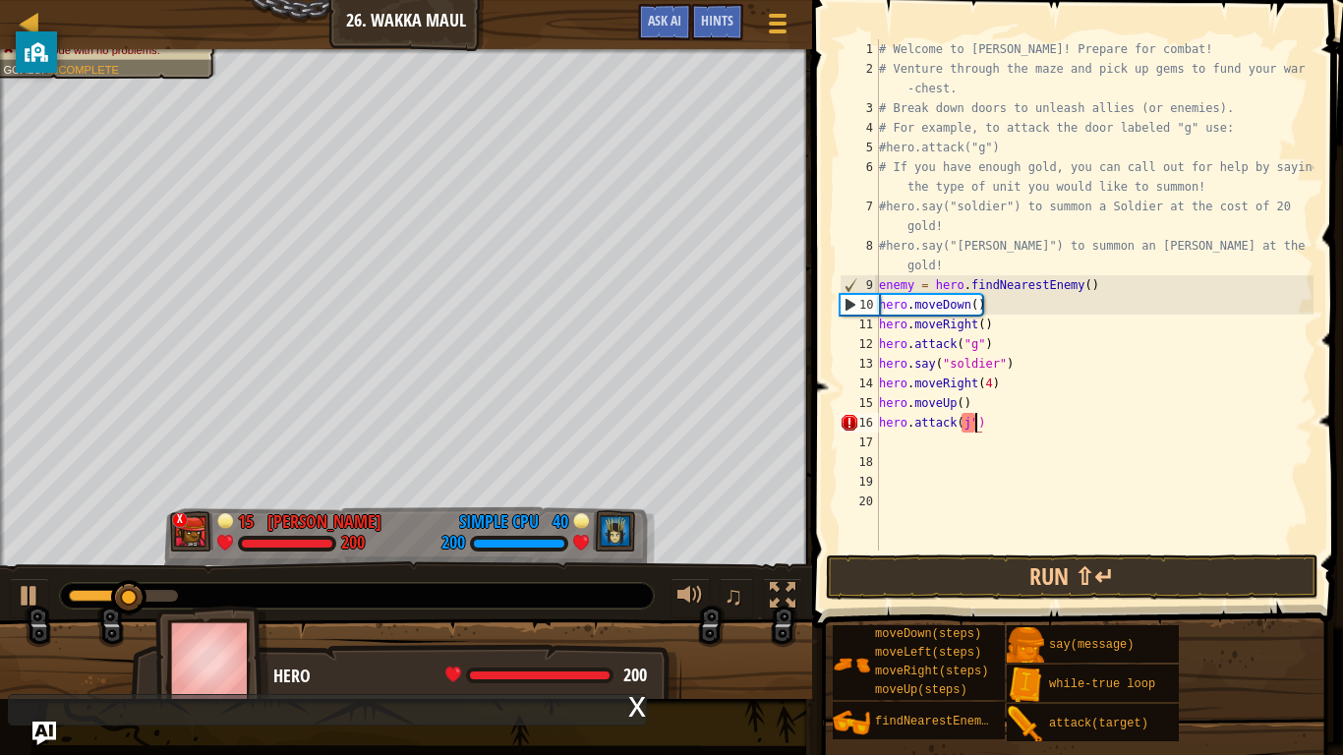
click at [962, 421] on div "# Welcome to [PERSON_NAME]! Prepare for combat! # Venture through the maze and …" at bounding box center [1094, 314] width 438 height 551
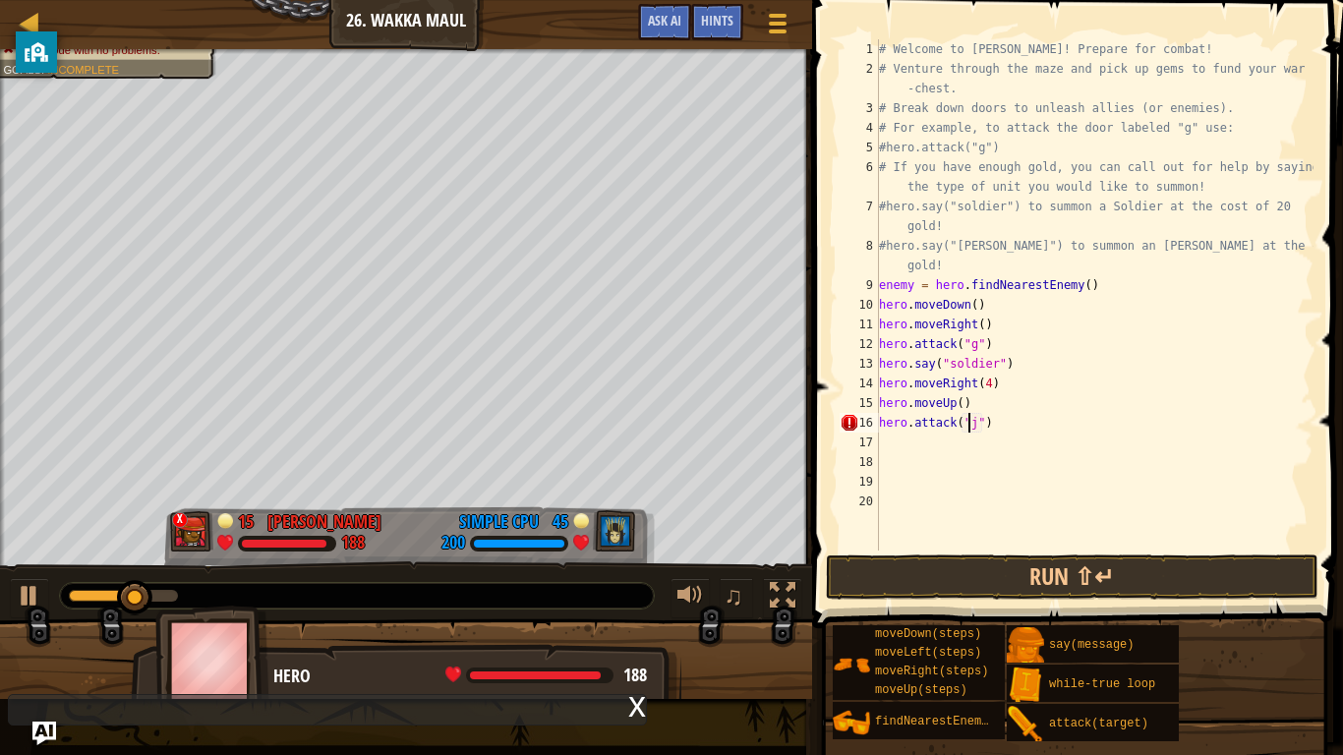
scroll to position [9, 13]
click at [990, 379] on div "# Welcome to [PERSON_NAME]! Prepare for combat! # Venture through the maze and …" at bounding box center [1094, 314] width 438 height 551
type textarea "hero.moveRight(6)"
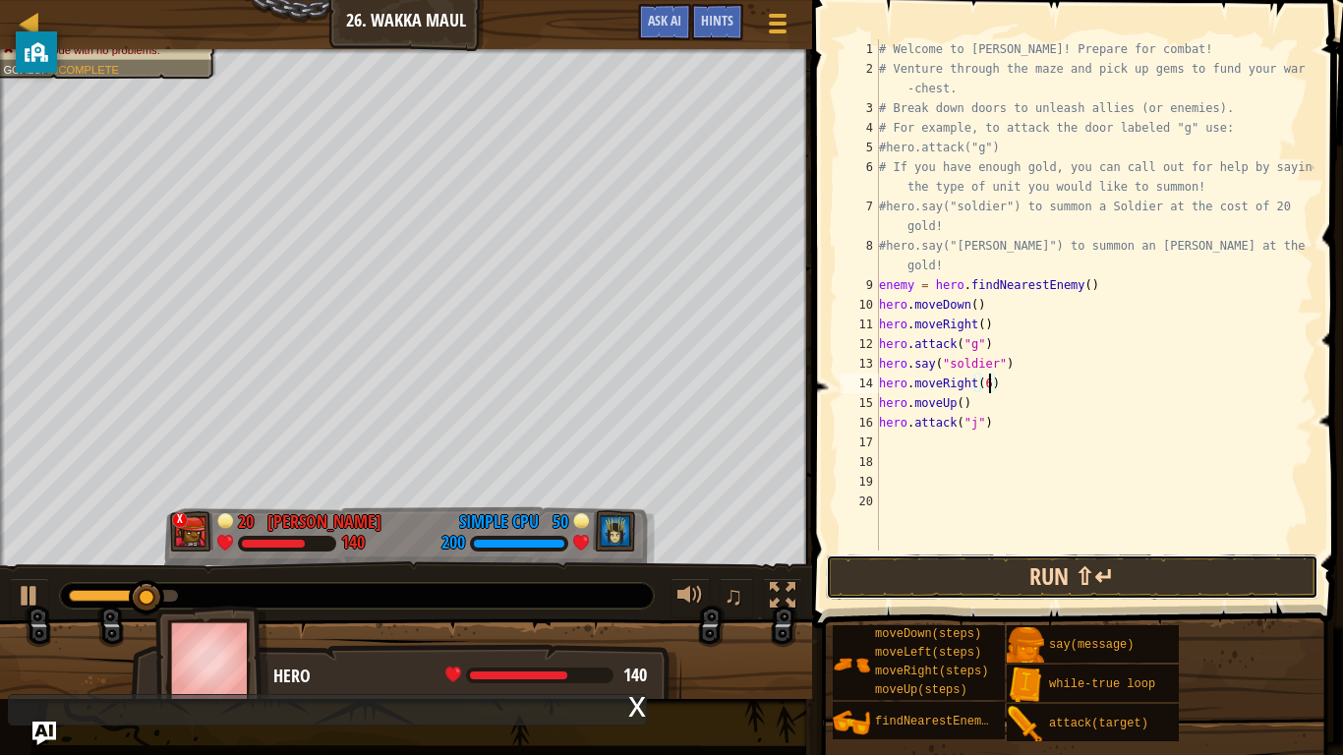
click at [1060, 564] on button "Run ⇧↵" at bounding box center [1072, 576] width 493 height 45
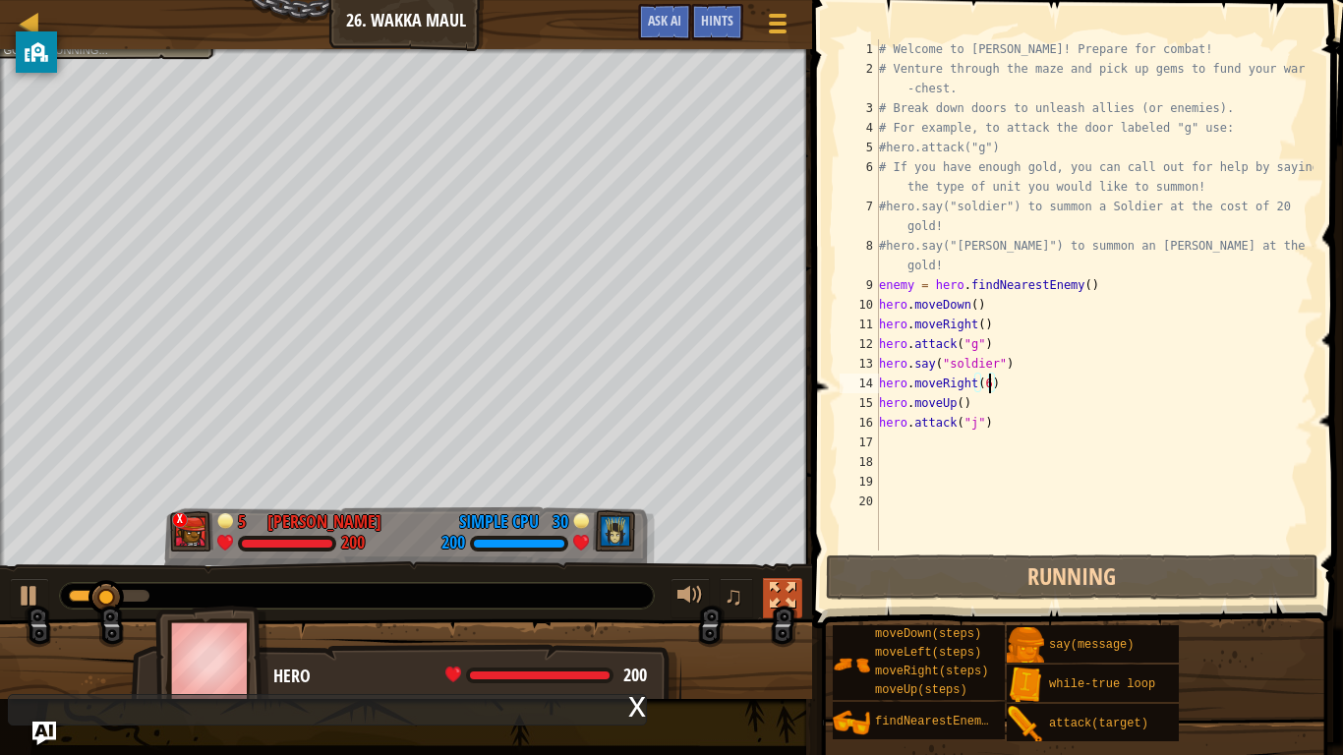
click at [782, 588] on div at bounding box center [783, 596] width 26 height 26
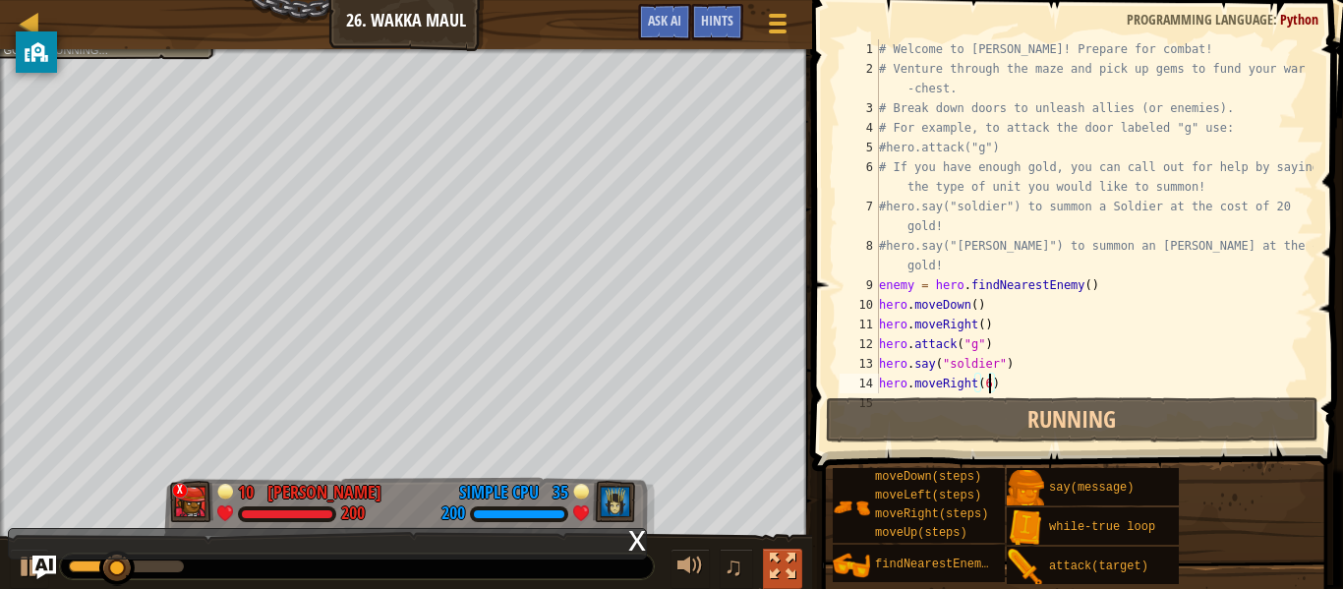
click at [780, 567] on div at bounding box center [783, 566] width 26 height 26
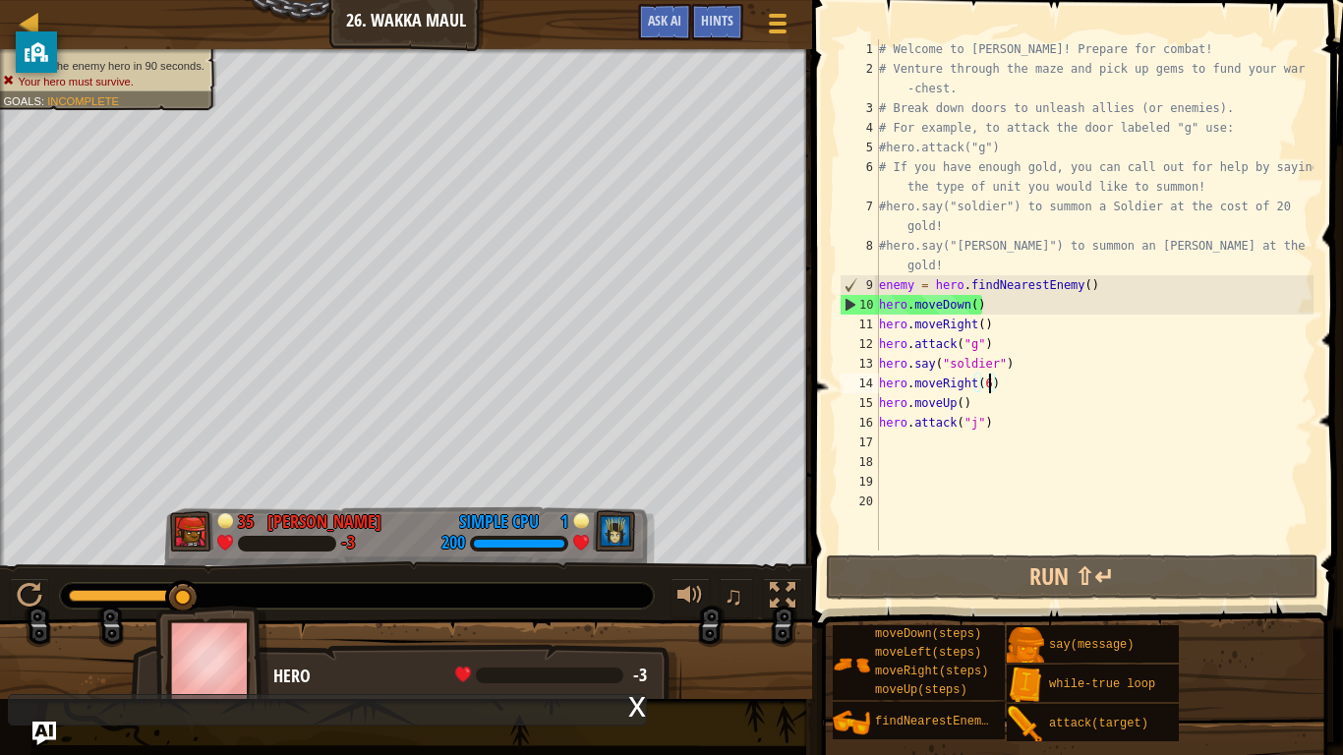
click at [1000, 383] on div "# Welcome to [PERSON_NAME]! Prepare for combat! # Venture through the maze and …" at bounding box center [1094, 314] width 438 height 551
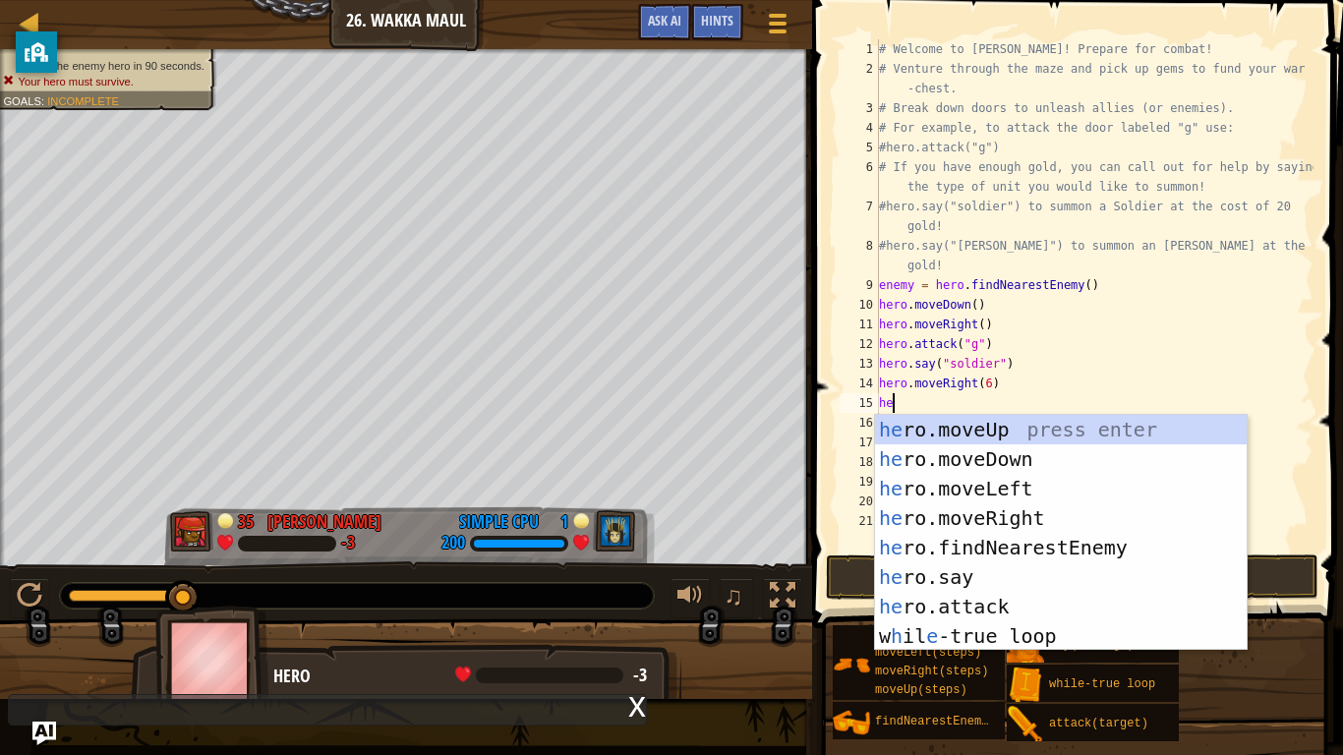
scroll to position [9, 3]
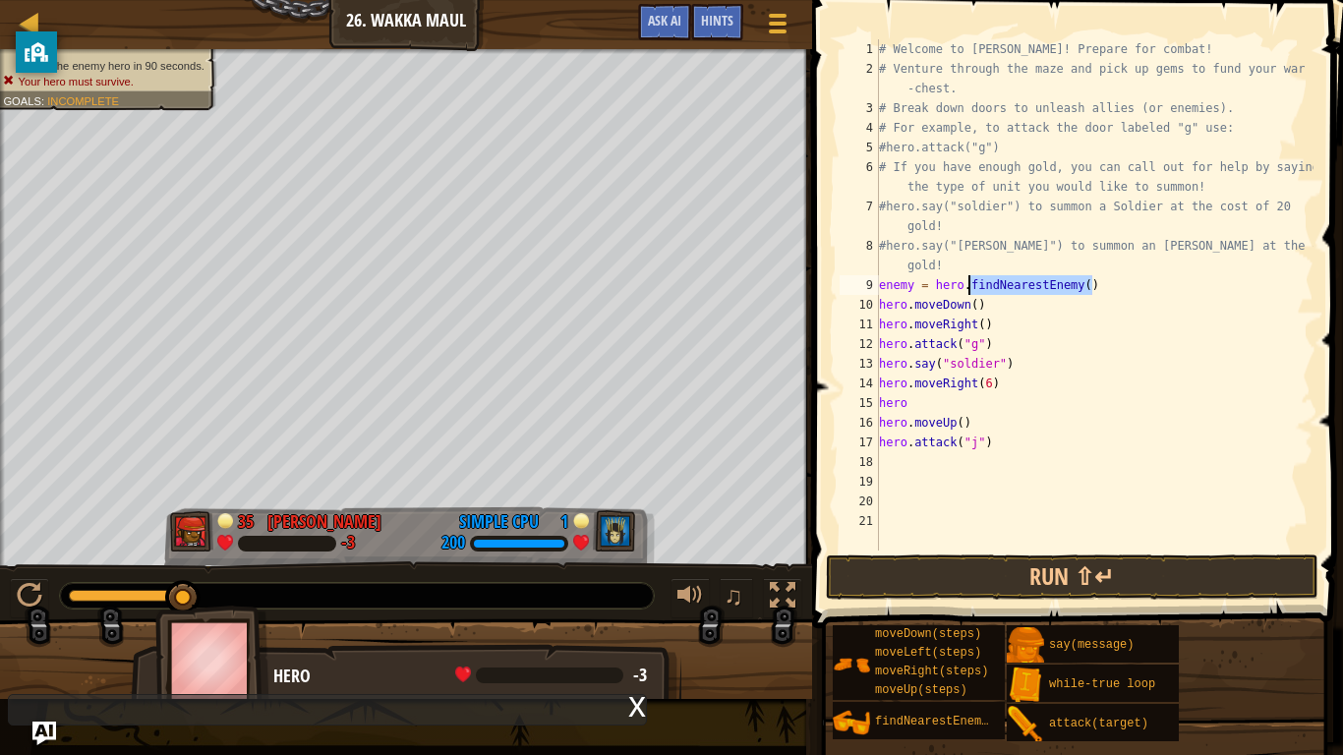
drag, startPoint x: 1098, startPoint y: 281, endPoint x: 967, endPoint y: 283, distance: 130.8
click at [967, 283] on div "# Welcome to [PERSON_NAME]! Prepare for combat! # Venture through the maze and …" at bounding box center [1094, 314] width 438 height 551
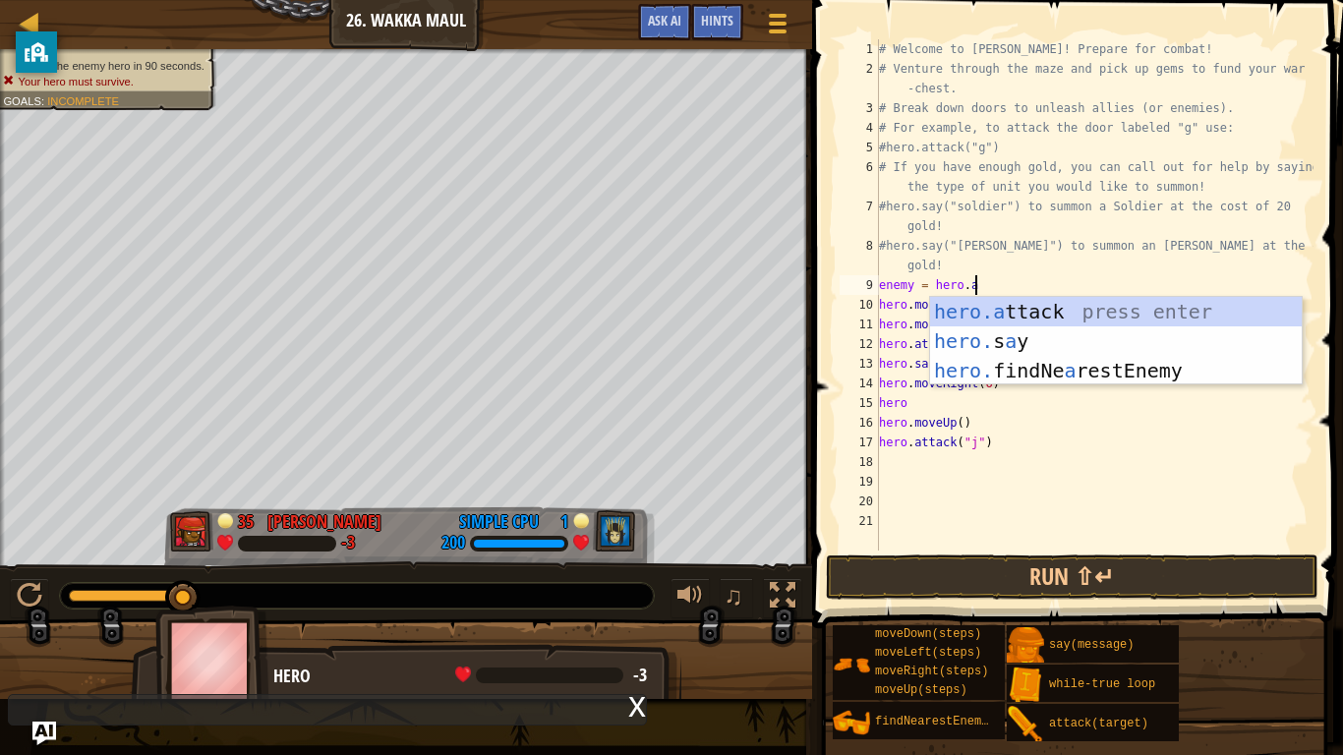
scroll to position [9, 14]
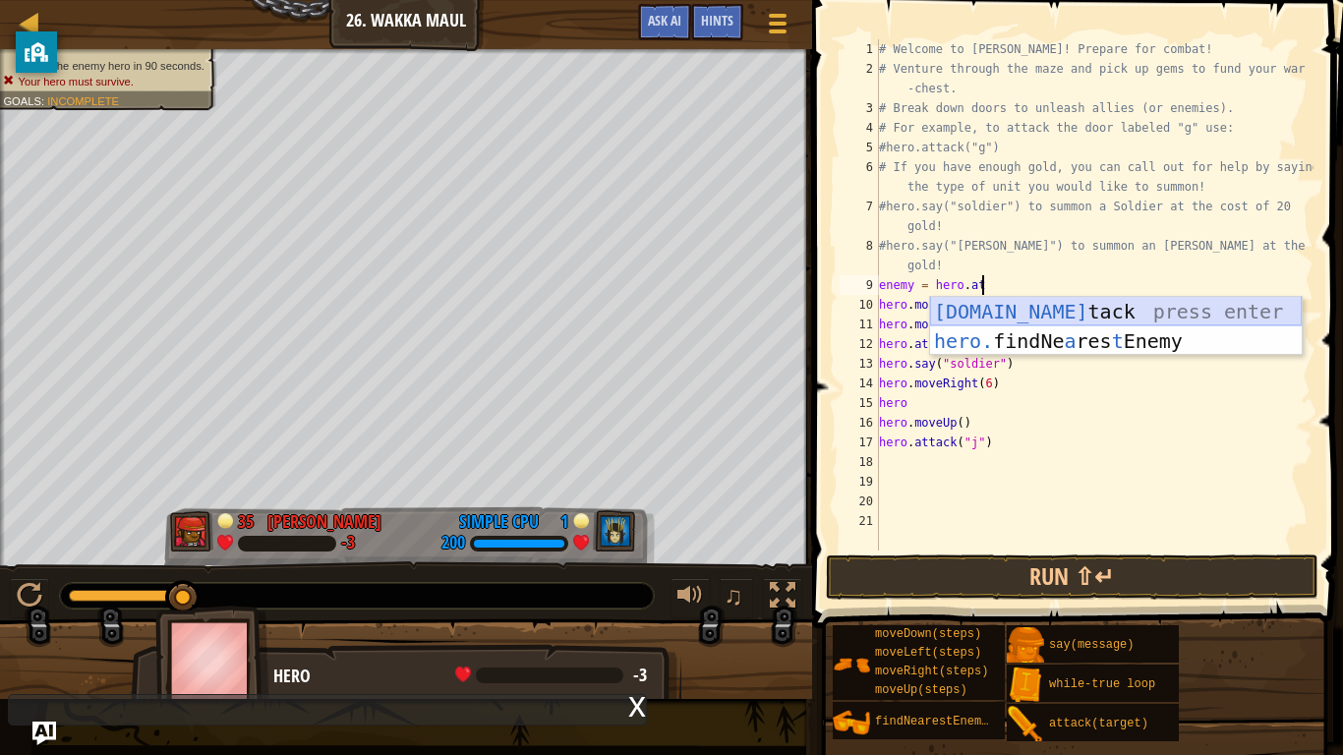
click at [1010, 309] on div "[DOMAIN_NAME] tack press enter hero. findNe a res t Enemy press enter" at bounding box center [1116, 356] width 372 height 118
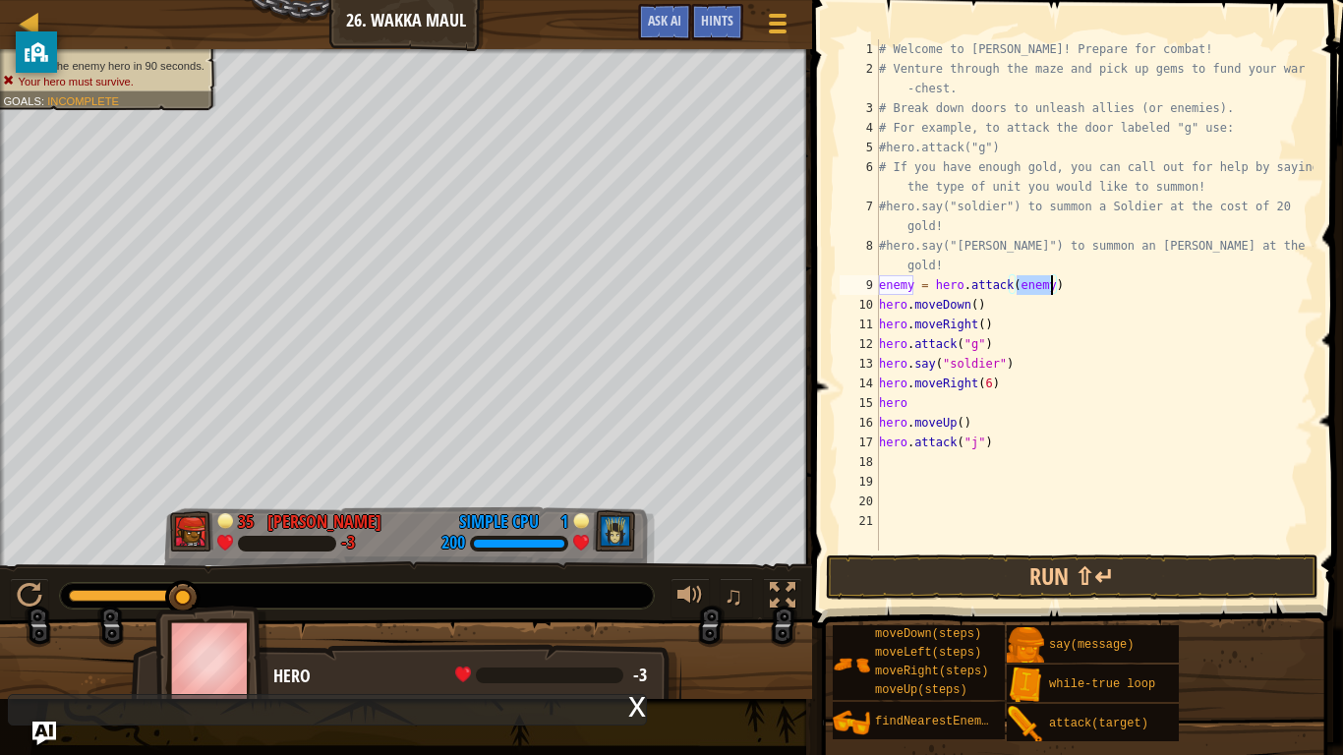
click at [914, 405] on div "# Welcome to [PERSON_NAME]! Prepare for combat! # Venture through the maze and …" at bounding box center [1094, 314] width 438 height 551
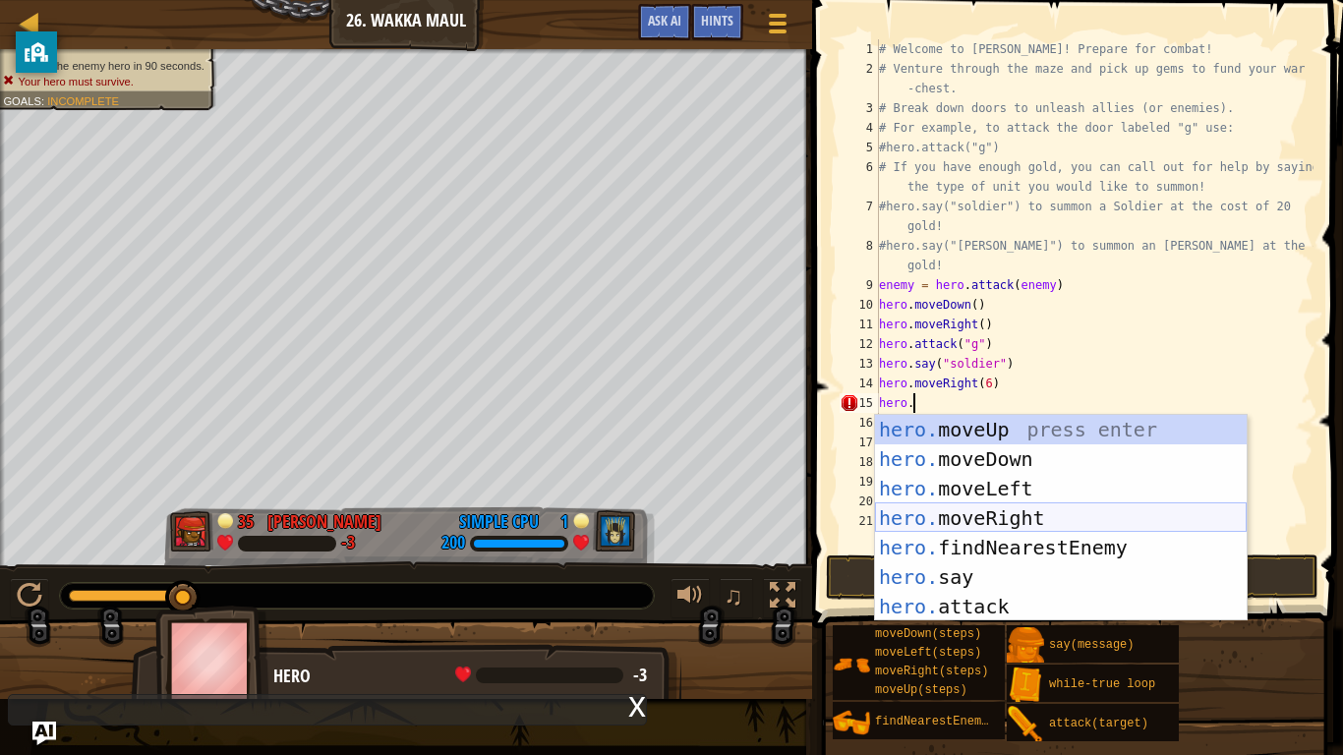
scroll to position [9, 5]
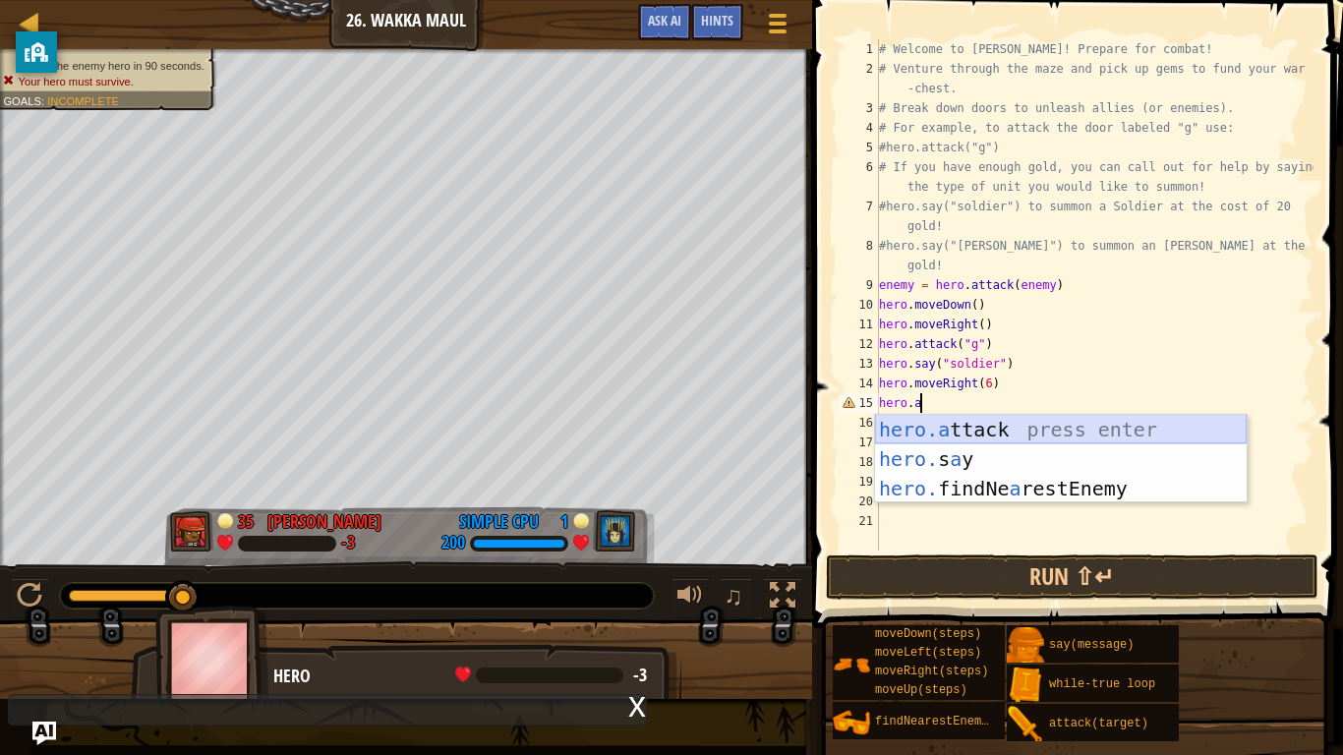
click at [998, 423] on div "hero.a ttack press enter hero. s a y press enter hero. findNe a restEnemy press…" at bounding box center [1061, 488] width 372 height 147
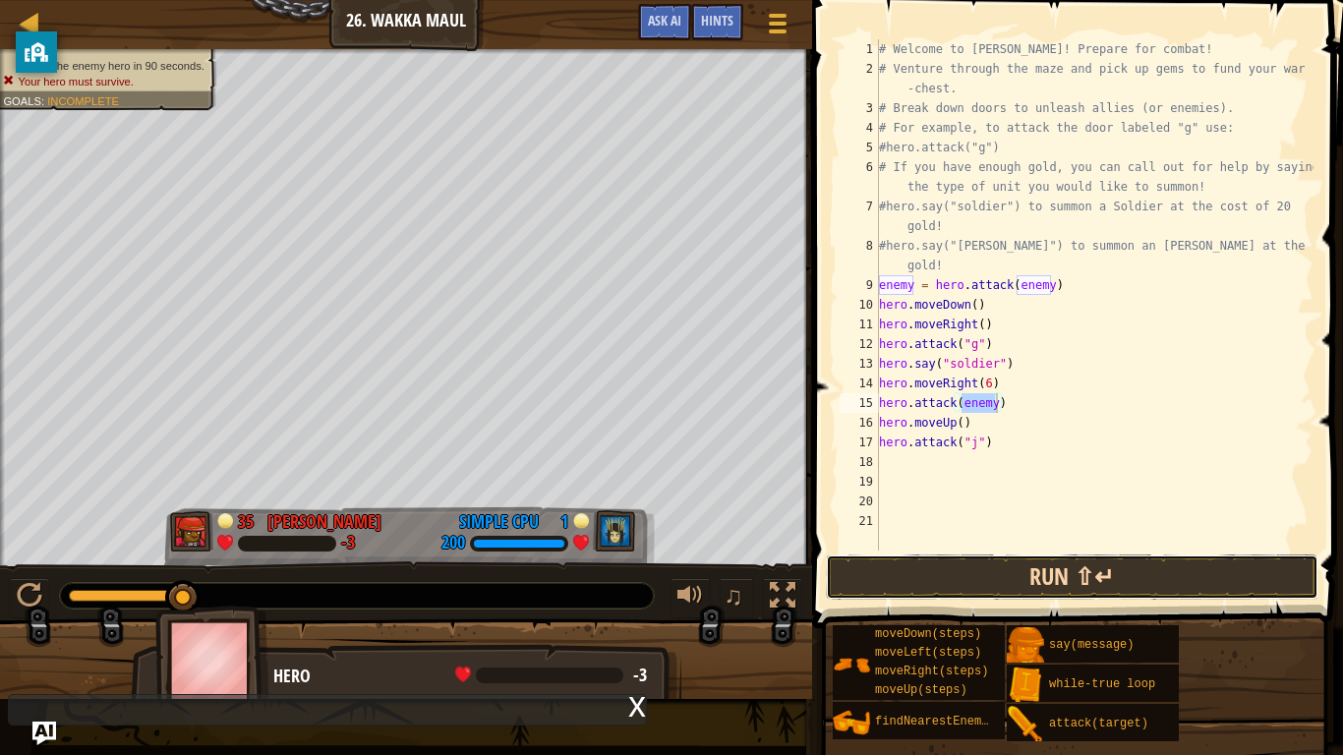
click at [1058, 588] on button "Run ⇧↵" at bounding box center [1072, 576] width 493 height 45
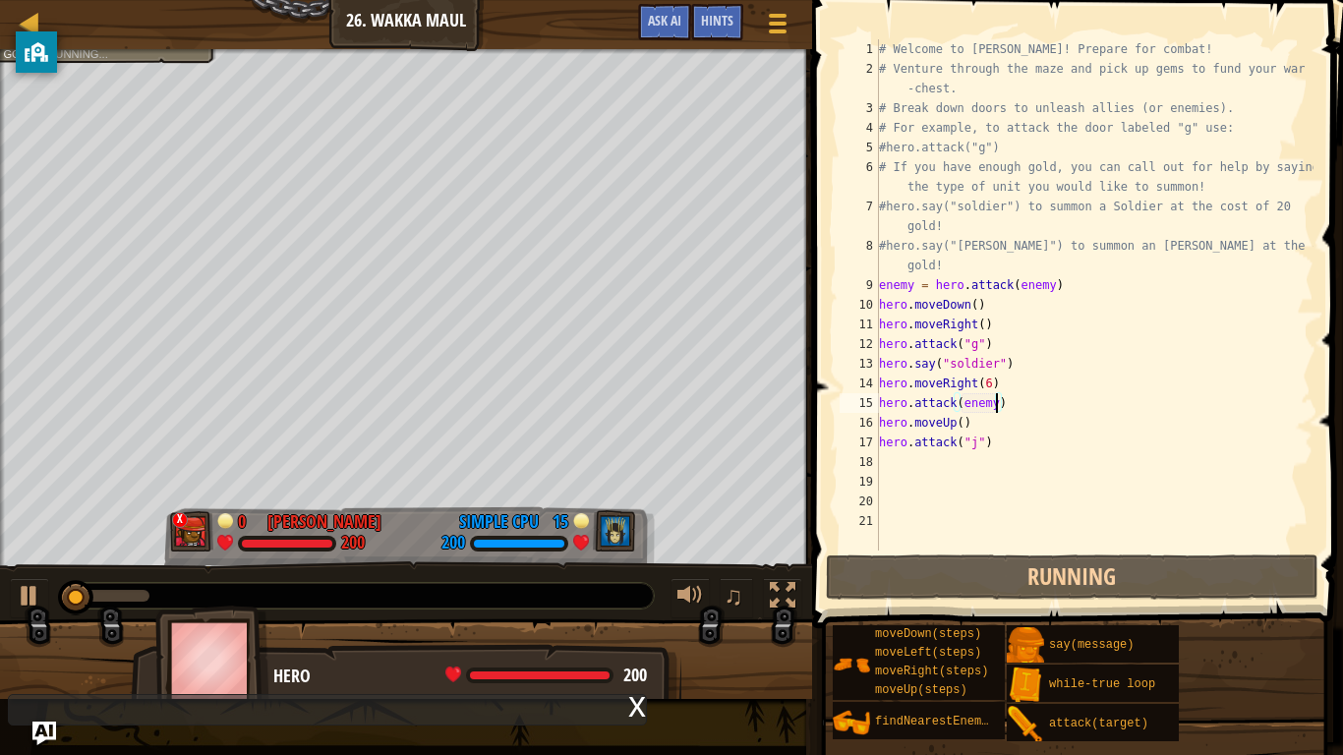
click at [1068, 292] on div "# Welcome to [PERSON_NAME]! Prepare for combat! # Venture through the maze and …" at bounding box center [1094, 314] width 438 height 551
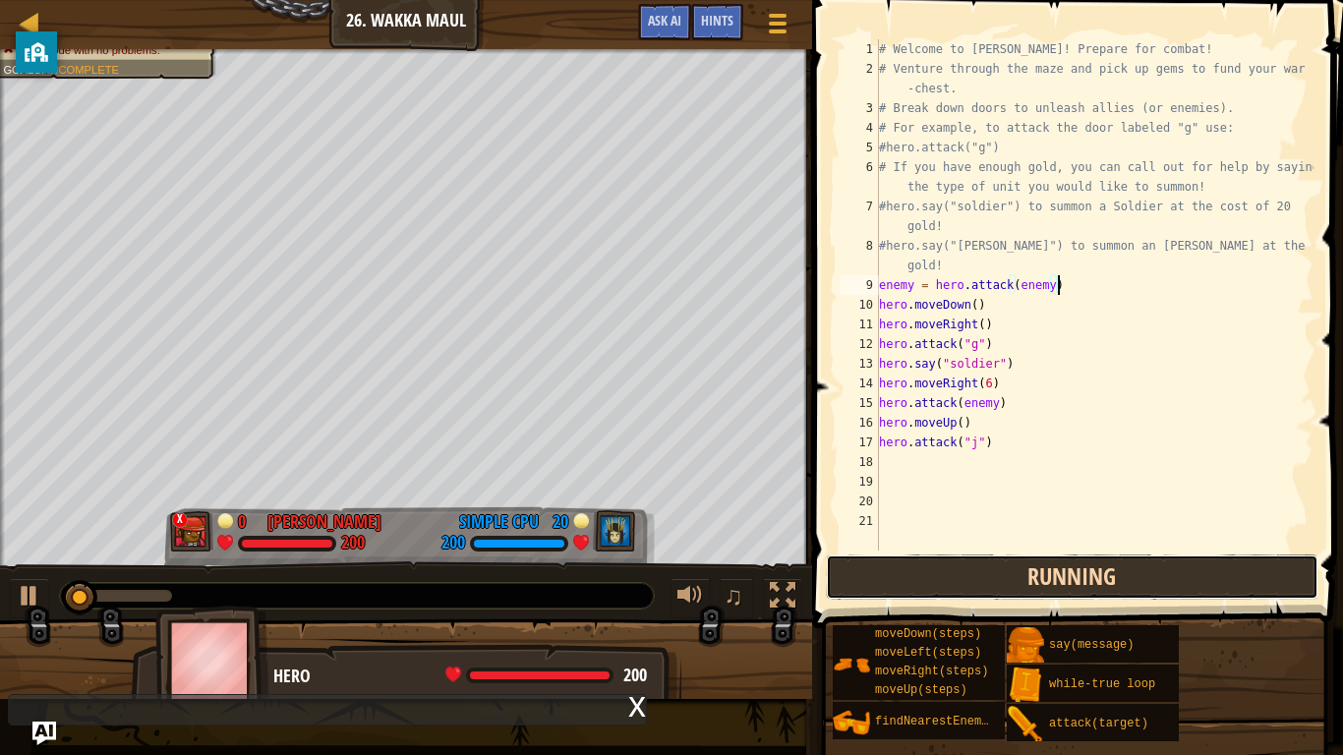
click at [1092, 588] on button "Running" at bounding box center [1072, 576] width 493 height 45
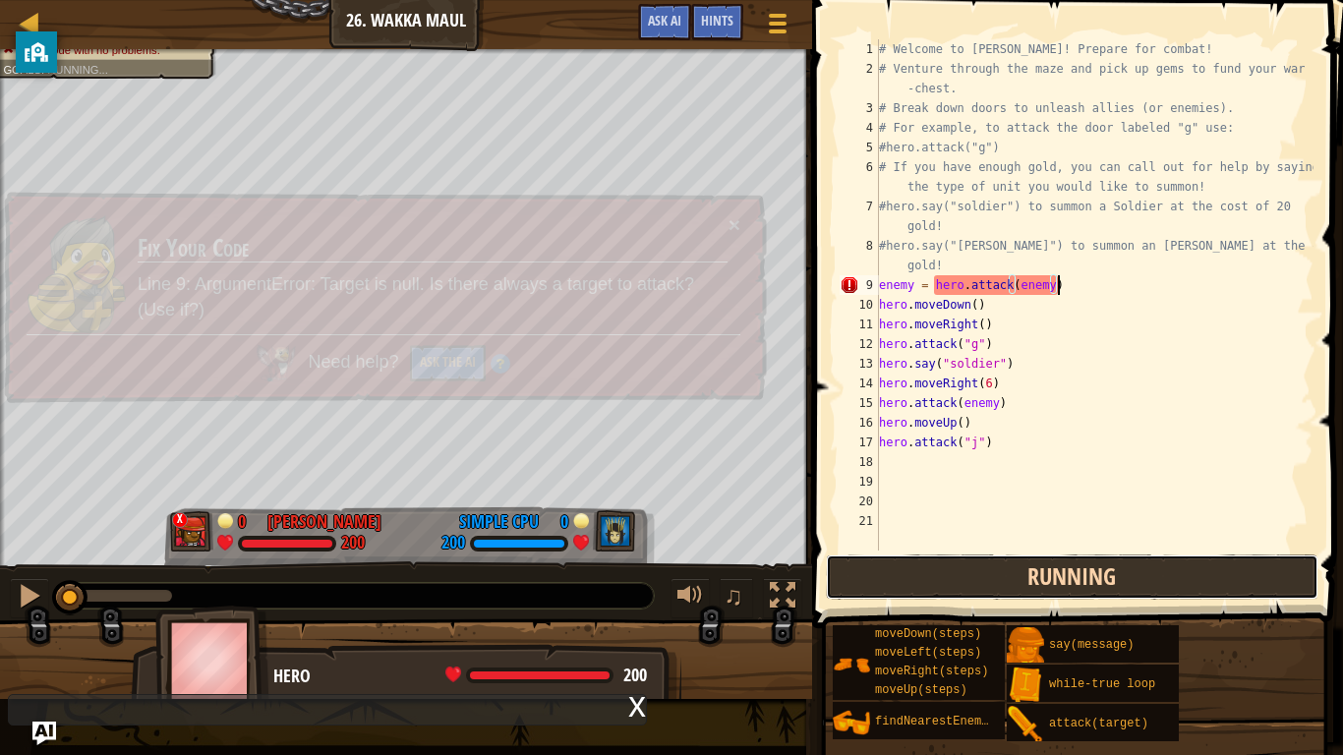
click at [1080, 586] on button "Running" at bounding box center [1072, 576] width 493 height 45
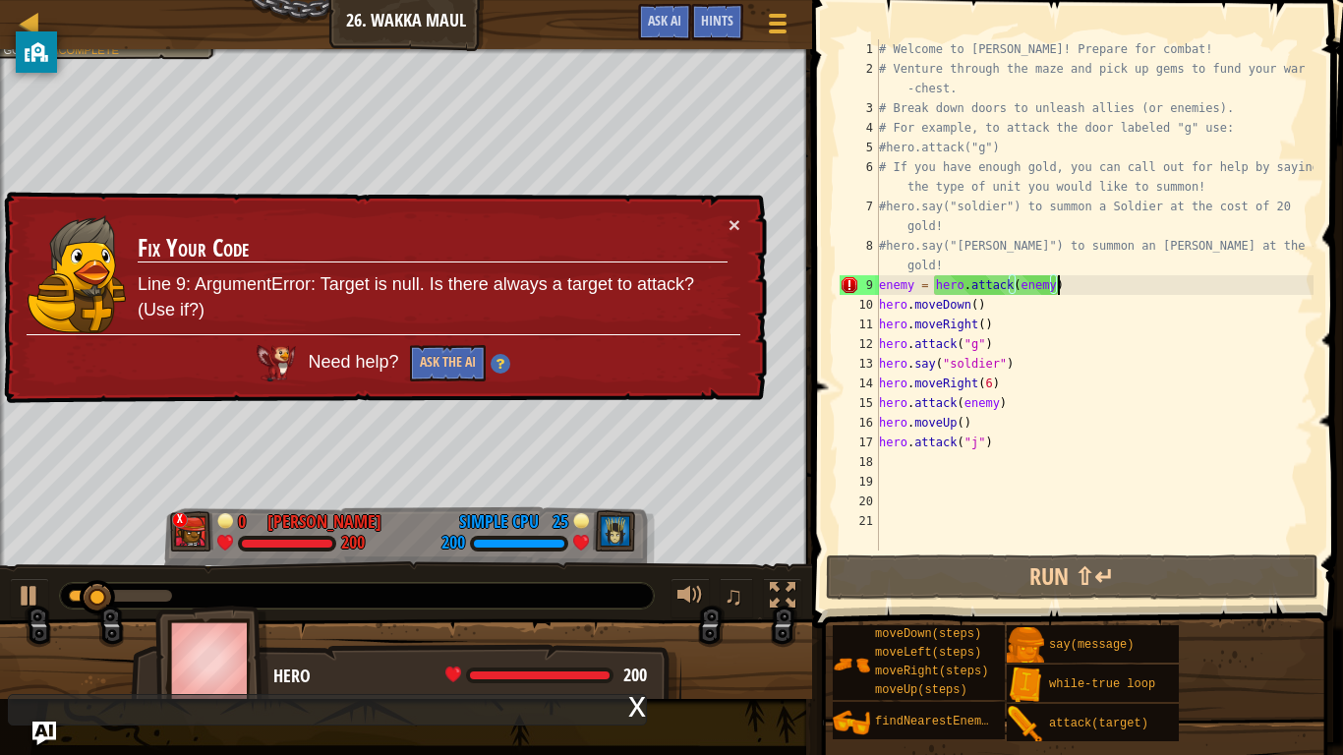
click at [1072, 282] on div "# Welcome to [PERSON_NAME]! Prepare for combat! # Venture through the maze and …" at bounding box center [1094, 314] width 438 height 551
click at [1070, 281] on div "# Welcome to [PERSON_NAME]! Prepare for combat! # Venture through the maze and …" at bounding box center [1094, 294] width 438 height 511
drag, startPoint x: 1070, startPoint y: 281, endPoint x: 933, endPoint y: 277, distance: 136.7
click at [933, 277] on div "# Welcome to [PERSON_NAME]! Prepare for combat! # Venture through the maze and …" at bounding box center [1094, 314] width 438 height 551
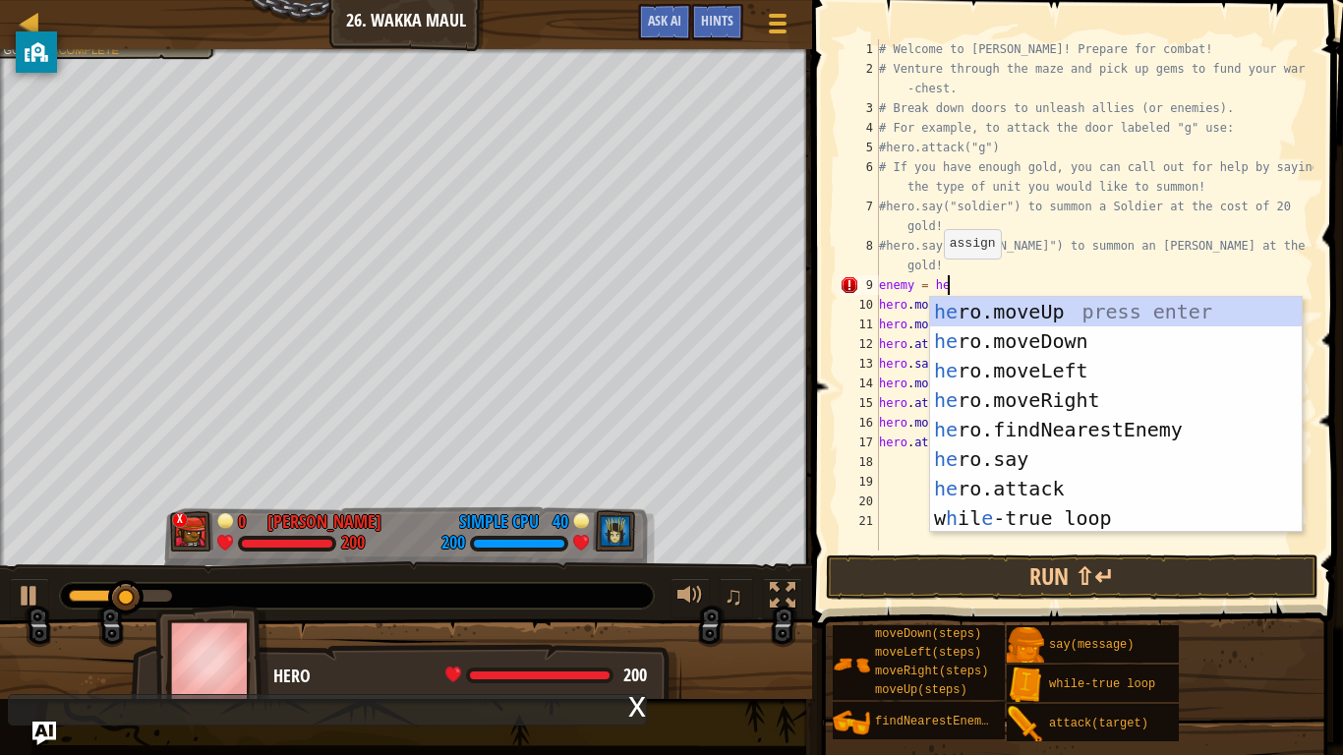
type textarea "enemy = hero"
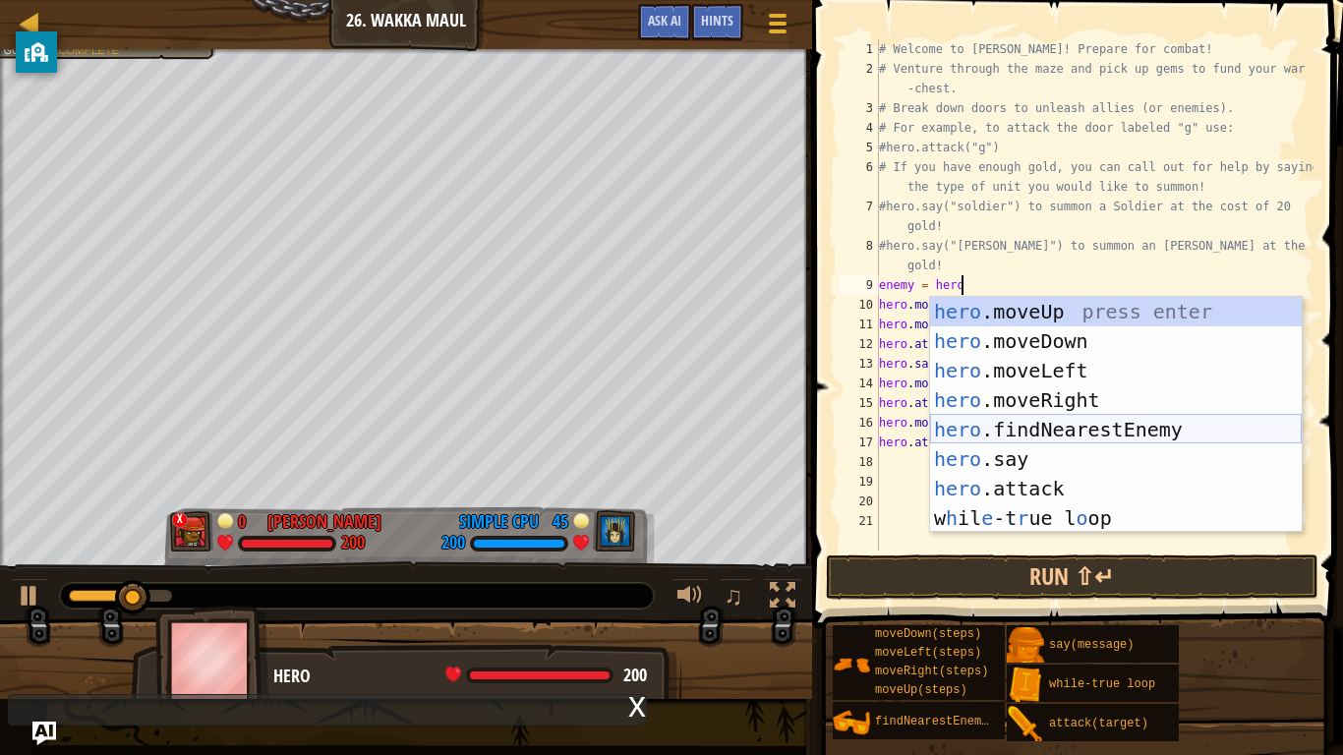
click at [1060, 433] on div "hero .moveUp press enter hero .moveDown press enter hero .moveLeft press enter …" at bounding box center [1116, 444] width 372 height 295
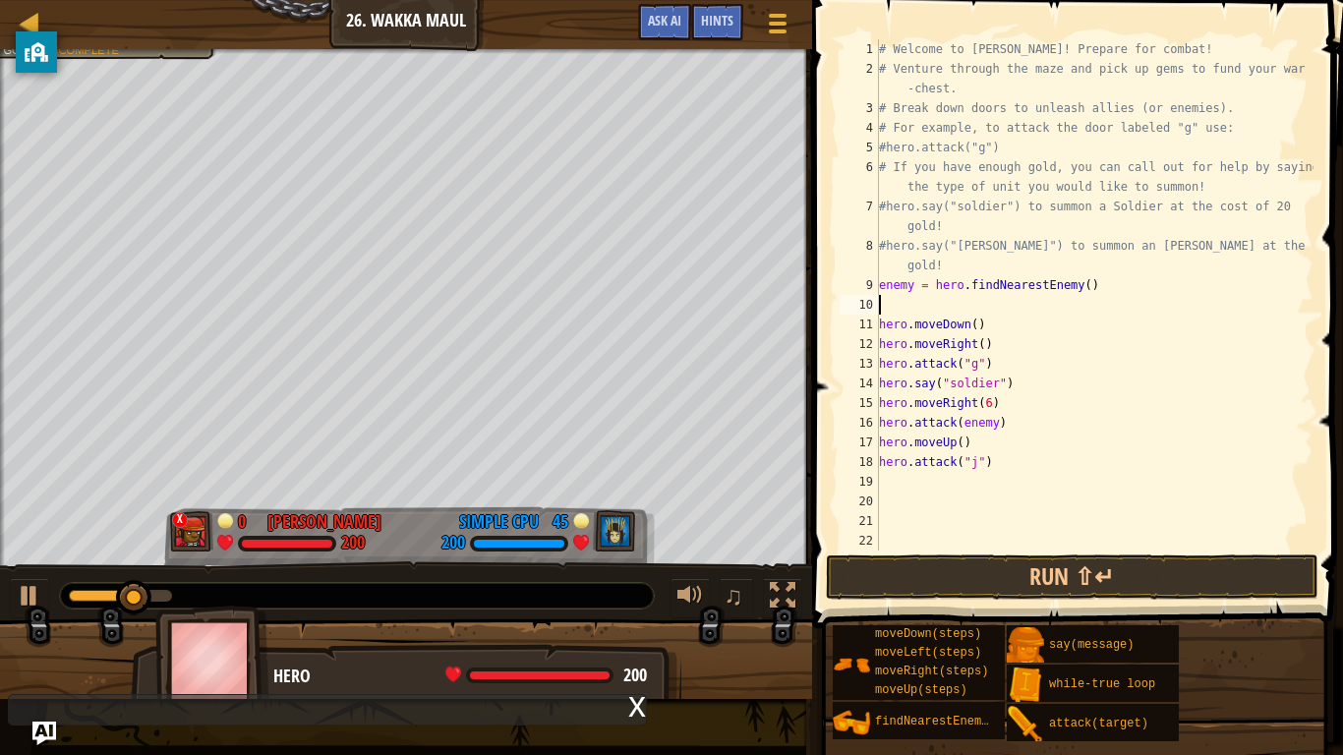
scroll to position [9, 0]
click at [952, 419] on div "# Welcome to [PERSON_NAME]! Prepare for combat! # Venture through the maze and …" at bounding box center [1094, 314] width 438 height 551
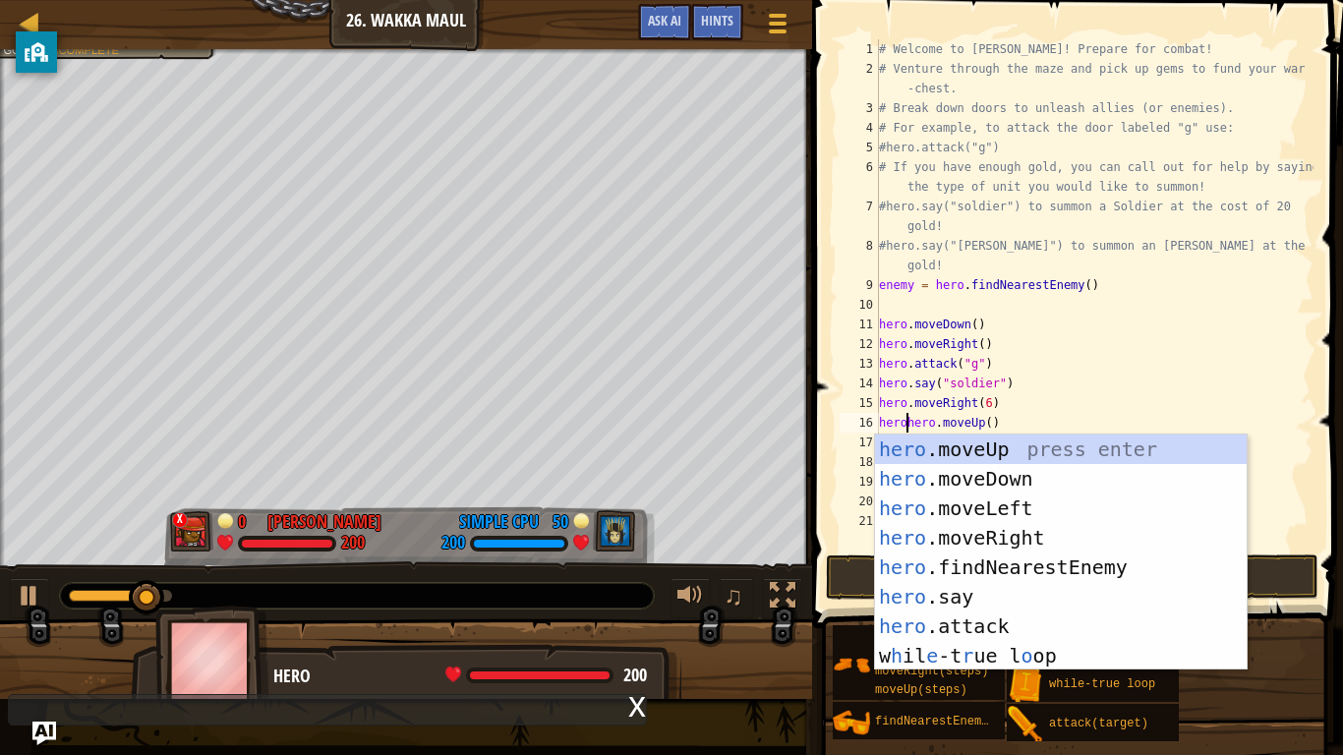
scroll to position [9, 4]
click at [1032, 566] on div "hero .moveUp press enter hero .moveDown press enter hero .moveLeft press enter …" at bounding box center [1061, 582] width 372 height 295
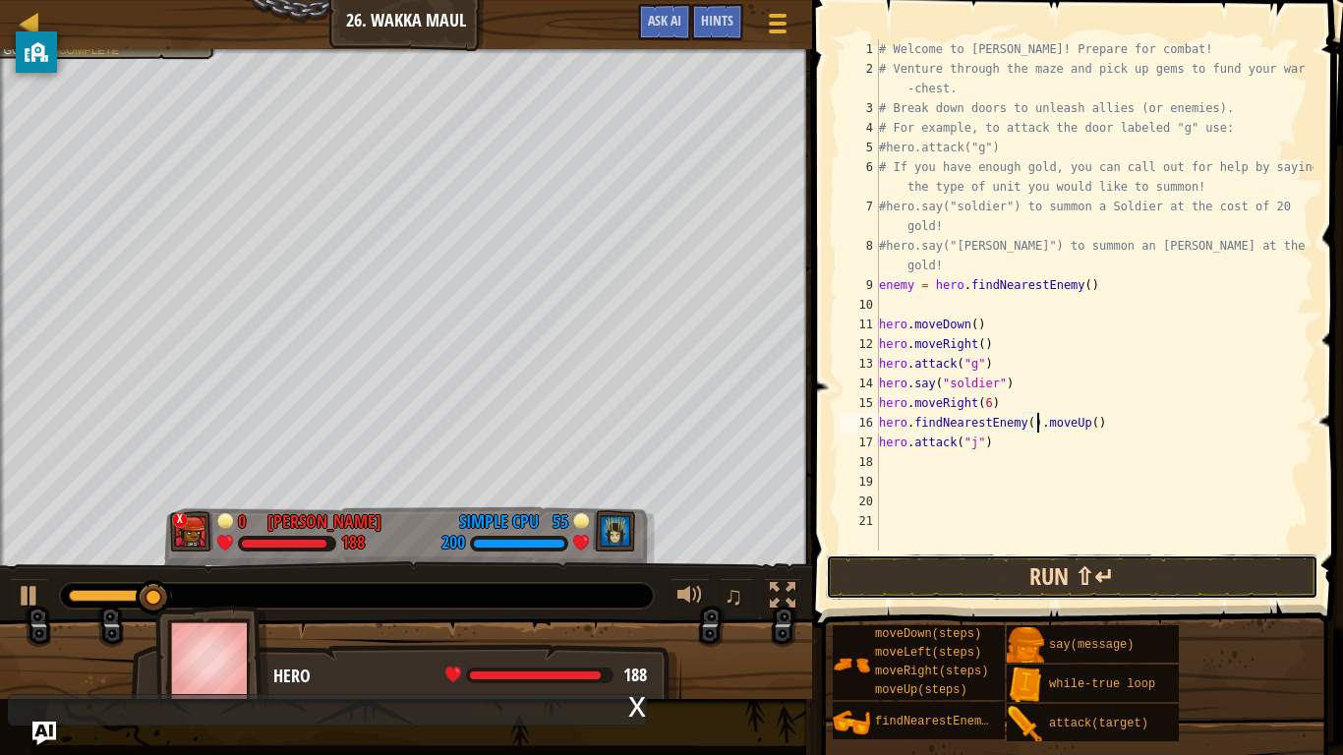
click at [1051, 588] on button "Run ⇧↵" at bounding box center [1072, 576] width 493 height 45
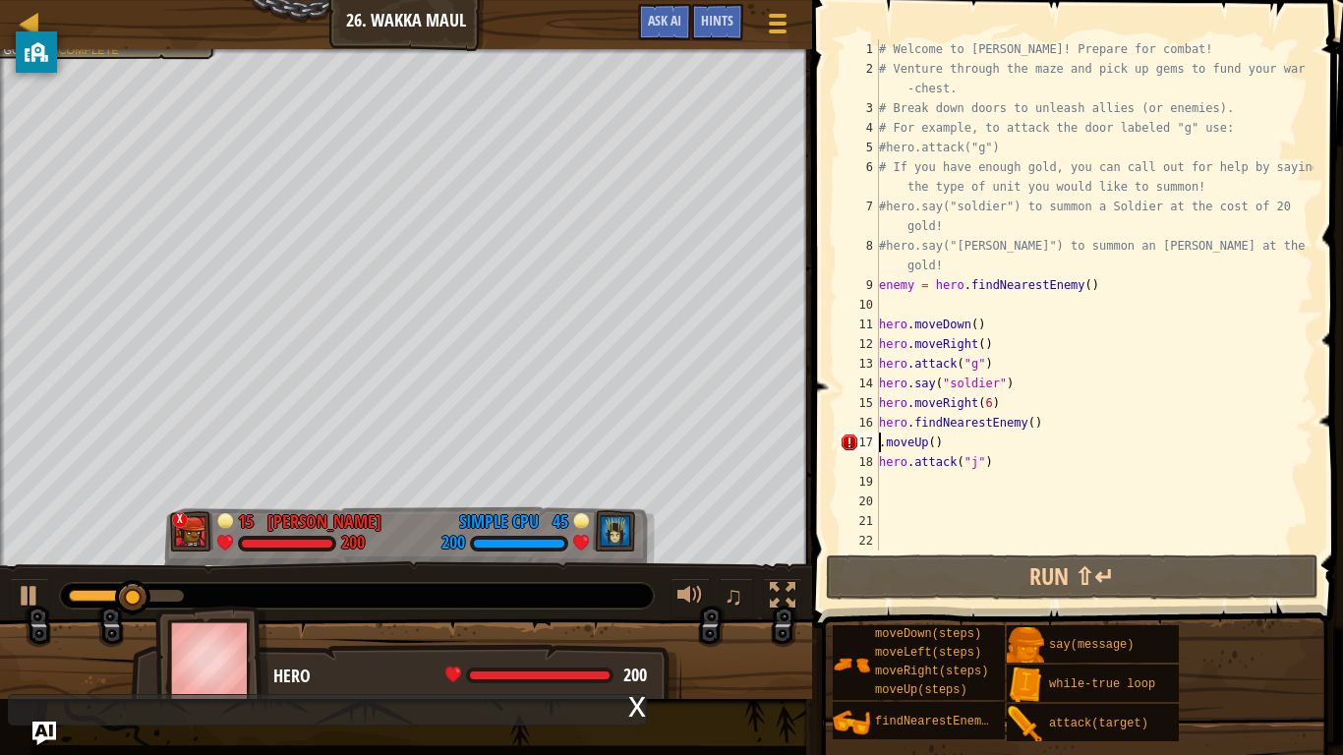
scroll to position [9, 2]
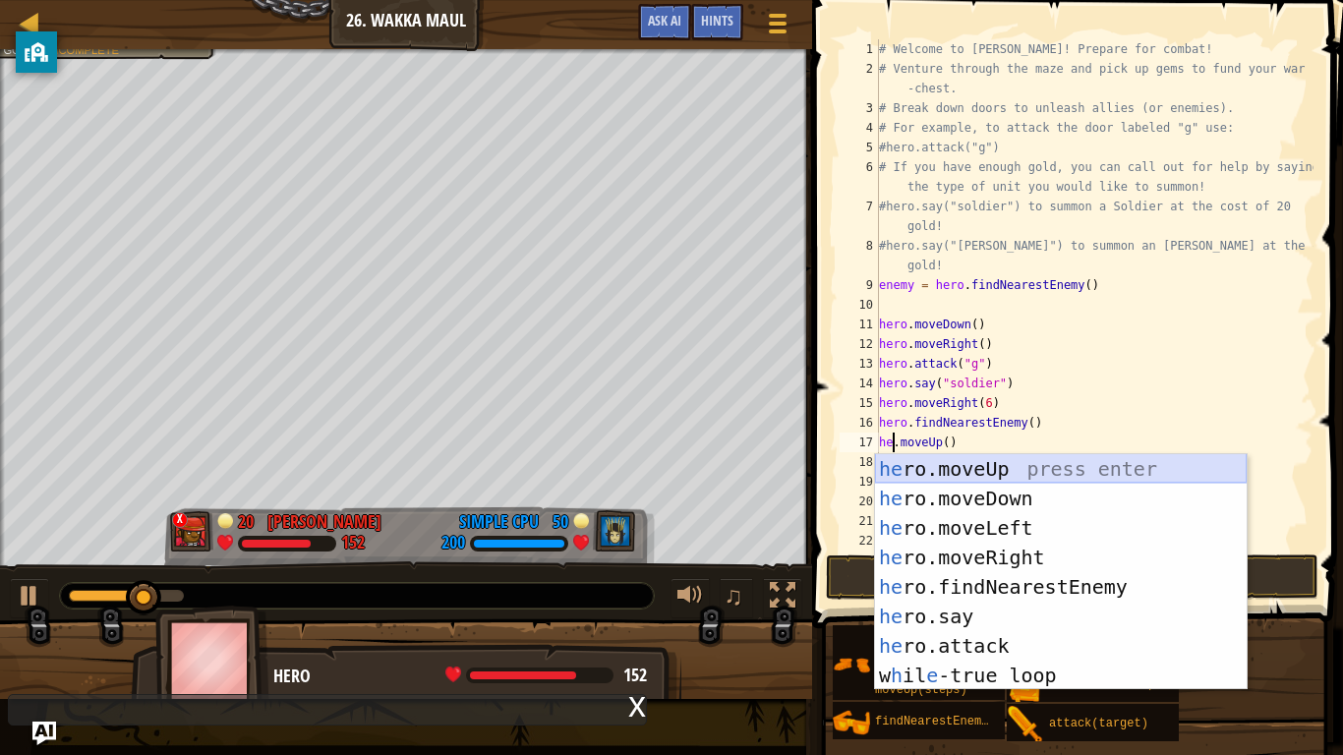
click at [978, 454] on div "he ro.moveUp press enter he ro.moveDown press enter he ro.moveLeft press enter …" at bounding box center [1061, 601] width 372 height 295
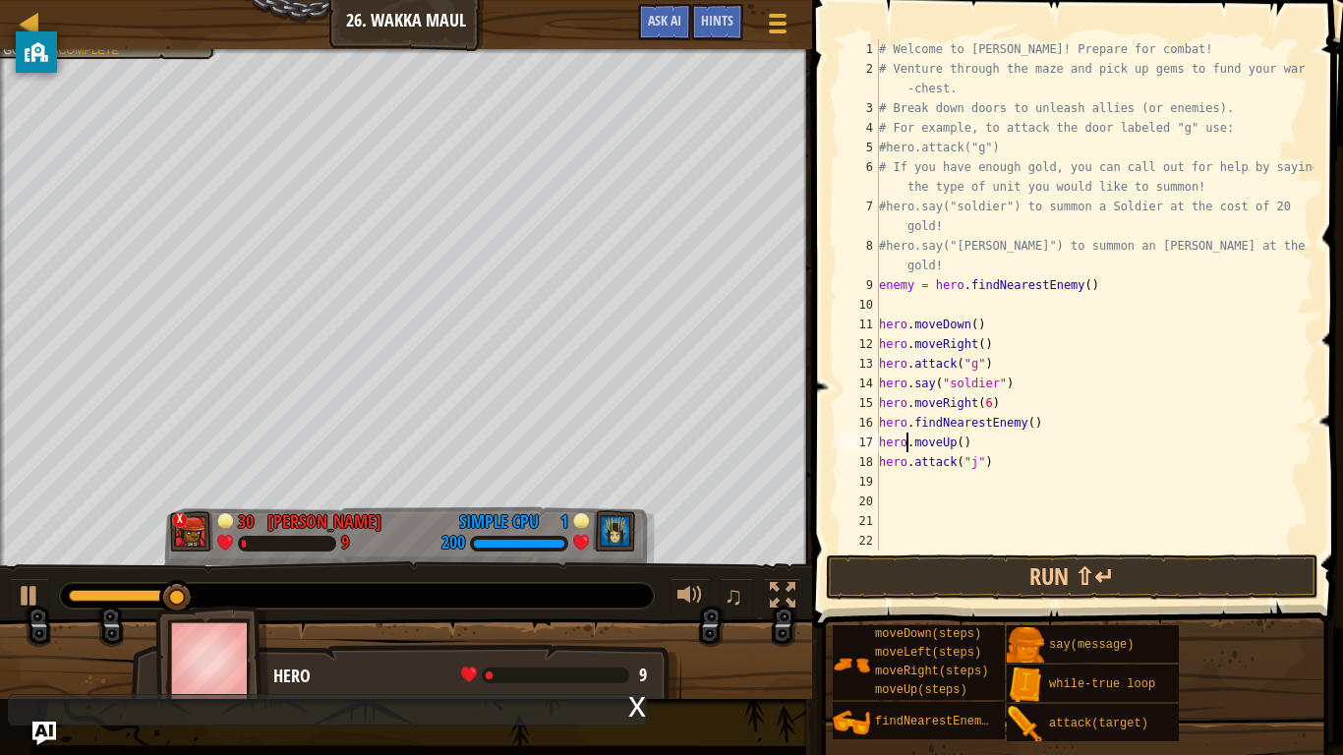
click at [1030, 424] on div "# Welcome to [PERSON_NAME]! Prepare for combat! # Venture through the maze and …" at bounding box center [1094, 314] width 438 height 551
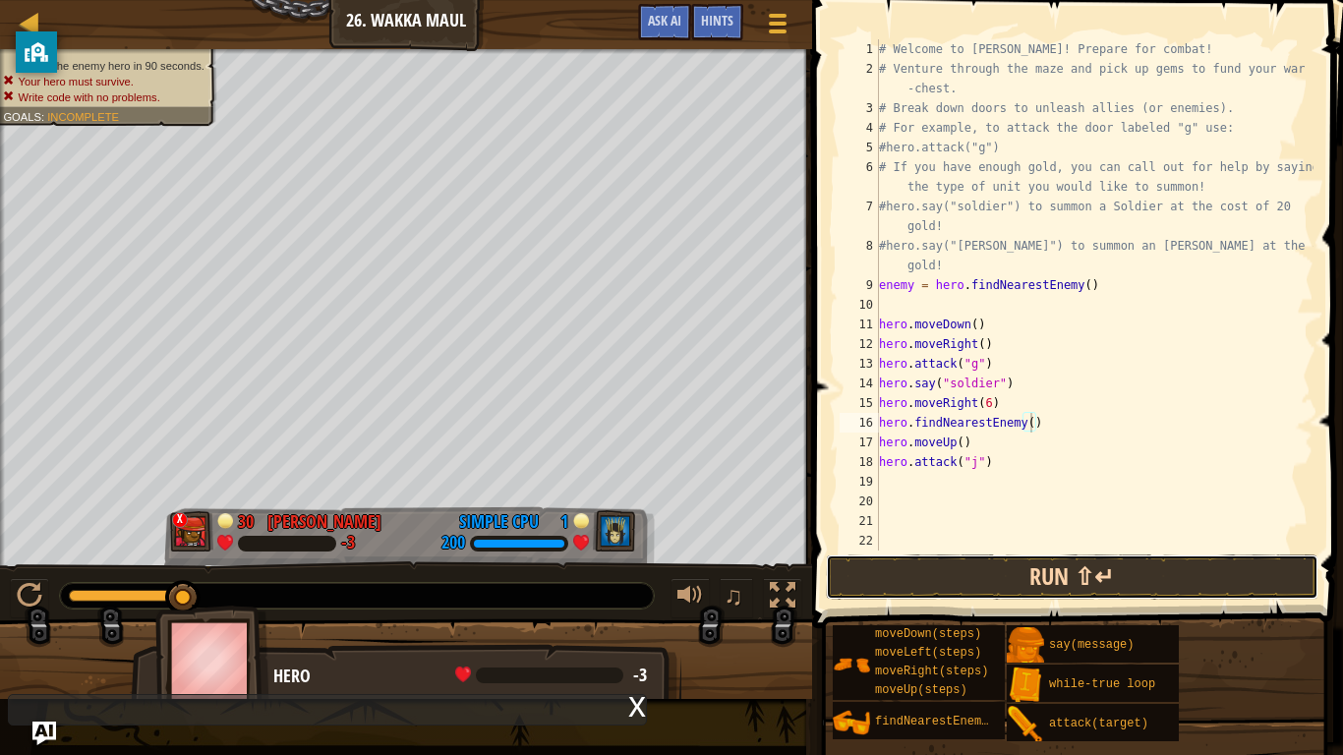
click at [960, 576] on button "Run ⇧↵" at bounding box center [1072, 576] width 493 height 45
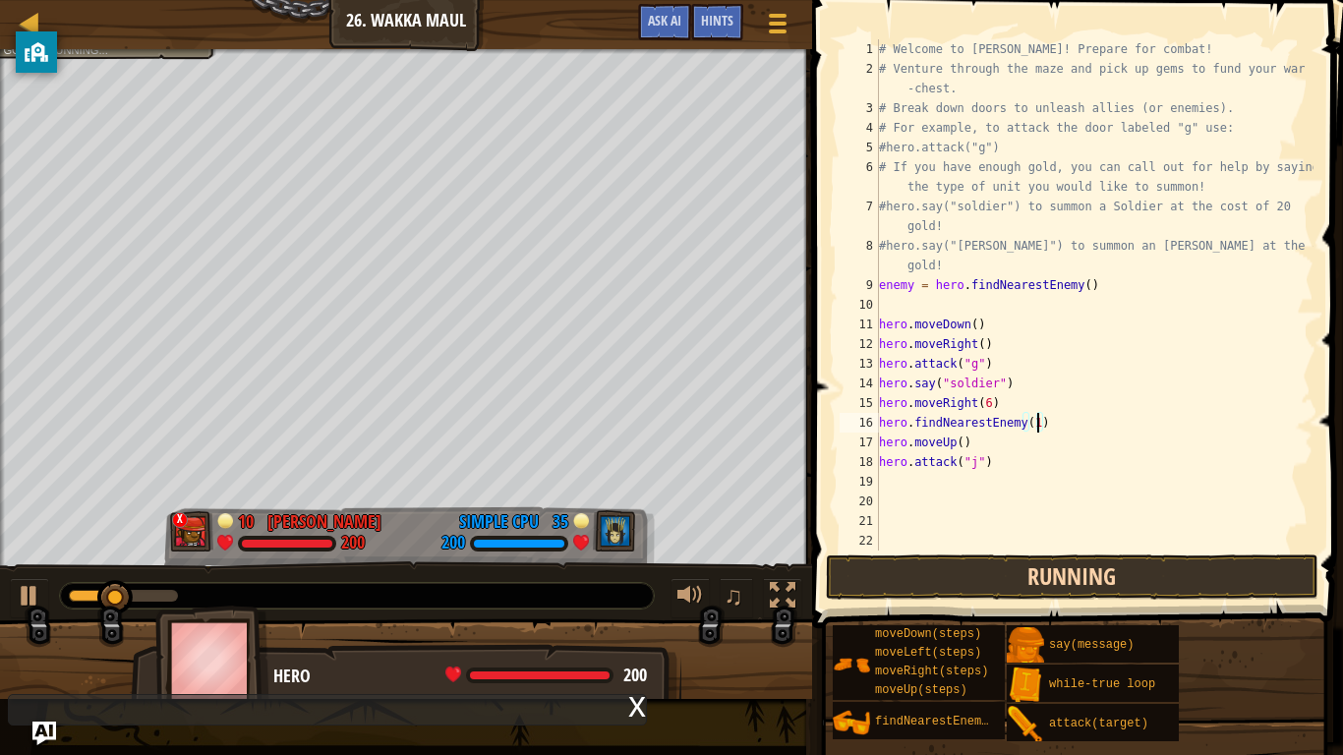
scroll to position [9, 23]
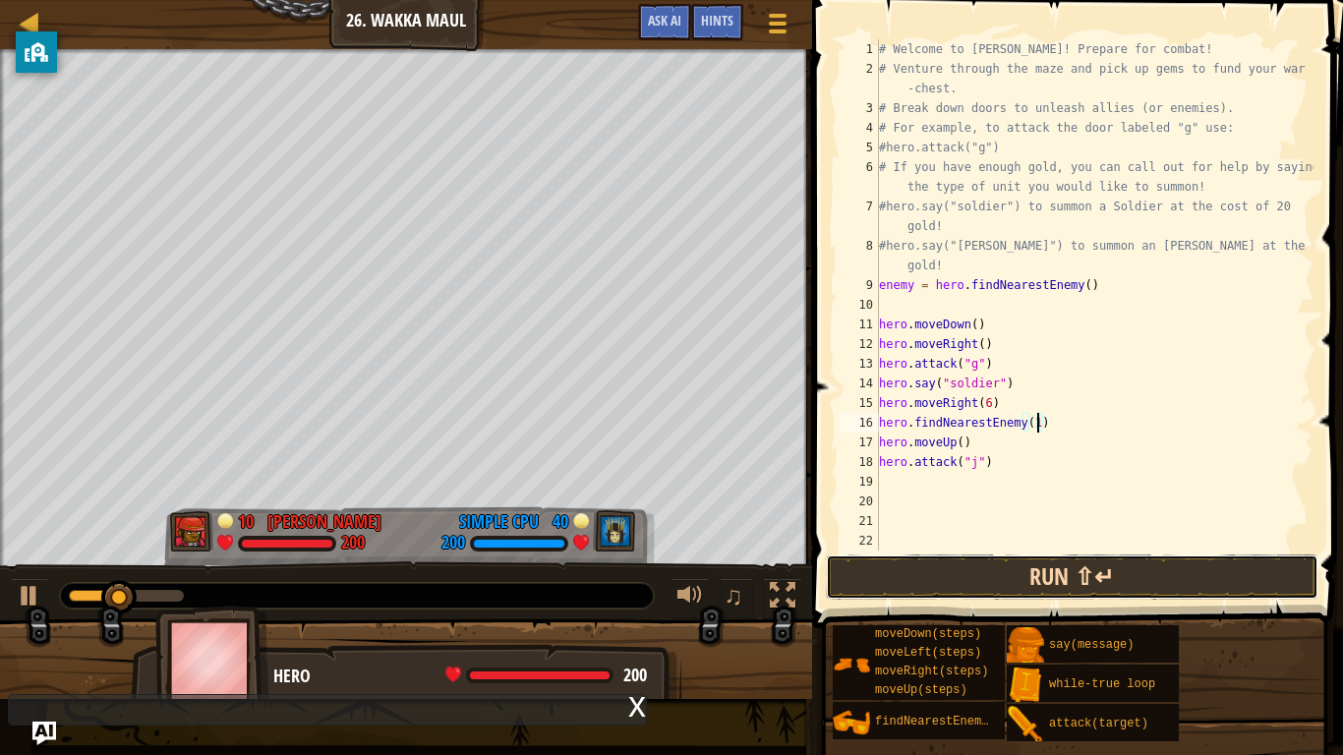
click at [1106, 568] on button "Run ⇧↵" at bounding box center [1072, 576] width 493 height 45
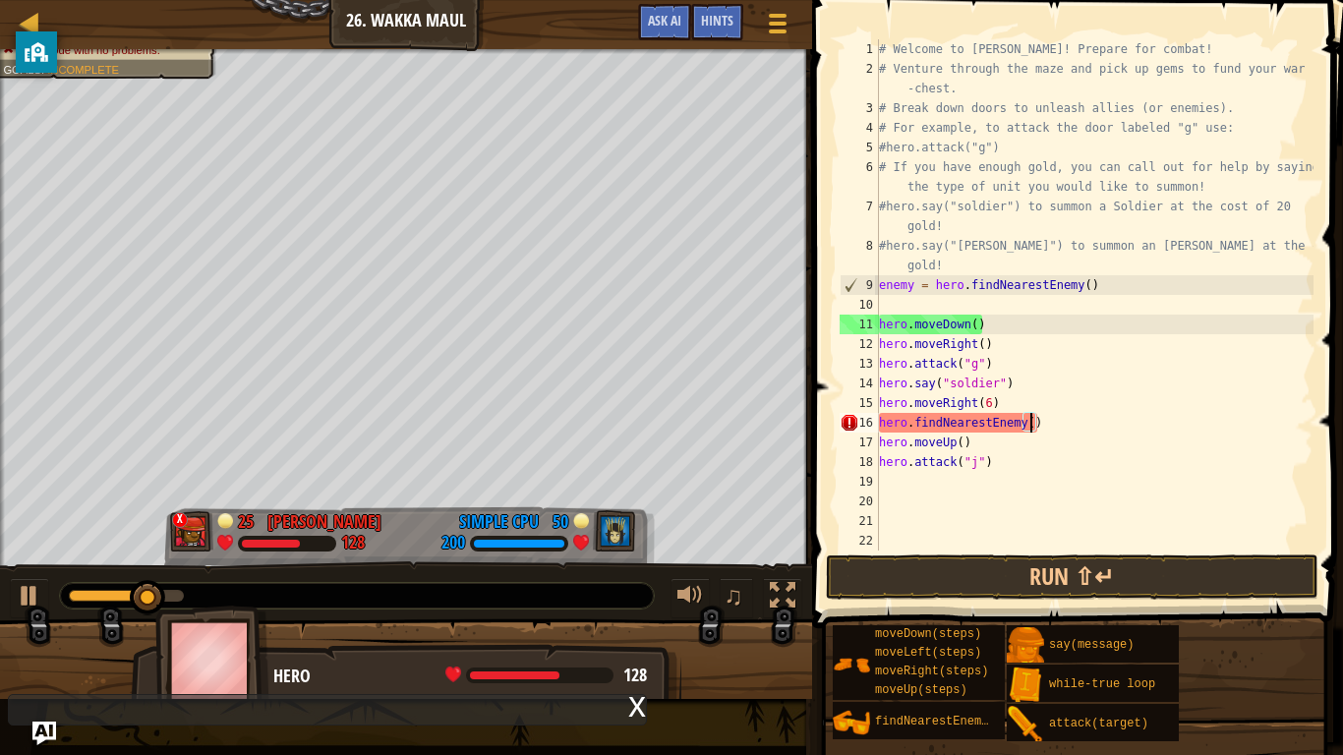
scroll to position [9, 22]
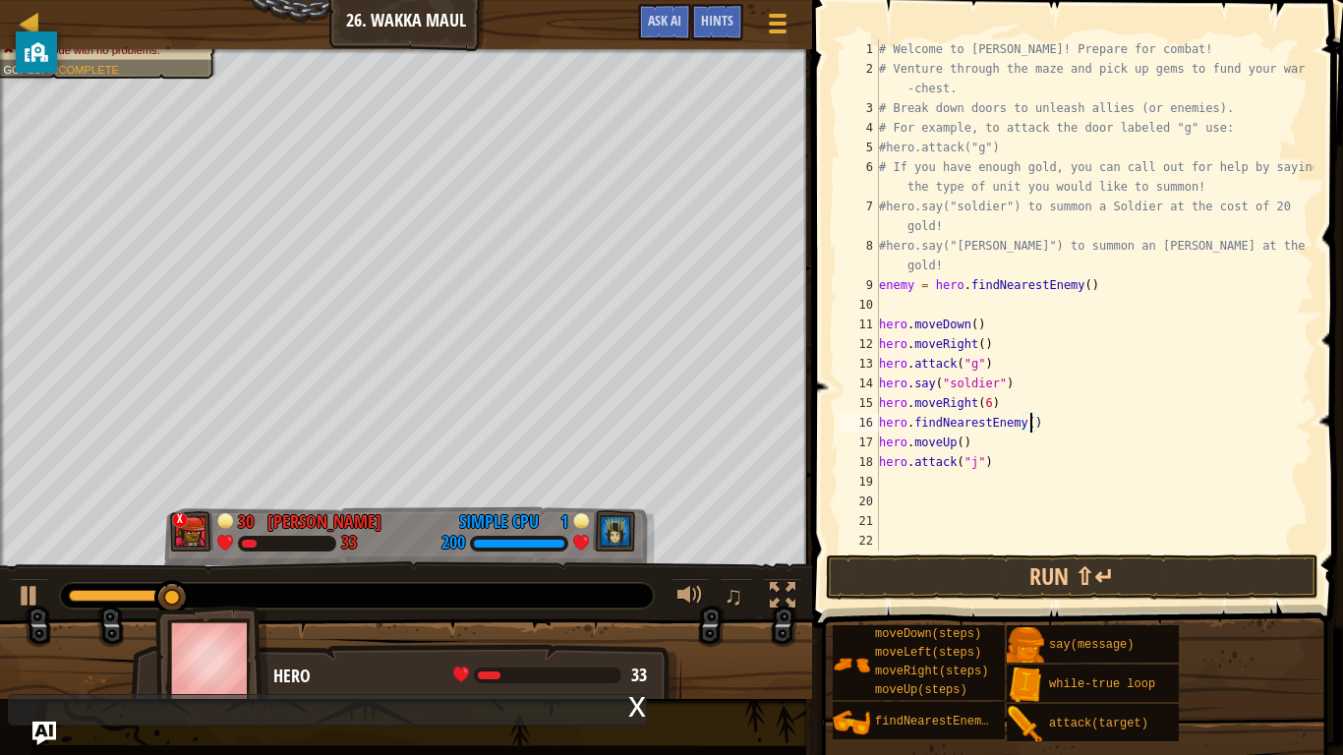
click at [913, 279] on div "# Welcome to [PERSON_NAME]! Prepare for combat! # Venture through the maze and …" at bounding box center [1094, 314] width 438 height 551
click at [1023, 423] on div "# Welcome to [PERSON_NAME]! Prepare for combat! # Venture through the maze and …" at bounding box center [1094, 314] width 438 height 551
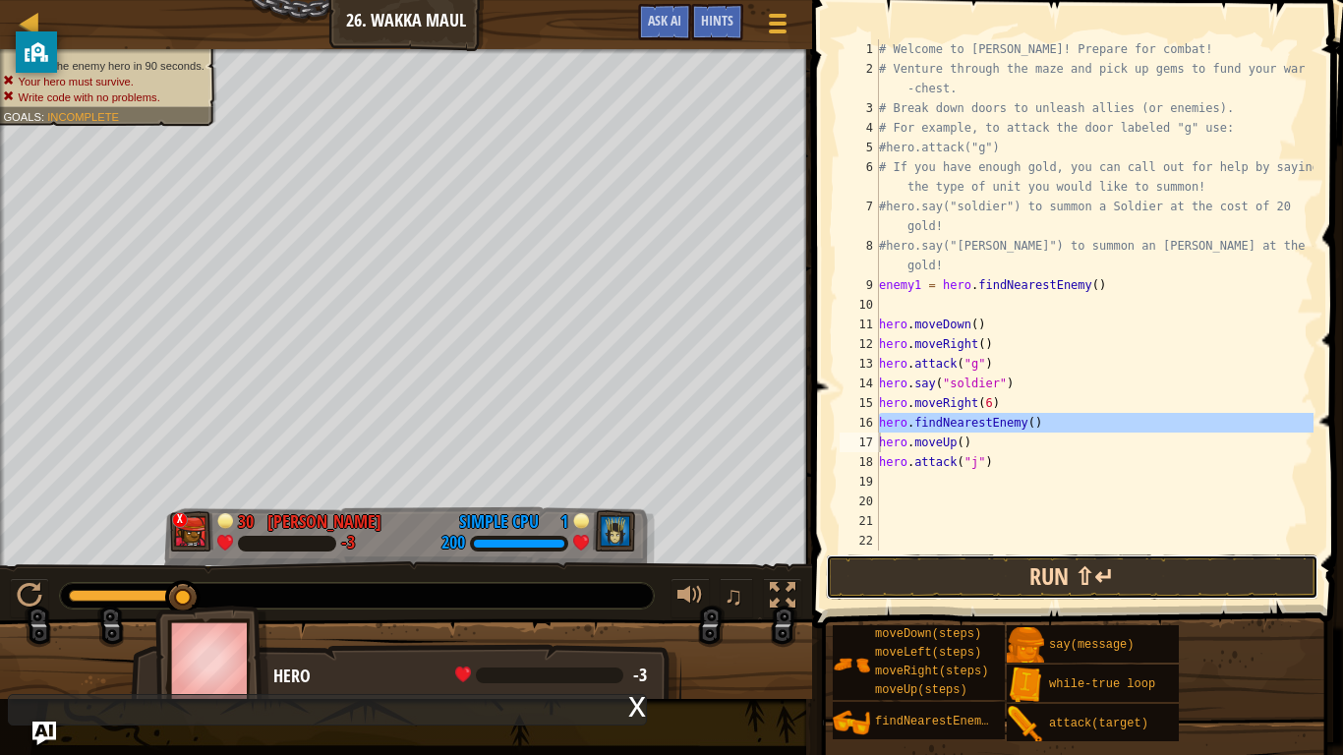
click at [1091, 571] on button "Run ⇧↵" at bounding box center [1072, 576] width 493 height 45
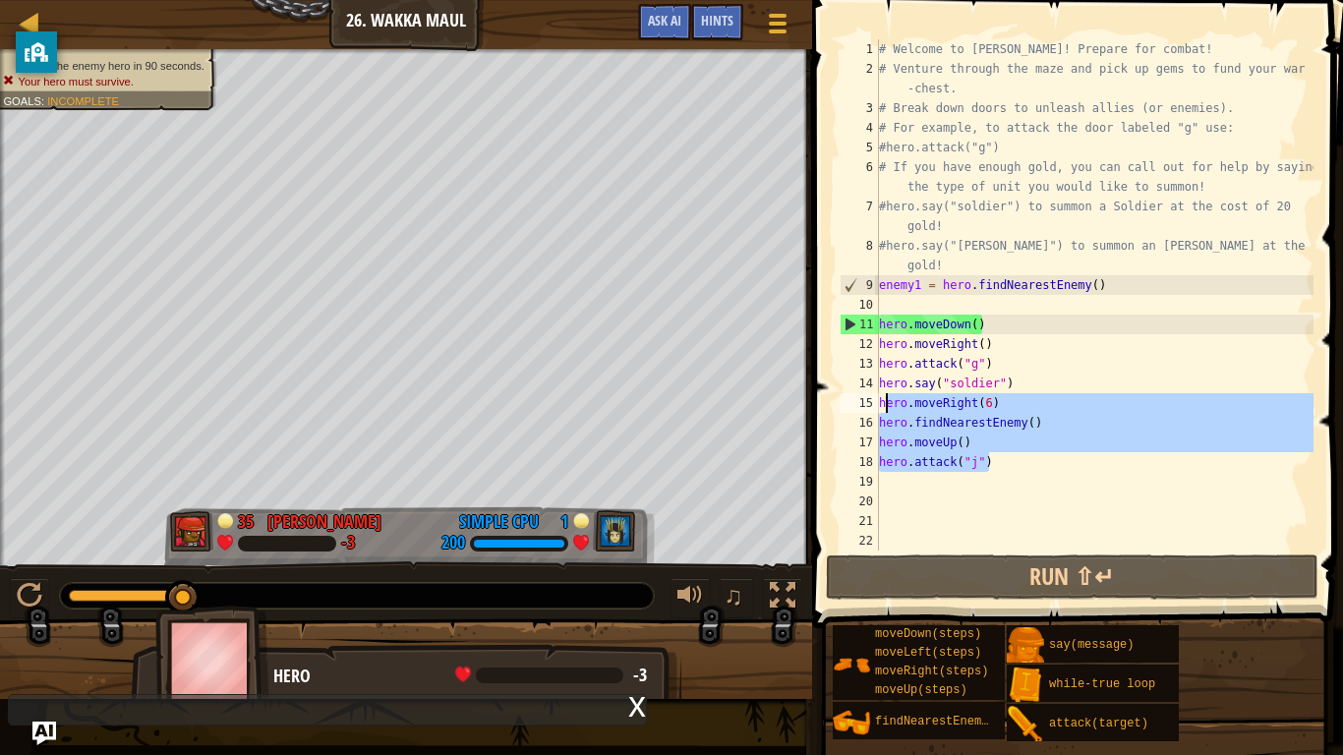
drag, startPoint x: 1041, startPoint y: 469, endPoint x: 882, endPoint y: 404, distance: 172.0
click at [882, 404] on div "# Welcome to [PERSON_NAME]! Prepare for combat! # Venture through the maze and …" at bounding box center [1094, 314] width 438 height 551
type textarea "hero.moveRight(6) hero.findNearestEnemy()"
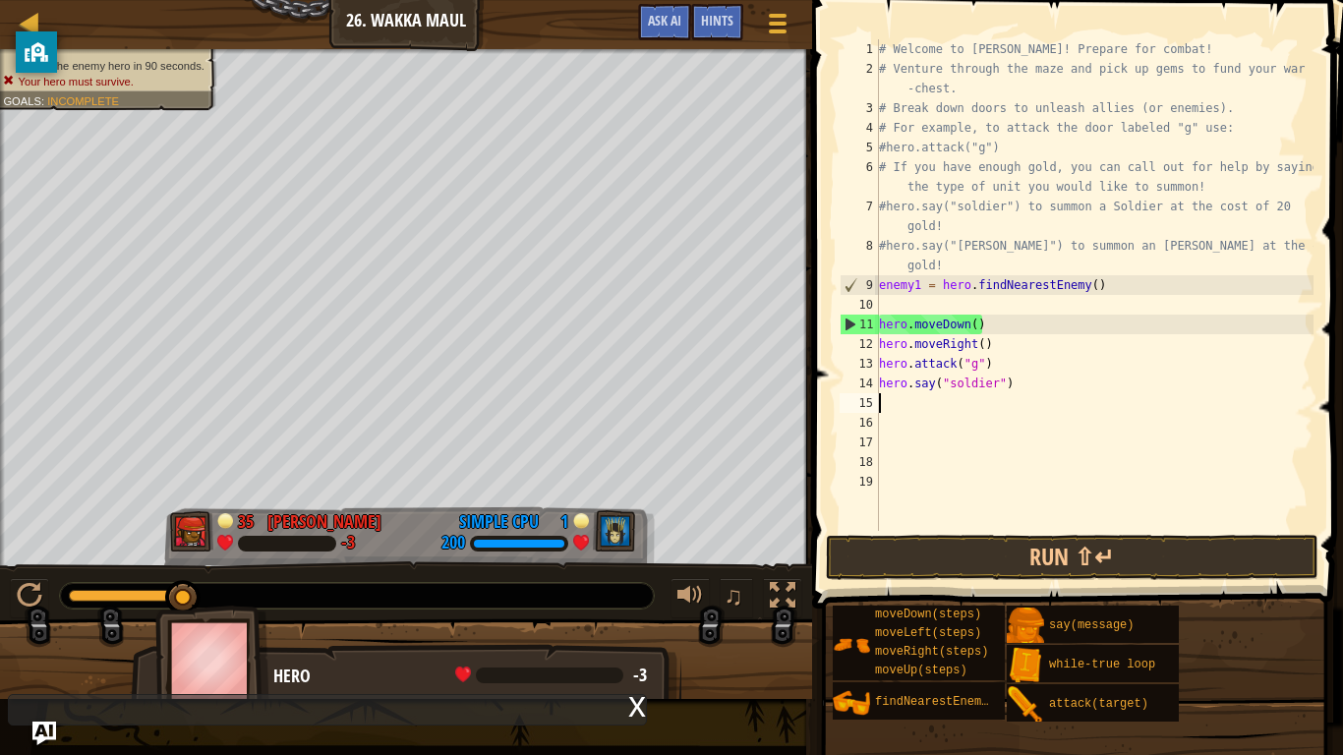
scroll to position [9, 0]
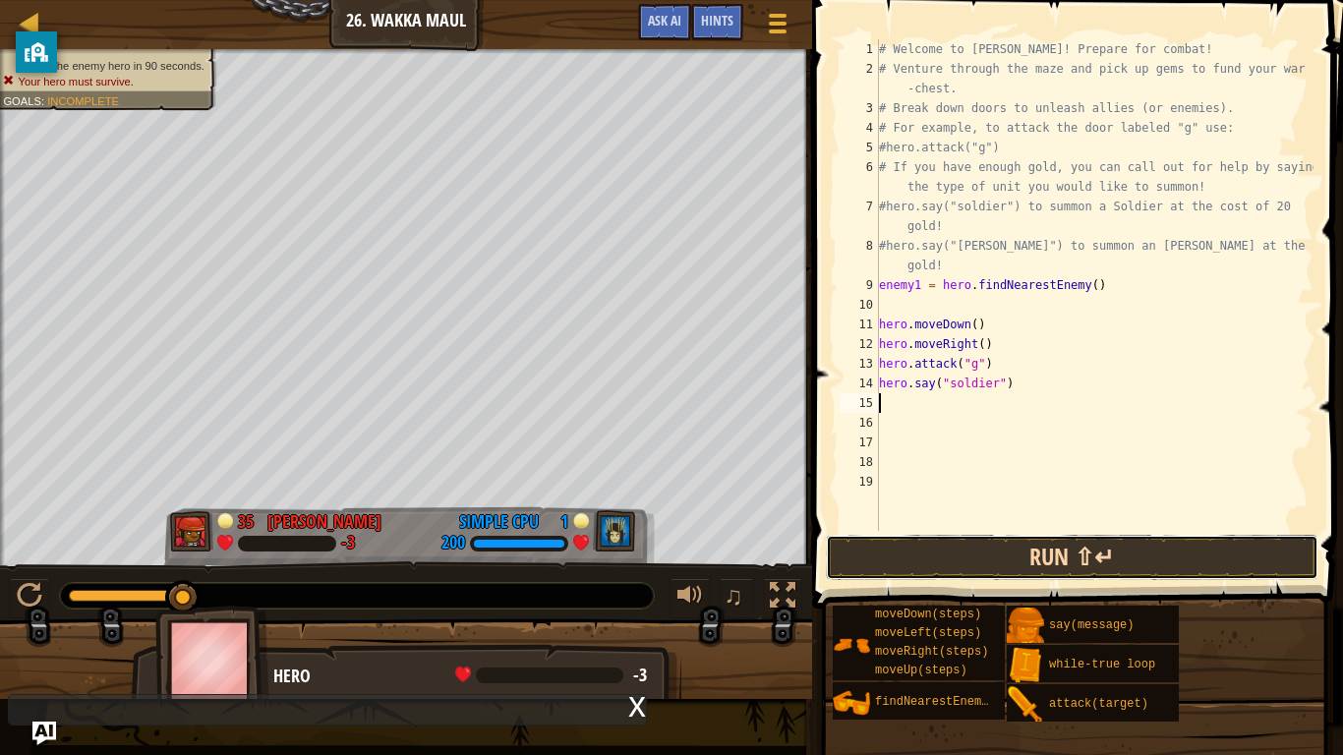
click at [1007, 540] on button "Run ⇧↵" at bounding box center [1072, 557] width 493 height 45
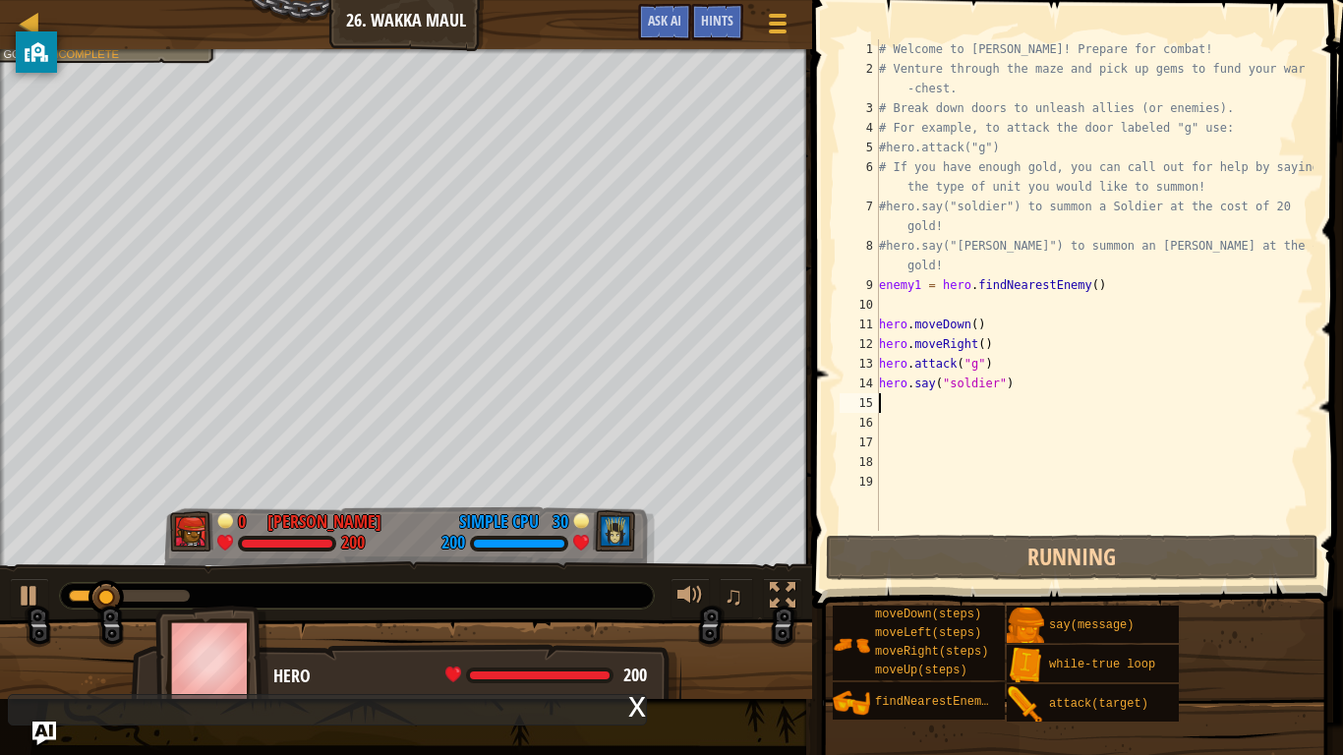
type textarea "hero"
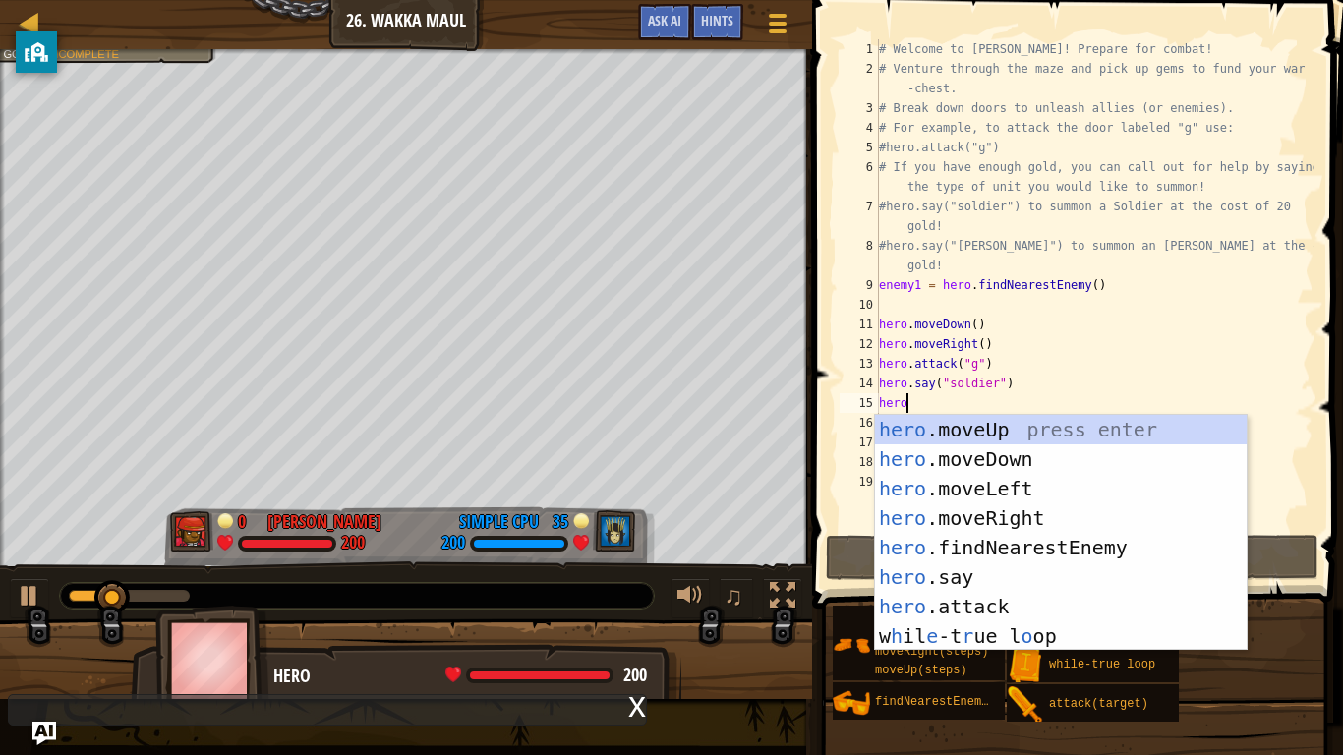
scroll to position [9, 3]
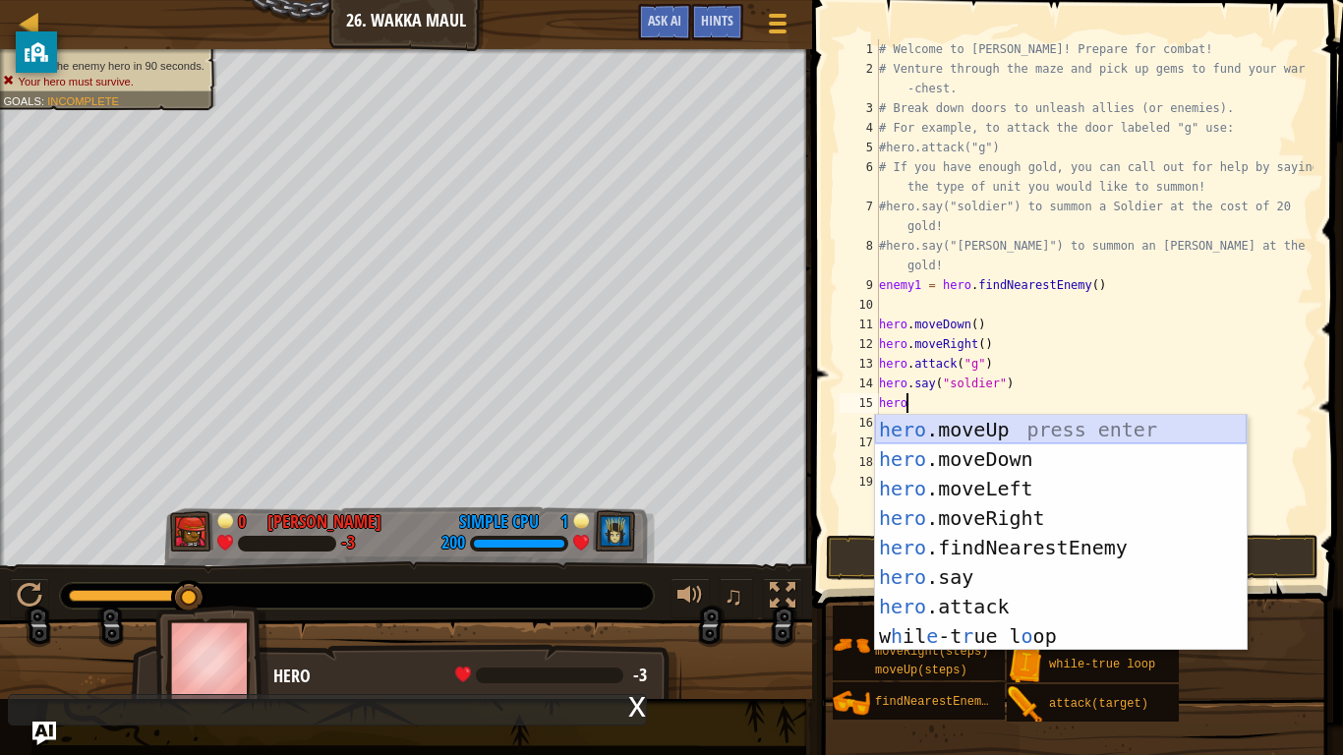
click at [946, 436] on div "hero .moveUp press enter hero .moveDown press enter hero .moveLeft press enter …" at bounding box center [1061, 562] width 372 height 295
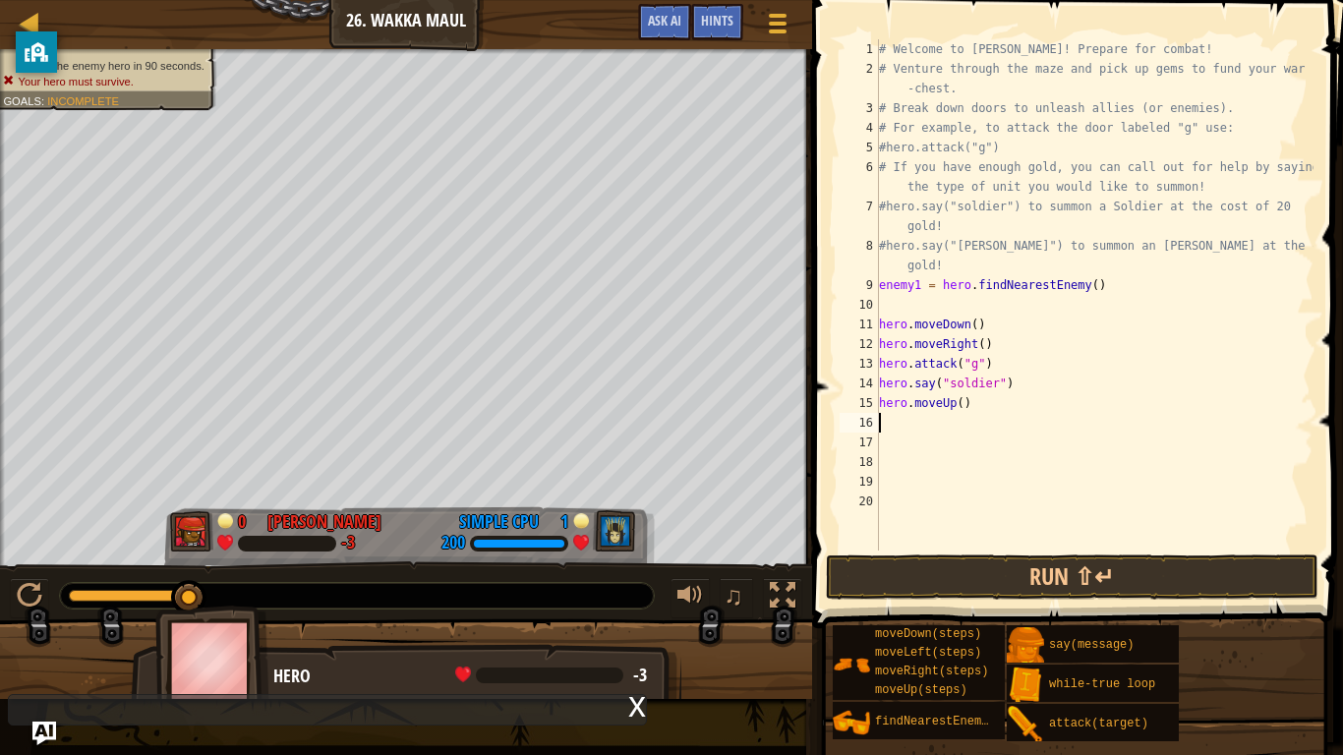
scroll to position [9, 0]
type textarea "h"
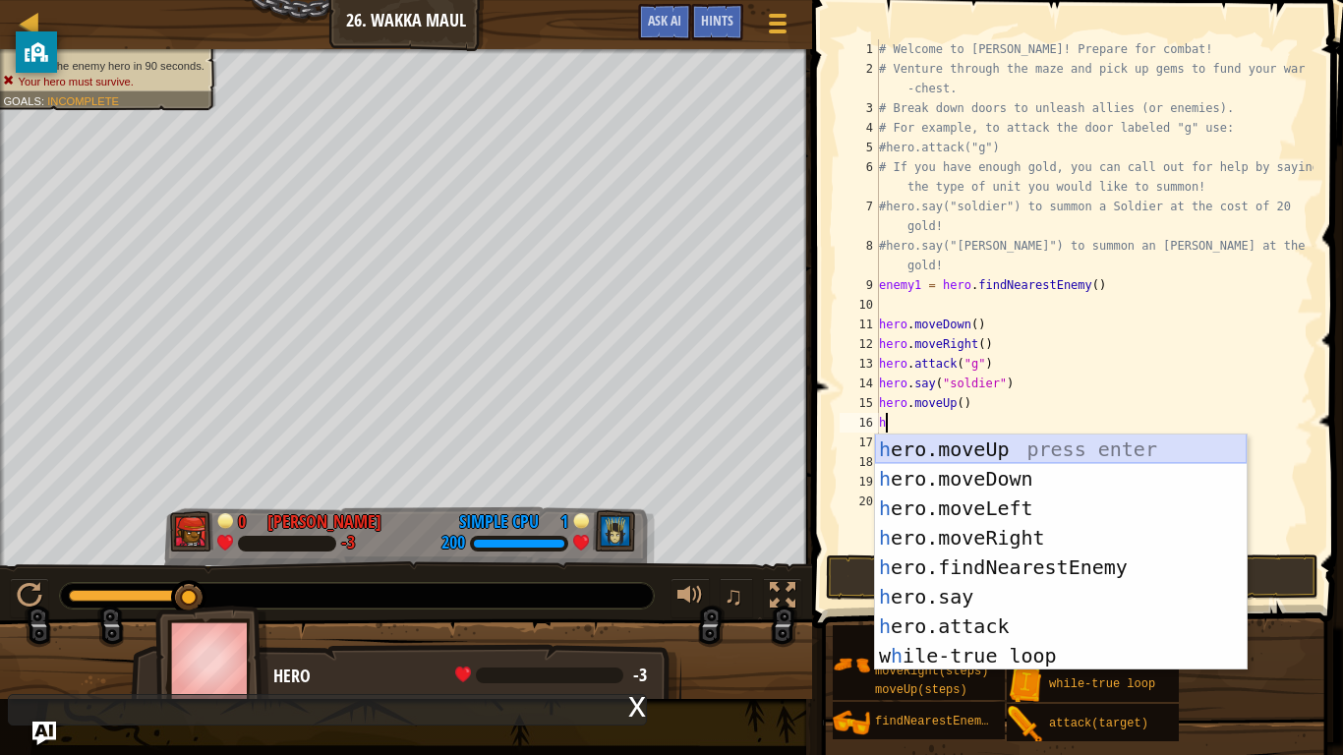
click at [956, 452] on div "h ero.moveUp press enter h ero.moveDown press enter h ero.moveLeft press enter …" at bounding box center [1061, 582] width 372 height 295
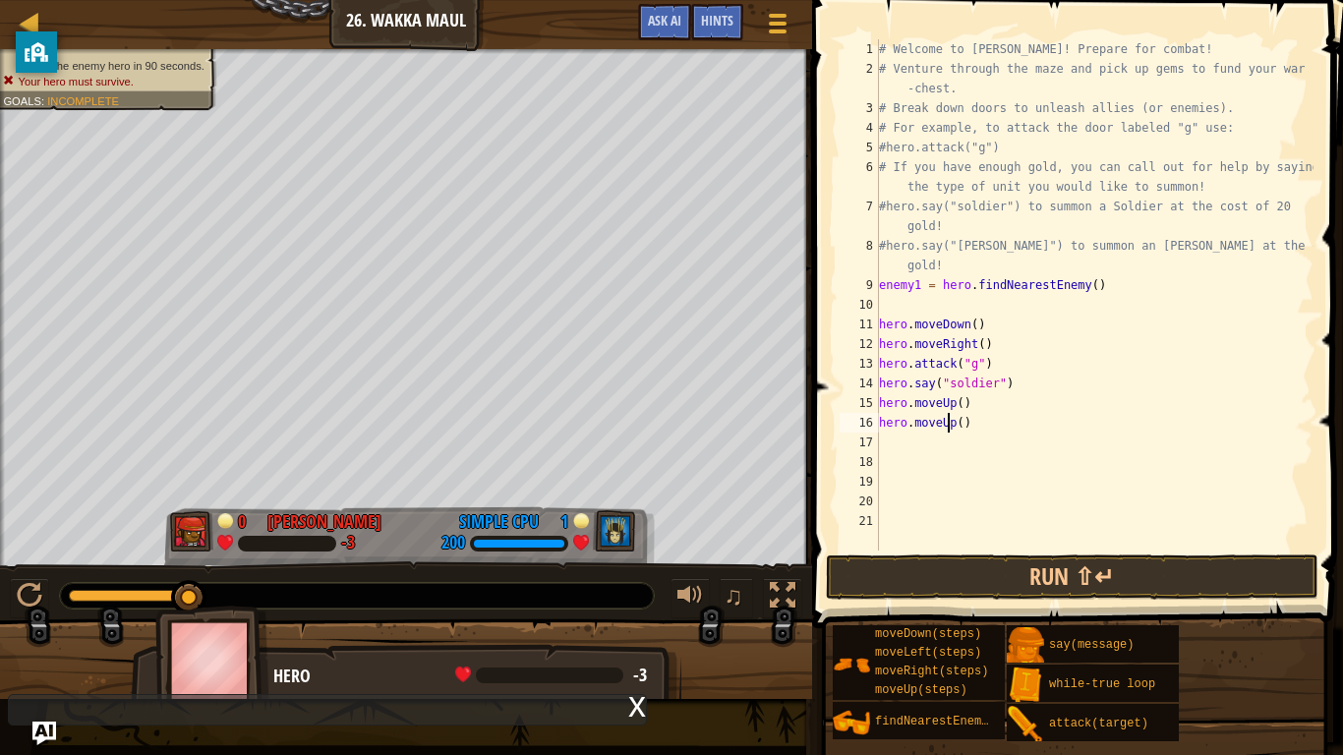
click at [951, 421] on div "# Welcome to [PERSON_NAME]! Prepare for combat! # Venture through the maze and …" at bounding box center [1094, 314] width 438 height 551
click at [951, 421] on div "# Welcome to [PERSON_NAME]! Prepare for combat! # Venture through the maze and …" at bounding box center [1094, 294] width 438 height 511
click at [951, 421] on div "# Welcome to [PERSON_NAME]! Prepare for combat! # Venture through the maze and …" at bounding box center [1094, 314] width 438 height 551
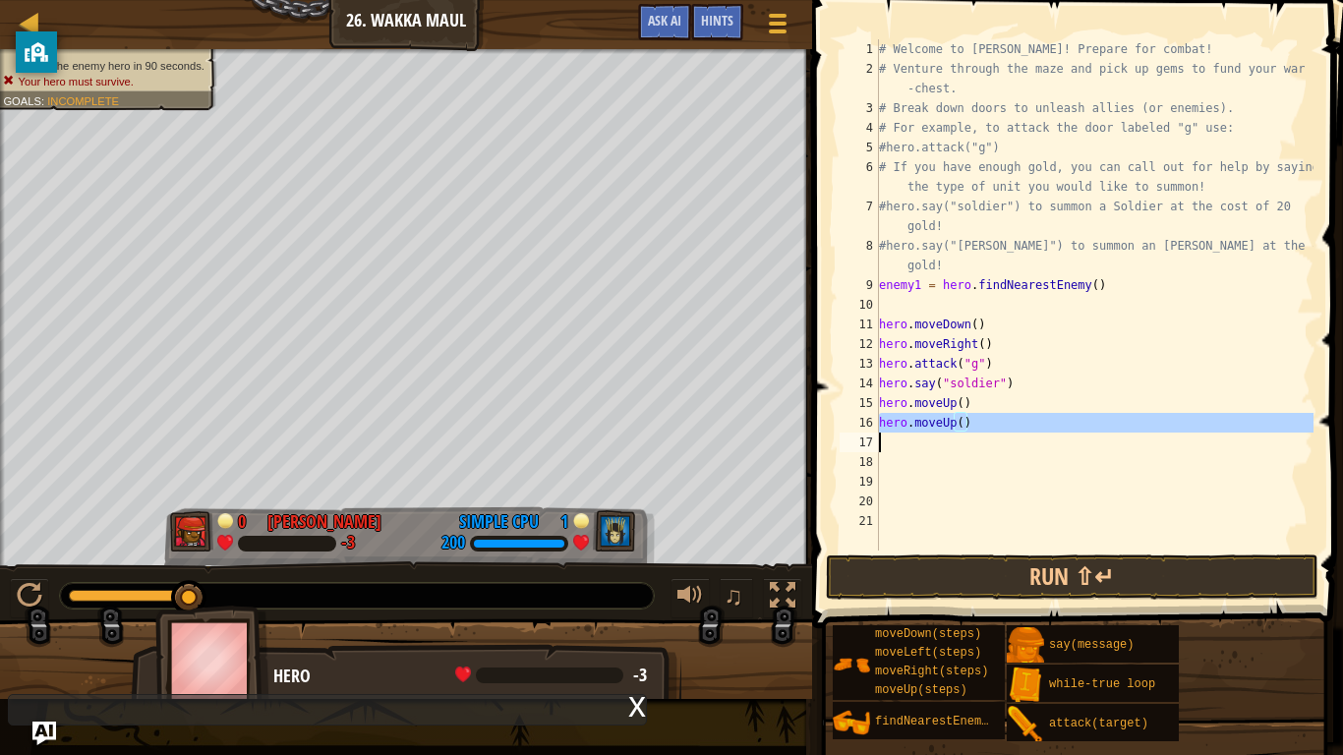
type textarea "hero.moveUp()"
click at [960, 405] on div "# Welcome to [PERSON_NAME]! Prepare for combat! # Venture through the maze and …" at bounding box center [1094, 314] width 438 height 551
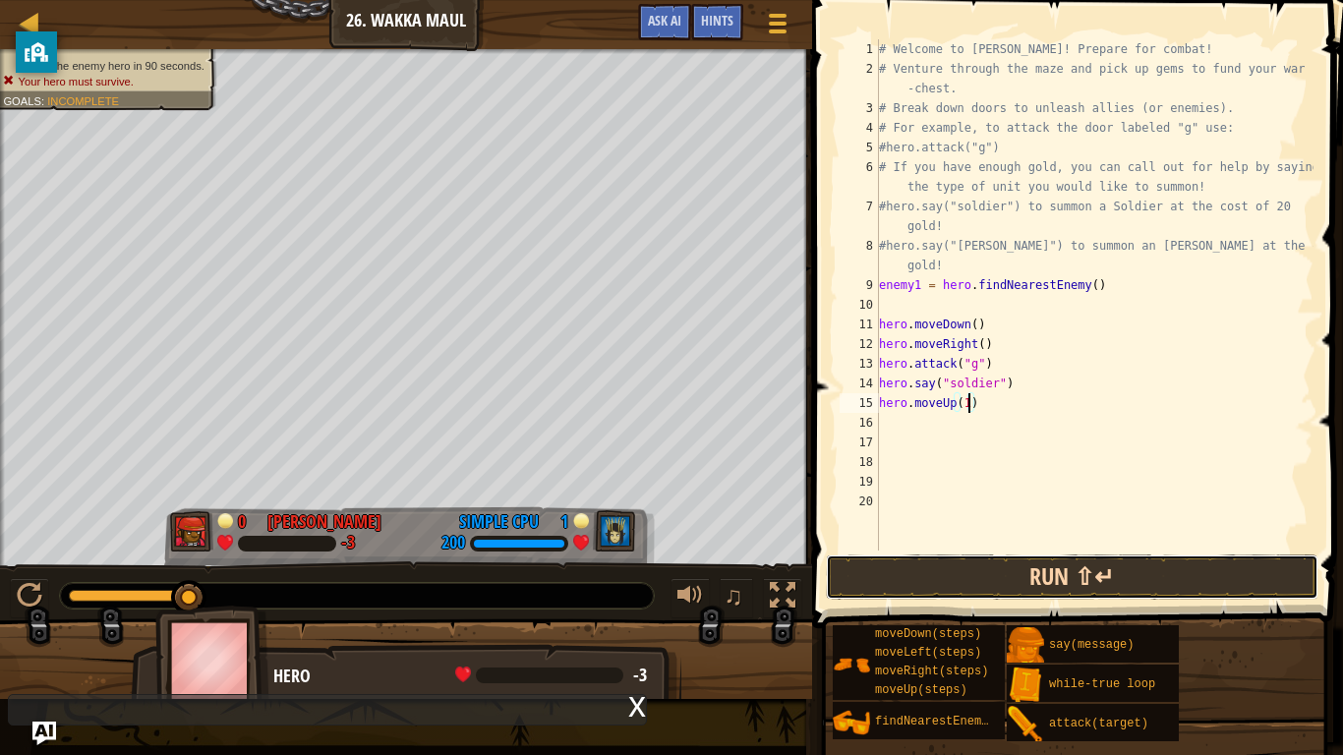
click at [1001, 576] on button "Run ⇧↵" at bounding box center [1072, 576] width 493 height 45
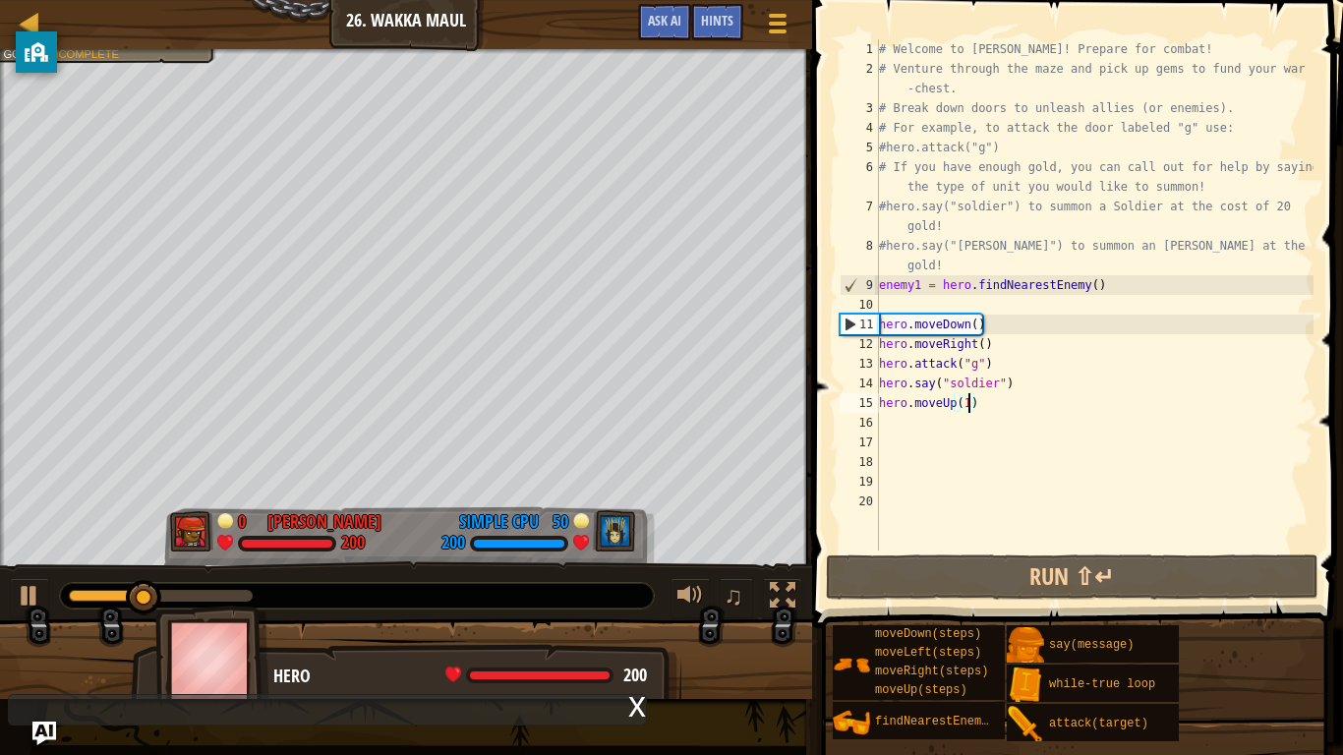
click at [929, 402] on div "# Welcome to [PERSON_NAME]! Prepare for combat! # Venture through the maze and …" at bounding box center [1094, 314] width 438 height 551
type textarea "hero.moveUp(1)"
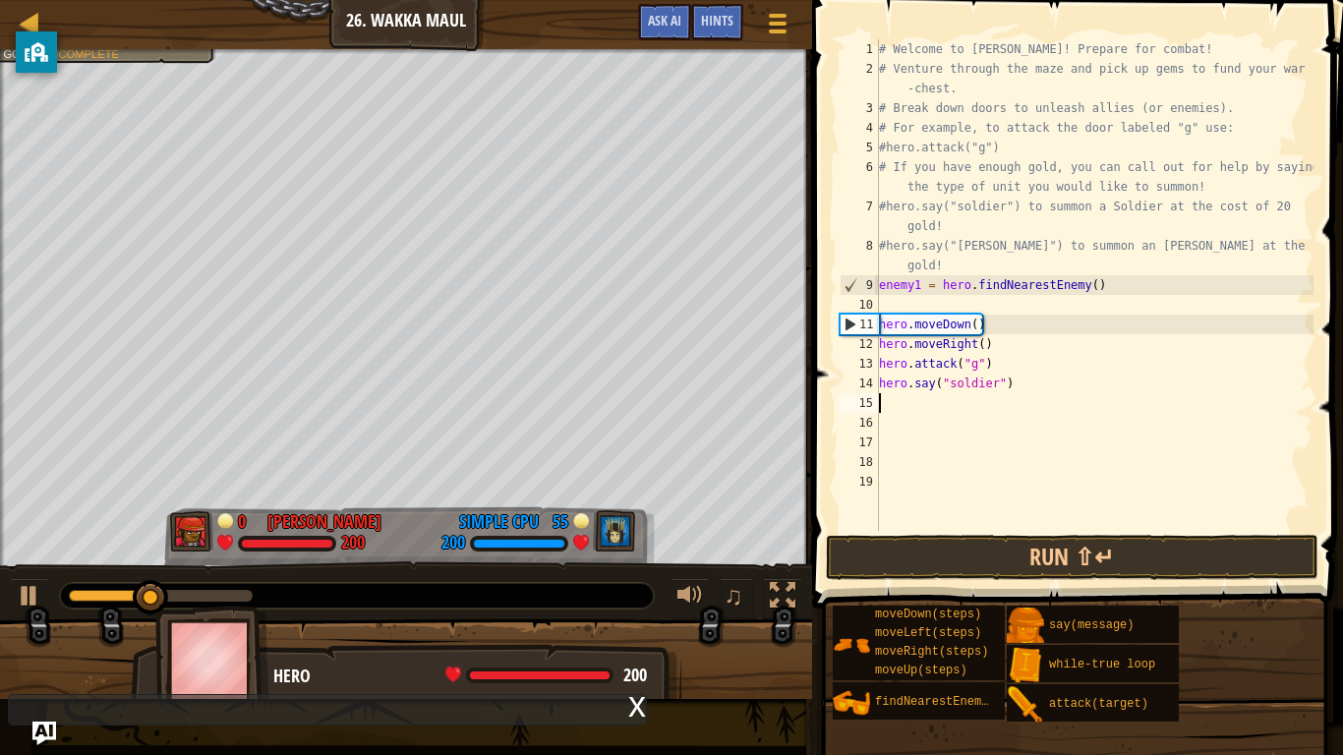
scroll to position [9, 0]
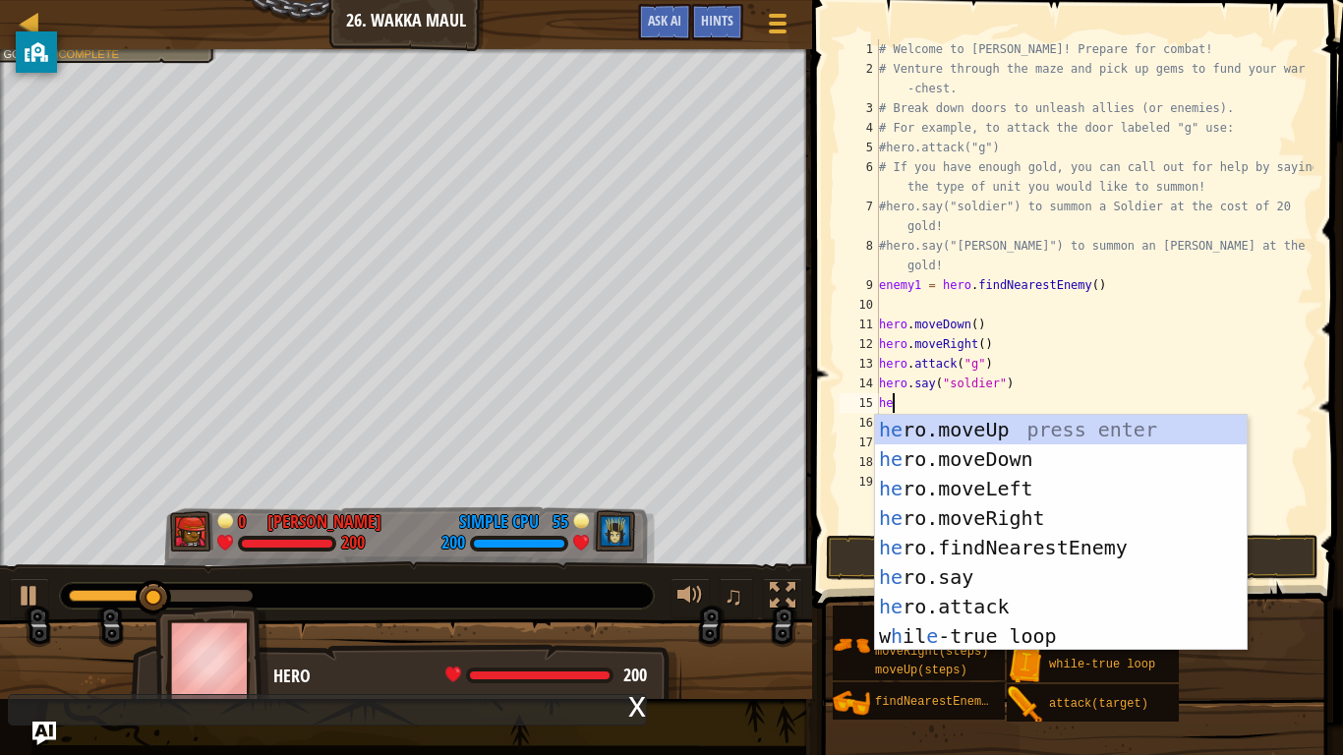
type textarea "hero"
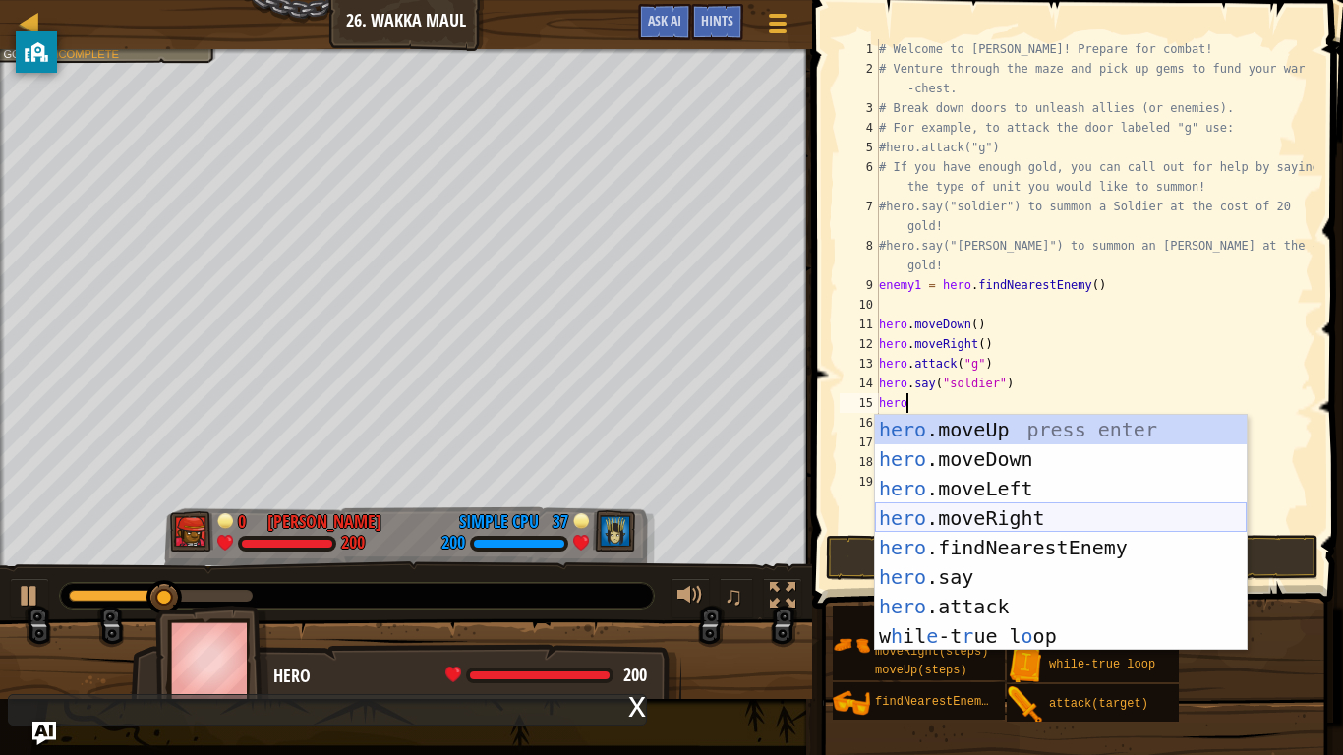
click at [1005, 511] on div "hero .moveUp press enter hero .moveDown press enter hero .moveLeft press enter …" at bounding box center [1061, 562] width 372 height 295
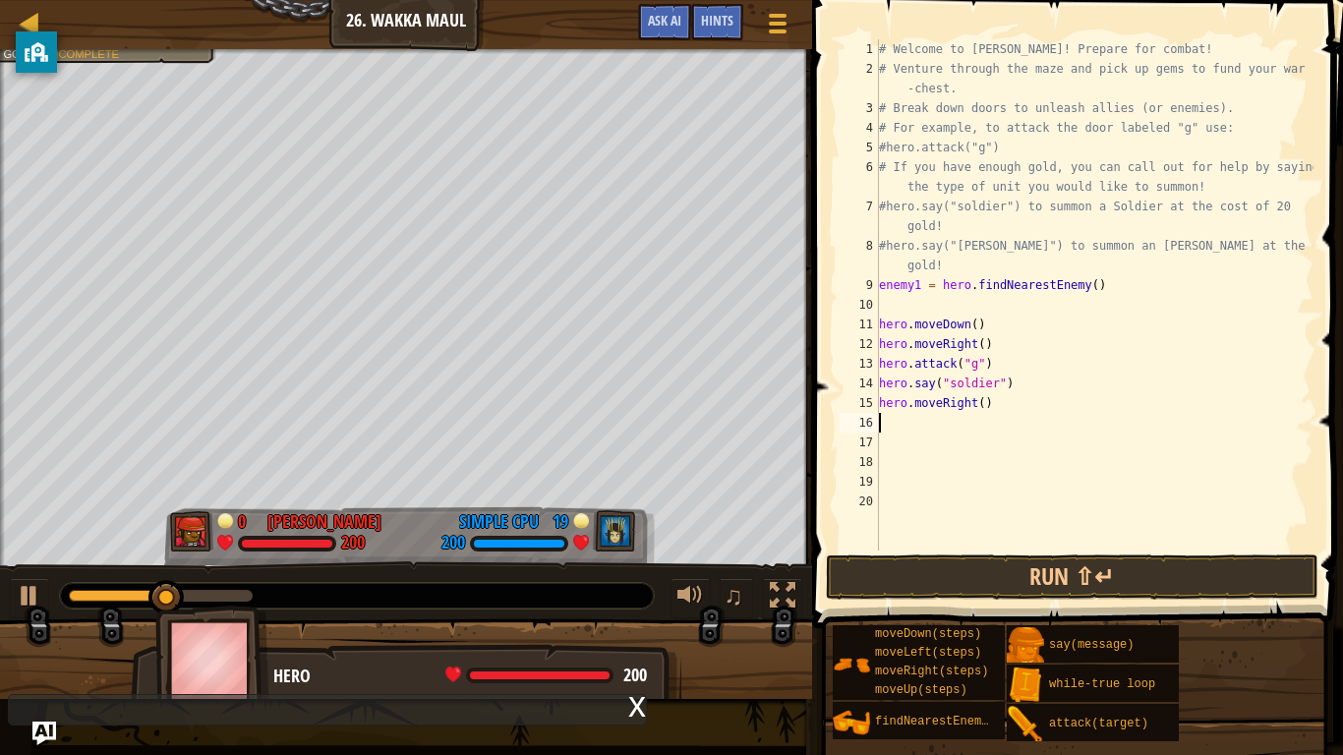
scroll to position [9, 0]
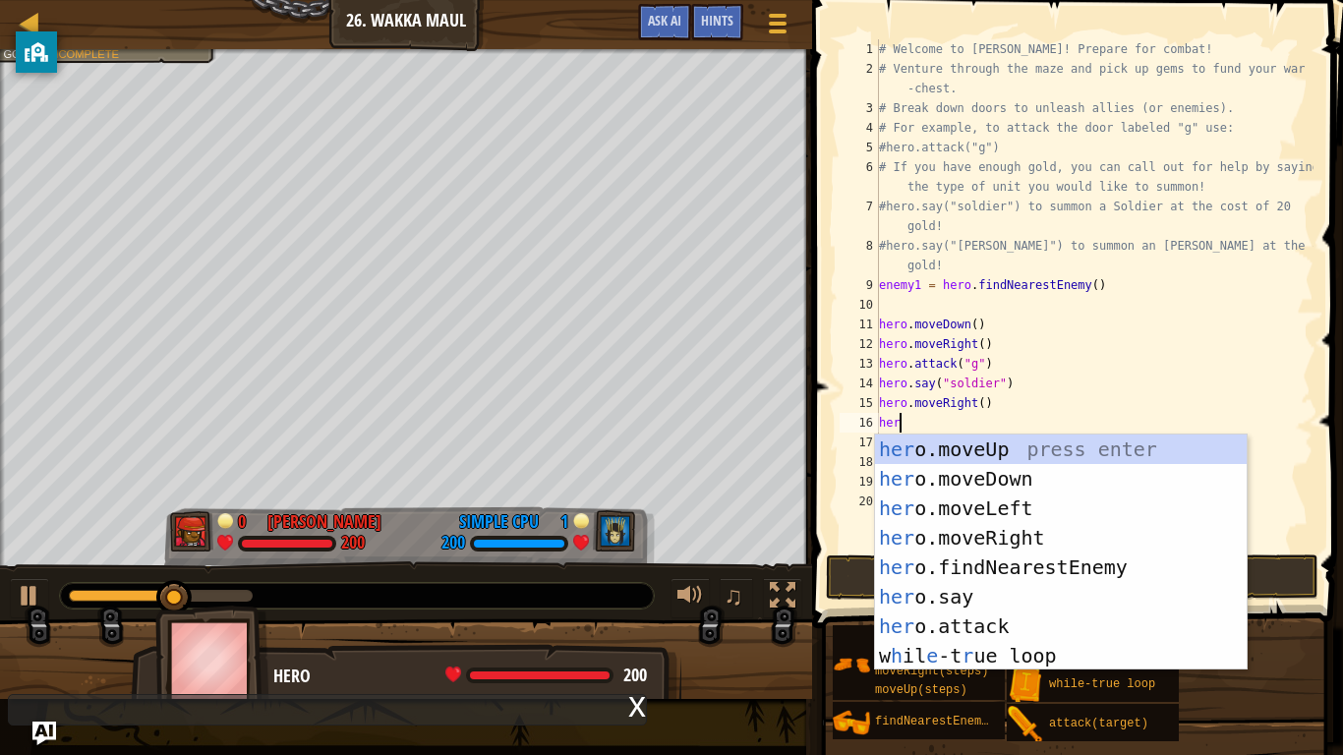
type textarea "hero"
click at [990, 452] on div "hero .moveUp press enter hero .moveDown press enter hero .moveLeft press enter …" at bounding box center [1061, 582] width 372 height 295
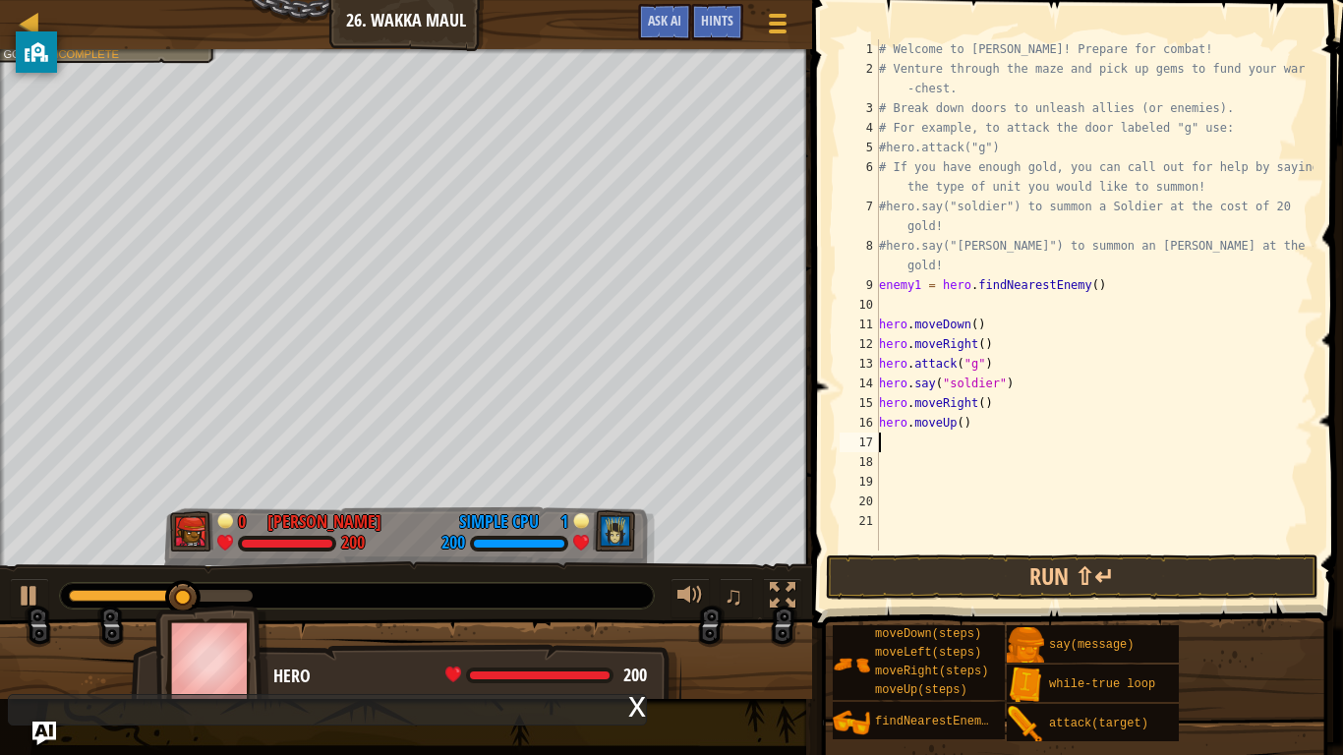
scroll to position [9, 0]
click at [959, 422] on div "# Welcome to [PERSON_NAME]! Prepare for combat! # Venture through the maze and …" at bounding box center [1094, 314] width 438 height 551
type textarea "hero.moveUp(3)"
click at [1001, 588] on button "Run ⇧↵" at bounding box center [1072, 576] width 493 height 45
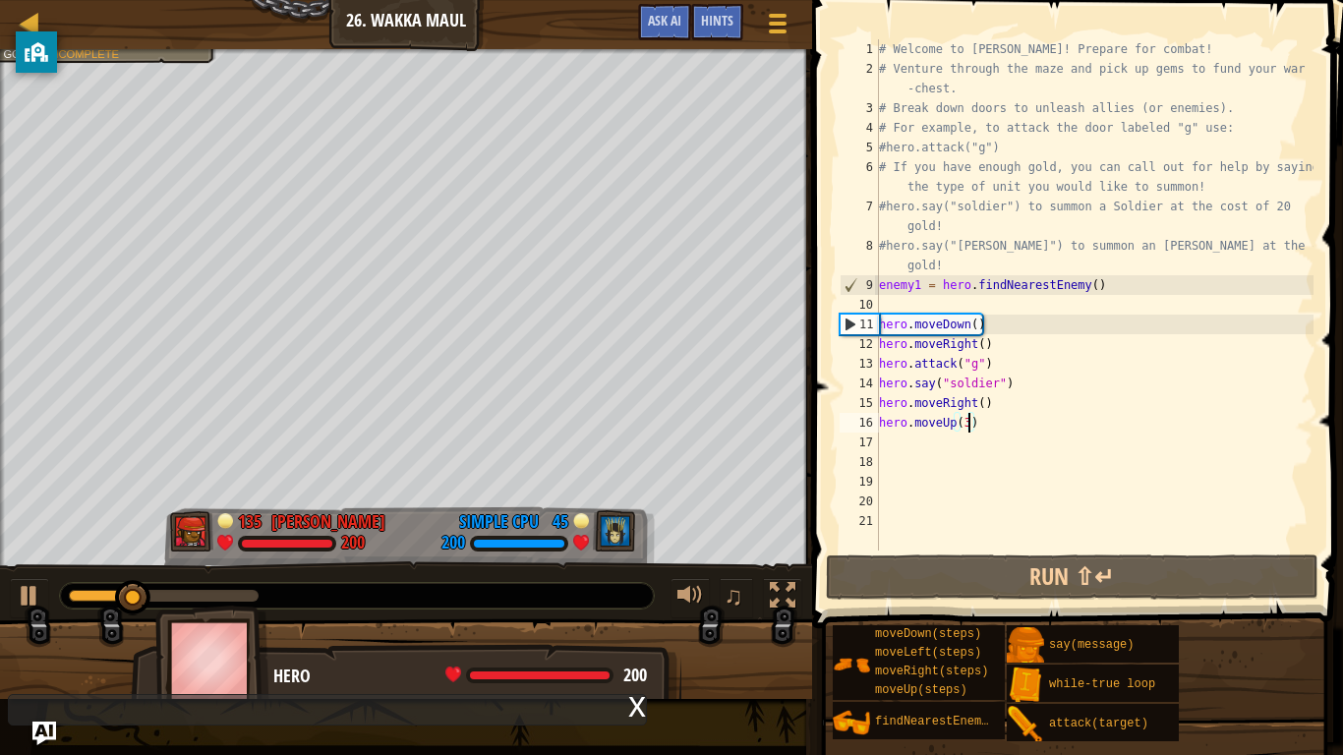
click at [987, 420] on div "# Welcome to [PERSON_NAME]! Prepare for combat! # Venture through the maze and …" at bounding box center [1094, 314] width 438 height 551
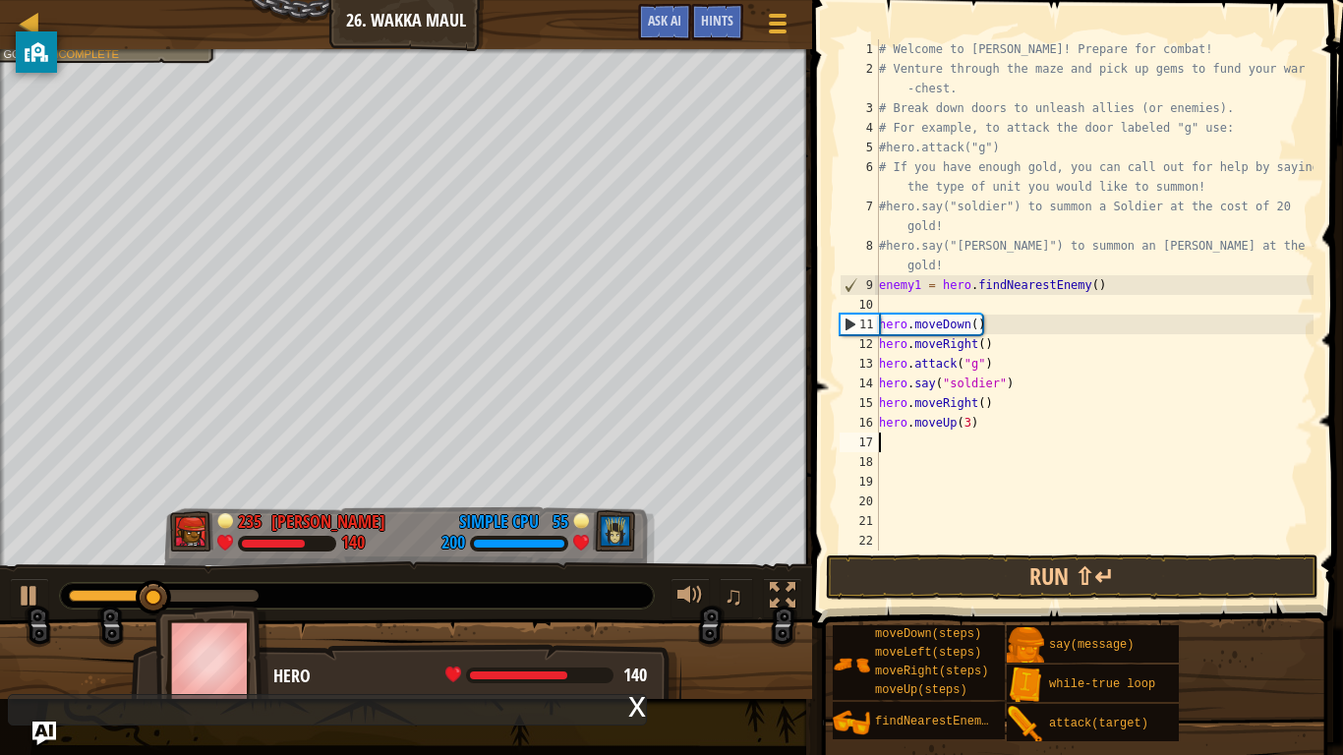
type textarea "hero"
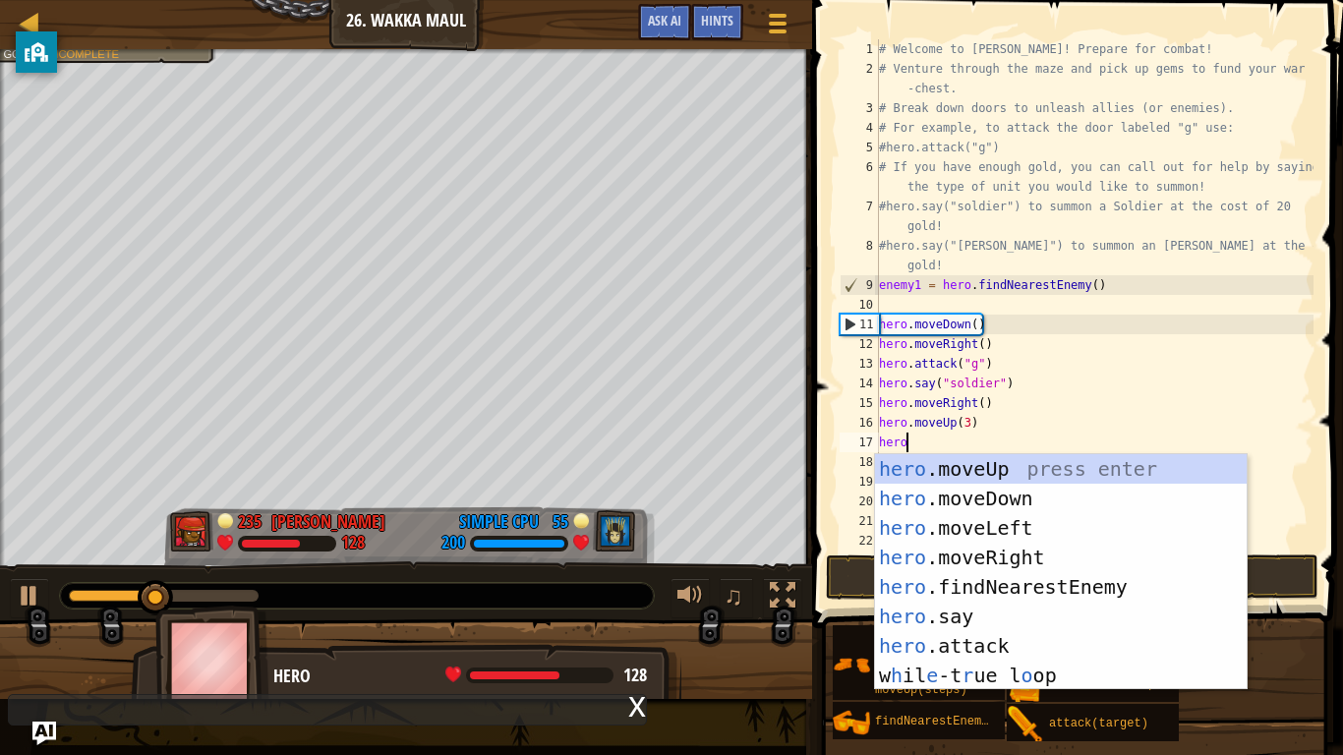
scroll to position [9, 3]
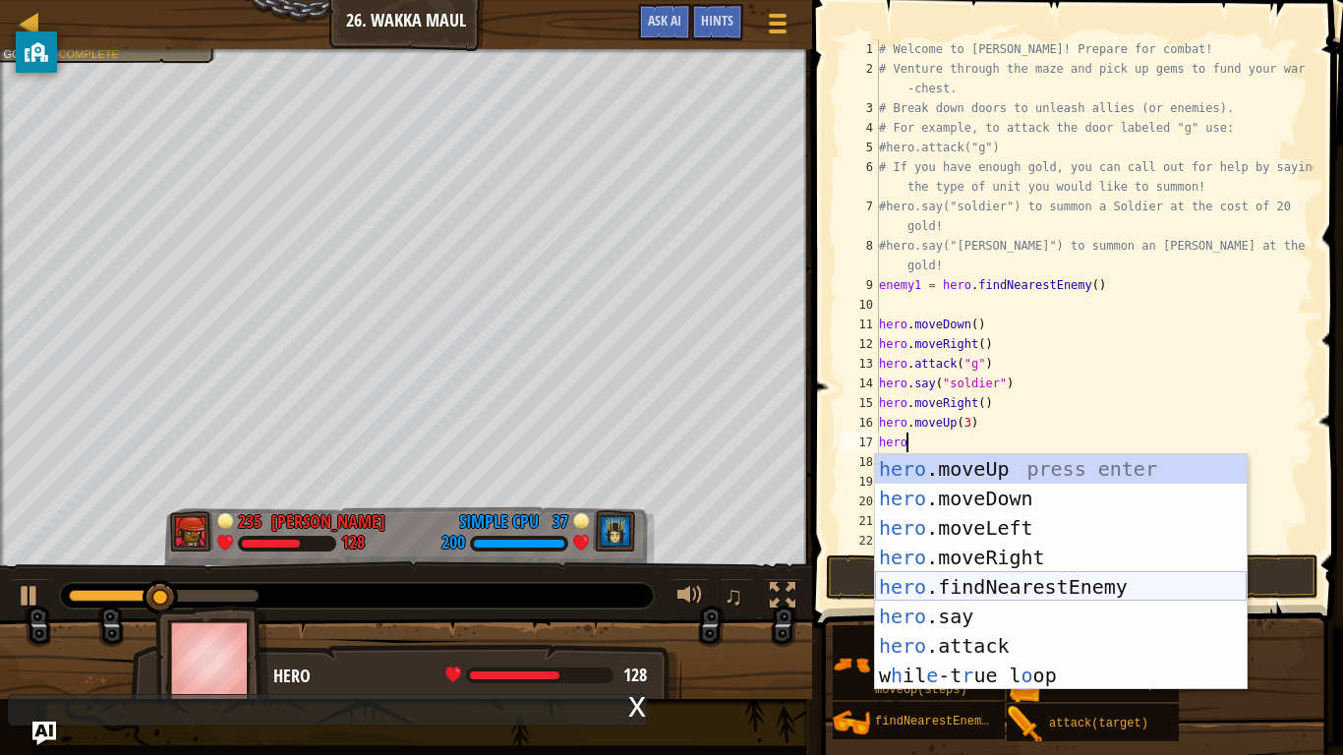
click at [996, 588] on div "hero .moveUp press enter hero .moveDown press enter hero .moveLeft press enter …" at bounding box center [1061, 601] width 372 height 295
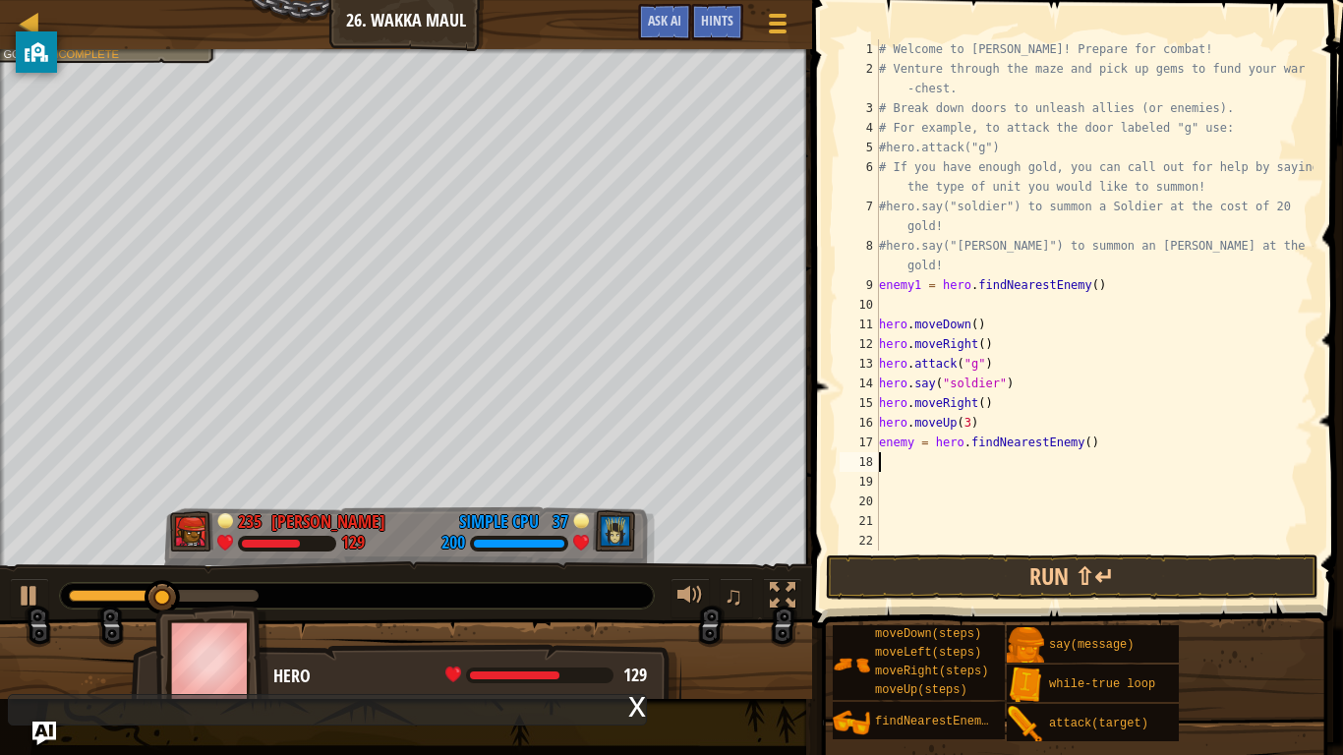
scroll to position [9, 0]
click at [1014, 563] on button "Run ⇧↵" at bounding box center [1072, 576] width 493 height 45
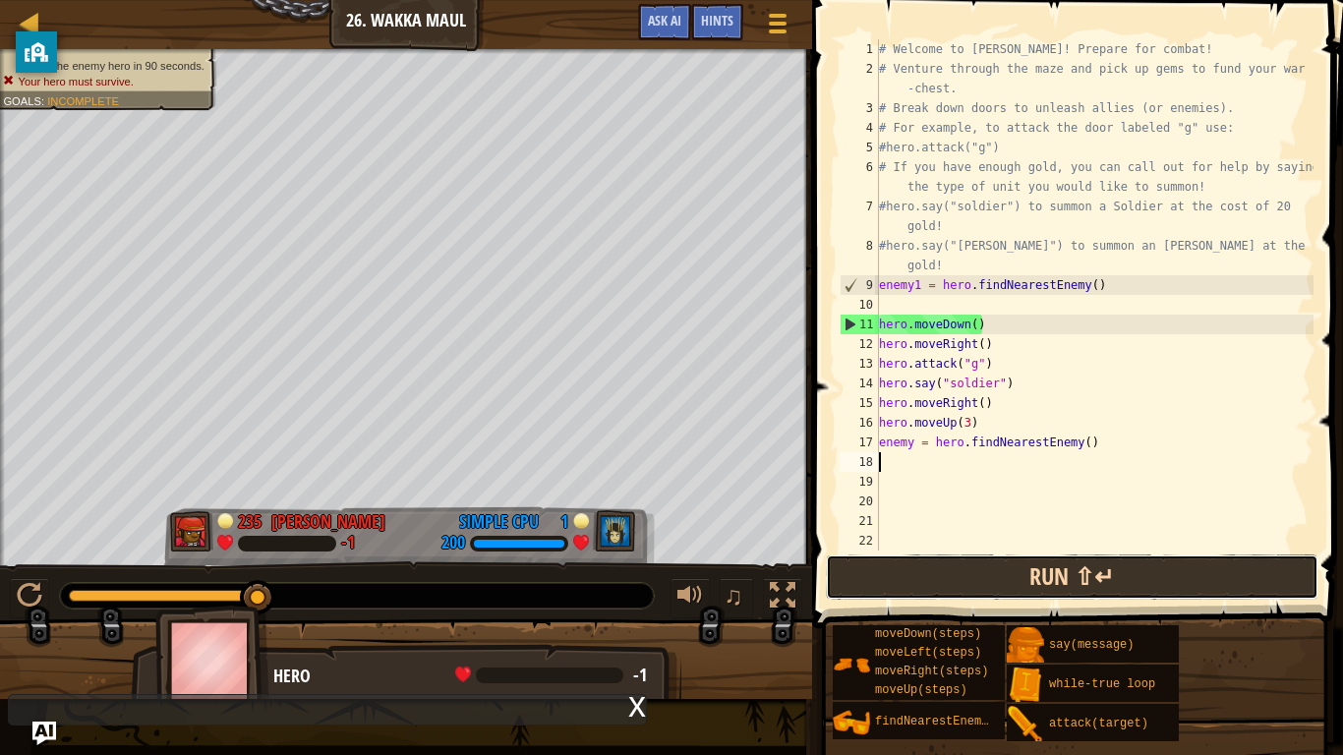
click at [1030, 585] on button "Run ⇧↵" at bounding box center [1072, 576] width 493 height 45
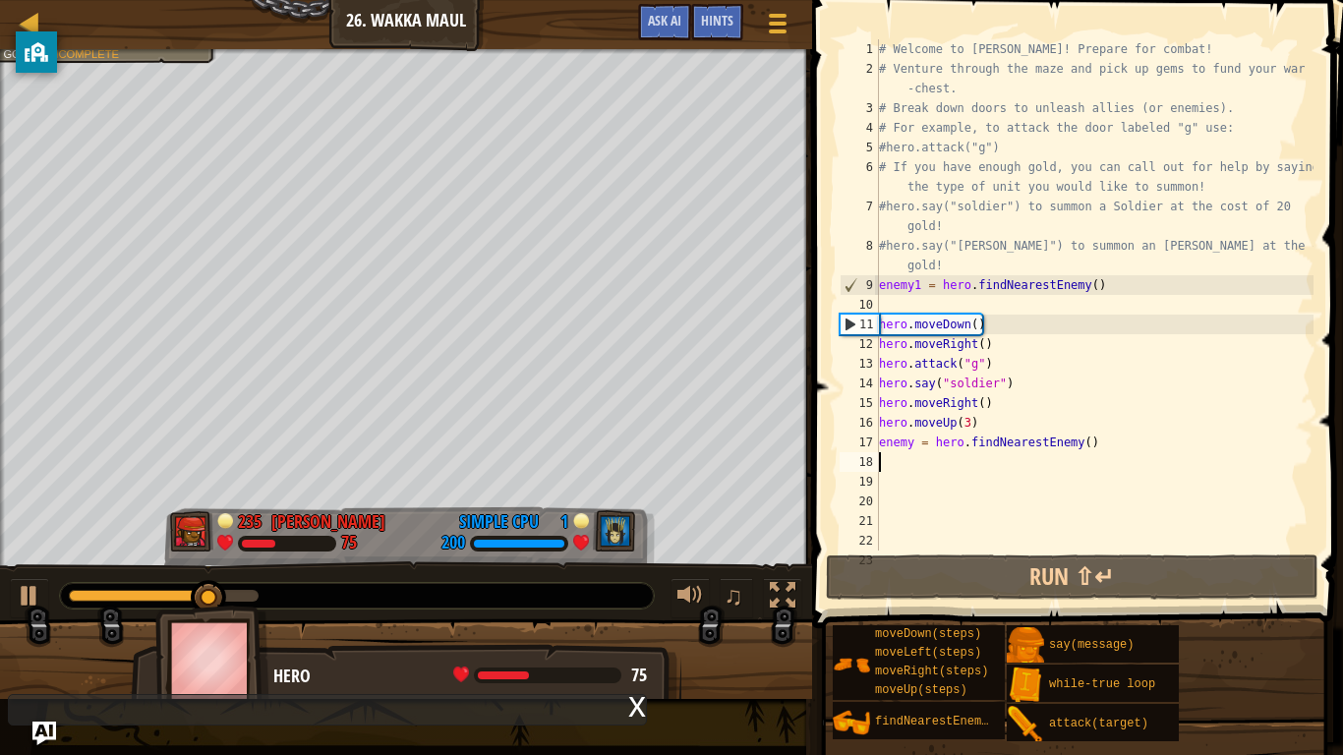
click at [967, 423] on div "# Welcome to [PERSON_NAME]! Prepare for combat! # Venture through the maze and …" at bounding box center [1094, 314] width 438 height 551
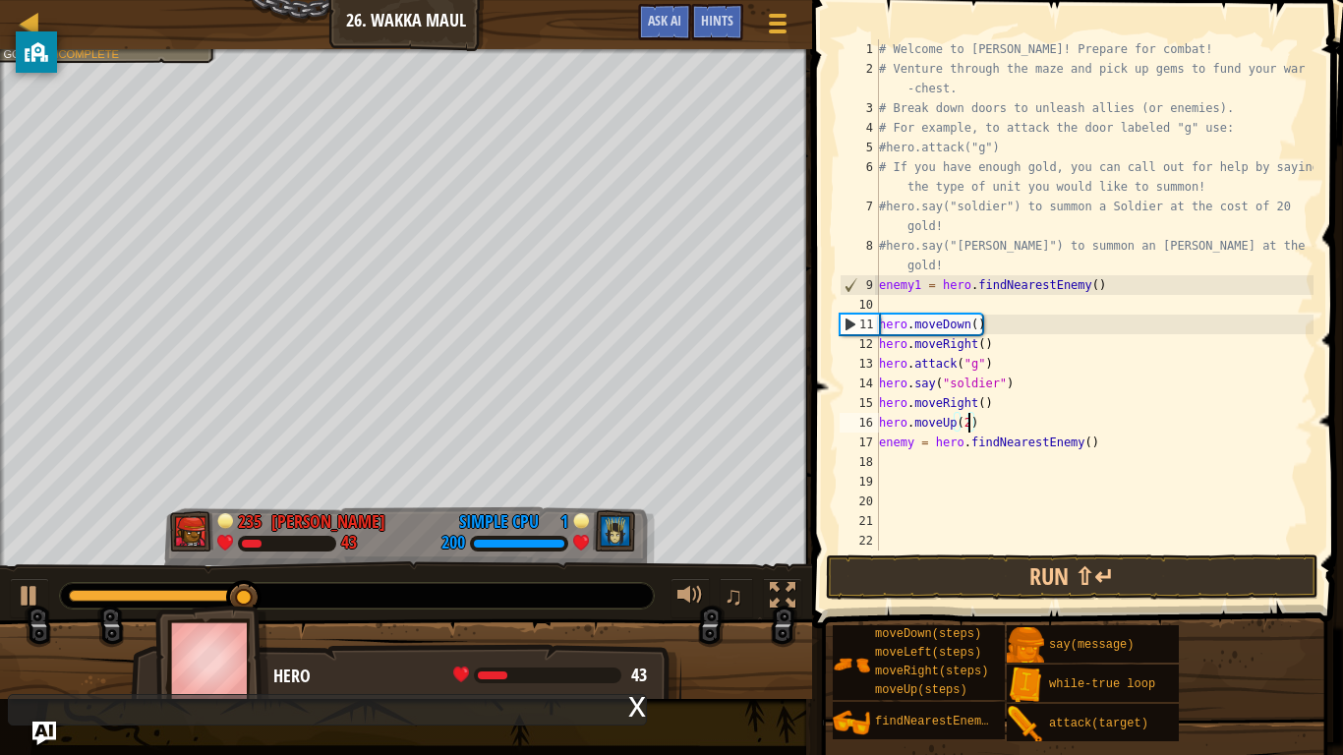
scroll to position [9, 13]
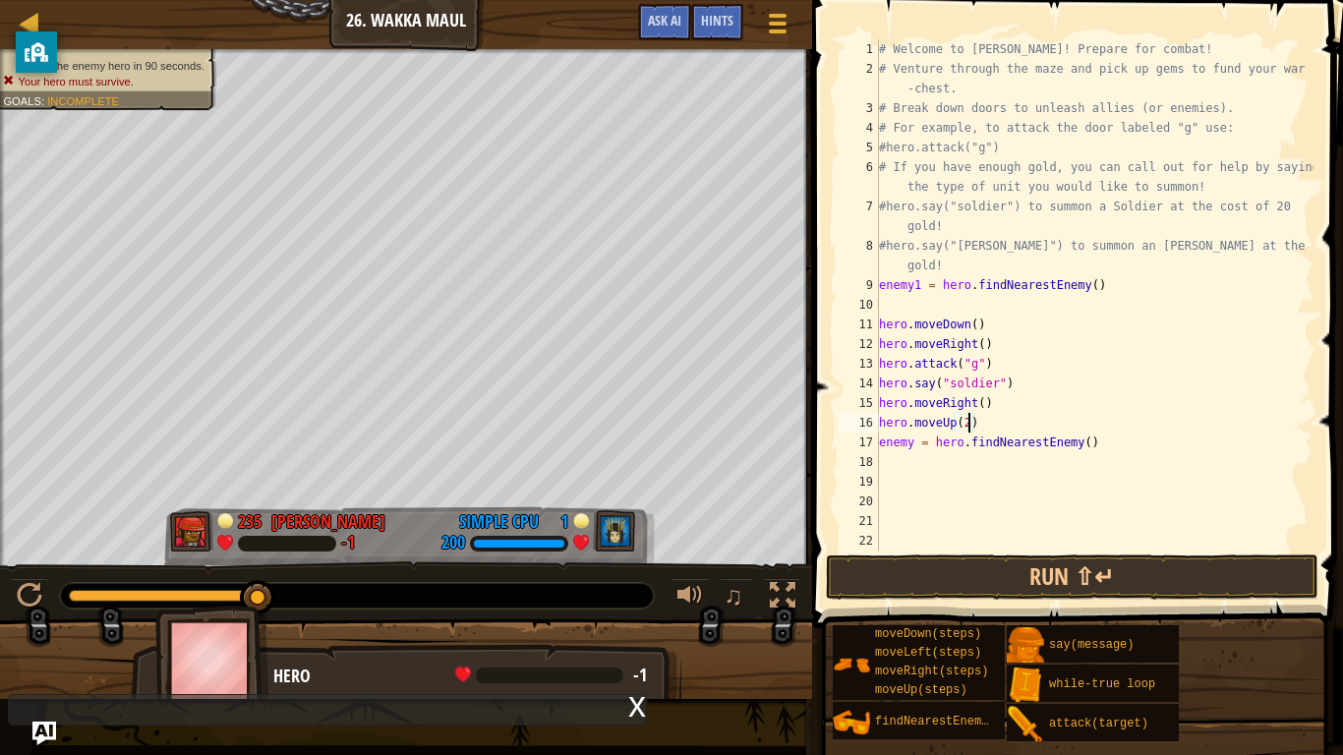
click at [1100, 436] on div "# Welcome to [PERSON_NAME]! Prepare for combat! # Venture through the maze and …" at bounding box center [1094, 314] width 438 height 551
type textarea "enemy = hero.findNearestEnemy()"
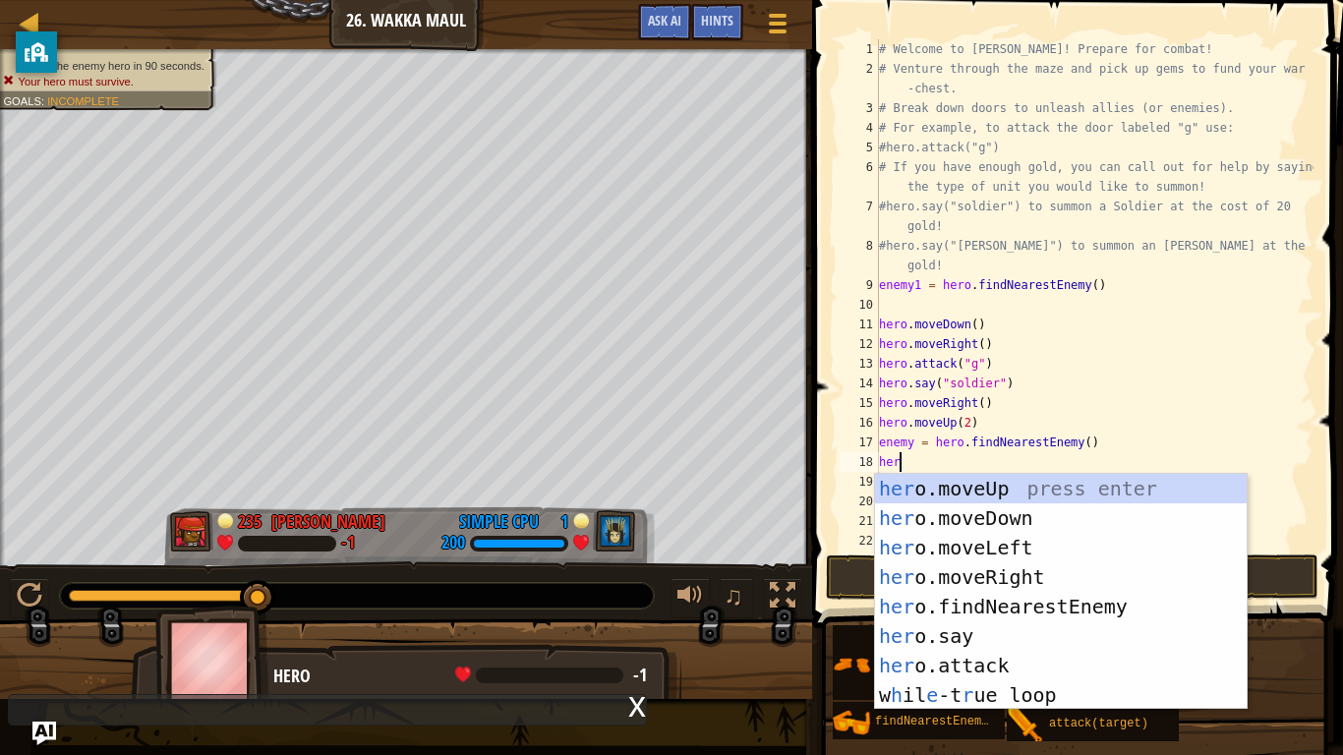
scroll to position [9, 3]
type textarea "hero."
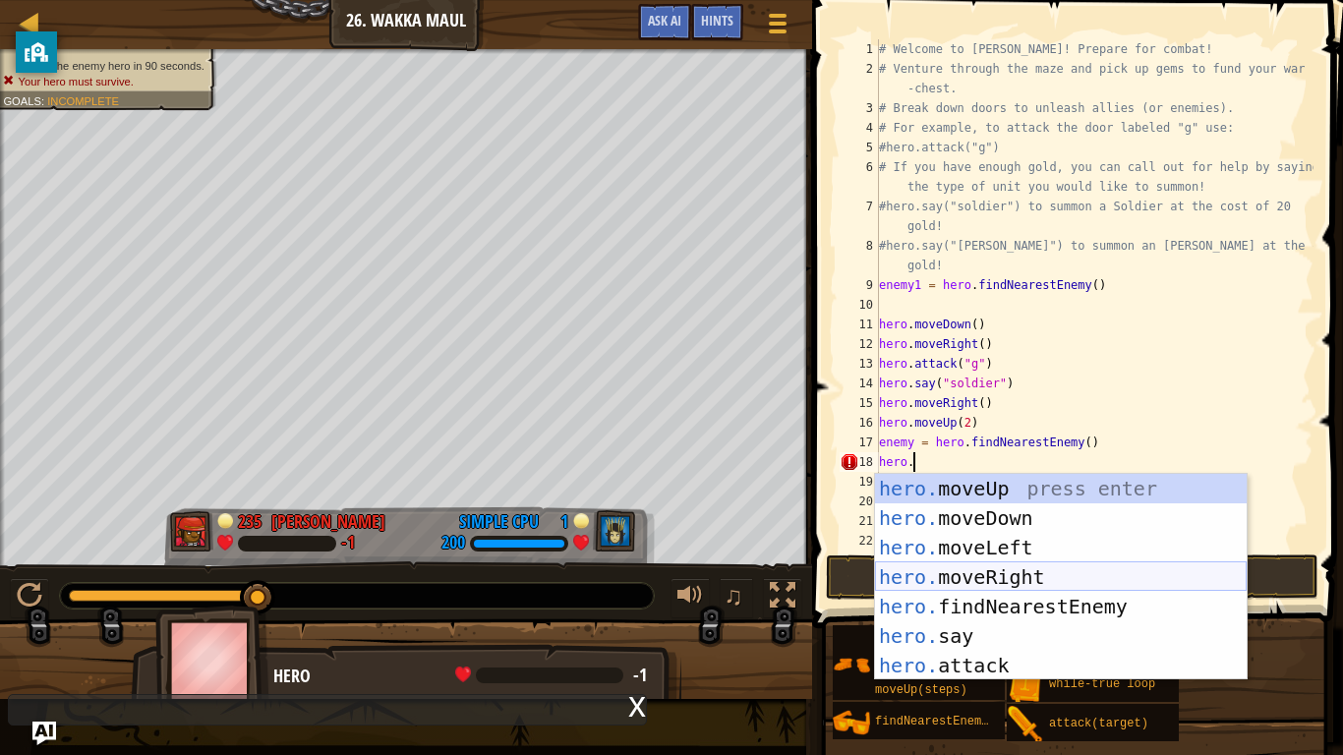
click at [973, 572] on div "hero. moveUp press enter hero. moveDown press enter hero. moveLeft press enter …" at bounding box center [1061, 606] width 372 height 265
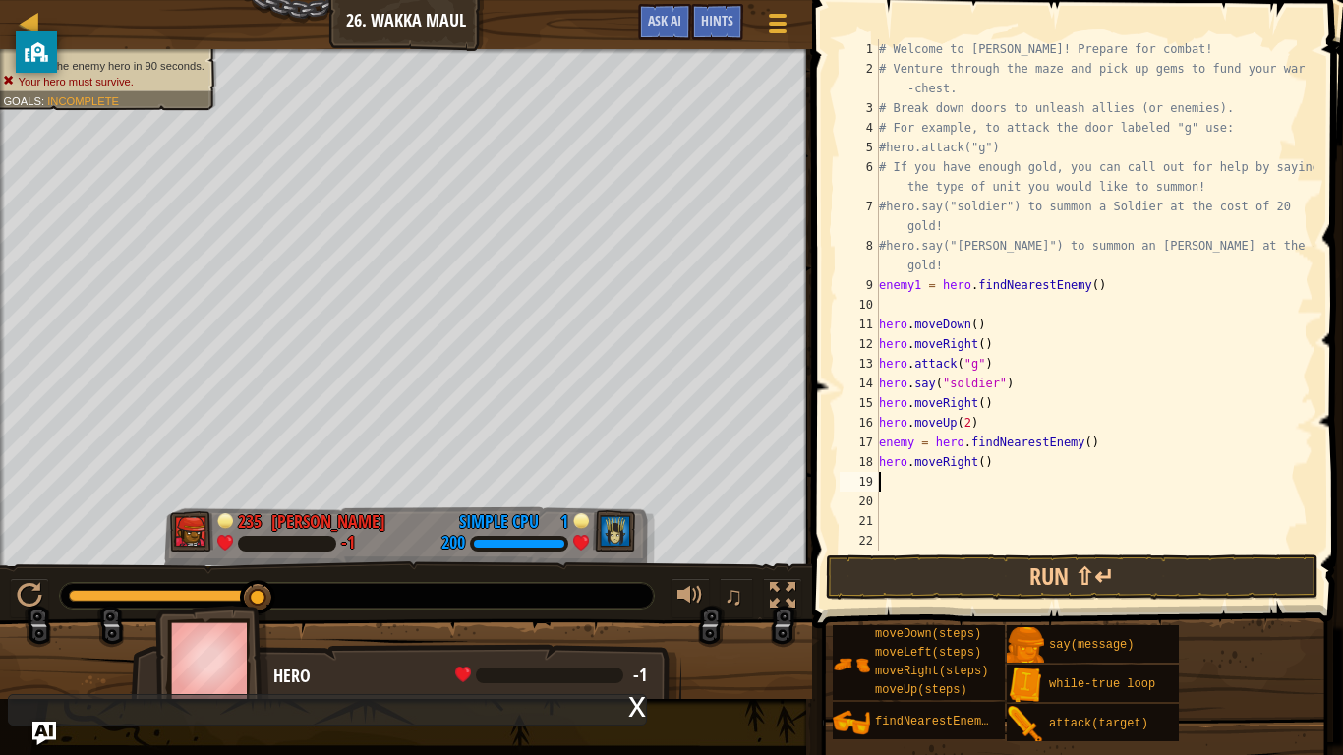
scroll to position [9, 0]
click at [980, 466] on div "# Welcome to [PERSON_NAME]! Prepare for combat! # Venture through the maze and …" at bounding box center [1094, 314] width 438 height 551
type textarea "hero.moveRight(2)"
click at [1014, 458] on div "# Welcome to [PERSON_NAME]! Prepare for combat! # Venture through the maze and …" at bounding box center [1094, 314] width 438 height 551
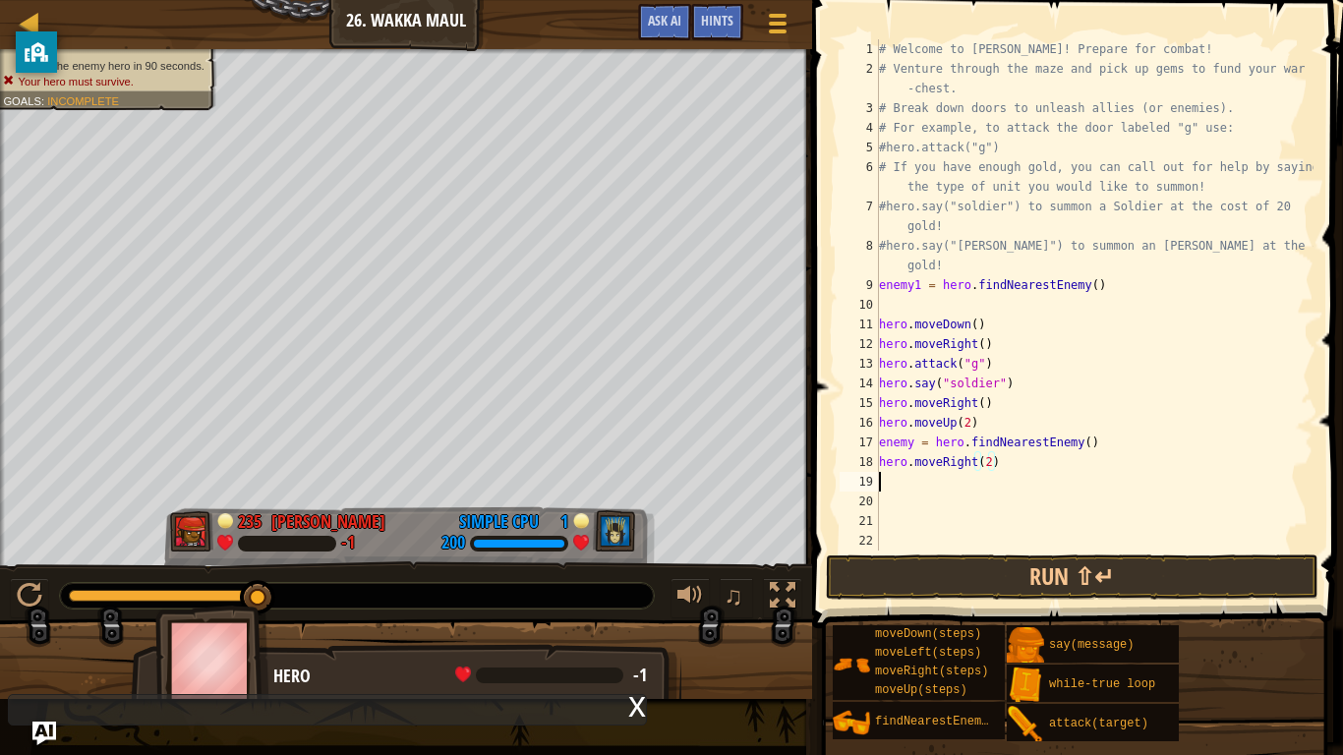
scroll to position [9, 0]
click at [1003, 456] on div "# Welcome to [PERSON_NAME]! Prepare for combat! # Venture through the maze and …" at bounding box center [1094, 314] width 438 height 551
type textarea "hero.moveRight(2)"
type textarea "he"
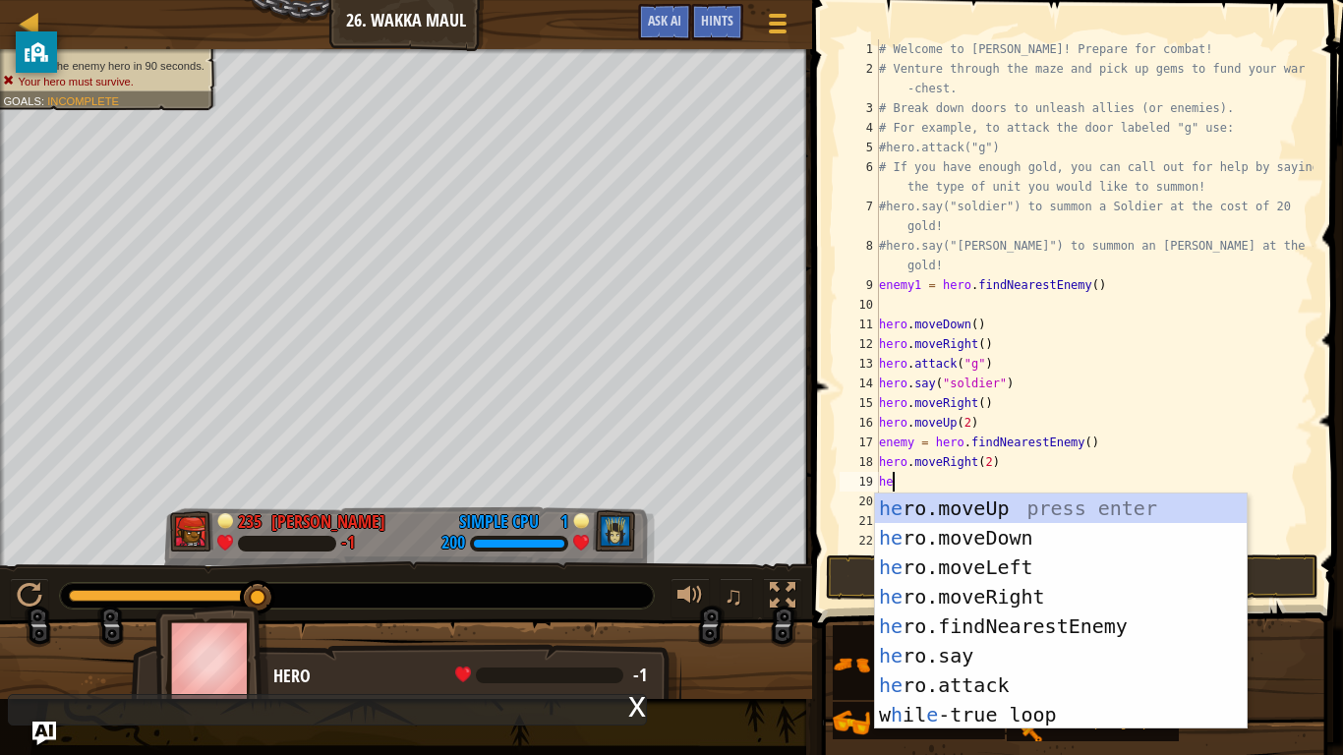
scroll to position [9, 1]
click at [1036, 537] on div "he ro.moveUp press enter he ro.moveDown press enter he ro.moveLeft press enter …" at bounding box center [1061, 641] width 372 height 295
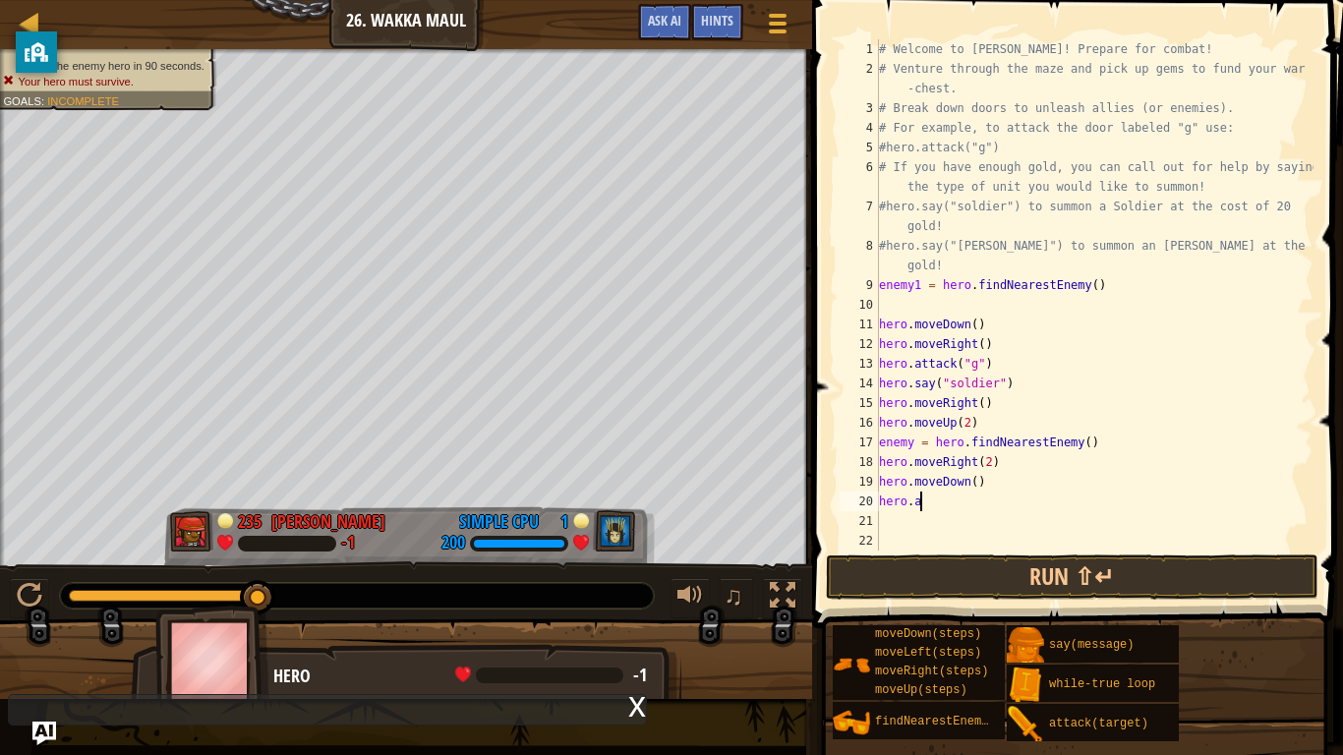
scroll to position [9, 5]
type textarea "h"
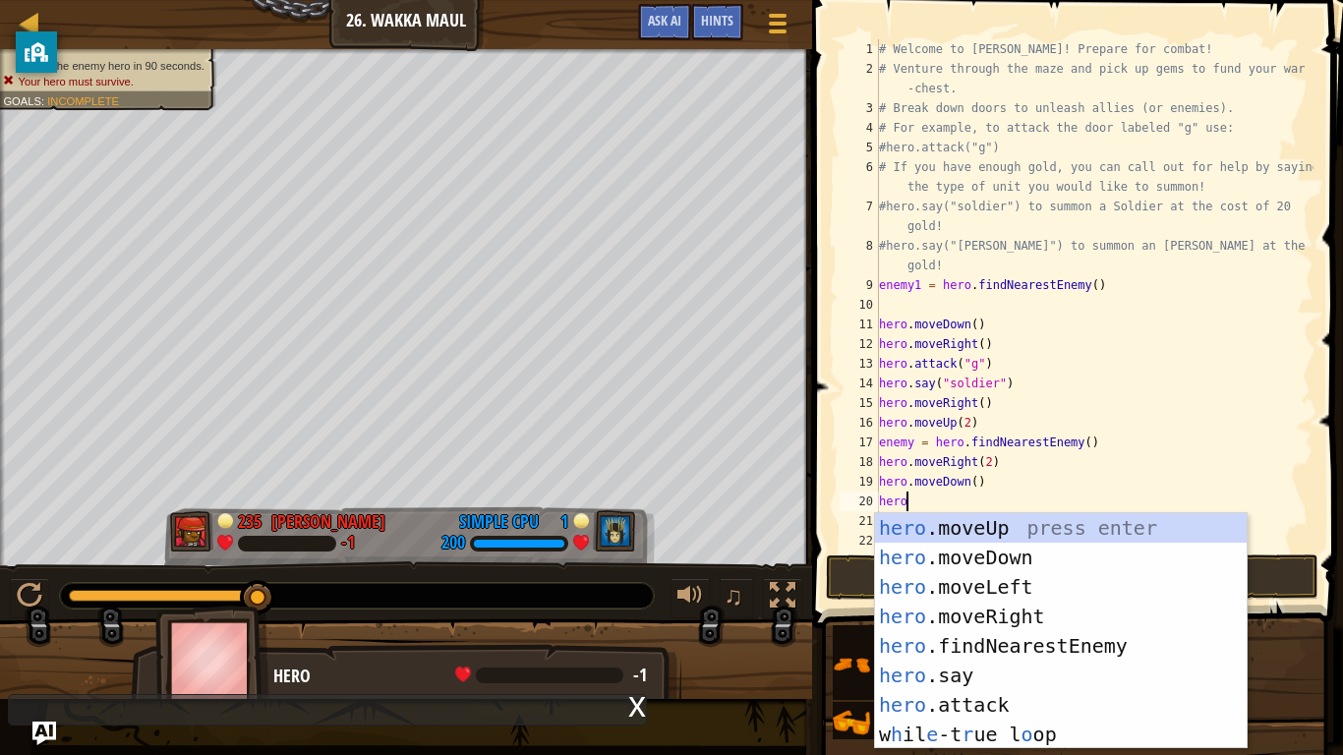
scroll to position [9, 3]
click at [975, 588] on div "hero .moveUp press enter hero .moveDown press enter hero .moveLeft press enter …" at bounding box center [1061, 660] width 372 height 295
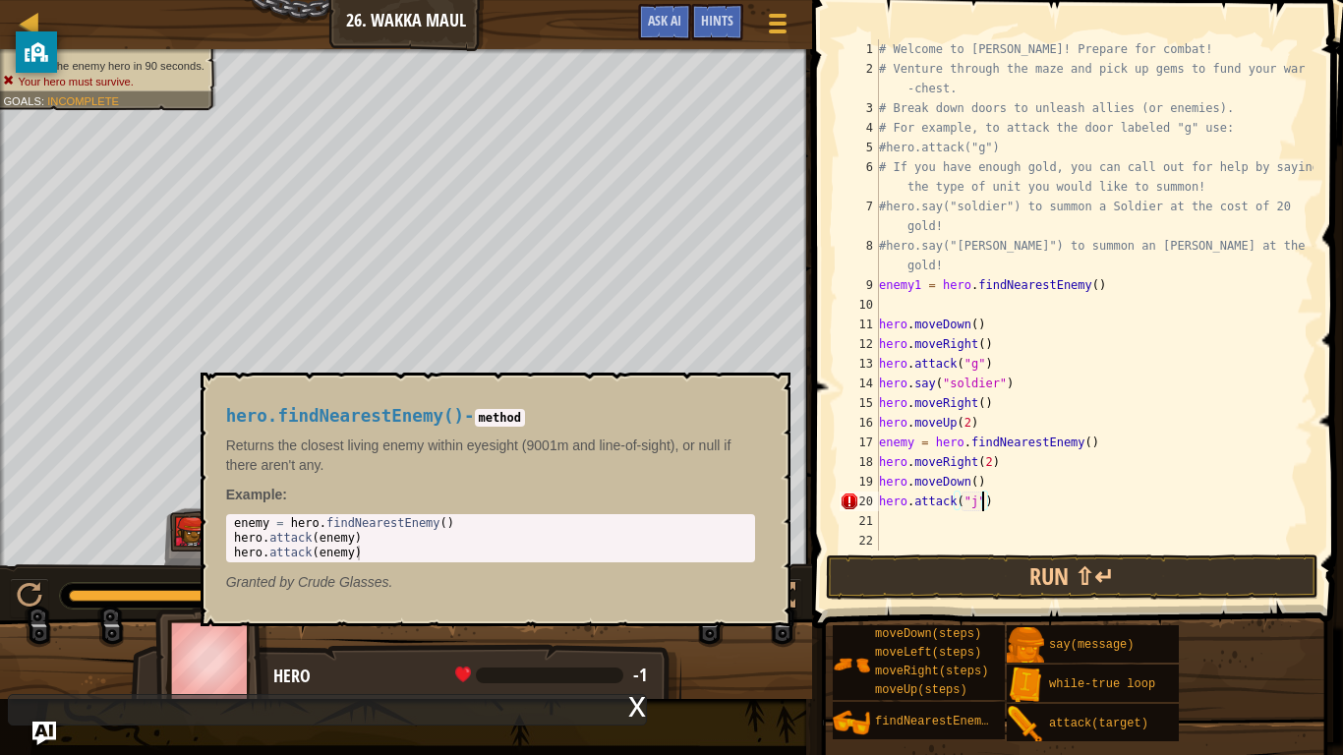
scroll to position [9, 15]
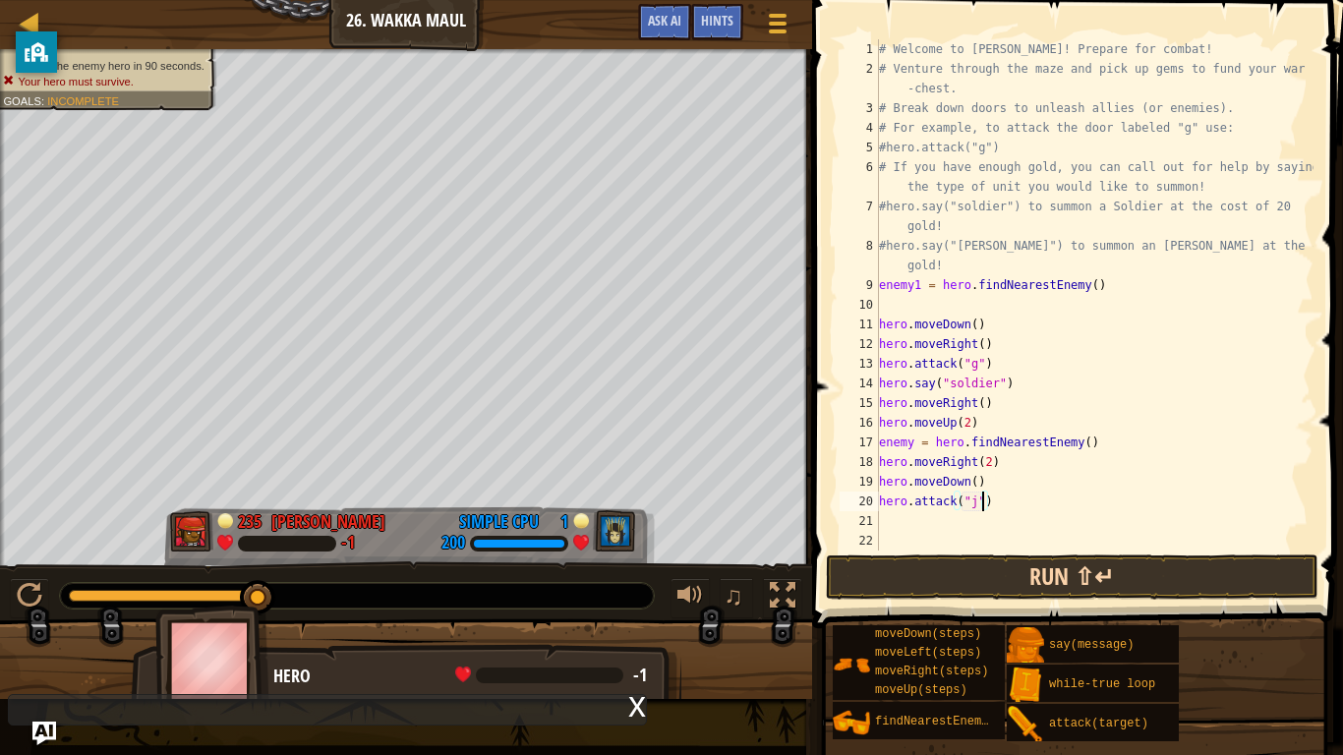
type textarea "hero.attack("j")"
click at [939, 578] on button "Run ⇧↵" at bounding box center [1072, 576] width 493 height 45
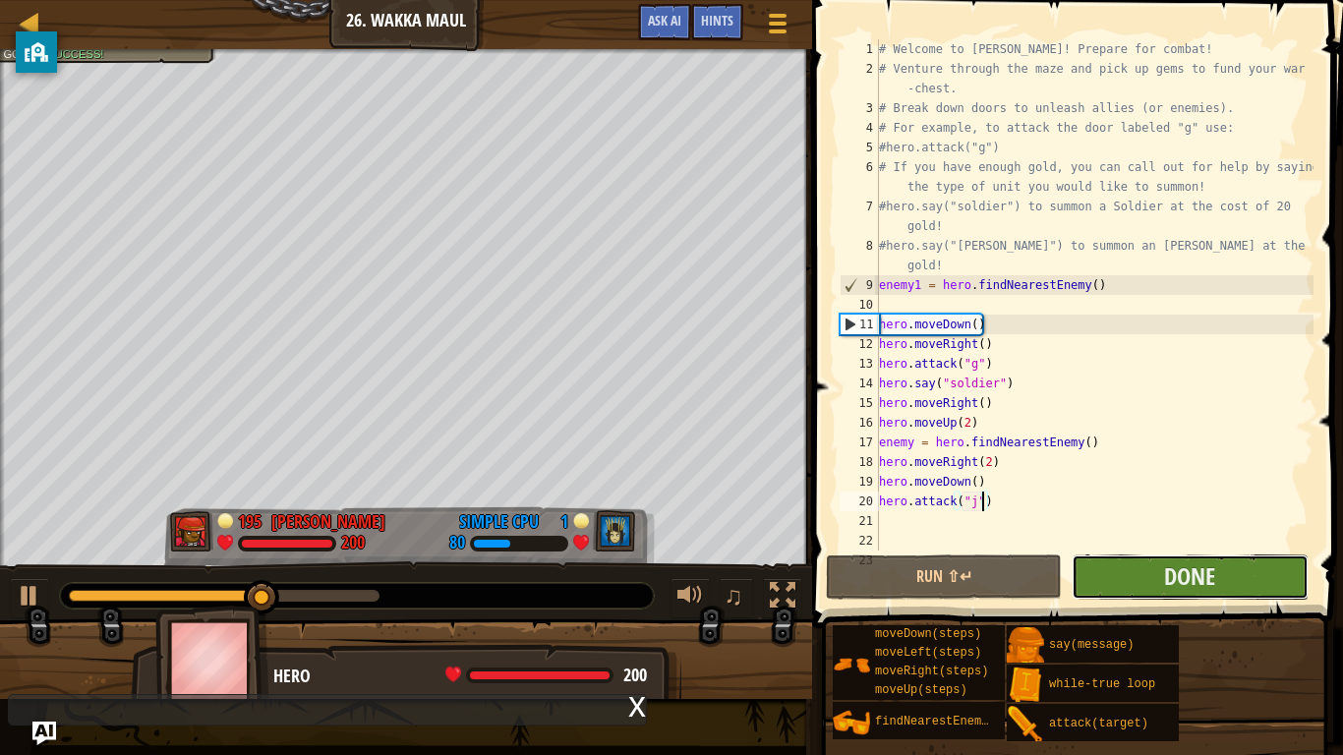
click at [1140, 586] on button "Done" at bounding box center [1190, 576] width 236 height 45
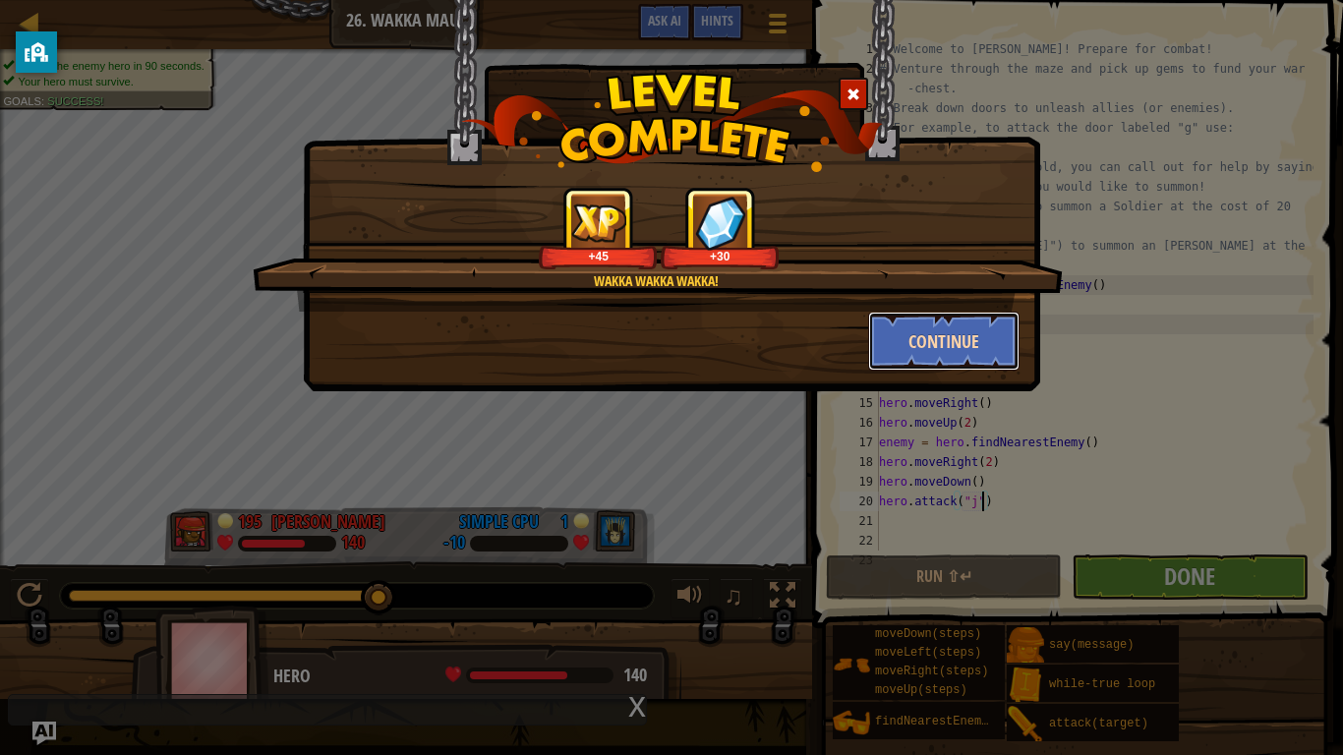
click at [996, 332] on button "Continue" at bounding box center [944, 341] width 152 height 59
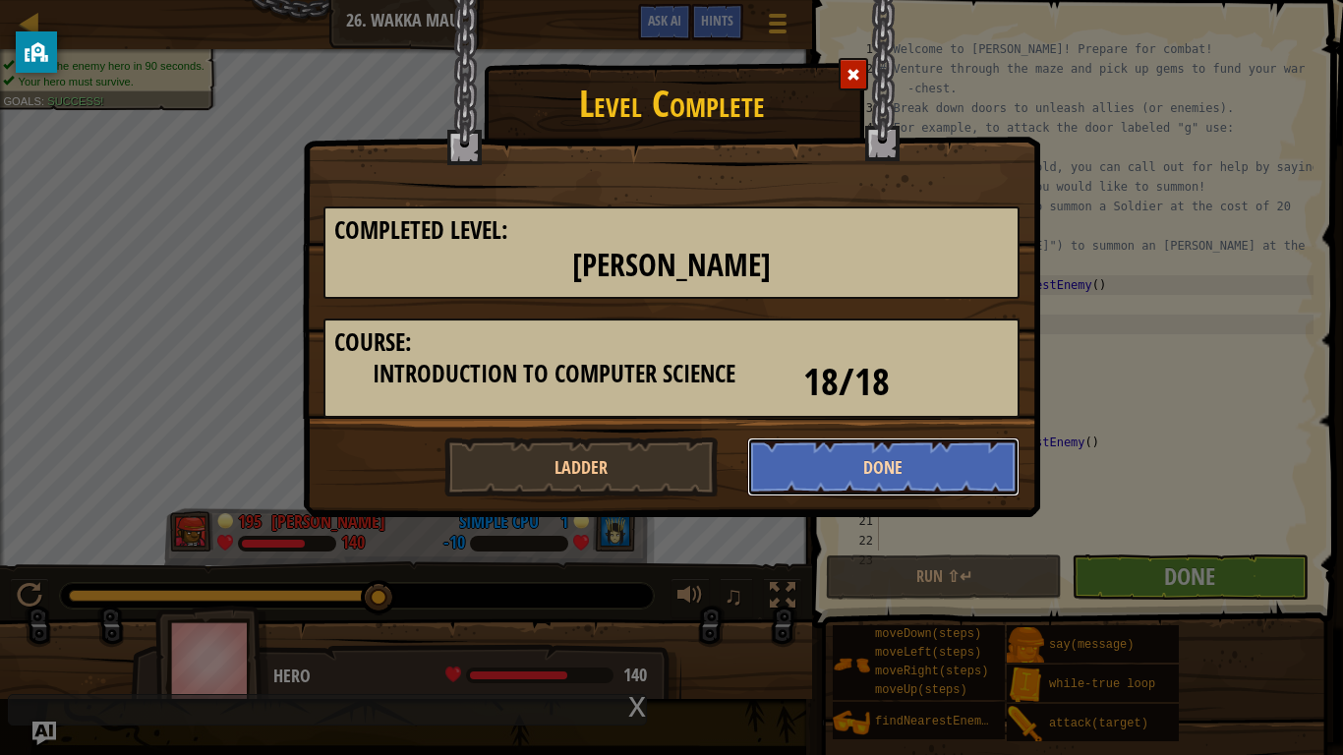
click at [899, 463] on button "Done" at bounding box center [883, 466] width 273 height 59
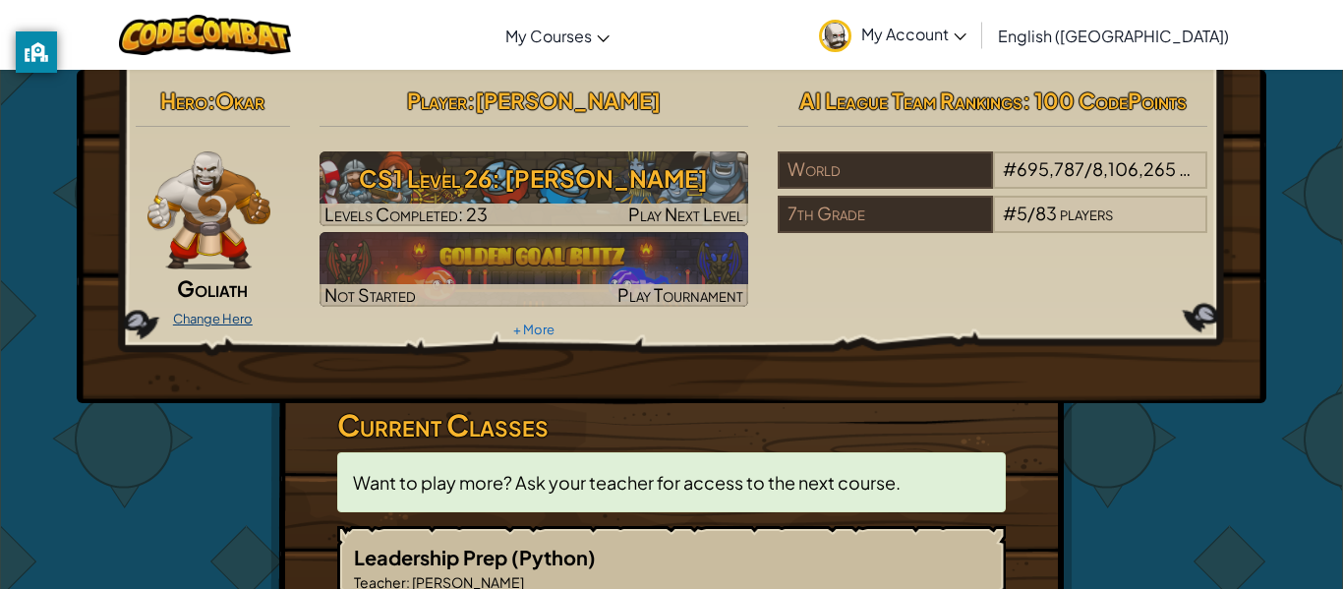
click at [233, 322] on link "Change Hero" at bounding box center [213, 319] width 80 height 16
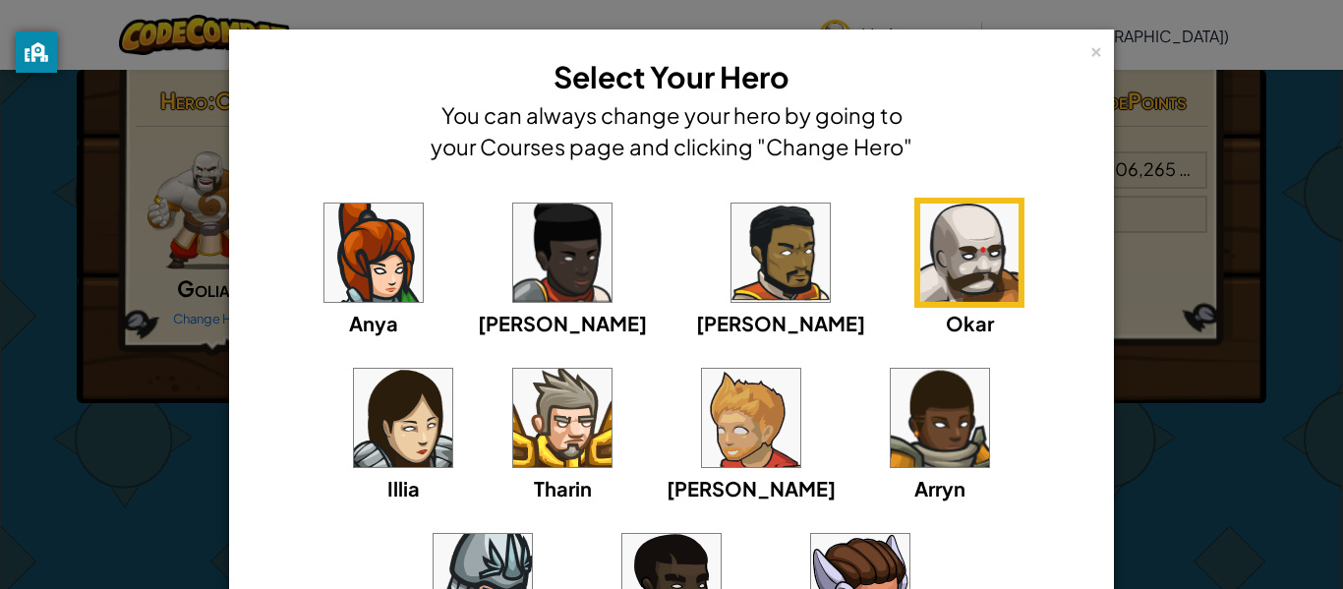
click at [1086, 51] on div "× Select Your Hero You can always change your hero by going to your Courses pag…" at bounding box center [671, 109] width 863 height 138
click at [1093, 53] on div "×" at bounding box center [1096, 48] width 14 height 21
